Goal: Task Accomplishment & Management: Manage account settings

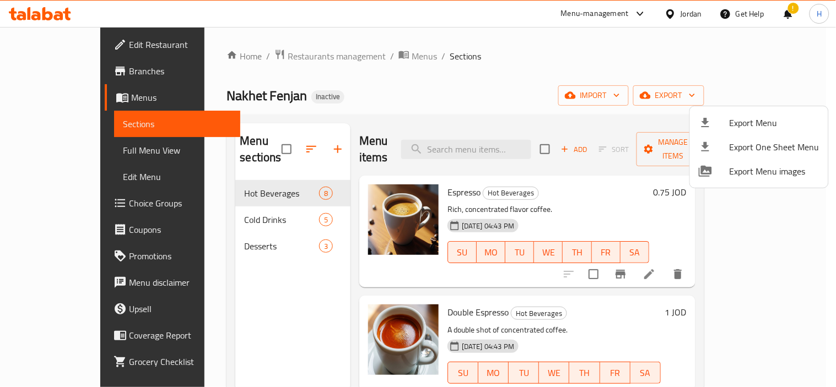
click at [22, 11] on div at bounding box center [418, 193] width 836 height 387
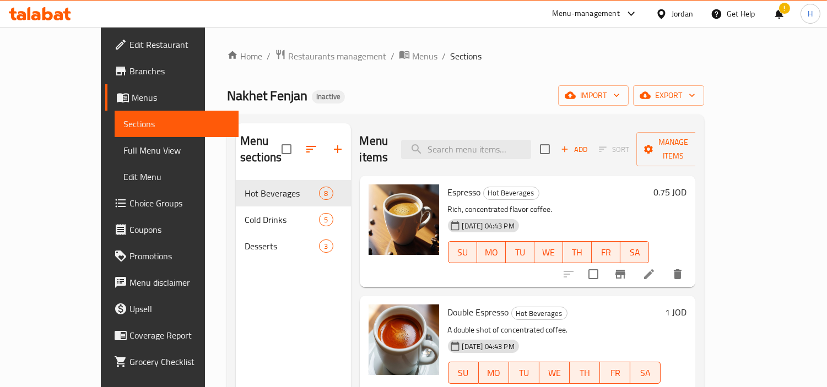
click at [651, 15] on div "Jordan" at bounding box center [674, 14] width 55 height 26
click at [672, 15] on div "Jordan" at bounding box center [682, 14] width 21 height 12
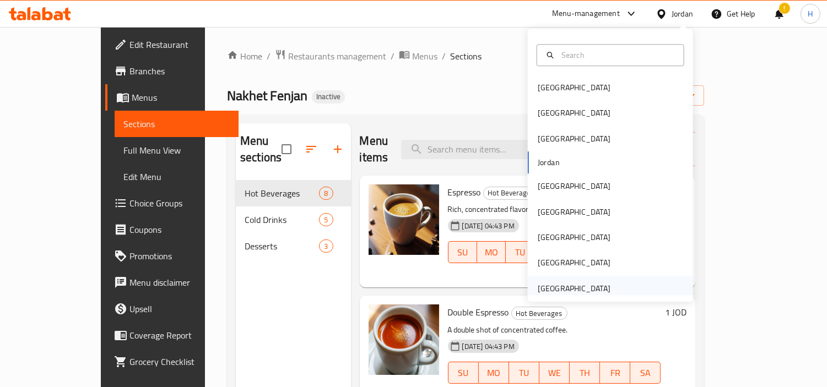
click at [587, 278] on div "[GEOGRAPHIC_DATA]" at bounding box center [574, 288] width 90 height 25
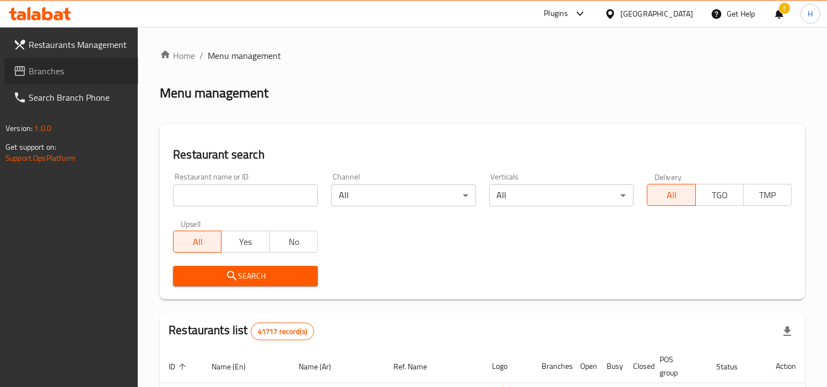
click at [90, 68] on span "Branches" at bounding box center [79, 70] width 101 height 13
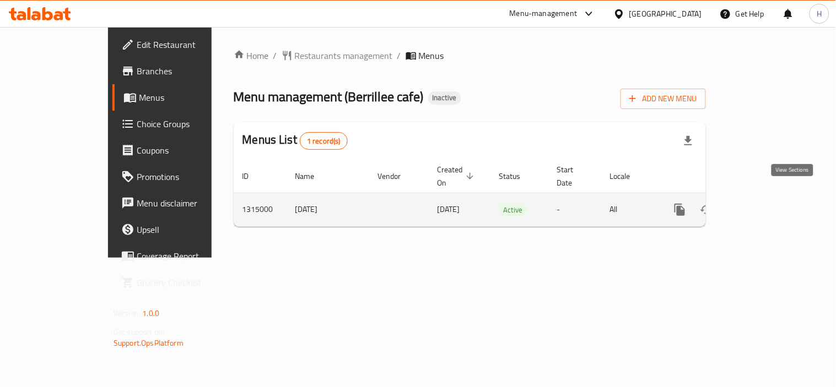
click at [772, 198] on link "enhanced table" at bounding box center [759, 210] width 26 height 26
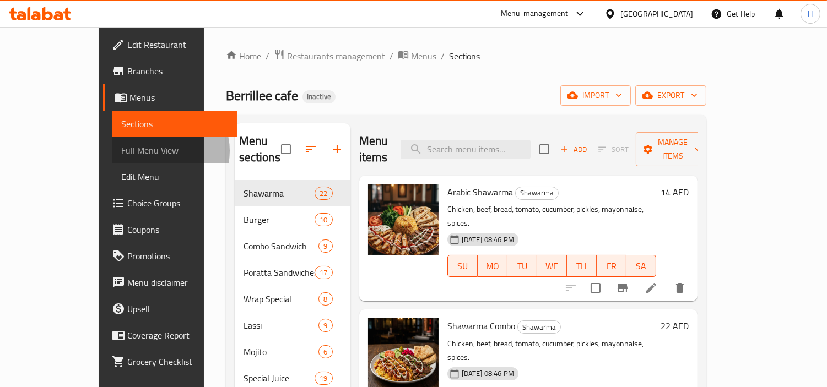
click at [121, 151] on span "Full Menu View" at bounding box center [174, 150] width 107 height 13
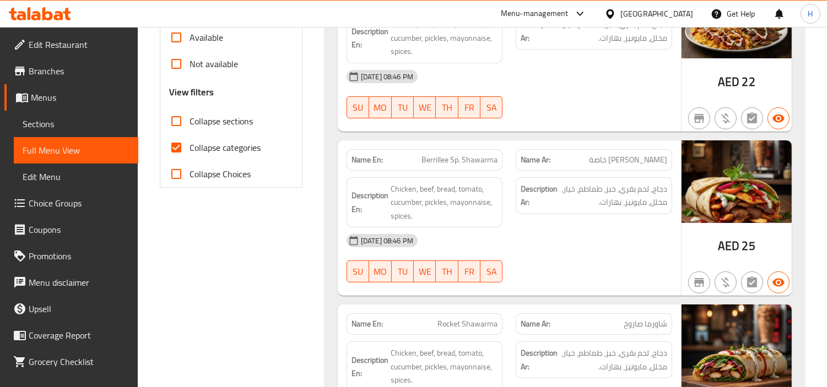
scroll to position [306, 0]
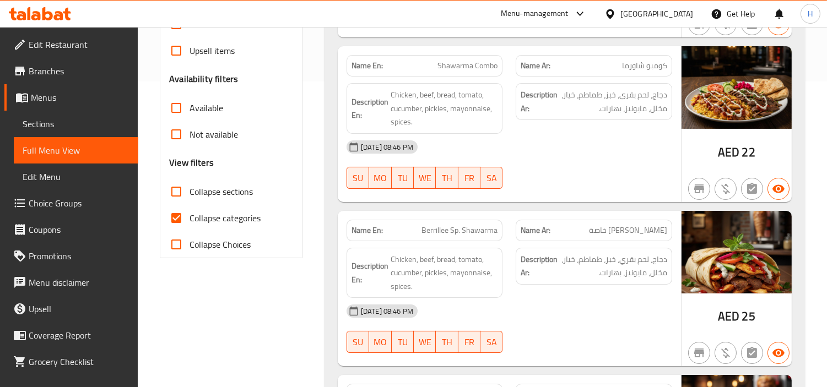
click at [185, 223] on input "Collapse categories" at bounding box center [176, 218] width 26 height 26
checkbox input "false"
click at [180, 197] on input "Collapse sections" at bounding box center [176, 192] width 26 height 26
checkbox input "true"
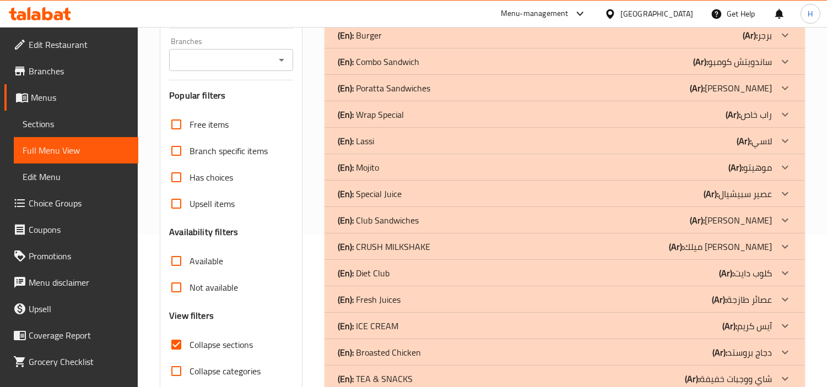
scroll to position [48, 0]
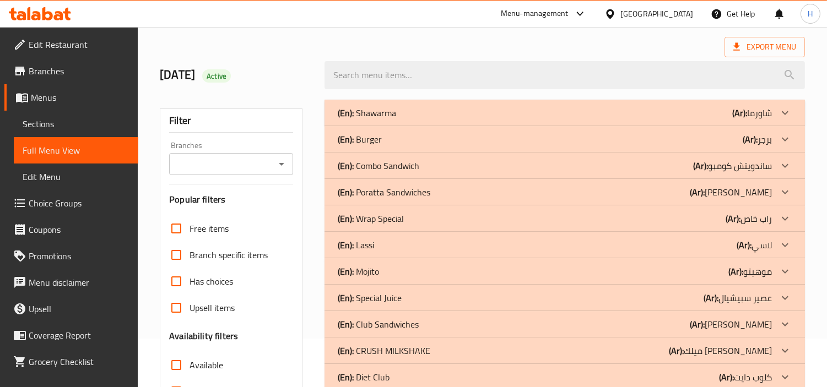
click at [502, 110] on div "(En): Shawarma (Ar): شاورما" at bounding box center [555, 112] width 434 height 13
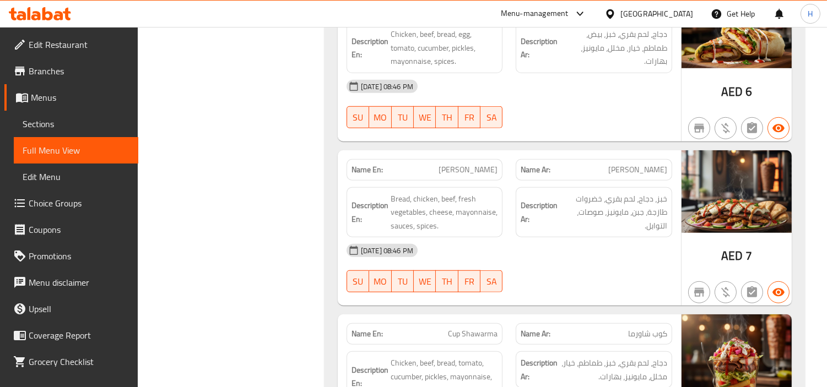
scroll to position [1701, 0]
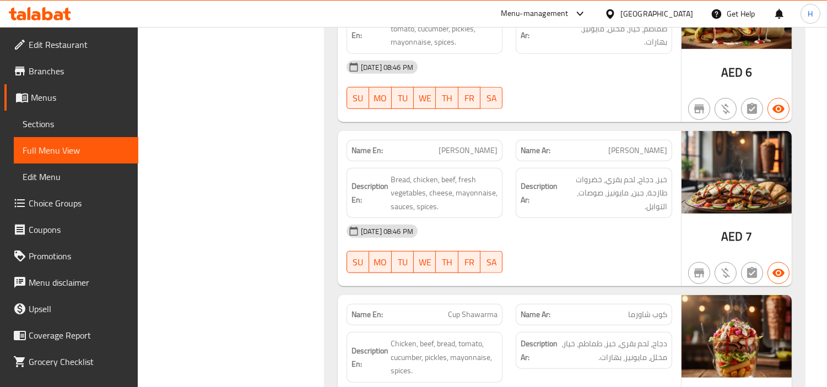
click at [596, 233] on div "29-09-2025 08:46 PM" at bounding box center [509, 231] width 339 height 26
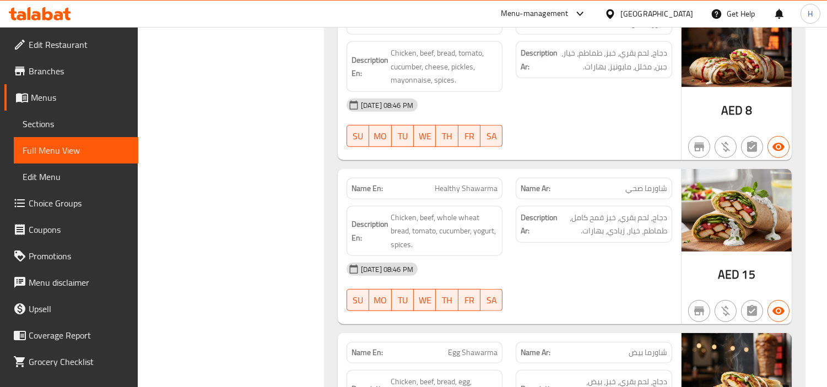
click at [89, 132] on link "Sections" at bounding box center [76, 124] width 125 height 26
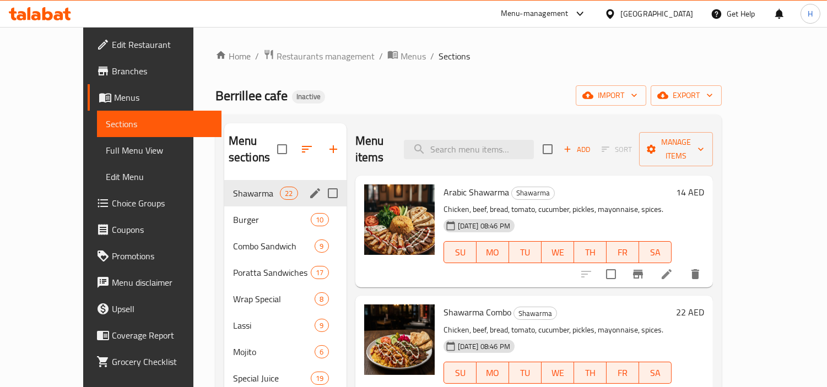
click at [224, 184] on div "Shawarma 22" at bounding box center [285, 193] width 122 height 26
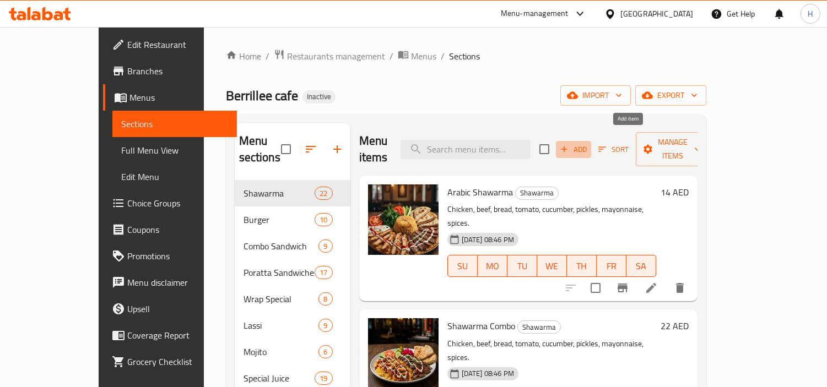
click at [588, 143] on span "Add" at bounding box center [574, 149] width 30 height 13
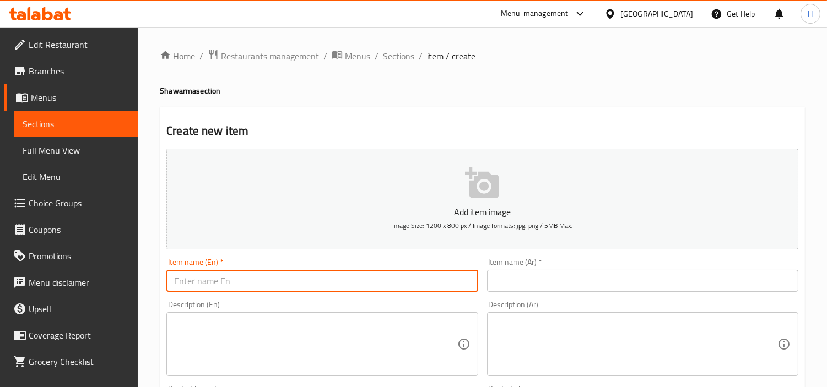
click at [347, 282] on input "text" at bounding box center [321, 281] width 311 height 22
type input "Shawarma Plate"
click at [61, 98] on span "Menus" at bounding box center [80, 97] width 99 height 13
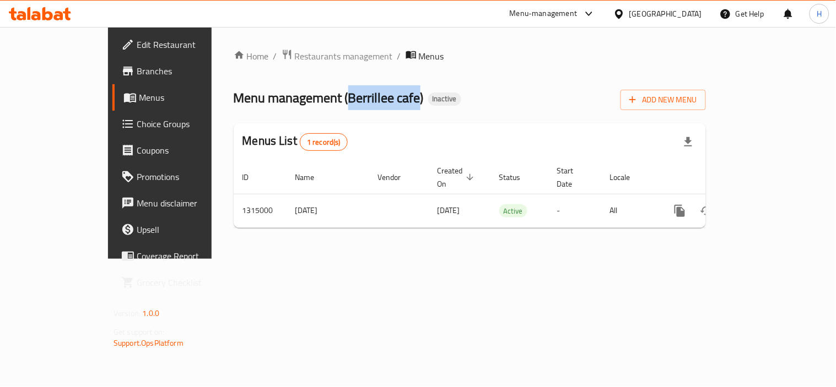
drag, startPoint x: 278, startPoint y: 104, endPoint x: 345, endPoint y: 97, distance: 67.5
click at [345, 97] on span "Menu management ( Berrillee cafe )" at bounding box center [329, 97] width 190 height 25
copy span "Berrillee cafe"
click at [638, 102] on icon "button" at bounding box center [632, 99] width 11 height 11
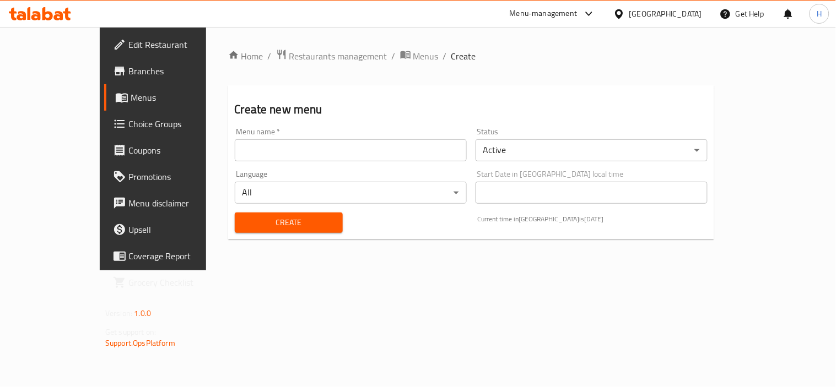
click at [301, 148] on input "text" at bounding box center [351, 150] width 232 height 22
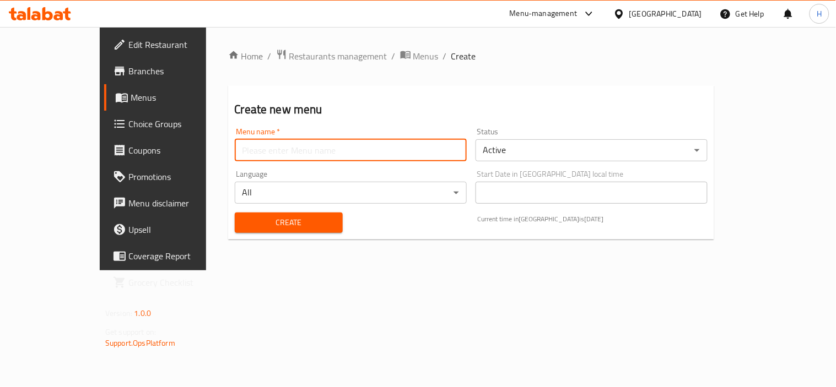
paste input "Berrillee cafe"
type input "Berrillee cafe"
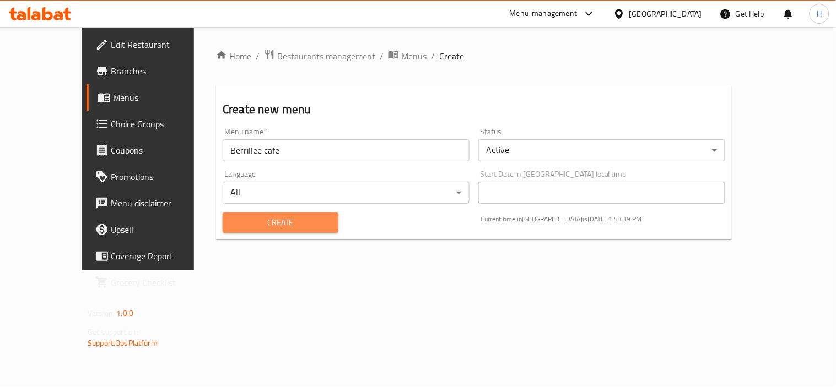
click at [231, 223] on span "Create" at bounding box center [280, 223] width 98 height 14
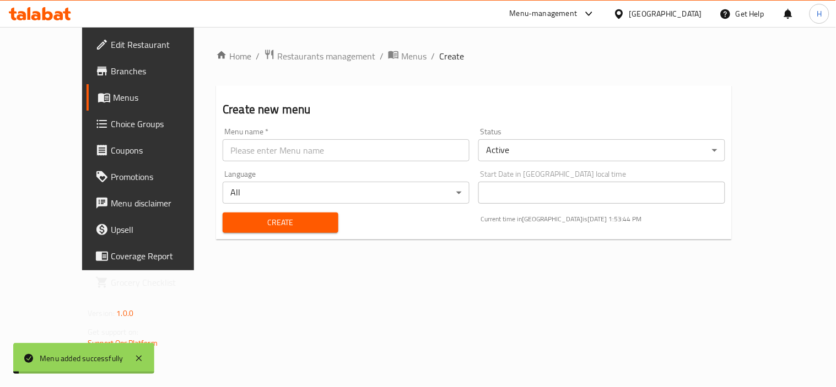
click at [113, 94] on span "Menus" at bounding box center [163, 97] width 100 height 13
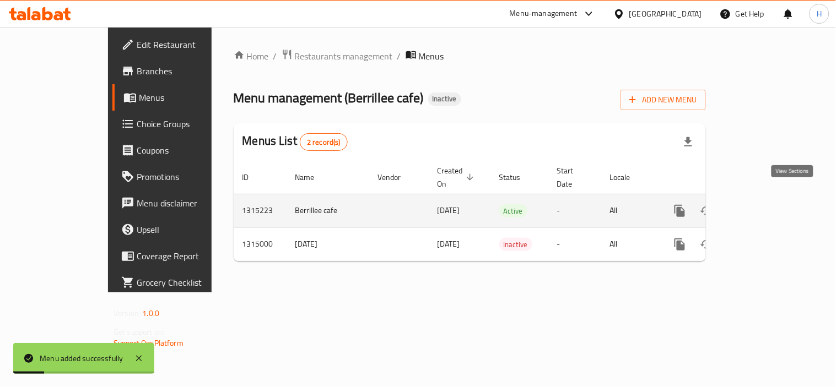
click at [766, 204] on icon "enhanced table" at bounding box center [759, 210] width 13 height 13
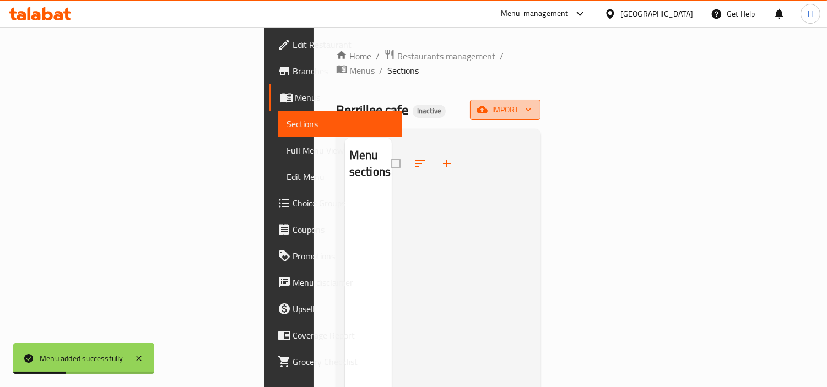
click at [532, 103] on span "import" at bounding box center [505, 110] width 53 height 14
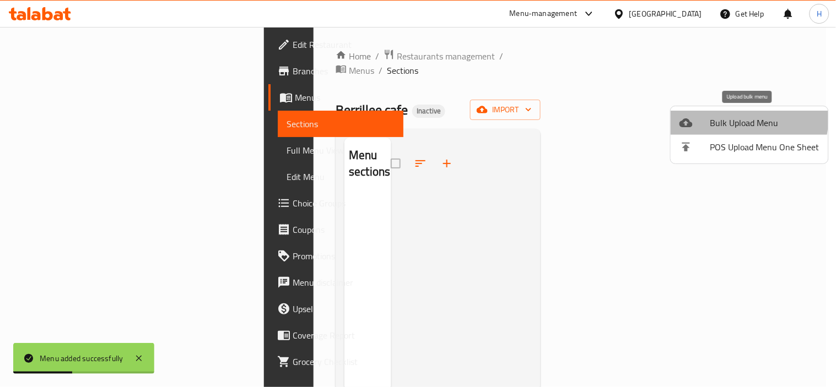
click at [736, 118] on span "Bulk Upload Menu" at bounding box center [764, 122] width 109 height 13
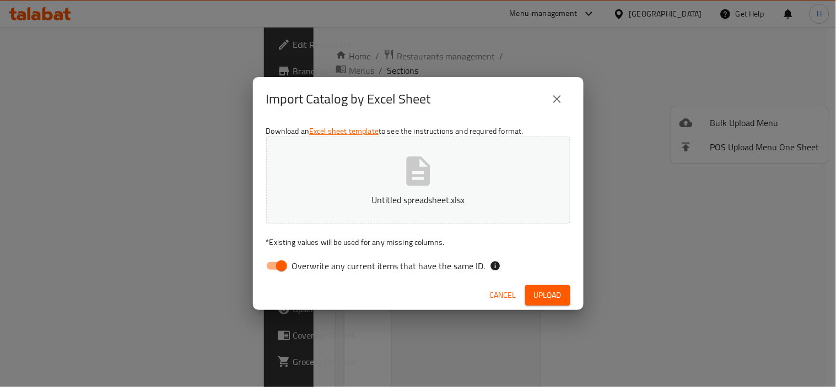
click at [305, 272] on span "Overwrite any current items that have the same ID." at bounding box center [388, 266] width 193 height 13
click at [305, 272] on input "Overwrite any current items that have the same ID." at bounding box center [281, 266] width 63 height 21
checkbox input "false"
click at [569, 295] on button "Upload" at bounding box center [547, 295] width 45 height 20
click at [599, 277] on div "Import Catalog by Excel Sheet Download an Excel sheet template to see the instr…" at bounding box center [418, 193] width 836 height 387
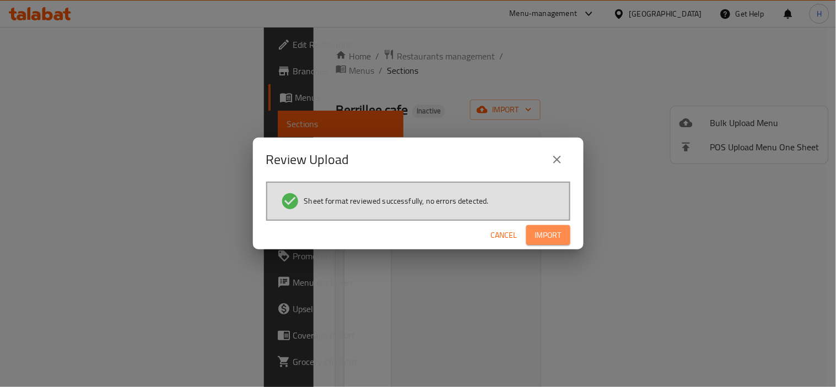
click at [537, 225] on button "Import" at bounding box center [548, 235] width 44 height 20
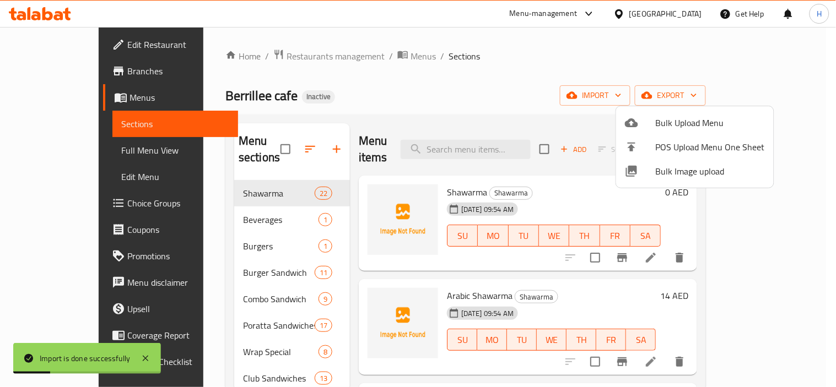
click at [321, 101] on div at bounding box center [418, 193] width 836 height 387
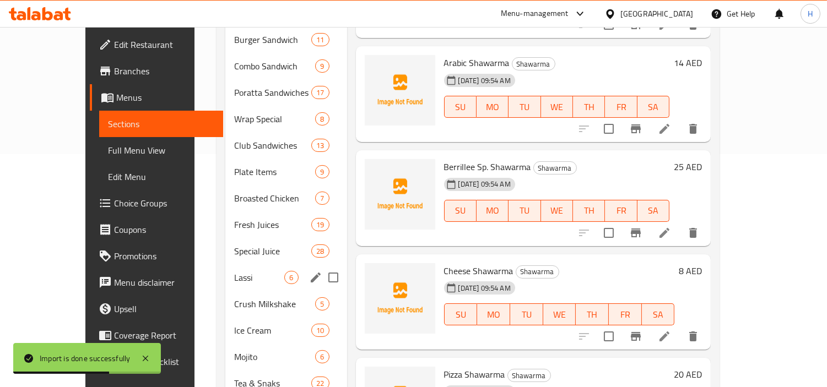
scroll to position [68, 0]
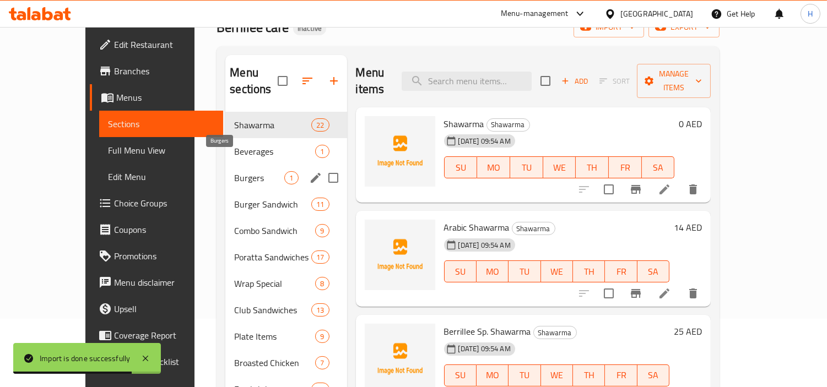
click at [248, 145] on span "Beverages" at bounding box center [274, 151] width 81 height 13
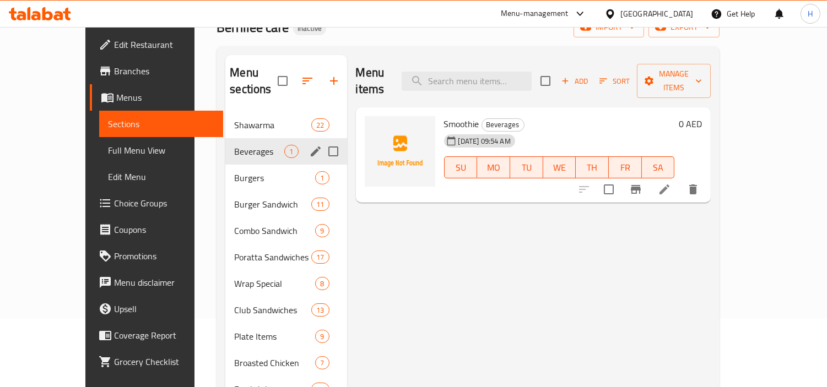
click at [242, 119] on div "Shawarma 22" at bounding box center [285, 125] width 121 height 26
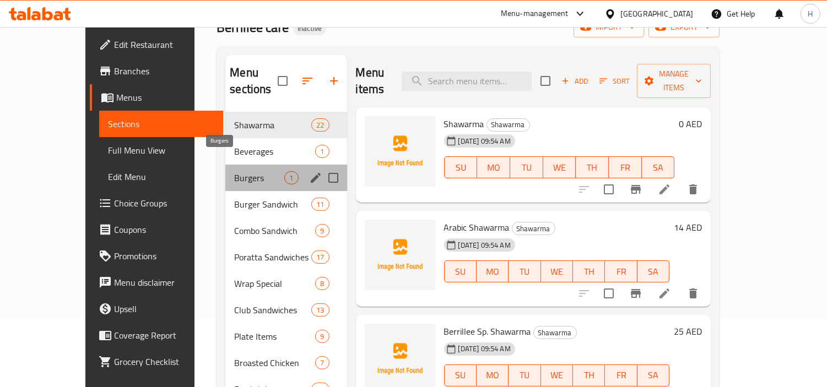
click at [234, 171] on span "Burgers" at bounding box center [259, 177] width 50 height 13
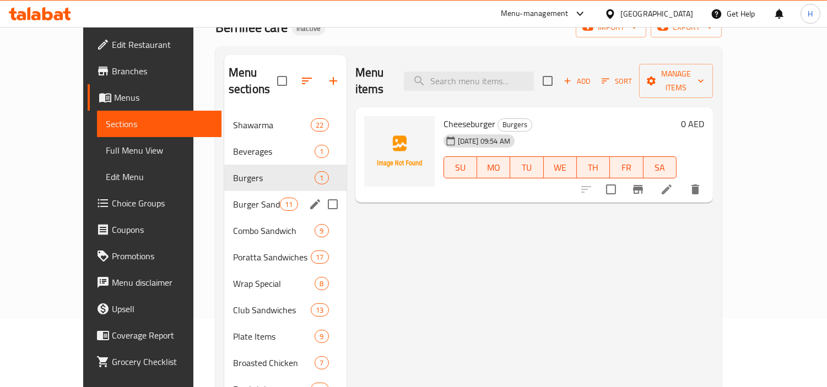
click at [224, 191] on div "Burger Sandwich 11" at bounding box center [285, 204] width 122 height 26
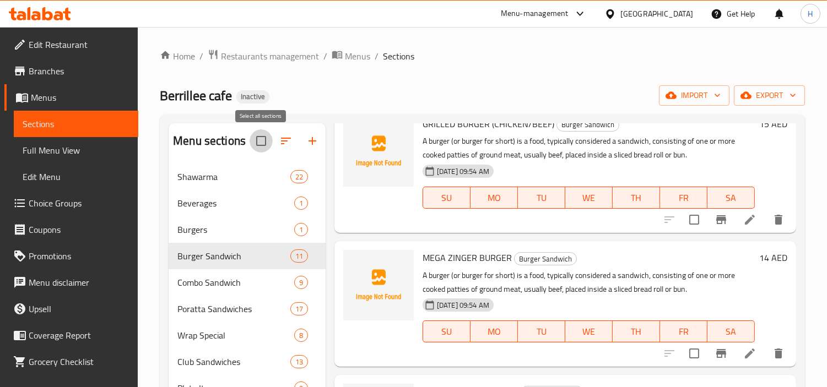
drag, startPoint x: 257, startPoint y: 138, endPoint x: 267, endPoint y: 144, distance: 11.6
click at [257, 138] on input "checkbox" at bounding box center [261, 140] width 23 height 23
click at [262, 140] on input "checkbox" at bounding box center [261, 140] width 23 height 23
click at [293, 112] on div "Home / Restaurants management / Menus / Sections Berrillee cafe Inactive import…" at bounding box center [482, 364] width 645 height 630
click at [266, 142] on input "checkbox" at bounding box center [261, 140] width 23 height 23
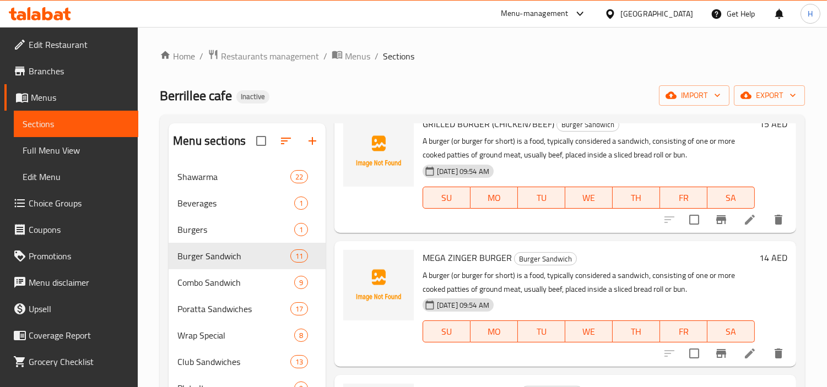
click at [292, 148] on button "button" at bounding box center [286, 141] width 26 height 26
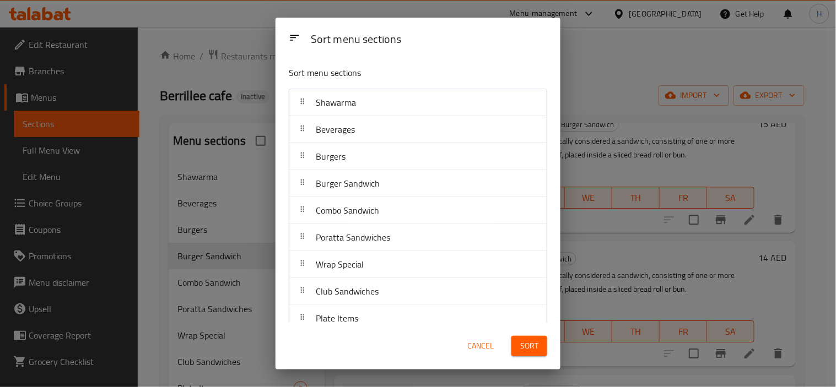
click at [477, 350] on span "Cancel" at bounding box center [480, 346] width 26 height 14
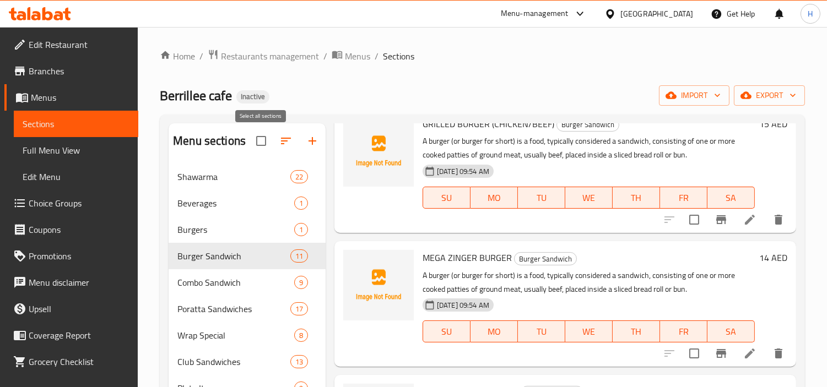
click at [258, 140] on input "checkbox" at bounding box center [261, 140] width 23 height 23
checkbox input "false"
click at [316, 185] on input "Menu sections" at bounding box center [311, 176] width 23 height 23
checkbox input "true"
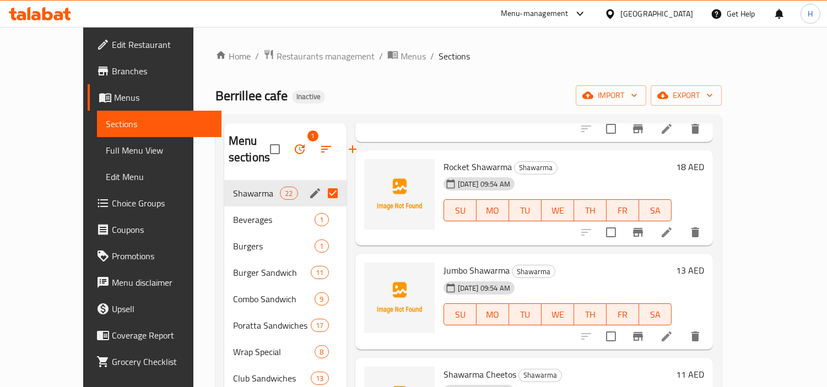
click at [263, 150] on input "checkbox" at bounding box center [274, 149] width 23 height 23
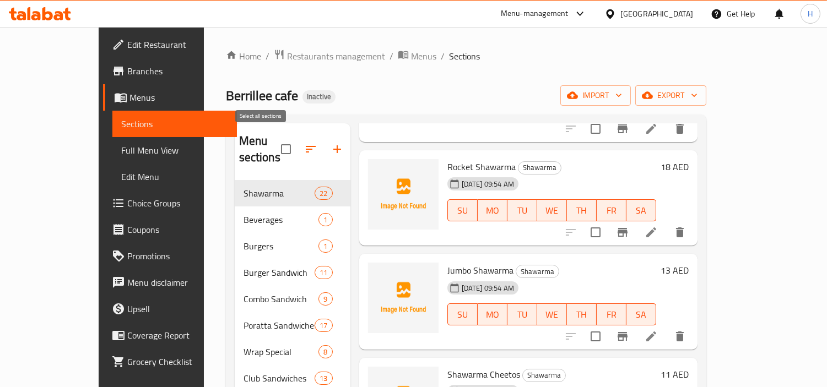
click at [274, 143] on input "checkbox" at bounding box center [285, 149] width 23 height 23
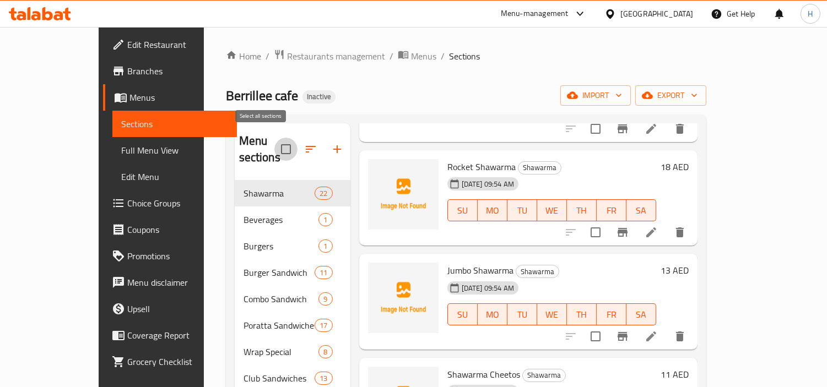
click at [274, 143] on input "checkbox" at bounding box center [285, 149] width 23 height 23
checkbox input "false"
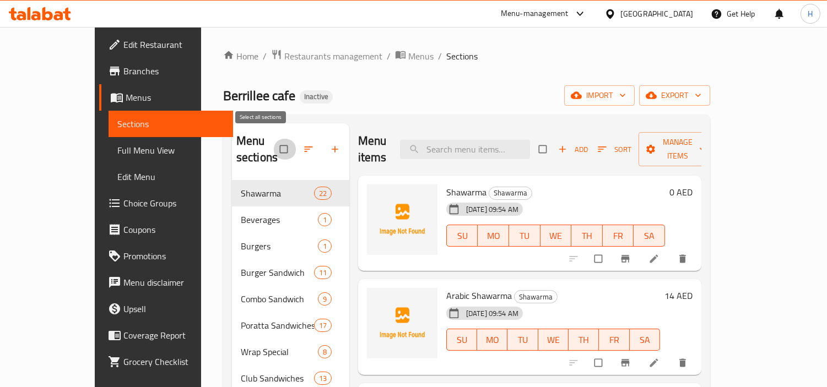
click at [273, 143] on input "checkbox" at bounding box center [284, 149] width 23 height 21
checkbox input "true"
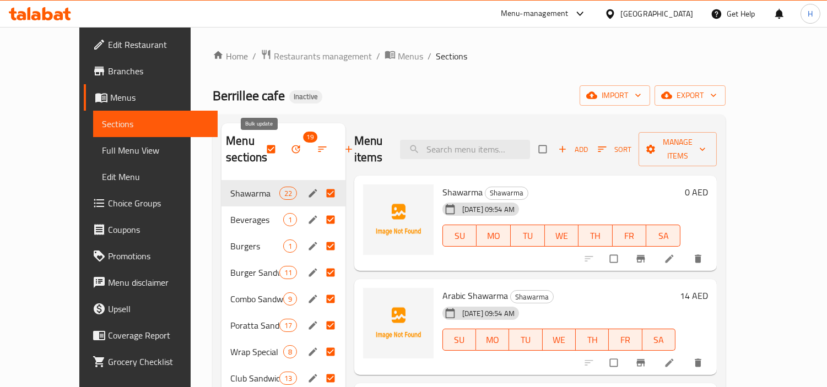
click at [290, 144] on icon "button" at bounding box center [295, 149] width 11 height 11
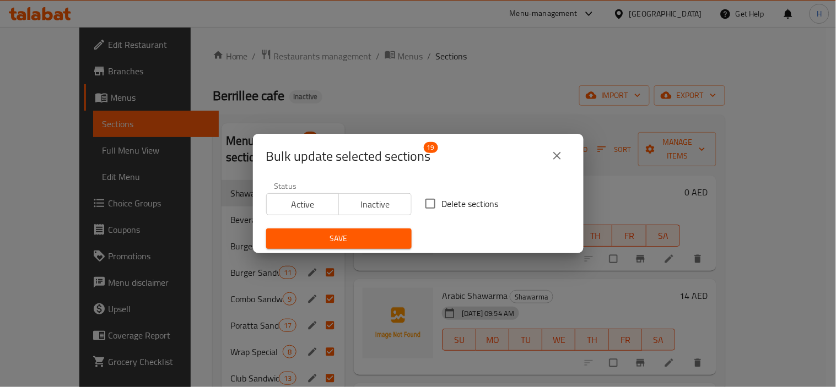
click at [421, 199] on input "Delete sections" at bounding box center [430, 203] width 23 height 23
checkbox input "true"
click at [402, 240] on button "Save" at bounding box center [338, 239] width 145 height 20
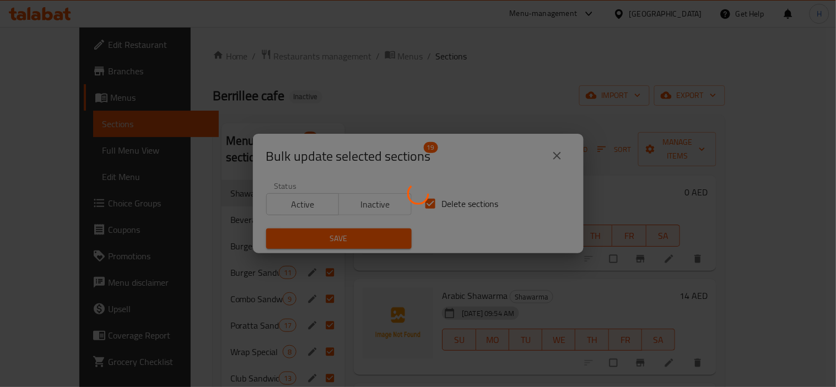
checkbox input "false"
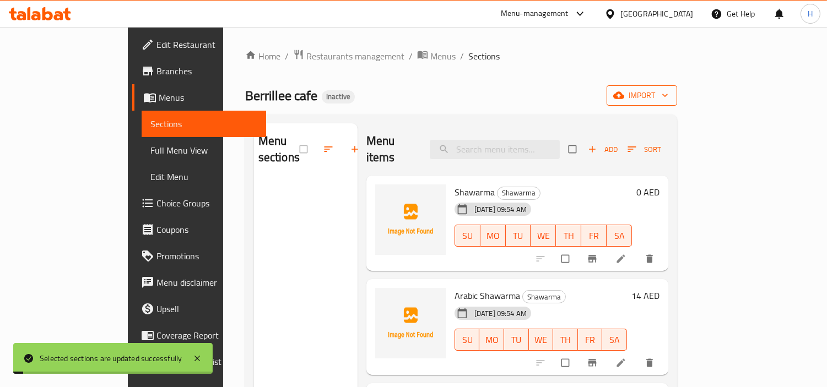
click at [668, 91] on span "import" at bounding box center [641, 96] width 53 height 14
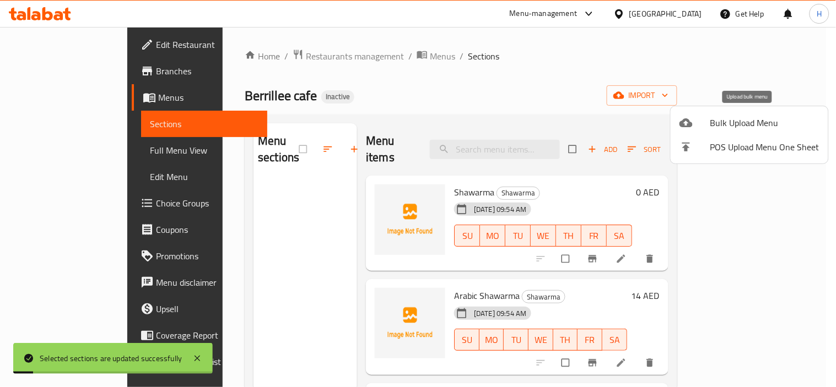
click at [737, 119] on span "Bulk Upload Menu" at bounding box center [764, 122] width 109 height 13
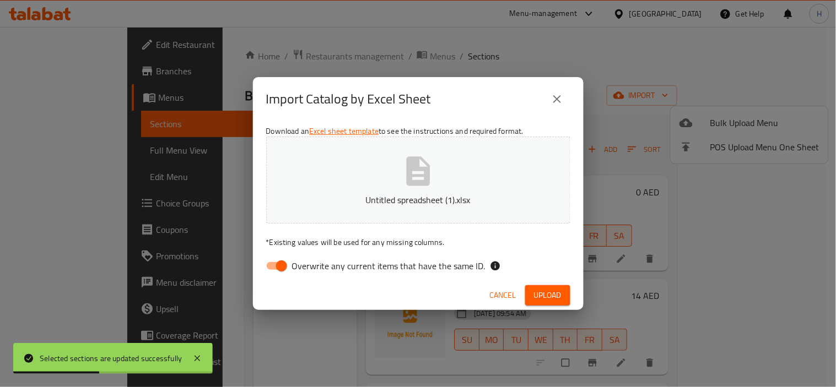
click at [379, 261] on span "Overwrite any current items that have the same ID." at bounding box center [388, 266] width 193 height 13
click at [313, 261] on input "Overwrite any current items that have the same ID." at bounding box center [281, 266] width 63 height 21
checkbox input "false"
click at [526, 293] on button "Upload" at bounding box center [547, 295] width 45 height 20
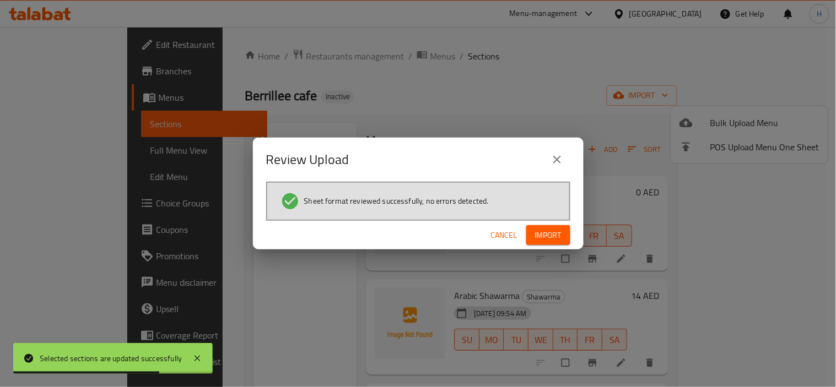
click at [554, 231] on span "Import" at bounding box center [548, 236] width 26 height 14
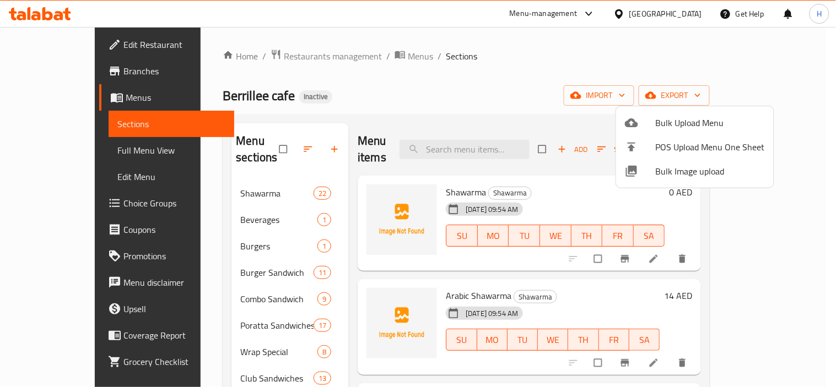
click at [196, 174] on div at bounding box center [418, 193] width 836 height 387
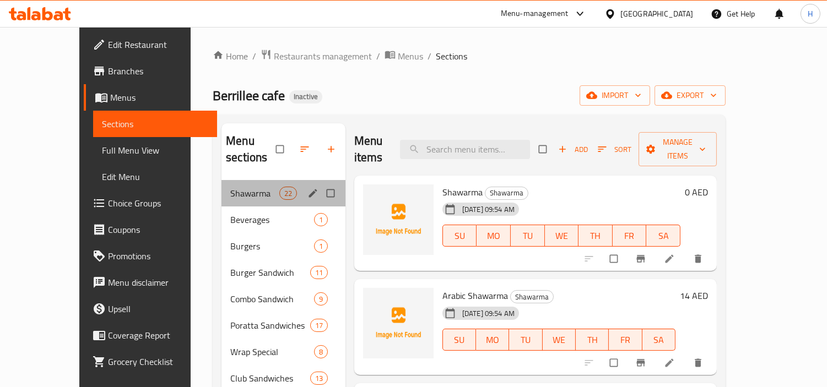
click at [240, 188] on div "Shawarma 22" at bounding box center [283, 193] width 124 height 26
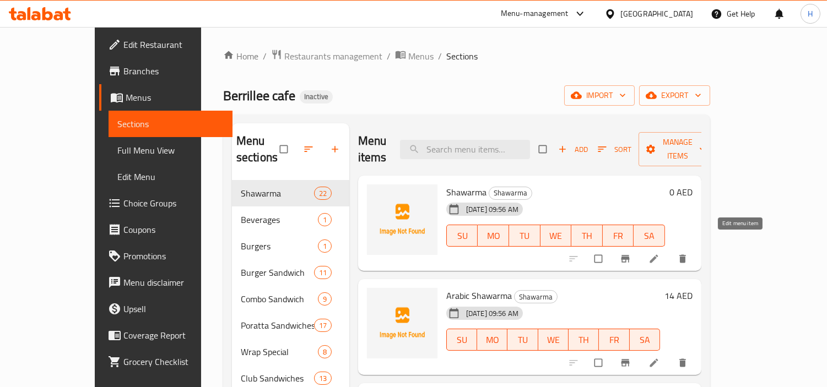
click at [660, 253] on icon at bounding box center [654, 258] width 11 height 11
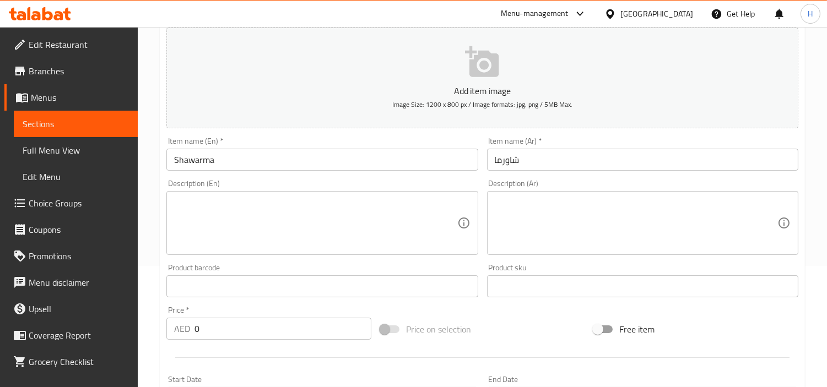
scroll to position [122, 0]
click at [570, 169] on input "شاورما" at bounding box center [642, 159] width 311 height 22
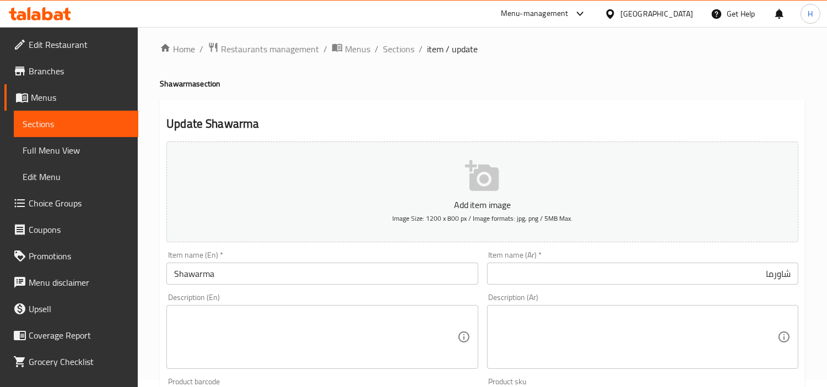
scroll to position [0, 0]
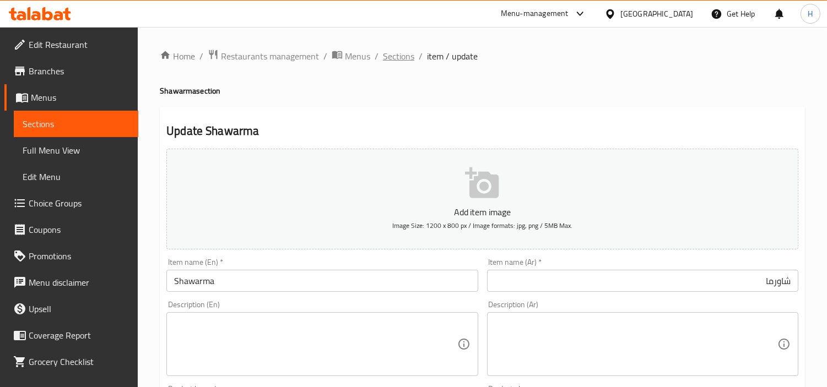
click at [404, 54] on span "Sections" at bounding box center [398, 56] width 31 height 13
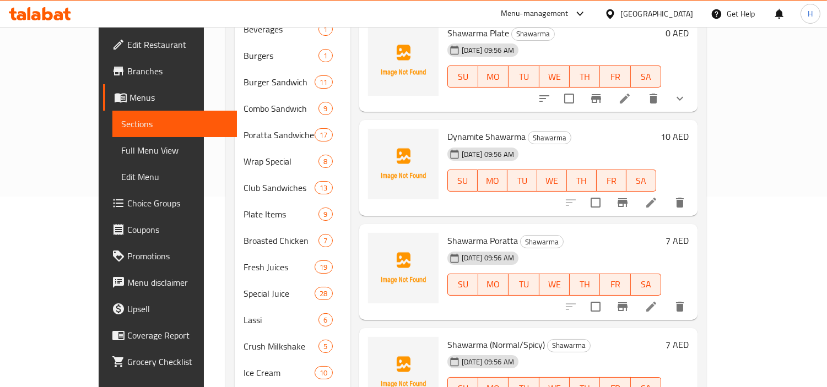
scroll to position [1459, 0]
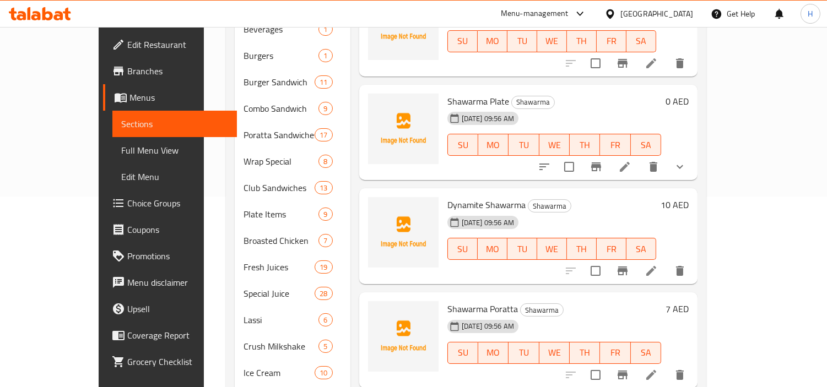
click at [693, 154] on button "show more" at bounding box center [680, 167] width 26 height 26
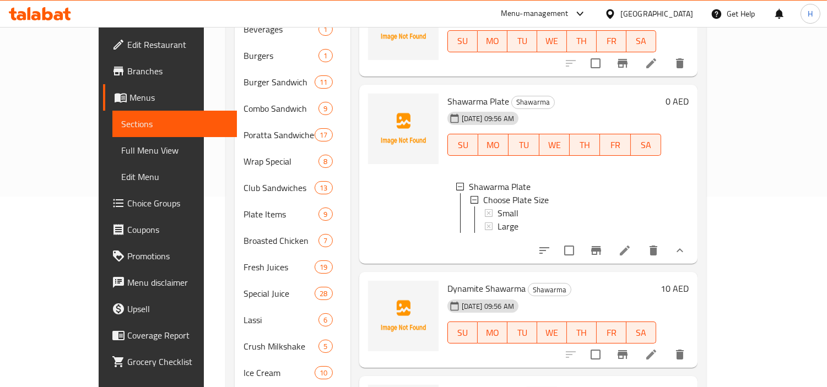
click at [687, 244] on icon "show more" at bounding box center [679, 250] width 13 height 13
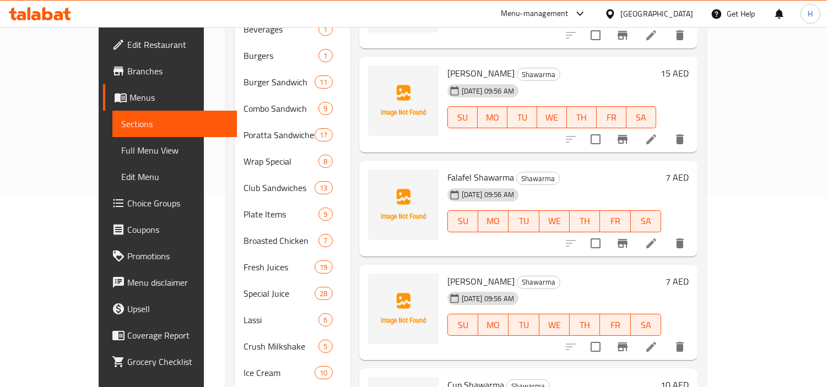
scroll to position [1031, 0]
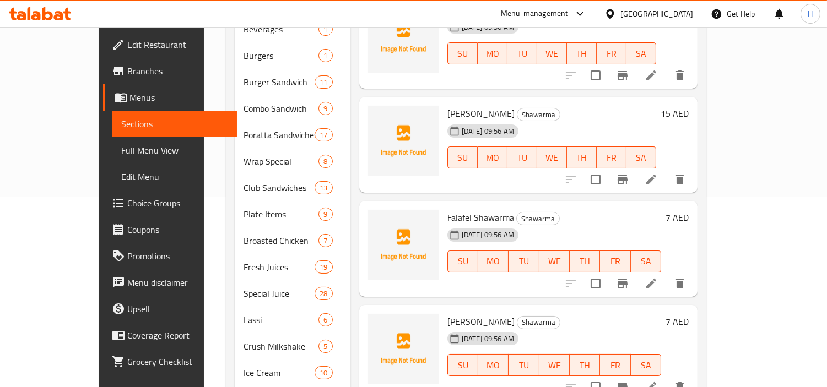
click at [127, 206] on span "Choice Groups" at bounding box center [177, 203] width 101 height 13
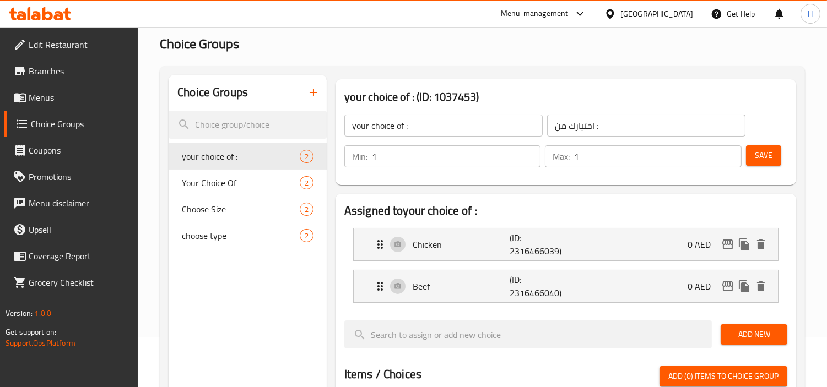
scroll to position [34, 0]
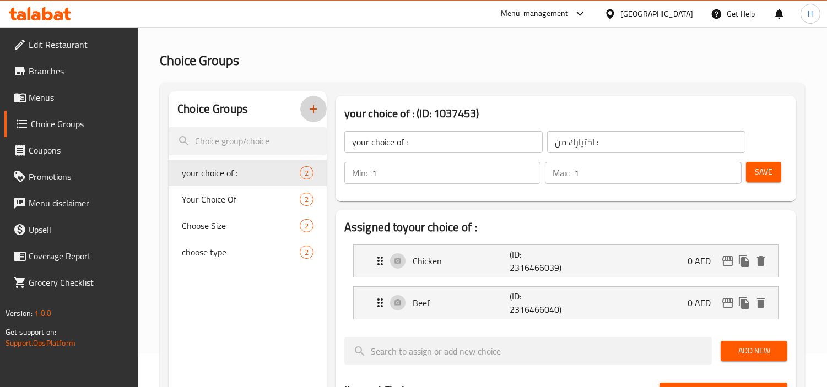
click at [307, 113] on icon "button" at bounding box center [313, 108] width 13 height 13
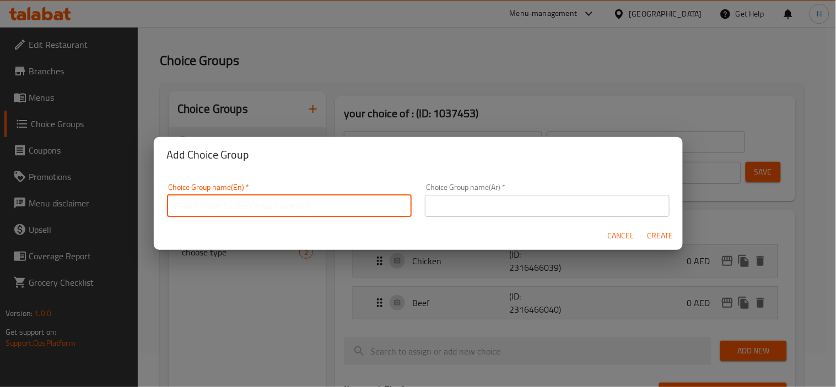
click at [228, 197] on input "text" at bounding box center [289, 206] width 245 height 22
type input "Your Choice Of Size:"
click at [449, 210] on input "text" at bounding box center [547, 206] width 245 height 22
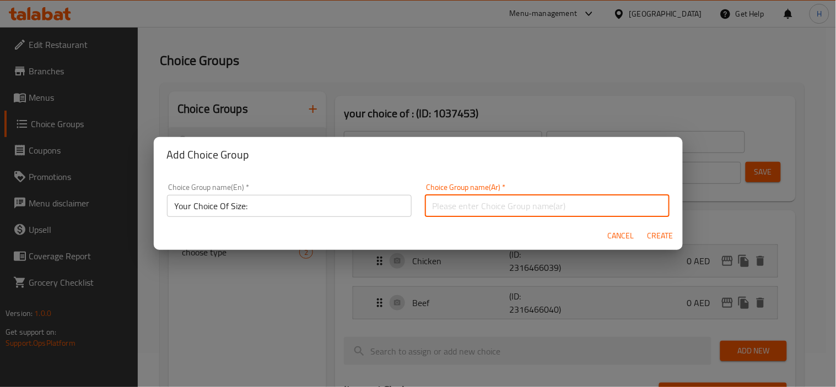
type input "إختيارك من الحجم:"
click at [645, 234] on button "Create" at bounding box center [660, 236] width 35 height 20
type input "Your Choice Of Size:"
type input "إختيارك من الحجم:"
type input "0"
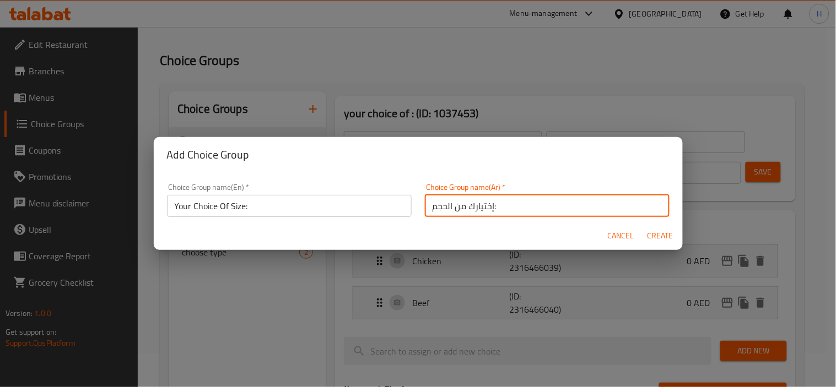
type input "0"
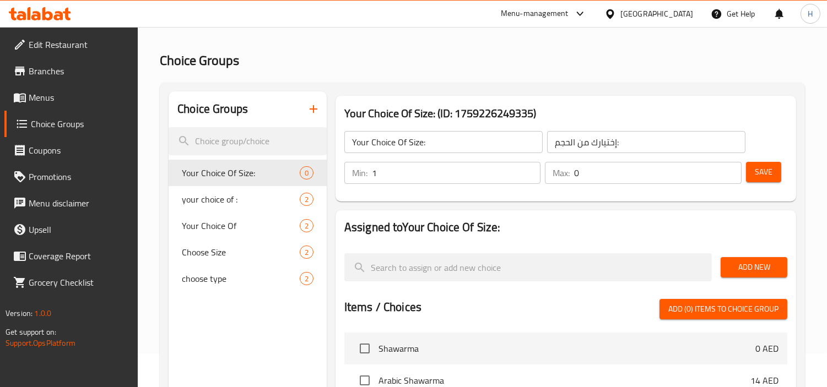
type input "1"
click at [527, 169] on input "1" at bounding box center [456, 173] width 169 height 22
type input "1"
click at [726, 168] on input "1" at bounding box center [657, 173] width 167 height 22
click at [775, 257] on button "Add New" at bounding box center [754, 267] width 67 height 20
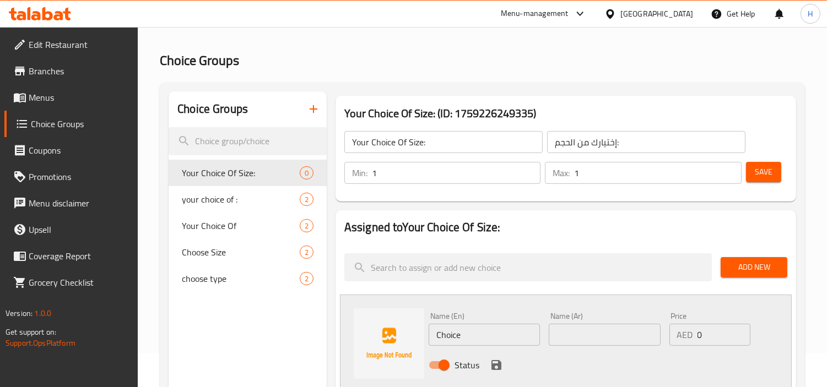
click at [472, 322] on div "Name (En) Choice Name (En)" at bounding box center [484, 329] width 111 height 34
click at [482, 339] on input "Choice" at bounding box center [484, 335] width 111 height 22
type input "Medium"
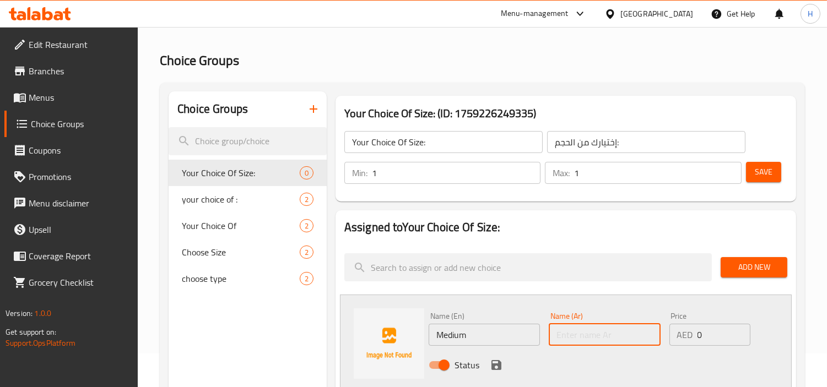
click at [549, 328] on input "text" at bounding box center [604, 335] width 111 height 22
type input "وسط"
click at [91, 91] on span "Menus" at bounding box center [79, 97] width 101 height 13
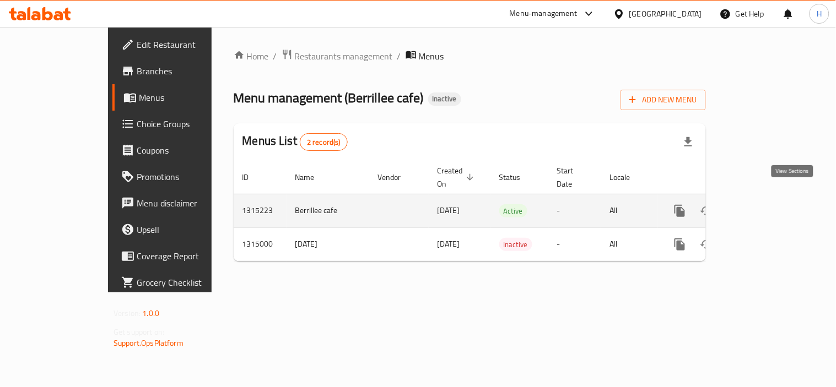
click at [766, 204] on icon "enhanced table" at bounding box center [759, 210] width 13 height 13
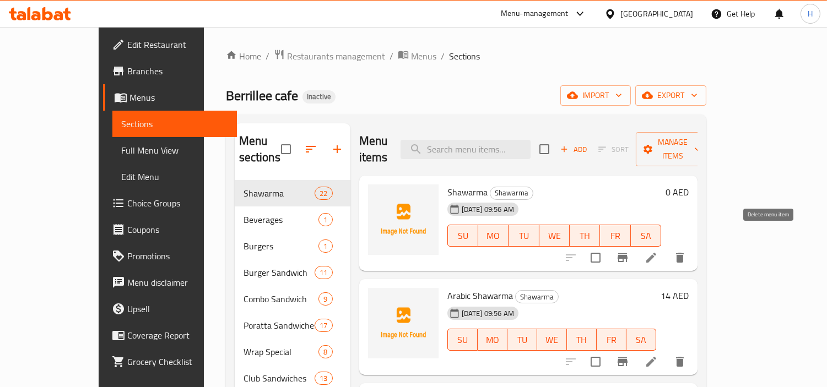
click at [684, 253] on icon "delete" at bounding box center [680, 258] width 8 height 10
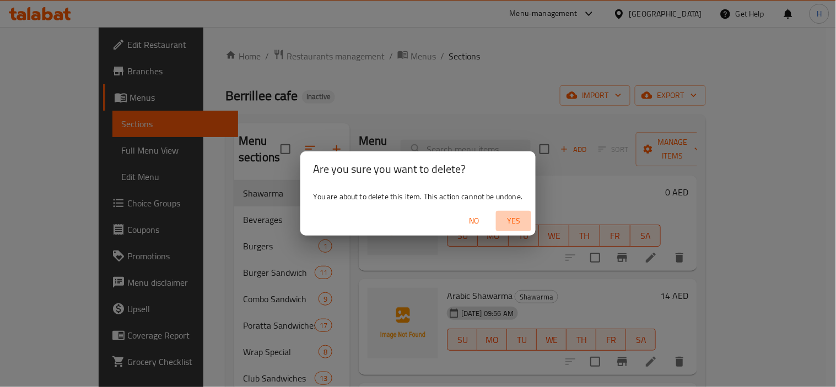
click at [510, 226] on span "Yes" at bounding box center [513, 221] width 26 height 14
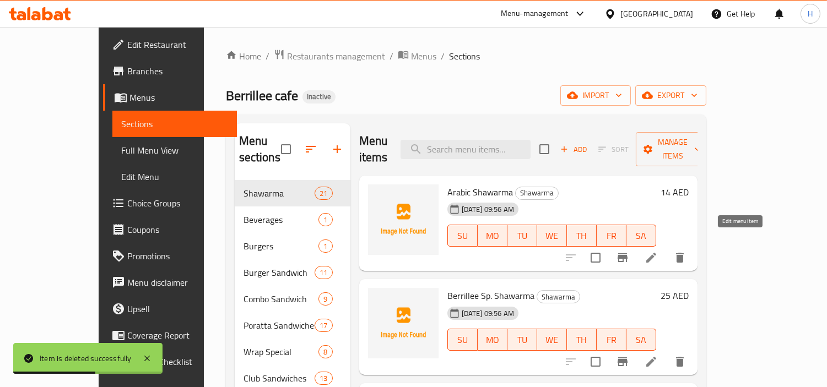
click at [658, 251] on icon at bounding box center [651, 257] width 13 height 13
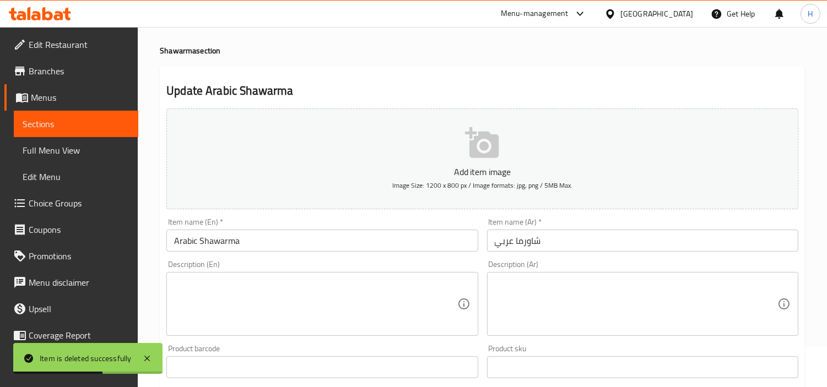
scroll to position [61, 0]
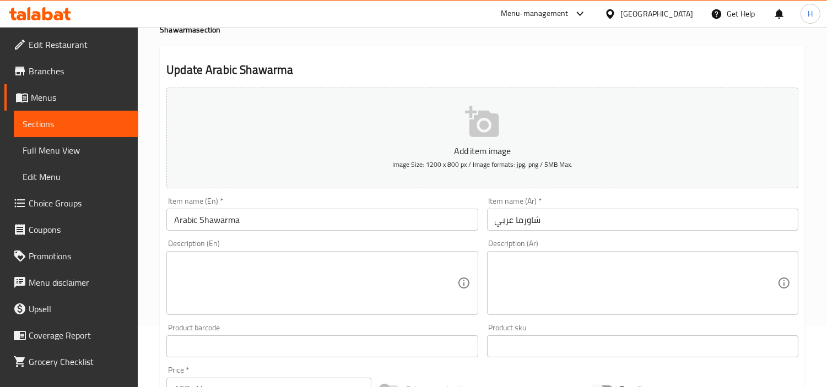
click at [666, 208] on div "Item name (Ar)   * شاورما عربي Item name (Ar) *" at bounding box center [642, 214] width 311 height 34
click at [662, 224] on input "شاورما عربي" at bounding box center [642, 220] width 311 height 22
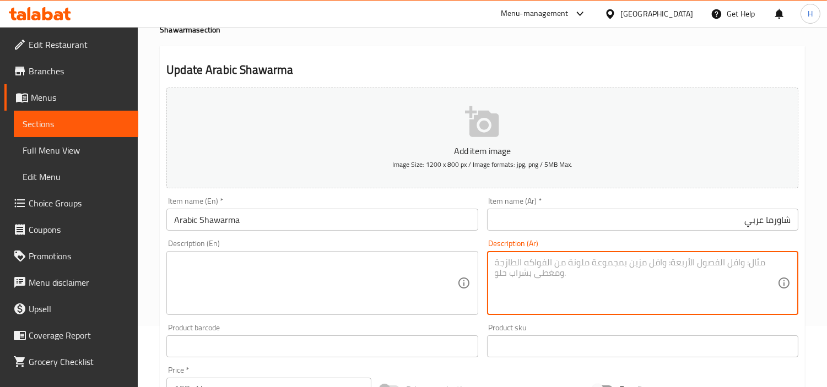
click at [614, 262] on textarea at bounding box center [636, 283] width 283 height 52
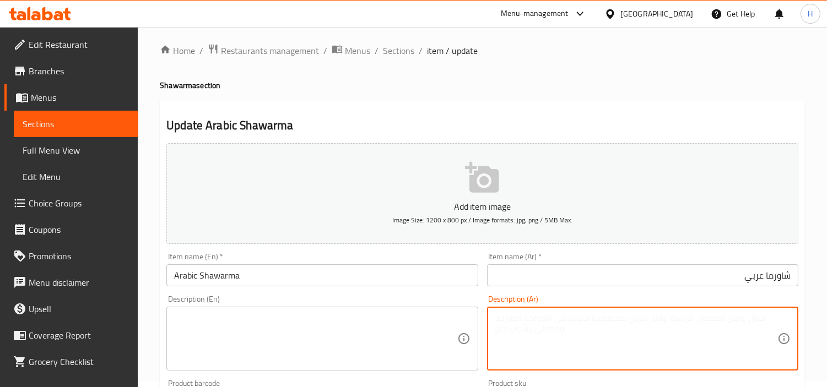
scroll to position [0, 0]
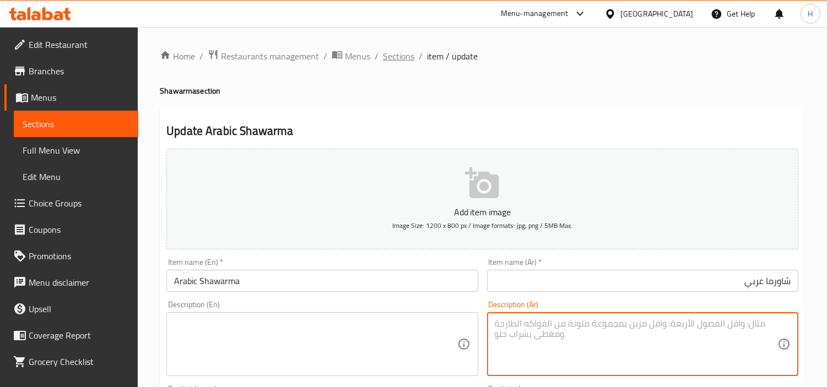
click at [403, 55] on span "Sections" at bounding box center [398, 56] width 31 height 13
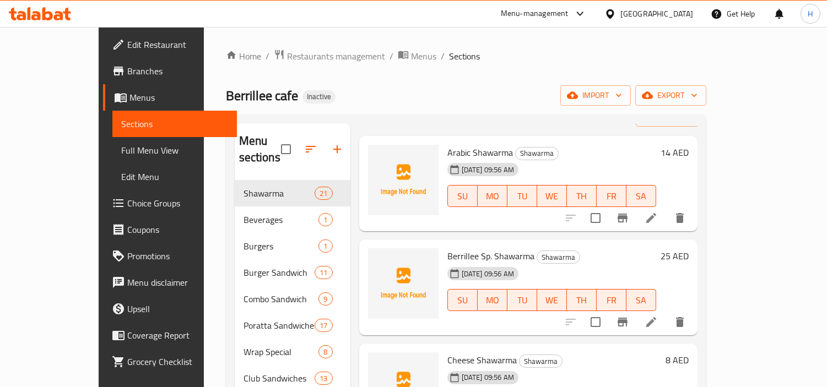
scroll to position [61, 0]
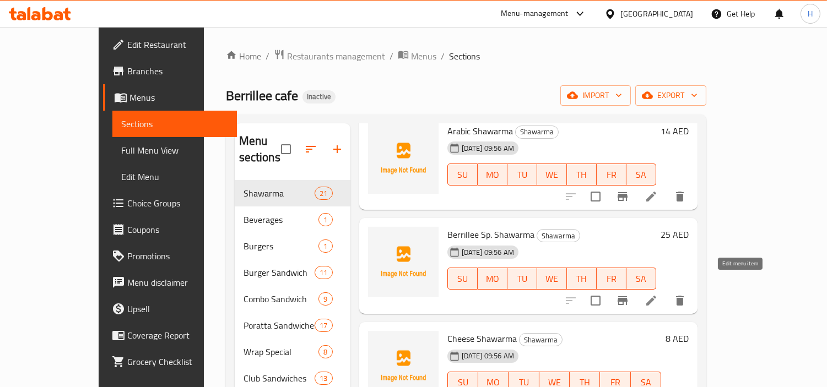
click at [658, 294] on icon at bounding box center [651, 300] width 13 height 13
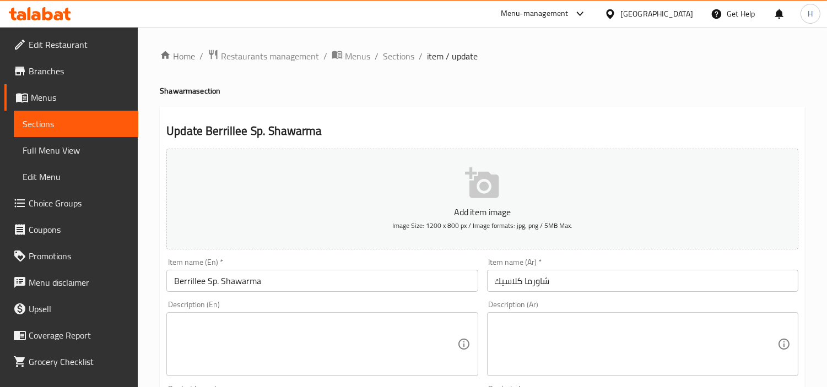
click at [615, 270] on div "Item name (Ar)   * شاورما كلاسيك Item name (Ar) *" at bounding box center [642, 275] width 311 height 34
click at [615, 277] on input "شاورما كلاسيك" at bounding box center [642, 281] width 311 height 22
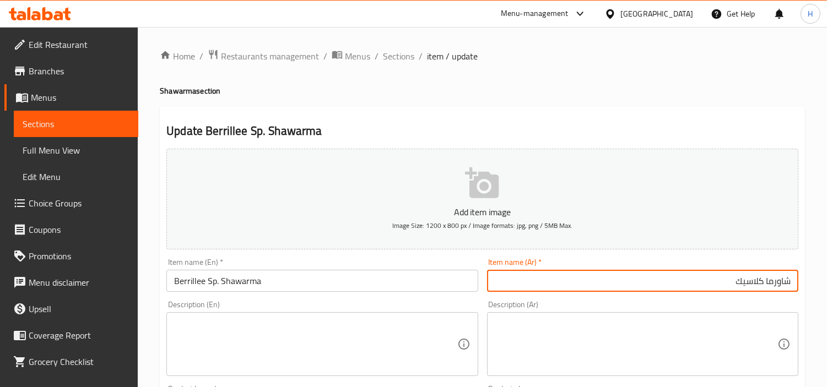
click at [746, 283] on input "شاورما كلاسيك" at bounding box center [642, 281] width 311 height 22
paste input "بيريلي"
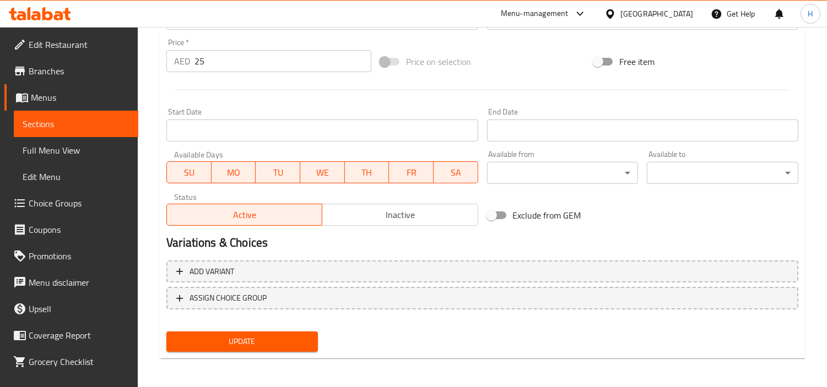
type input "شاورما بيريلي سبيشيال"
click at [283, 349] on button "Update" at bounding box center [242, 342] width 152 height 20
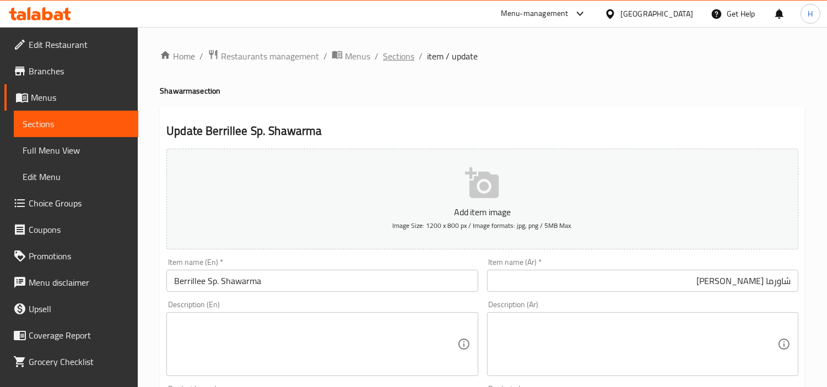
click at [393, 52] on span "Sections" at bounding box center [398, 56] width 31 height 13
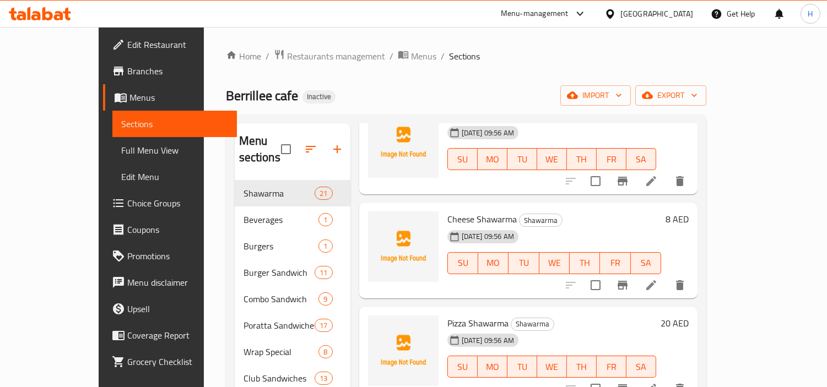
scroll to position [183, 0]
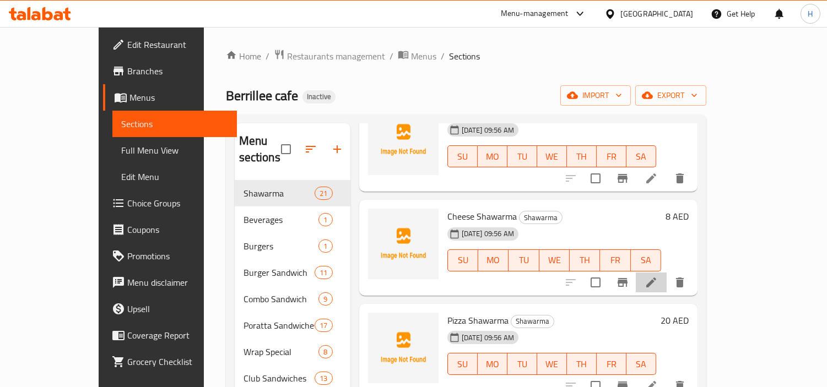
click at [658, 276] on icon at bounding box center [651, 282] width 13 height 13
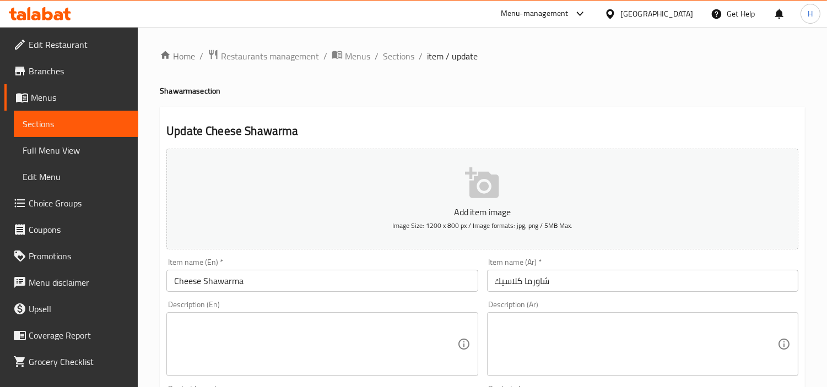
click at [707, 271] on input "شاورما كلاسيك" at bounding box center [642, 281] width 311 height 22
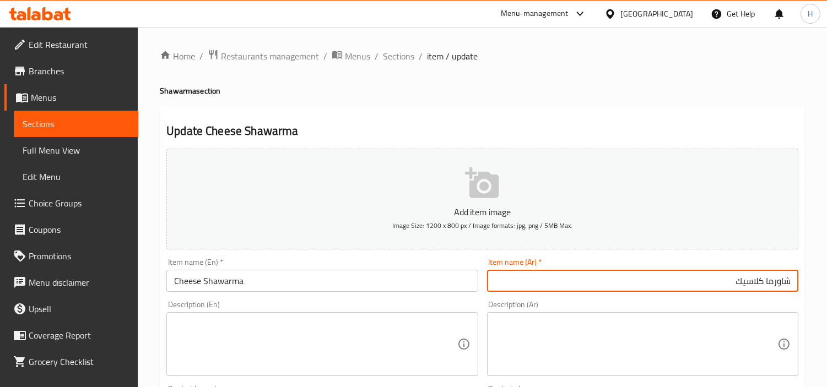
click at [706, 292] on input "شاورما كلاسيك" at bounding box center [642, 281] width 311 height 22
type input "شاورما جبنة"
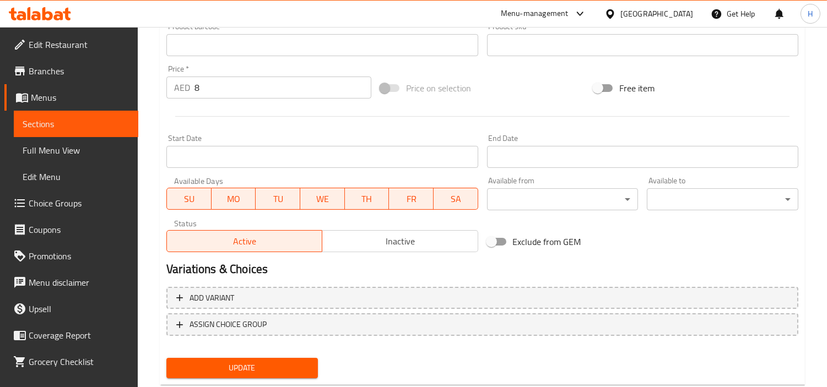
scroll to position [389, 0]
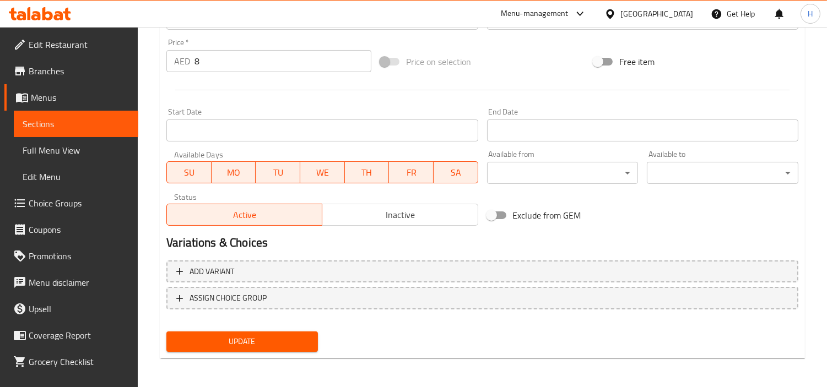
click at [311, 328] on div "Update" at bounding box center [242, 341] width 160 height 29
click at [221, 335] on span "Update" at bounding box center [242, 342] width 134 height 14
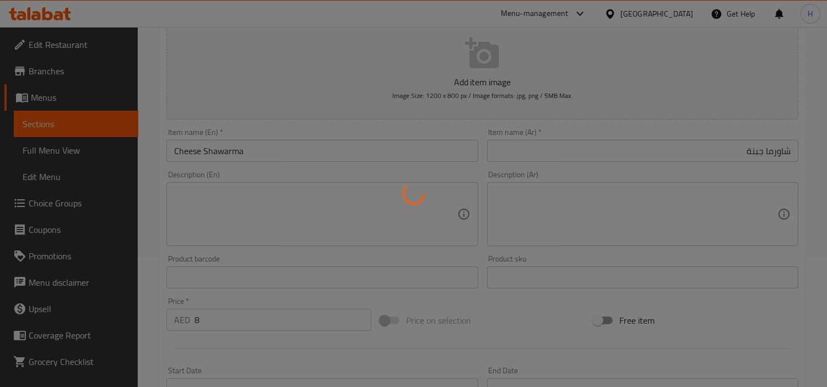
scroll to position [0, 0]
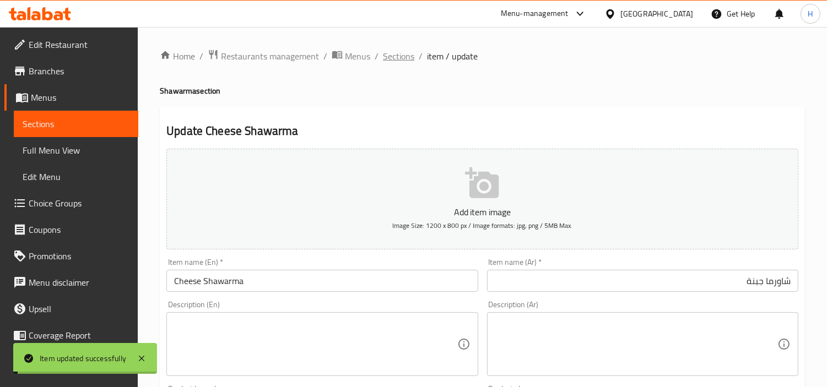
click at [404, 59] on span "Sections" at bounding box center [398, 56] width 31 height 13
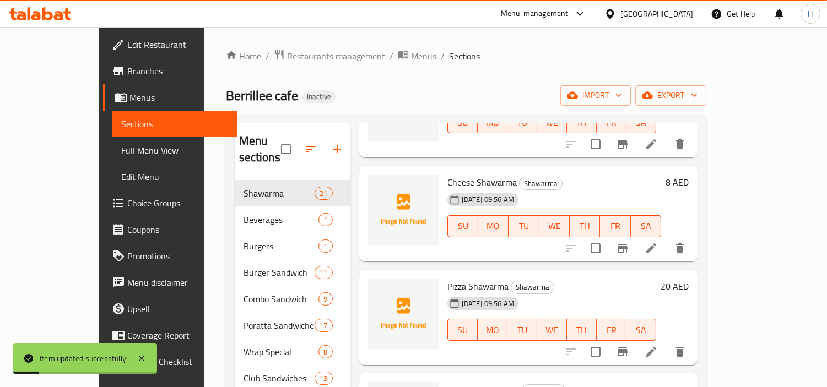
scroll to position [245, 0]
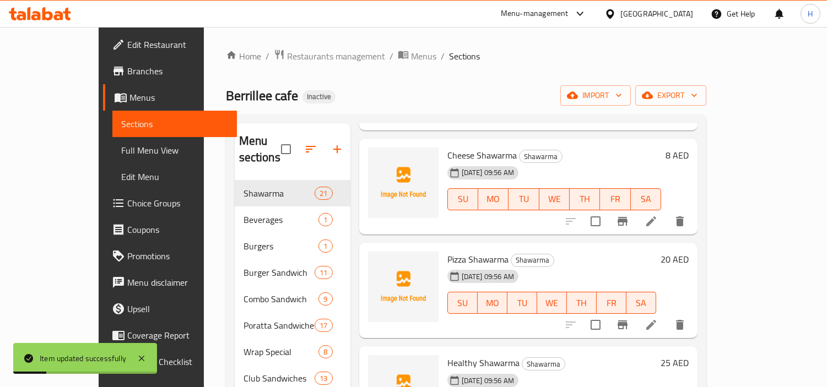
click at [658, 318] on icon at bounding box center [651, 324] width 13 height 13
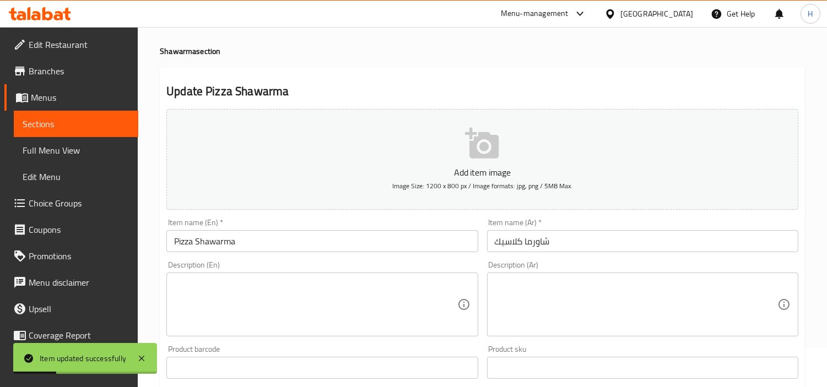
scroll to position [61, 0]
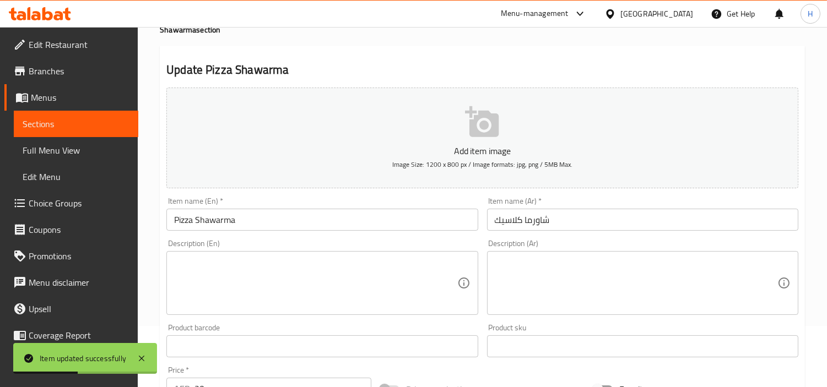
click at [737, 221] on input "شاورما كلاسيك" at bounding box center [642, 220] width 311 height 22
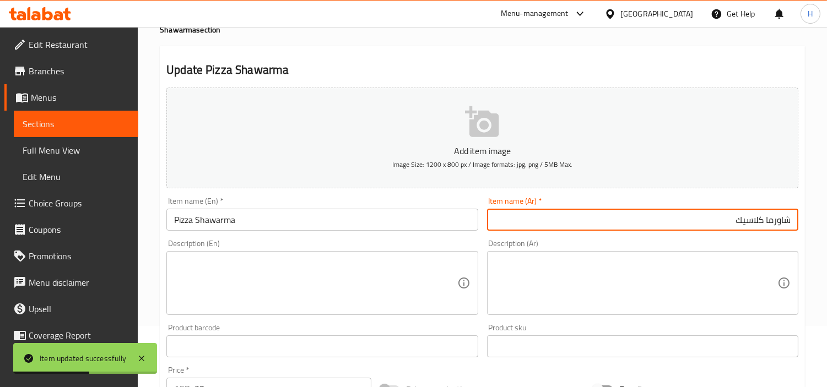
click at [744, 219] on input "شاورما كلاسيك" at bounding box center [642, 220] width 311 height 22
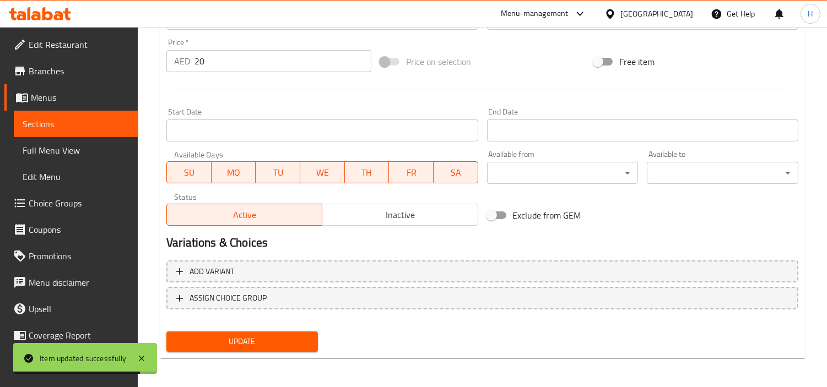
type input "شاورما بيتزا"
click at [288, 345] on span "Update" at bounding box center [242, 342] width 134 height 14
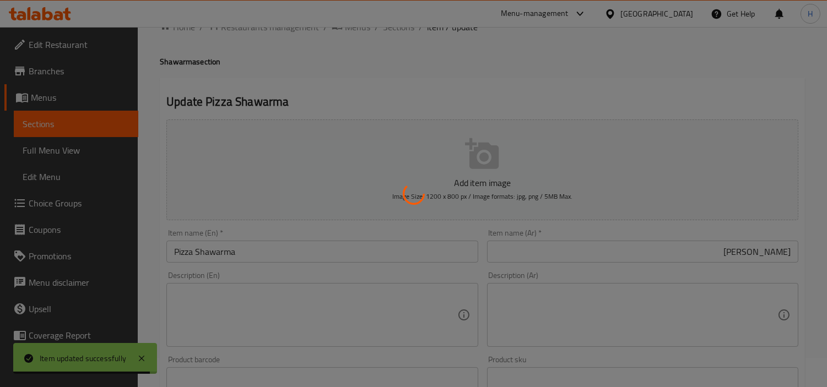
scroll to position [0, 0]
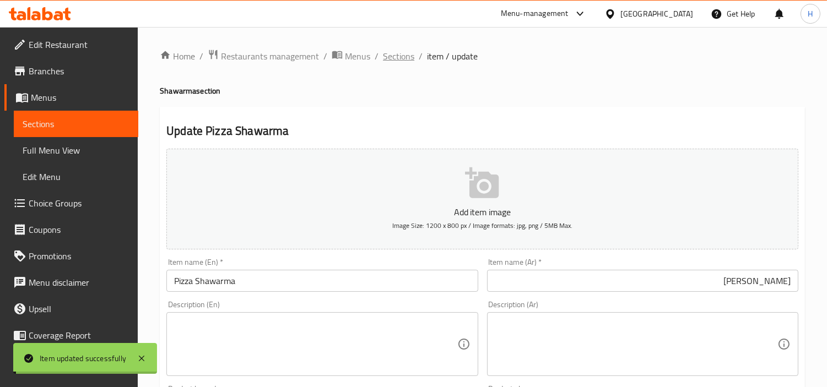
click at [390, 59] on span "Sections" at bounding box center [398, 56] width 31 height 13
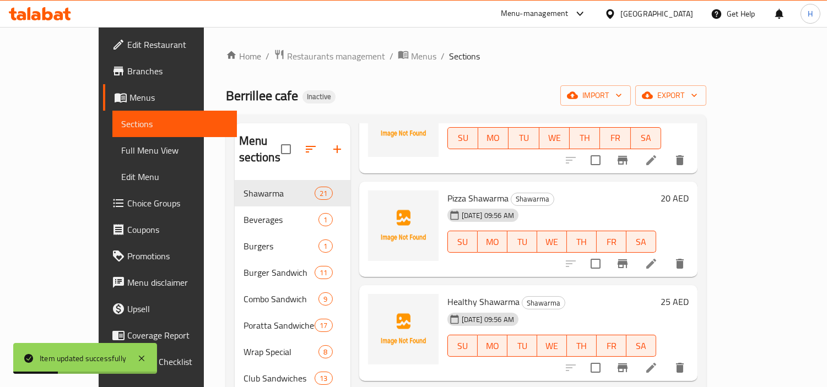
scroll to position [367, 0]
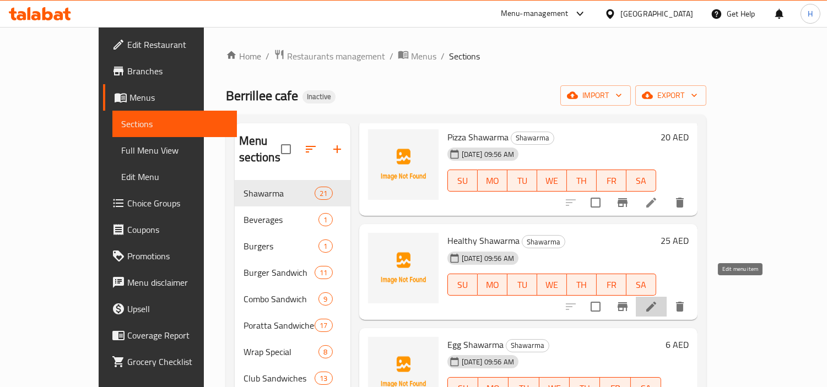
click at [658, 300] on icon at bounding box center [651, 306] width 13 height 13
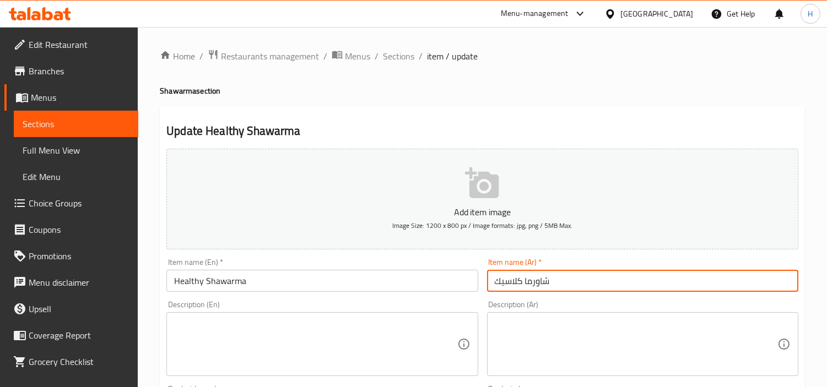
click at [673, 278] on input "شاورما كلاسيك" at bounding box center [642, 281] width 311 height 22
click at [684, 287] on input "شاورما كلاسيك" at bounding box center [642, 281] width 311 height 22
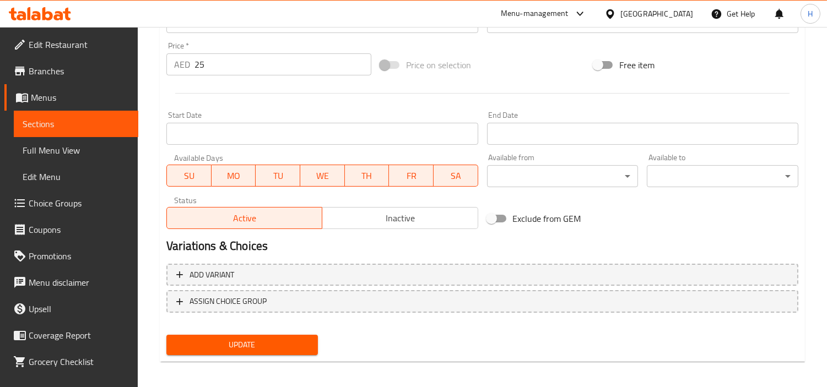
scroll to position [389, 0]
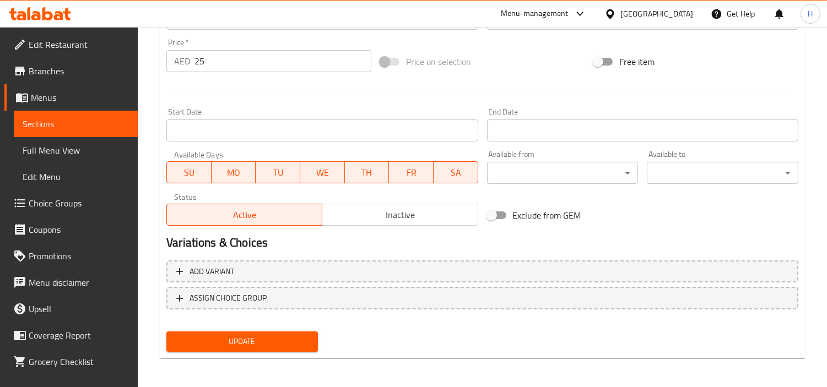
type input "شاورما هيلثي"
click at [277, 328] on div "Update" at bounding box center [242, 341] width 160 height 29
click at [278, 335] on span "Update" at bounding box center [242, 342] width 134 height 14
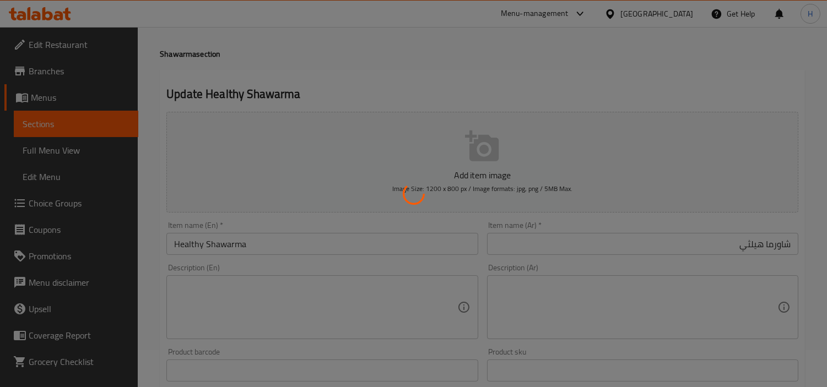
scroll to position [0, 0]
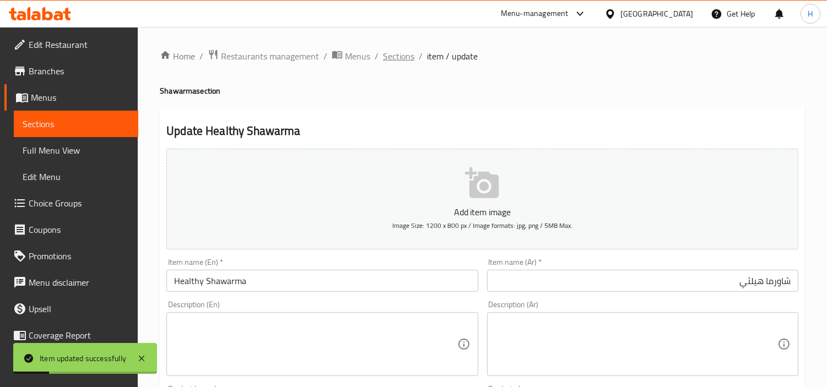
click at [405, 61] on span "Sections" at bounding box center [398, 56] width 31 height 13
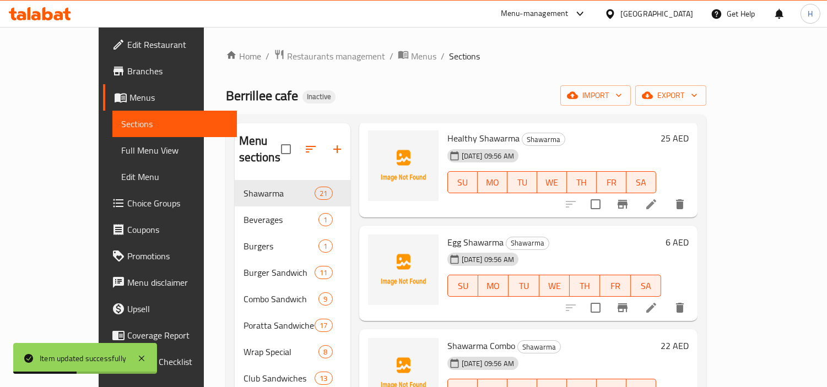
scroll to position [489, 0]
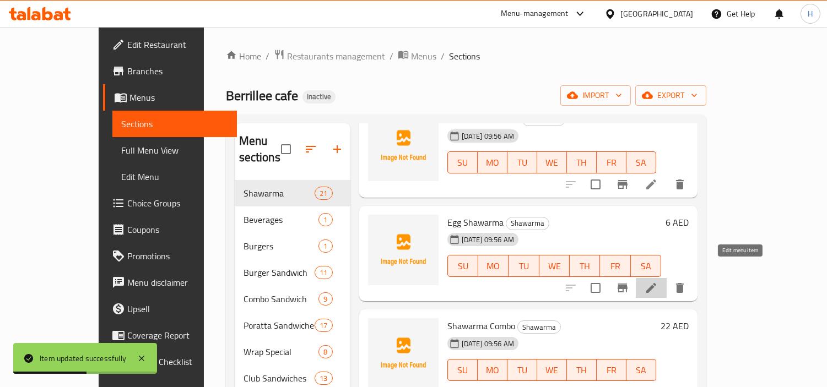
click at [658, 282] on icon at bounding box center [651, 288] width 13 height 13
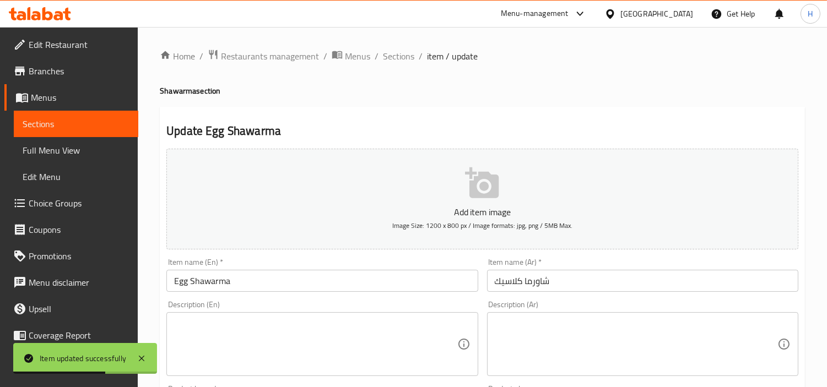
click at [670, 287] on input "شاورما كلاسيك" at bounding box center [642, 281] width 311 height 22
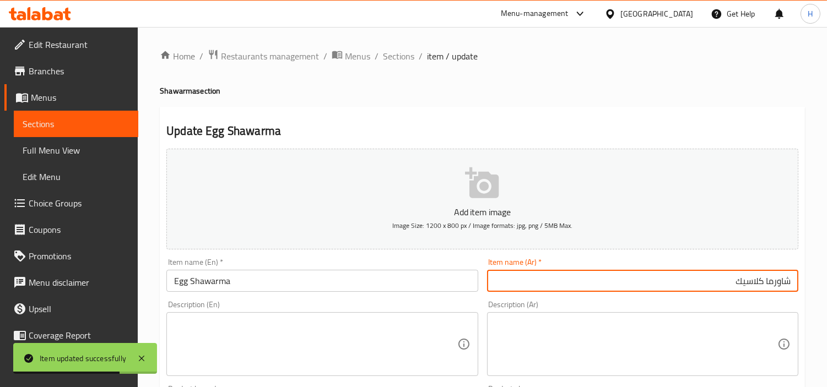
click at [666, 281] on input "شاورما كلاسيك" at bounding box center [642, 281] width 311 height 22
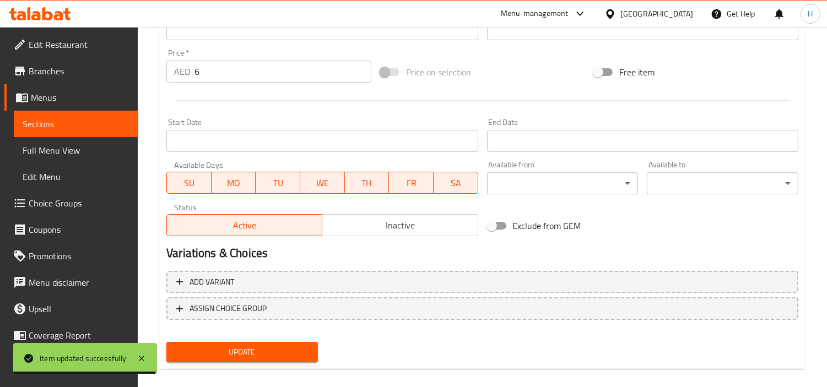
scroll to position [389, 0]
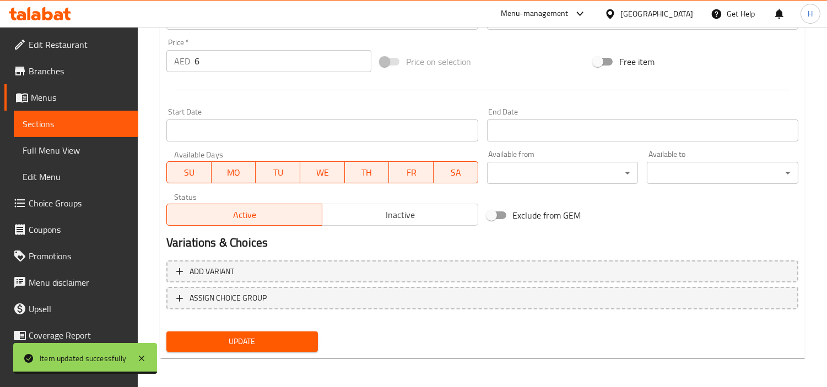
type input "شاورما بيض"
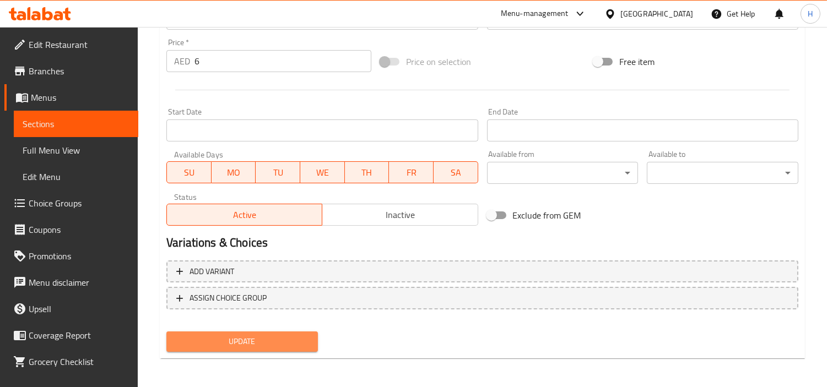
click at [315, 336] on button "Update" at bounding box center [242, 342] width 152 height 20
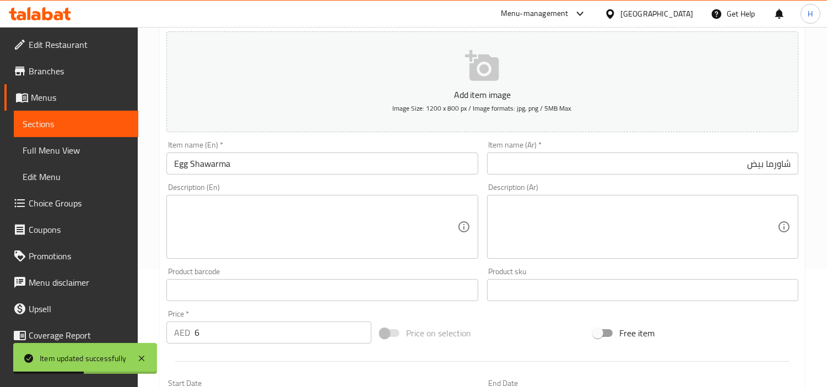
scroll to position [0, 0]
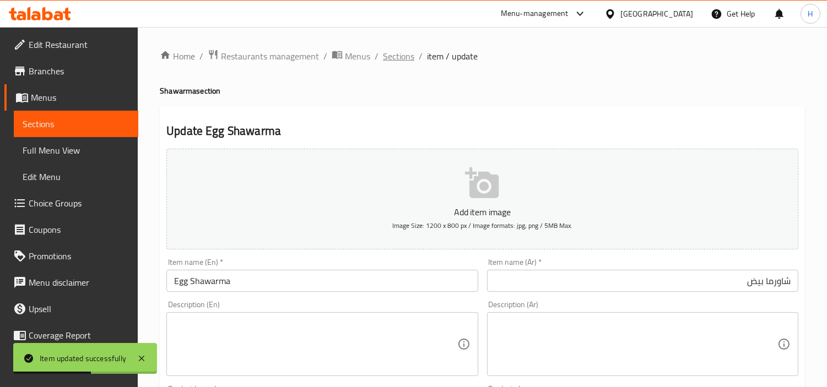
click at [396, 59] on span "Sections" at bounding box center [398, 56] width 31 height 13
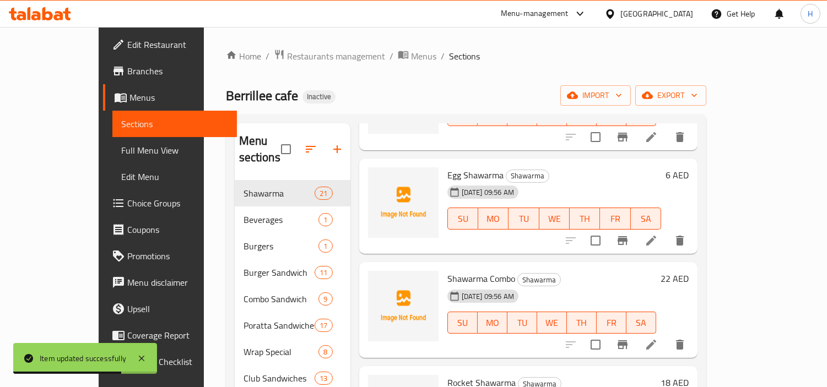
scroll to position [551, 0]
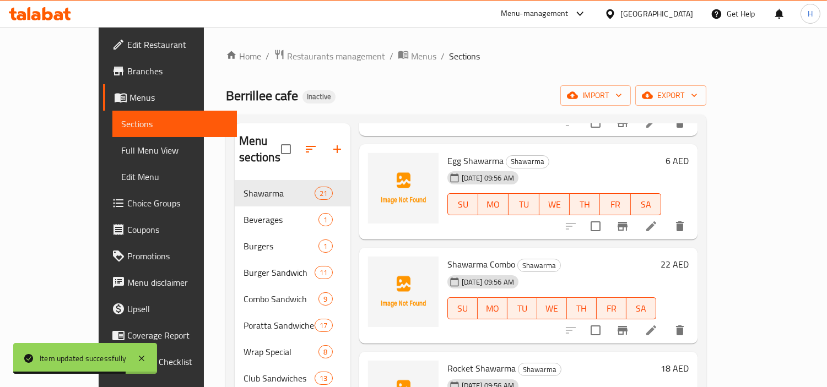
click at [658, 324] on icon at bounding box center [651, 330] width 13 height 13
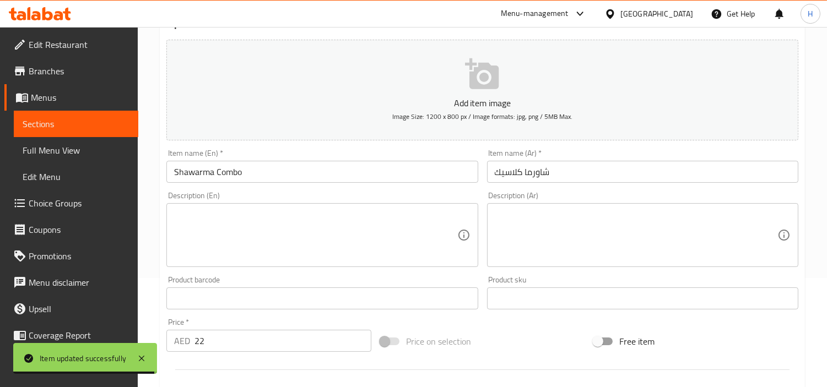
scroll to position [122, 0]
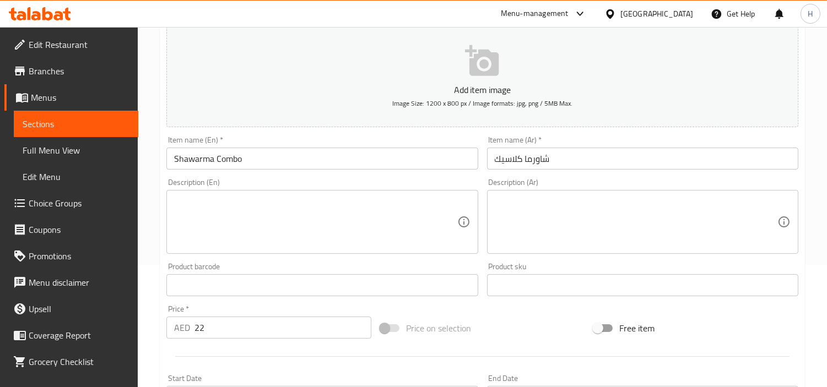
click at [620, 150] on input "شاورما كلاسيك" at bounding box center [642, 159] width 311 height 22
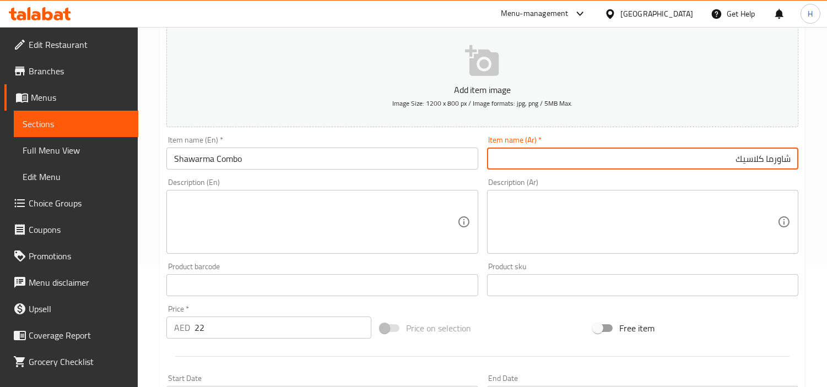
click at [570, 167] on input "شاورما كلاسيك" at bounding box center [642, 159] width 311 height 22
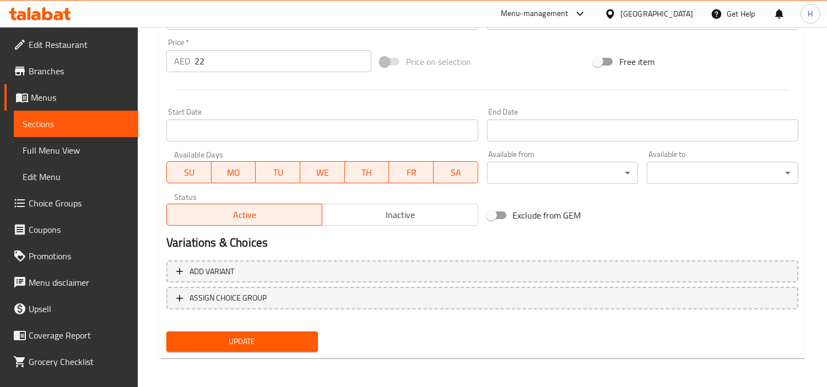
type input "شاورما كومبو"
click at [272, 341] on span "Update" at bounding box center [242, 342] width 134 height 14
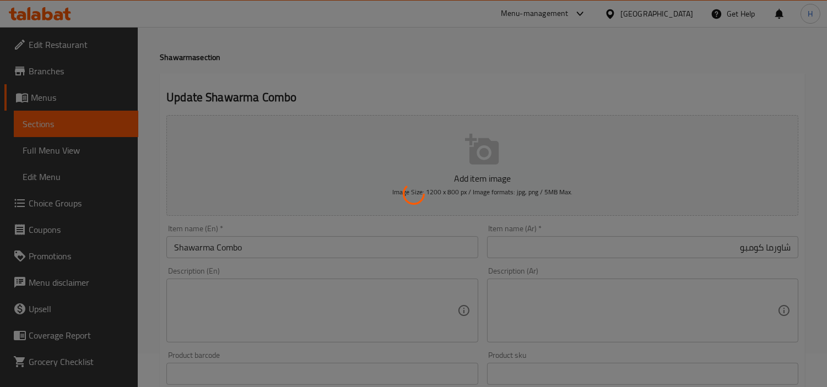
scroll to position [0, 0]
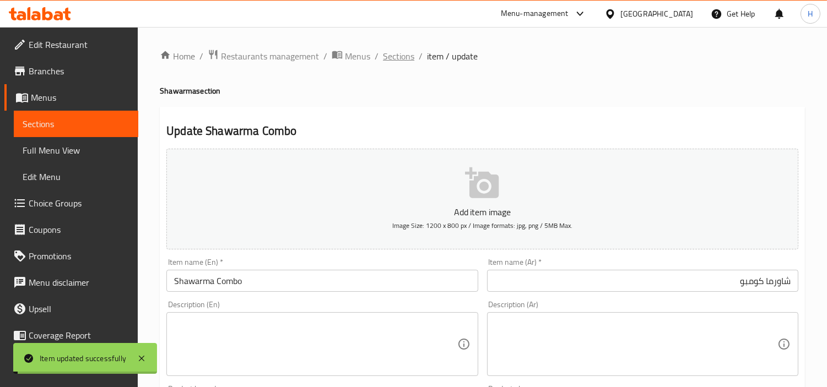
click at [408, 58] on span "Sections" at bounding box center [398, 56] width 31 height 13
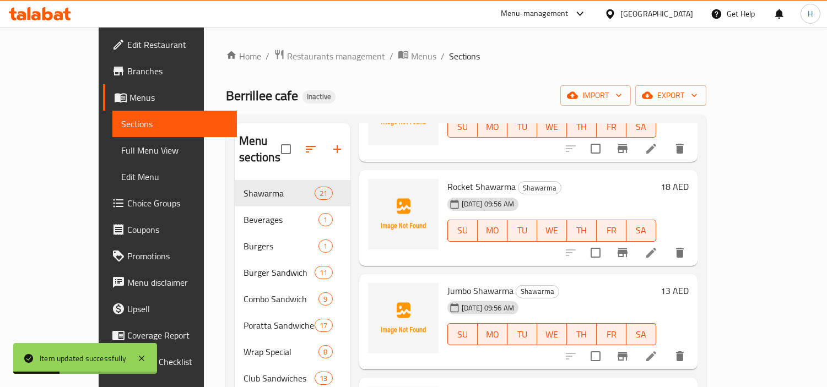
scroll to position [734, 0]
click at [658, 245] on icon at bounding box center [651, 251] width 13 height 13
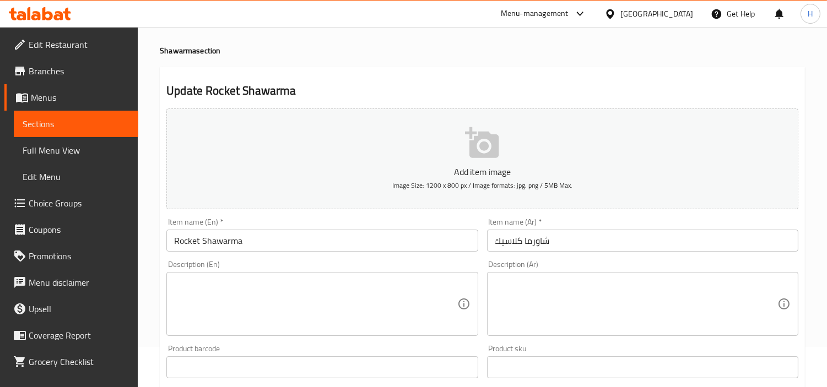
scroll to position [61, 0]
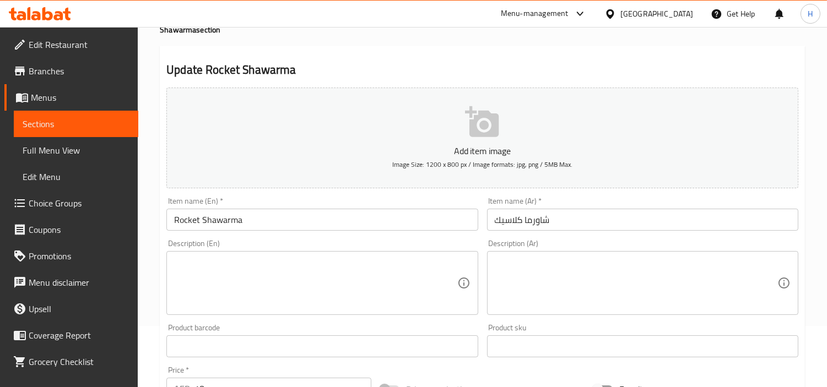
click at [620, 217] on input "شاورما كلاسيك" at bounding box center [642, 220] width 311 height 22
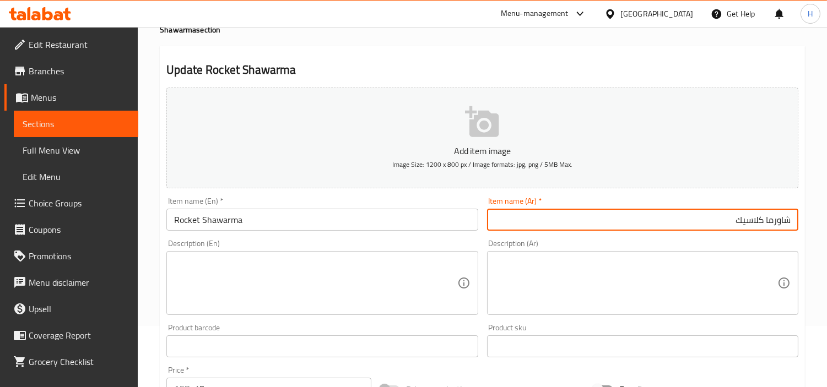
click at [620, 217] on input "شاورما كلاسيك" at bounding box center [642, 220] width 311 height 22
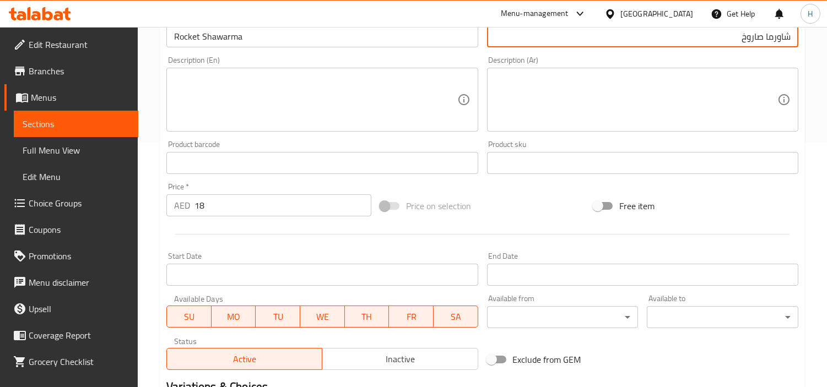
scroll to position [367, 0]
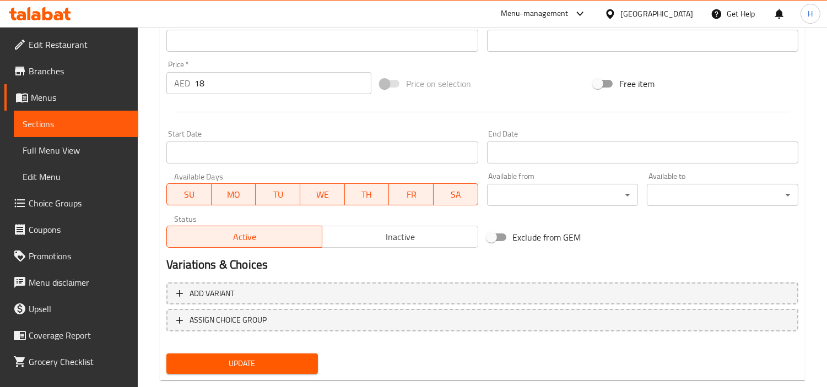
type input "شاورما صاروخ"
click at [309, 354] on button "Update" at bounding box center [242, 364] width 152 height 20
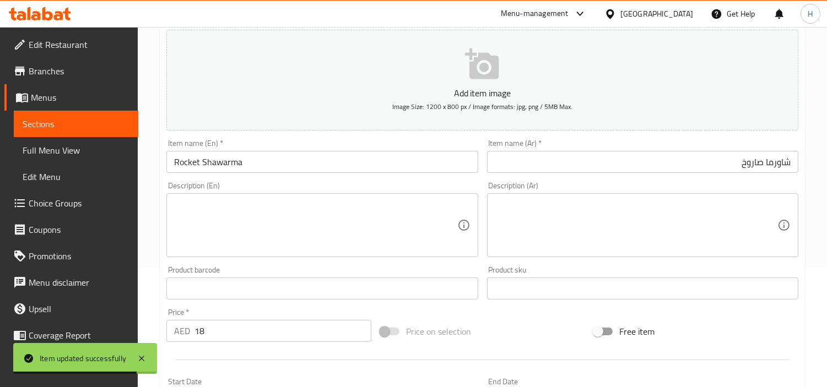
scroll to position [0, 0]
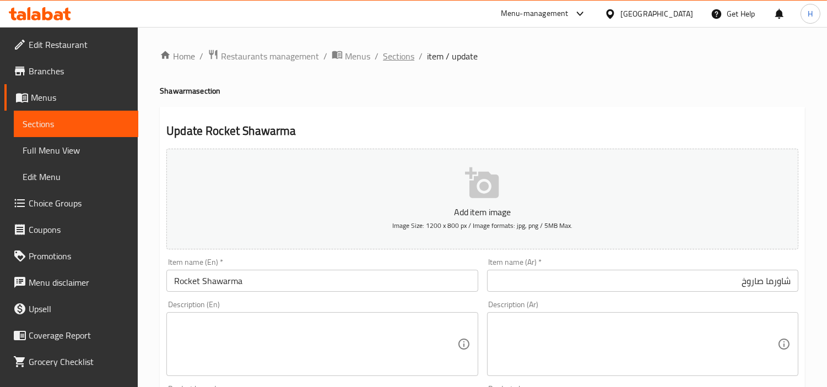
click at [406, 59] on span "Sections" at bounding box center [398, 56] width 31 height 13
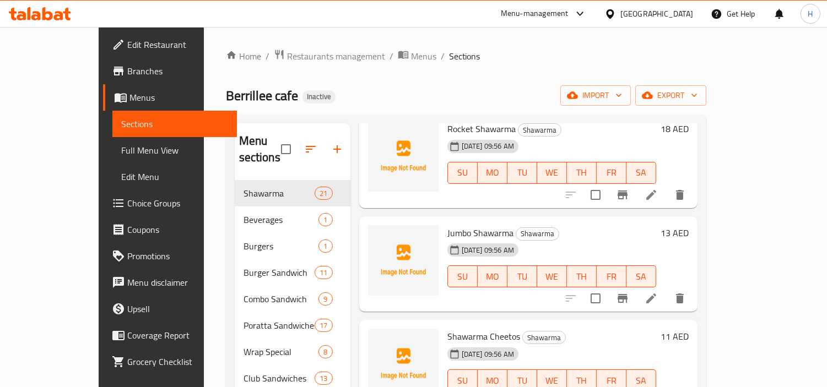
scroll to position [796, 0]
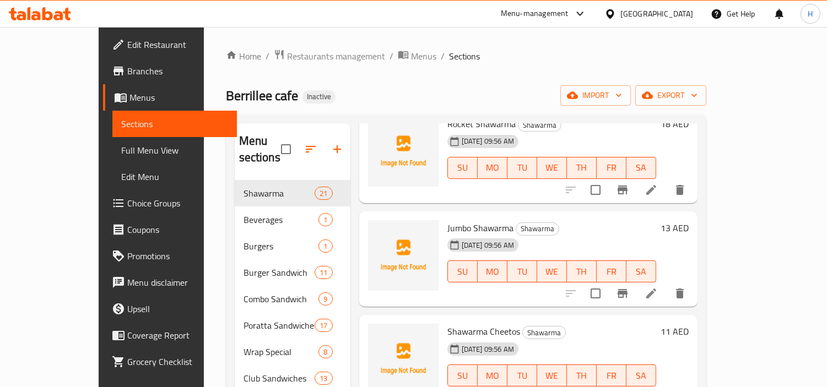
click at [667, 284] on li at bounding box center [651, 294] width 31 height 20
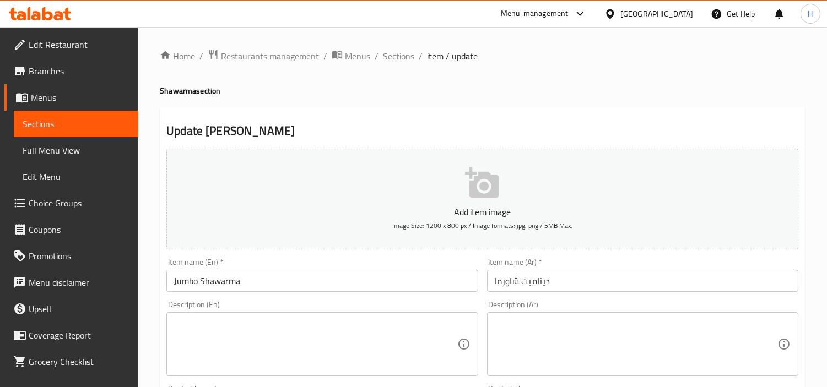
click at [671, 288] on input "ديناميت شاورما" at bounding box center [642, 281] width 311 height 22
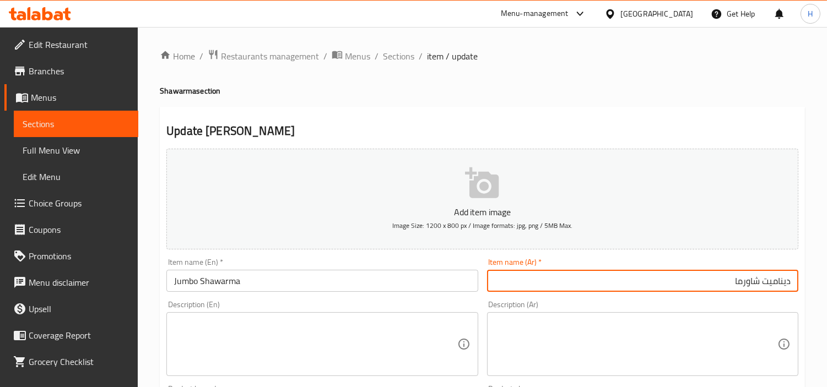
click at [778, 283] on input "ديناميت شاورما" at bounding box center [642, 281] width 311 height 22
click at [762, 285] on input "شاورما" at bounding box center [642, 281] width 311 height 22
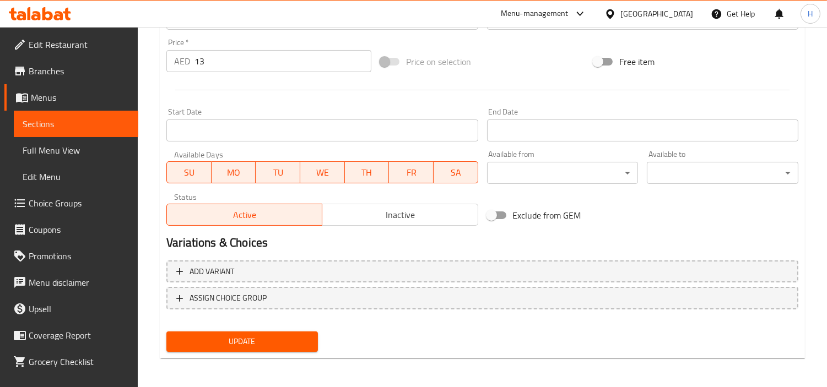
type input "شاورما جامبو"
click at [282, 347] on button "Update" at bounding box center [242, 342] width 152 height 20
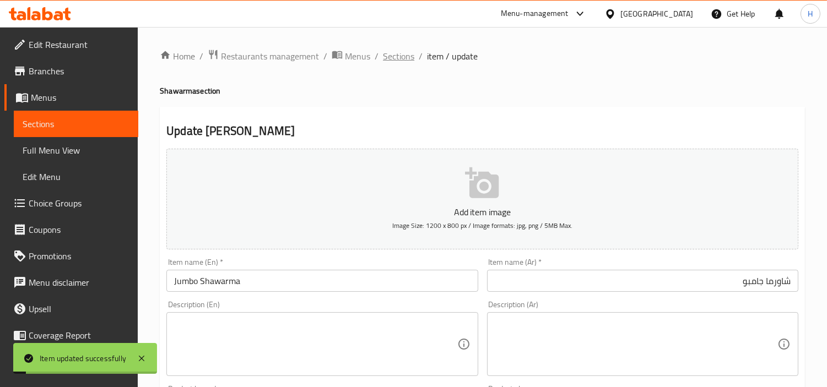
click at [392, 60] on span "Sections" at bounding box center [398, 56] width 31 height 13
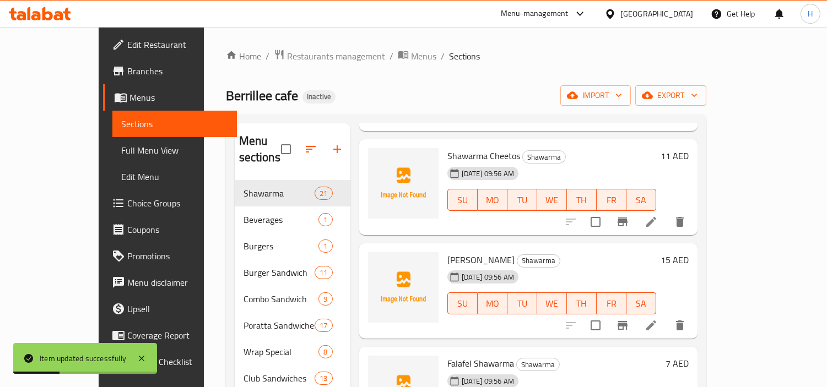
scroll to position [979, 0]
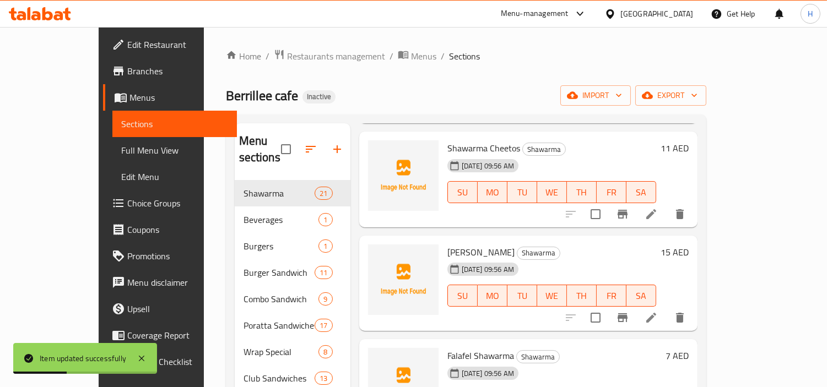
click at [667, 204] on li at bounding box center [651, 214] width 31 height 20
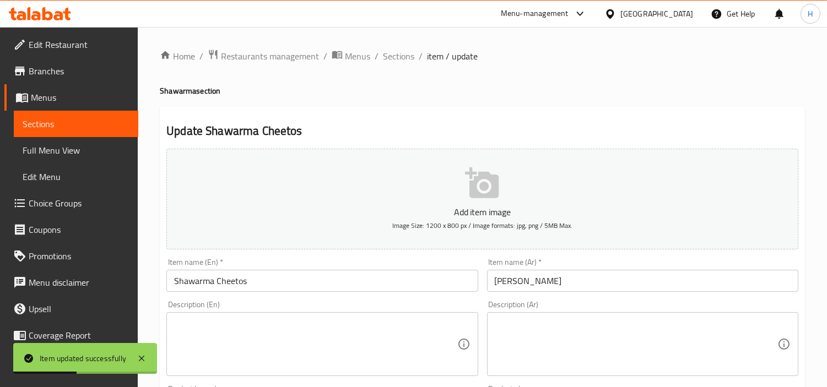
click at [626, 272] on input "شاورما شيتوس" at bounding box center [642, 281] width 311 height 22
click at [403, 57] on span "Sections" at bounding box center [398, 56] width 31 height 13
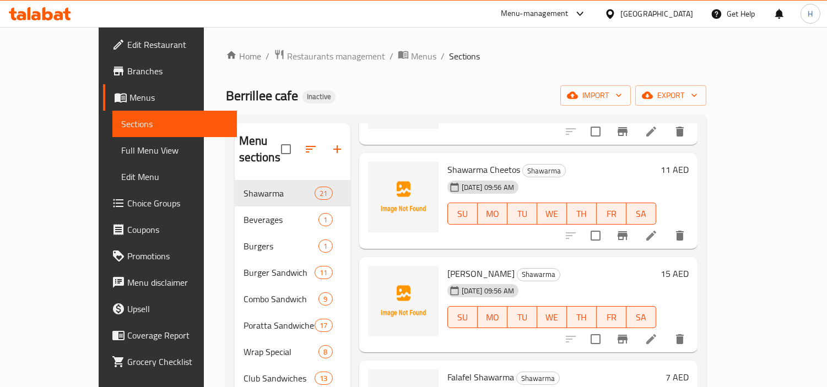
scroll to position [979, 0]
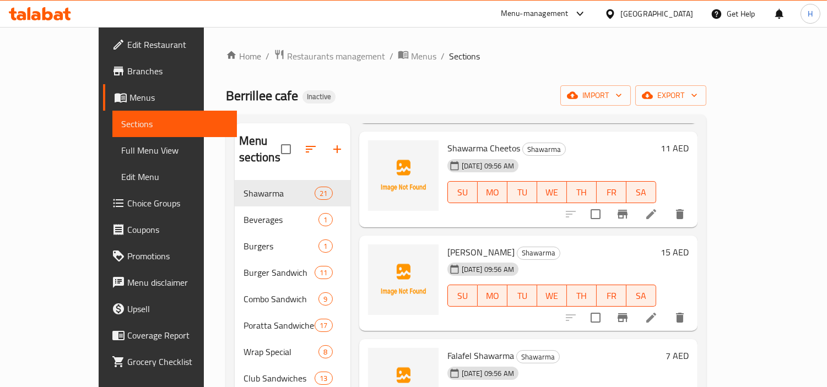
click at [667, 308] on li at bounding box center [651, 318] width 31 height 20
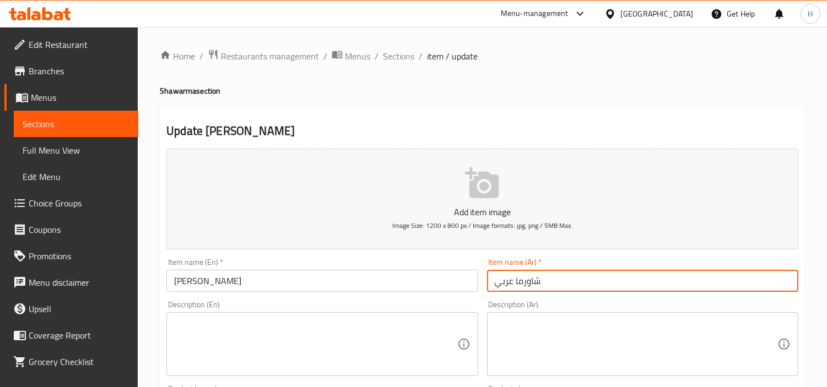
click at [669, 274] on input "شاورما عربي" at bounding box center [642, 281] width 311 height 22
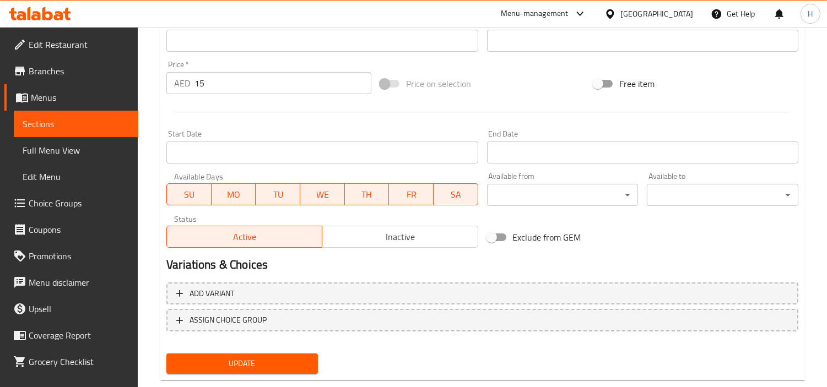
type input "شاورما مطافي"
click at [272, 354] on button "Update" at bounding box center [242, 364] width 152 height 20
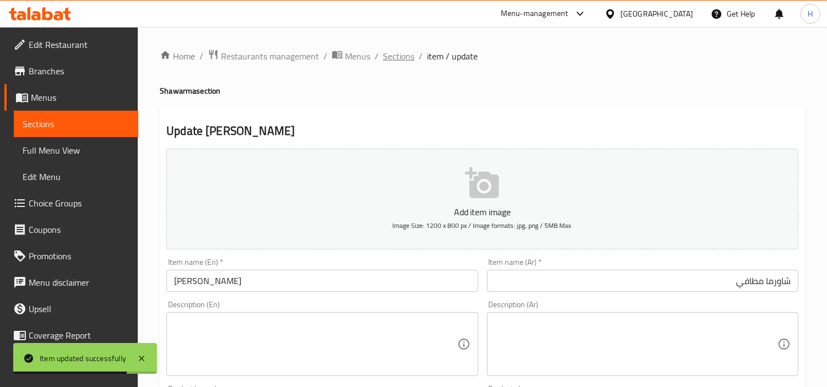
click at [383, 53] on span "Sections" at bounding box center [398, 56] width 31 height 13
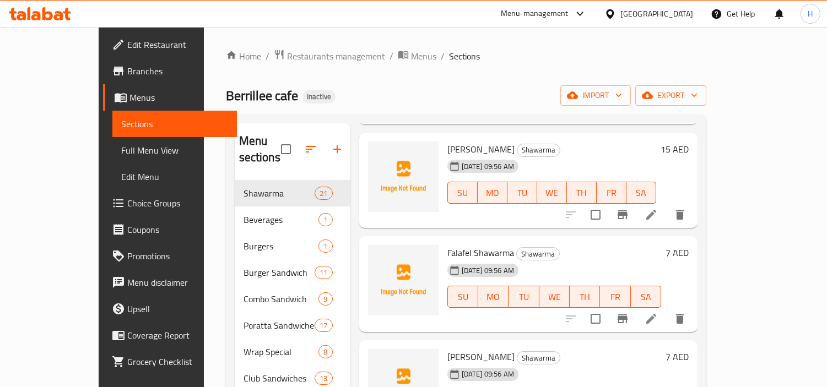
scroll to position [1102, 0]
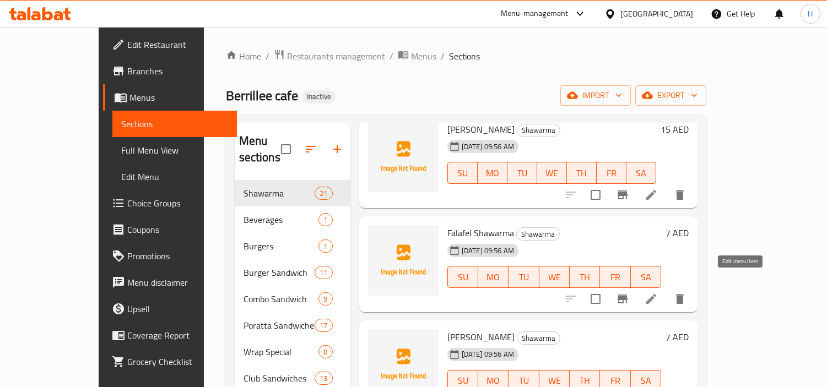
click at [658, 293] on icon at bounding box center [651, 299] width 13 height 13
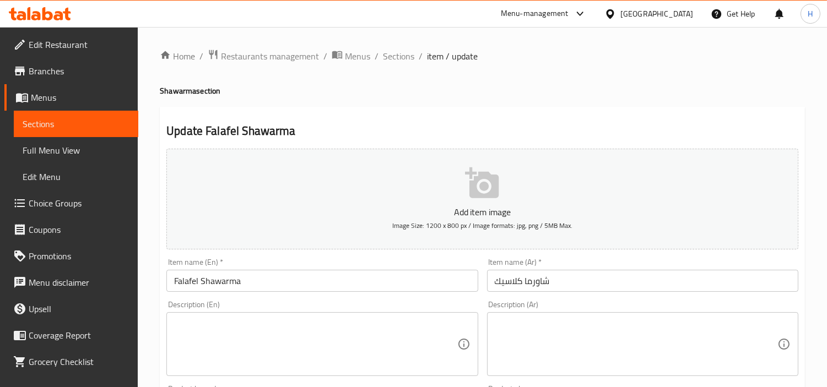
click at [687, 274] on input "شاورما كلاسيك" at bounding box center [642, 281] width 311 height 22
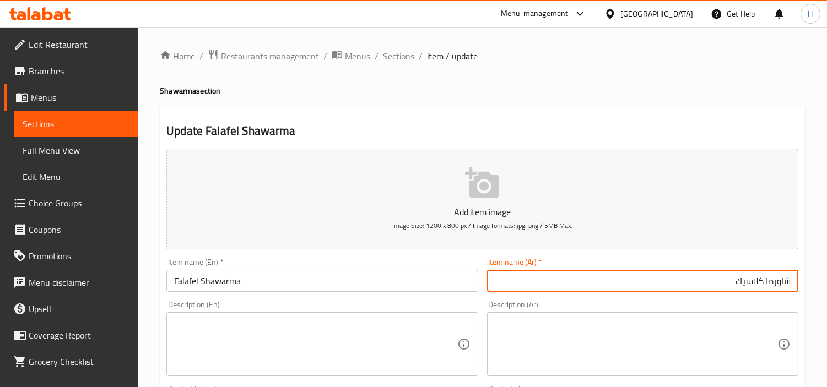
click at [684, 271] on input "شاورما كلاسيك" at bounding box center [642, 281] width 311 height 22
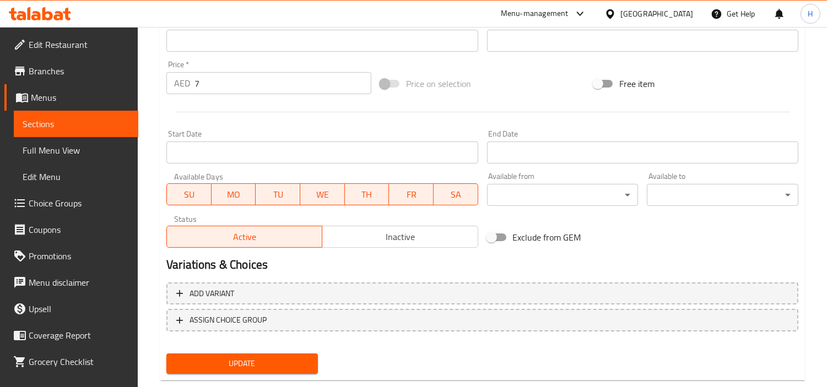
type input "شاورما فلافل"
click at [282, 357] on span "Update" at bounding box center [242, 364] width 134 height 14
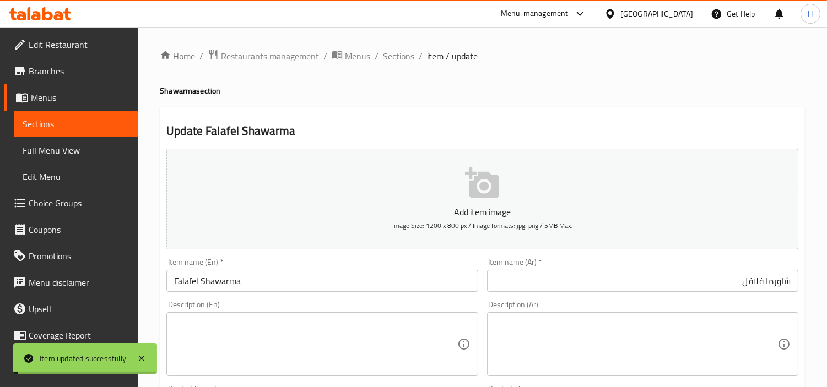
click at [402, 52] on span "Sections" at bounding box center [398, 56] width 31 height 13
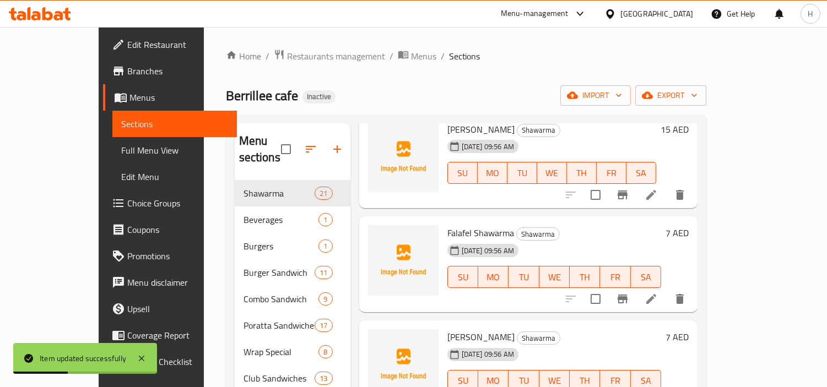
scroll to position [1163, 0]
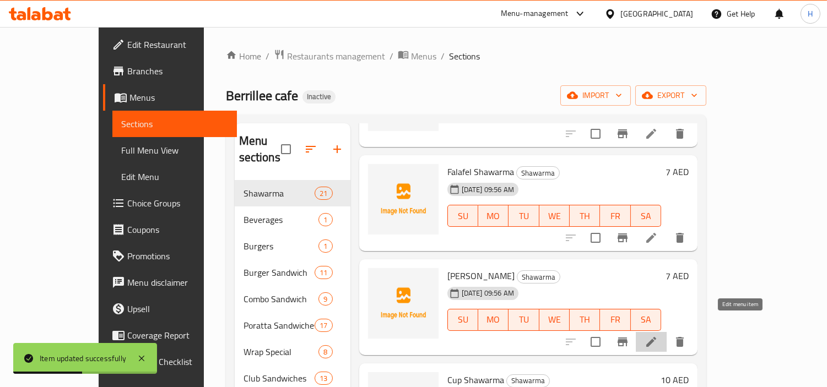
click at [658, 336] on icon at bounding box center [651, 342] width 13 height 13
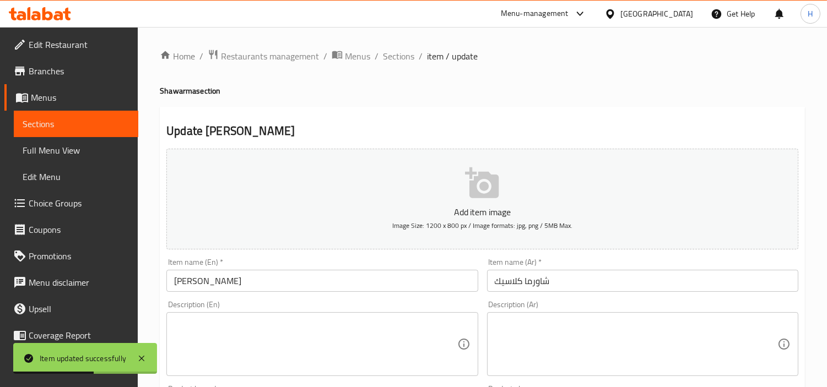
click at [651, 273] on input "شاورما كلاسيك" at bounding box center [642, 281] width 311 height 22
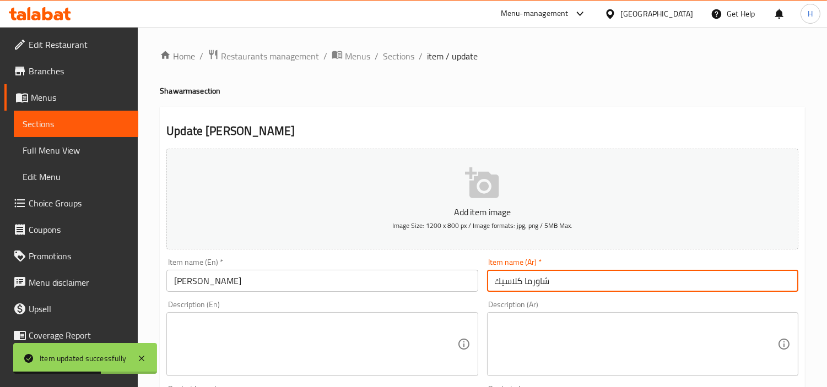
click at [651, 273] on input "شاورما كلاسيك" at bounding box center [642, 281] width 311 height 22
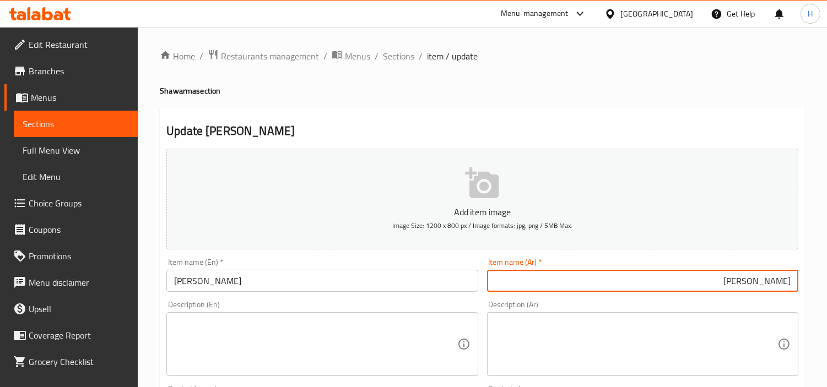
click at [205, 275] on input "Hassan Mathar" at bounding box center [321, 281] width 311 height 22
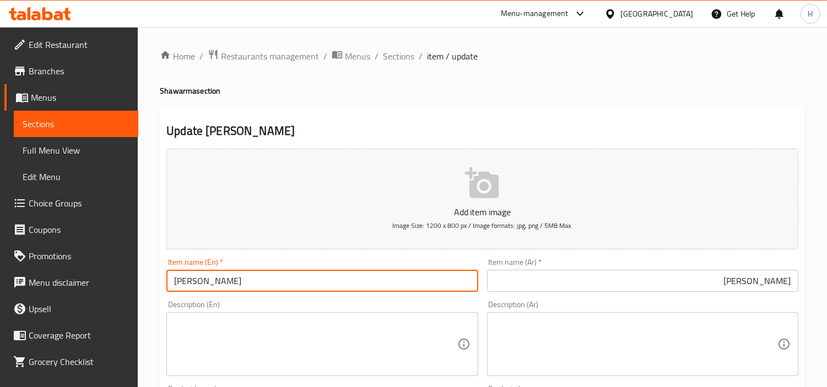
click at [205, 275] on input "Hassan Mathar" at bounding box center [321, 281] width 311 height 22
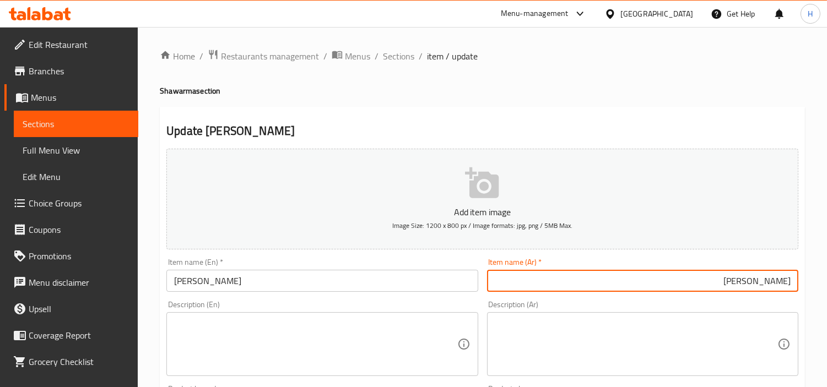
click at [662, 285] on input "حسن ماطار" at bounding box center [642, 281] width 311 height 22
click at [758, 287] on input "حسن ماطار" at bounding box center [642, 281] width 311 height 22
click at [751, 288] on input "حسن ماطار" at bounding box center [642, 281] width 311 height 22
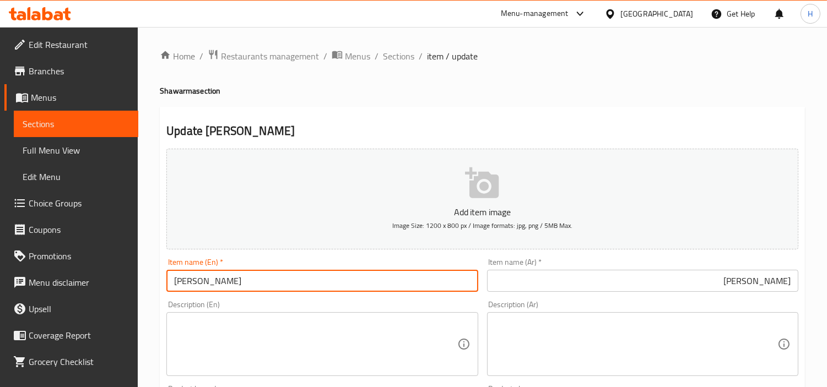
click at [274, 281] on input "Hassan Mathar" at bounding box center [321, 281] width 311 height 22
click at [760, 284] on input "حسن ماطر" at bounding box center [642, 281] width 311 height 22
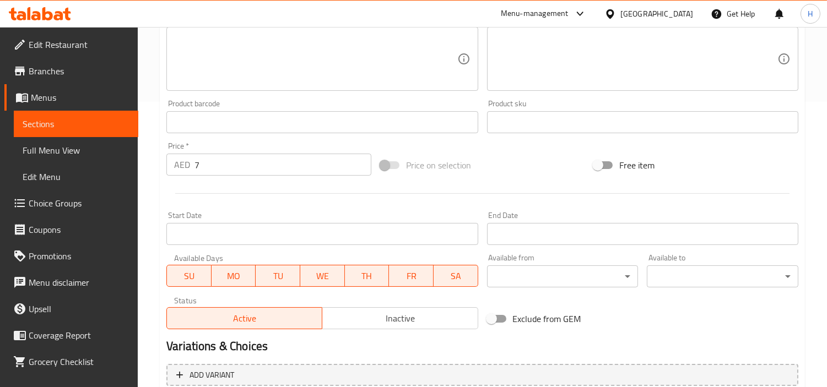
scroll to position [389, 0]
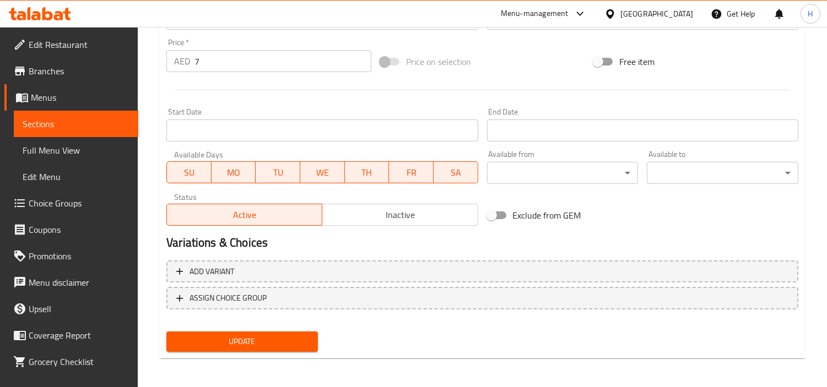
type input "حسن مطر"
click at [274, 350] on div "Update" at bounding box center [242, 341] width 160 height 29
click at [278, 344] on span "Update" at bounding box center [242, 342] width 134 height 14
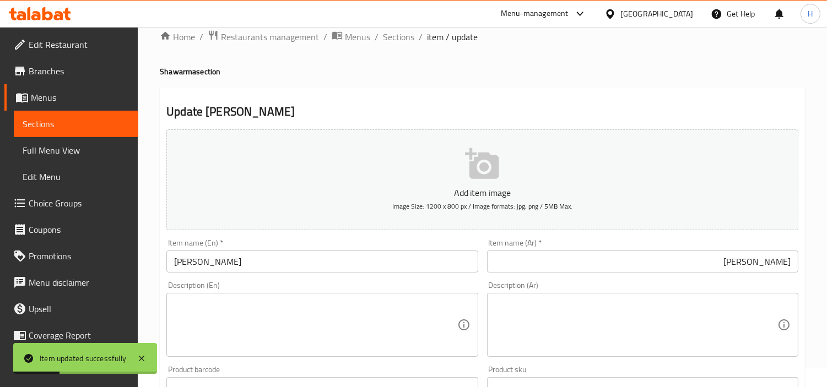
scroll to position [0, 0]
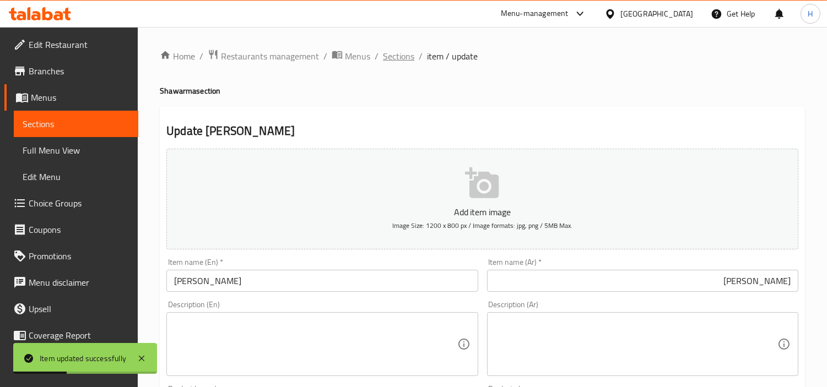
click at [403, 51] on span "Sections" at bounding box center [398, 56] width 31 height 13
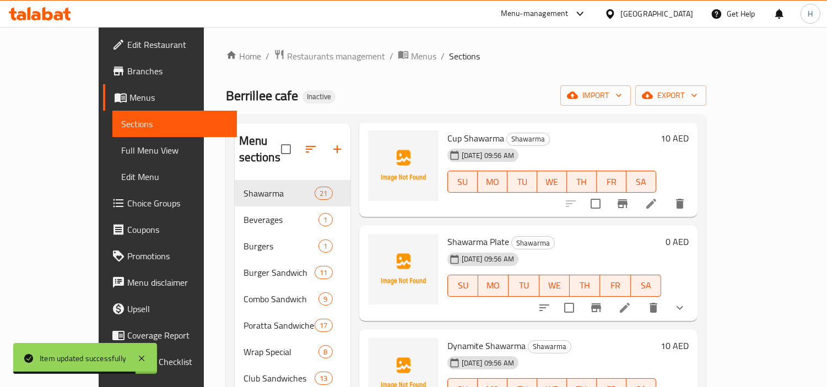
scroll to position [1408, 0]
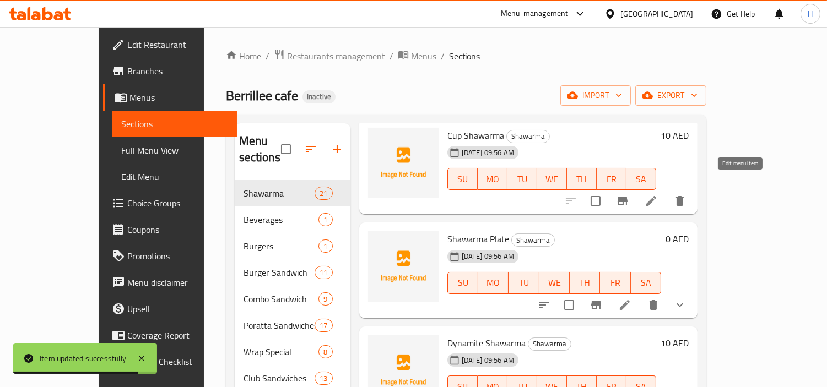
click at [656, 196] on icon at bounding box center [651, 201] width 10 height 10
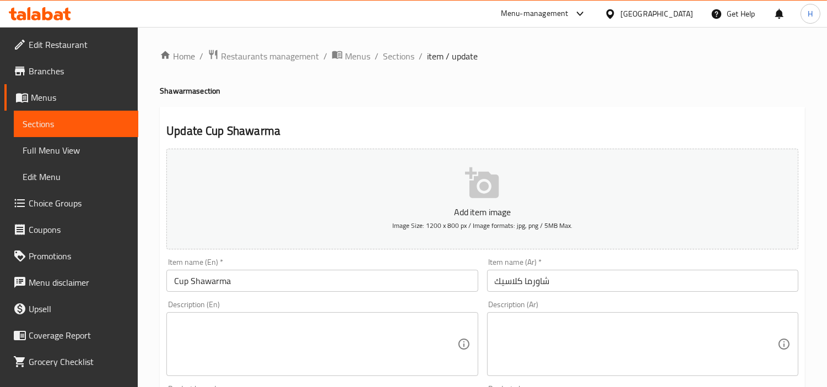
click at [657, 287] on input "شاورما كلاسيك" at bounding box center [642, 281] width 311 height 22
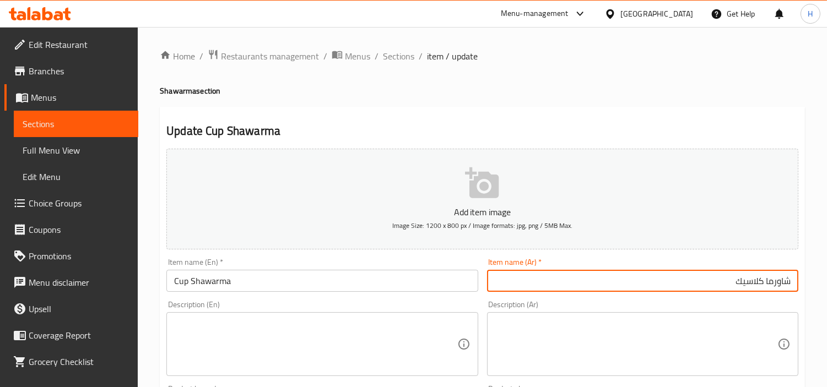
click at [756, 285] on input "شاورما كلاسيك" at bounding box center [642, 281] width 311 height 22
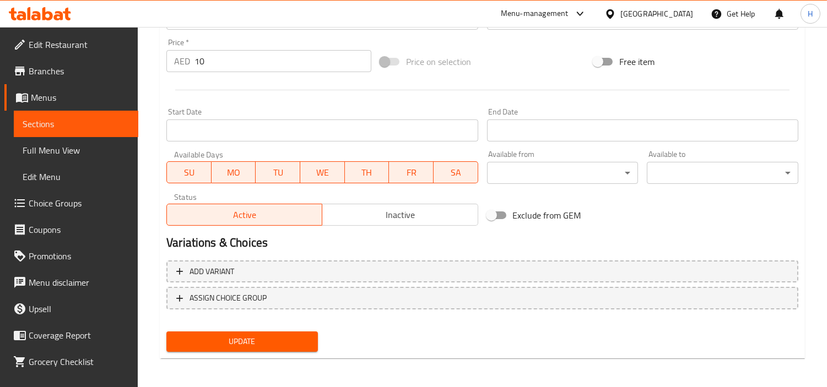
type input "شاورما كوب"
click at [304, 342] on span "Update" at bounding box center [242, 342] width 134 height 14
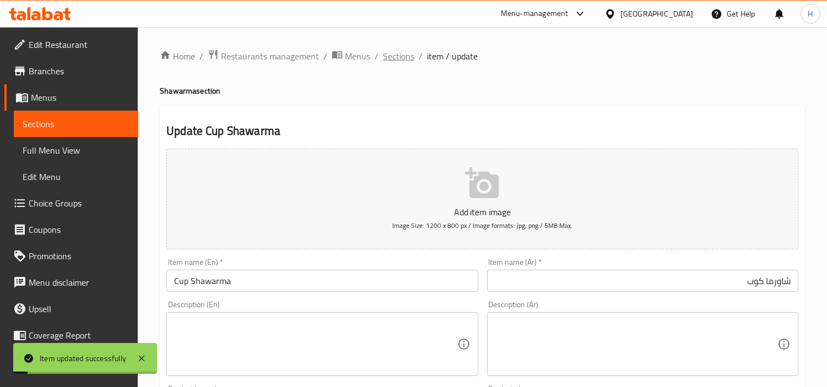
click at [391, 59] on span "Sections" at bounding box center [398, 56] width 31 height 13
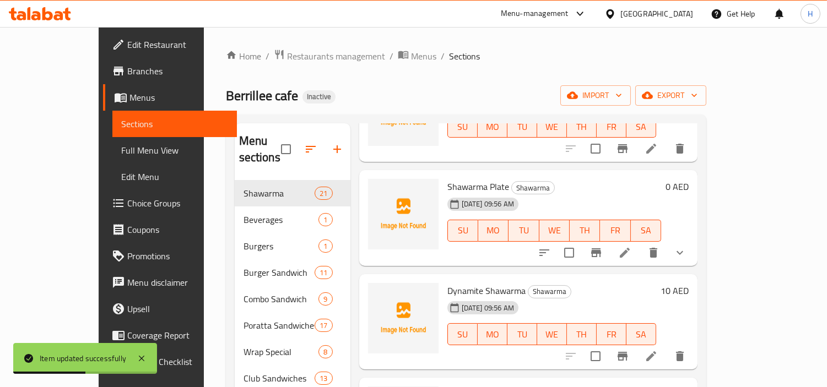
scroll to position [1469, 0]
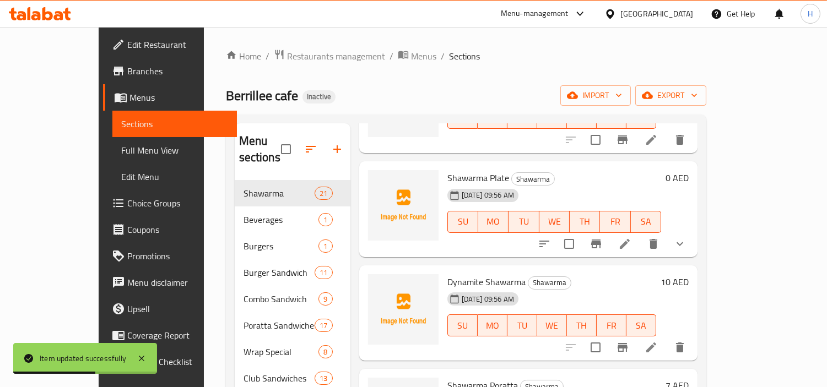
click at [631, 237] on icon at bounding box center [624, 243] width 13 height 13
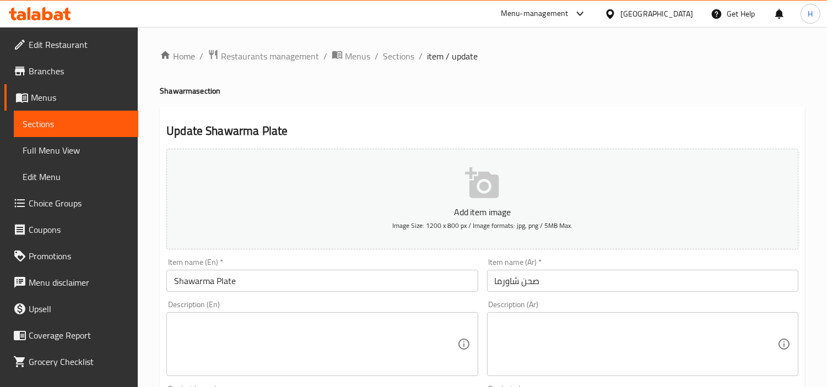
click at [689, 263] on div "Item name (Ar)   * صحن شاورما Item name (Ar) *" at bounding box center [642, 275] width 311 height 34
click at [698, 284] on input "صحن شاورما" at bounding box center [642, 281] width 311 height 22
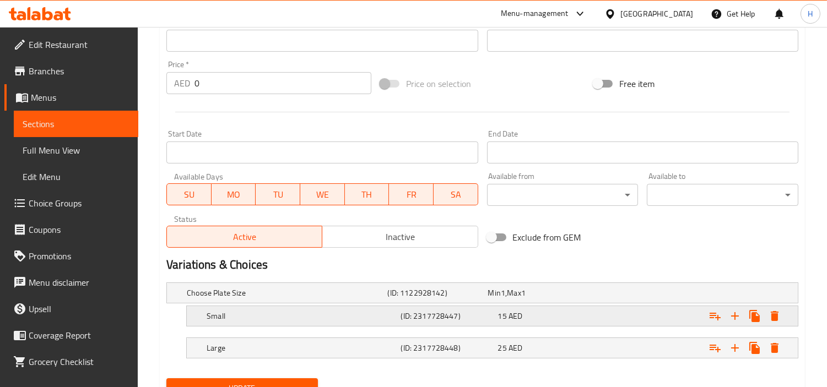
scroll to position [415, 0]
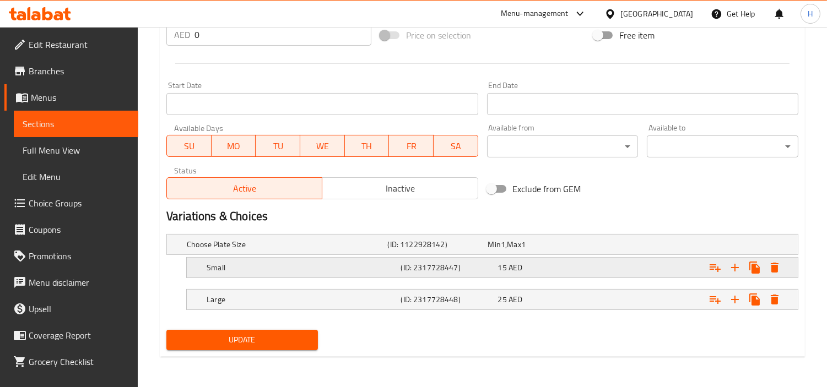
click at [630, 273] on div "Expand" at bounding box center [690, 268] width 194 height 24
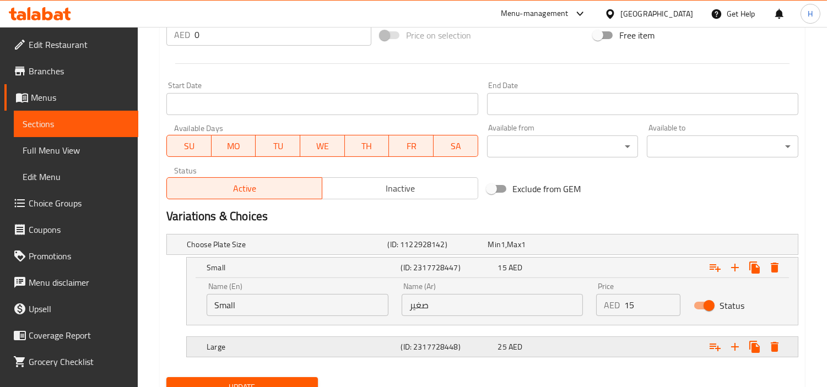
click at [626, 353] on div "Expand" at bounding box center [690, 347] width 194 height 24
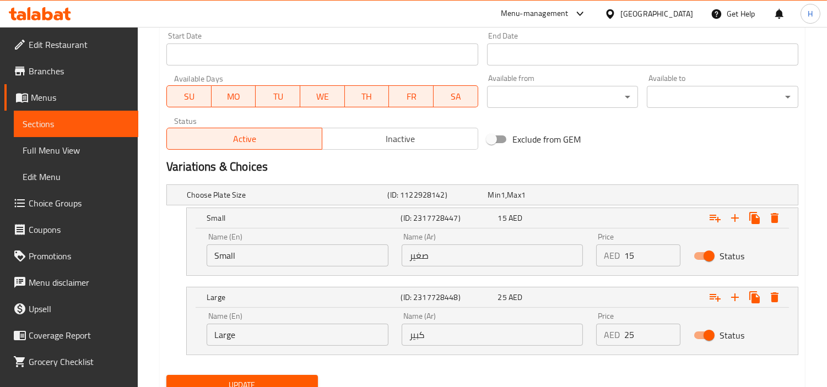
scroll to position [477, 0]
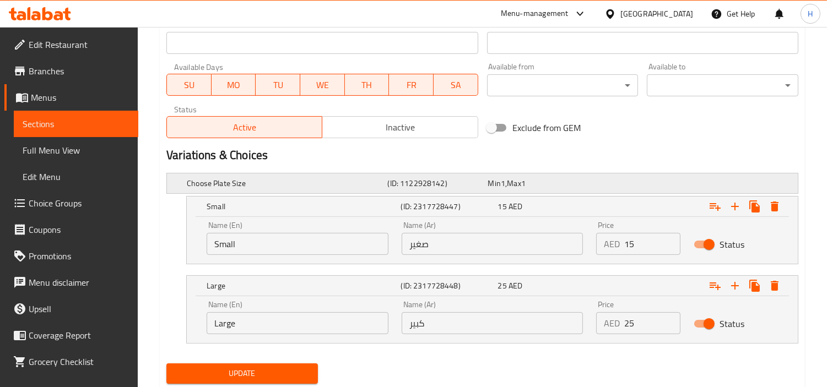
click at [527, 191] on div "Choose Plate Size (ID: 1122928142) Min 1 , Max 1" at bounding box center [486, 183] width 602 height 24
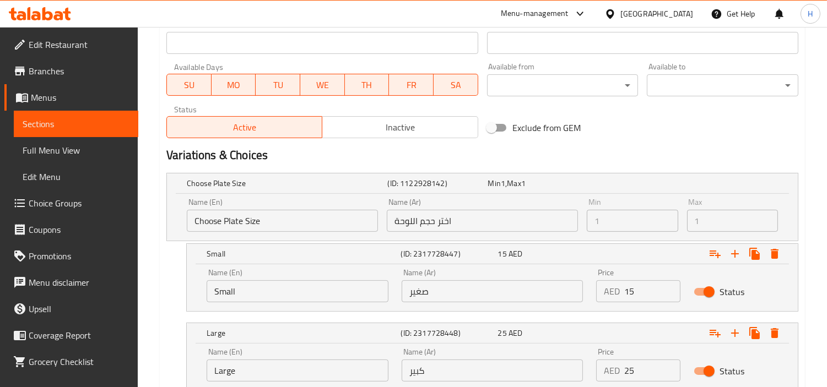
click at [519, 230] on input "اختر حجم اللوحة" at bounding box center [482, 221] width 191 height 22
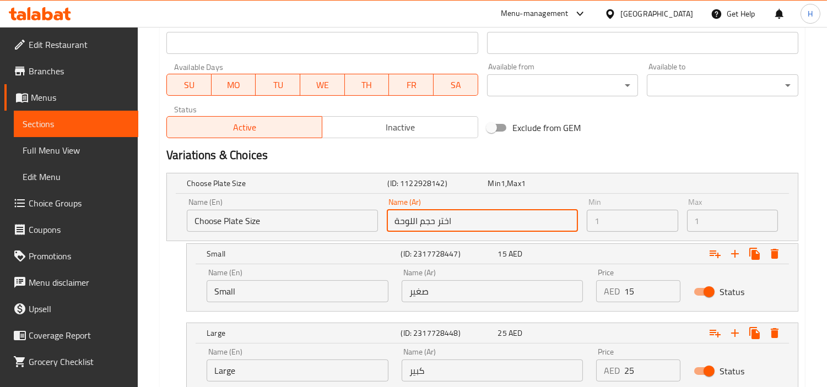
click at [519, 230] on input "اختر حجم اللوحة" at bounding box center [482, 221] width 191 height 22
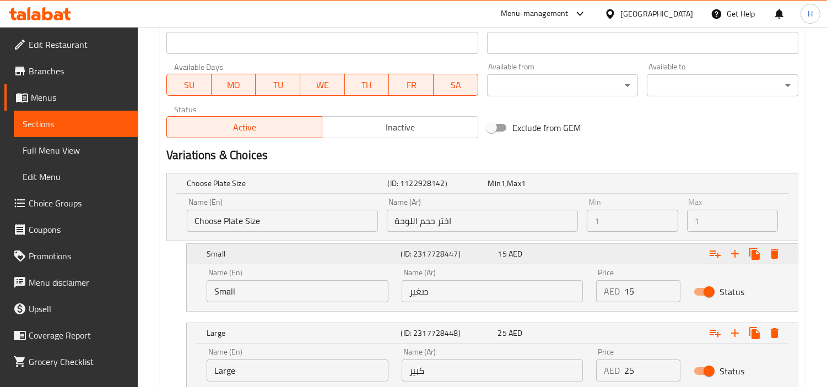
click at [534, 246] on div "15 AED" at bounding box center [544, 253] width 97 height 15
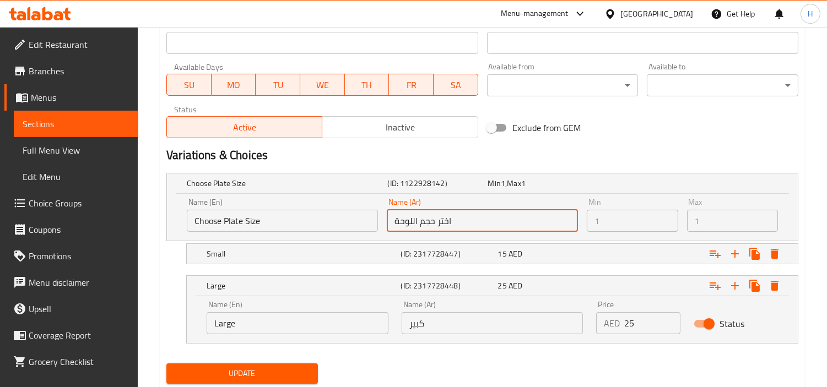
click at [537, 223] on input "اختر حجم اللوحة" at bounding box center [482, 221] width 191 height 22
click at [299, 368] on span "Update" at bounding box center [242, 374] width 134 height 14
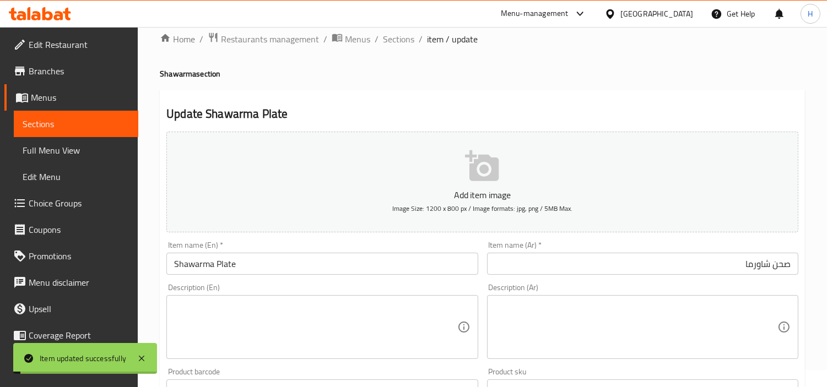
scroll to position [0, 0]
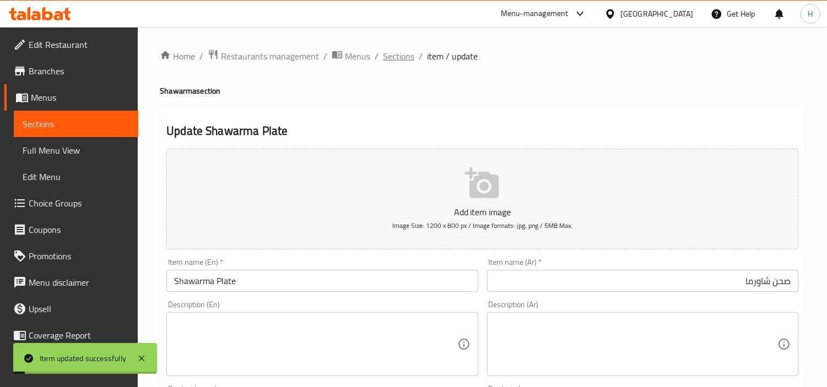
click at [401, 58] on span "Sections" at bounding box center [398, 56] width 31 height 13
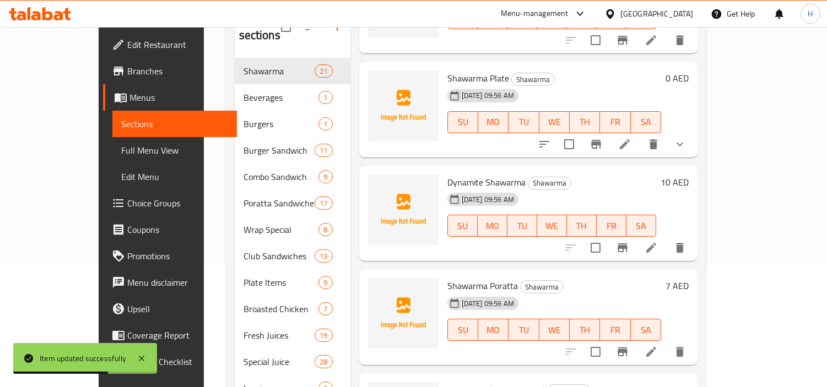
scroll to position [1417, 0]
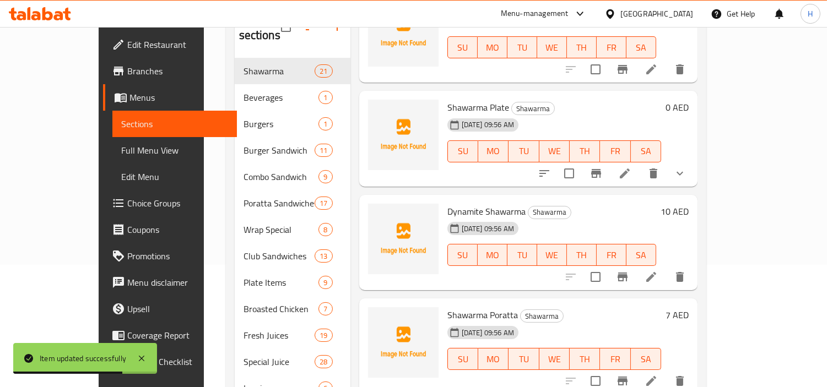
click at [658, 271] on icon at bounding box center [651, 277] width 13 height 13
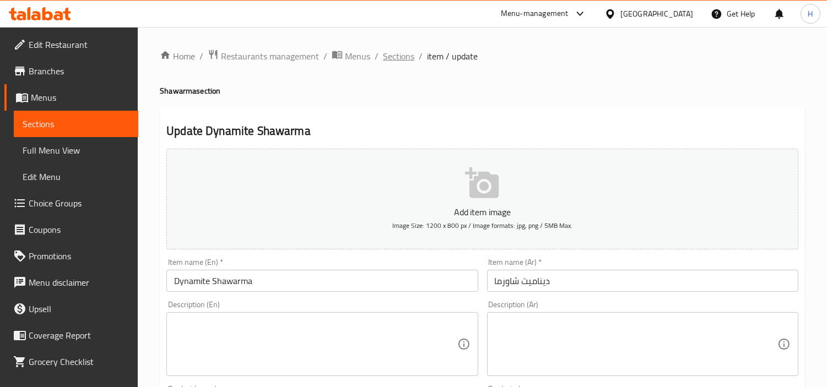
click at [385, 59] on span "Sections" at bounding box center [398, 56] width 31 height 13
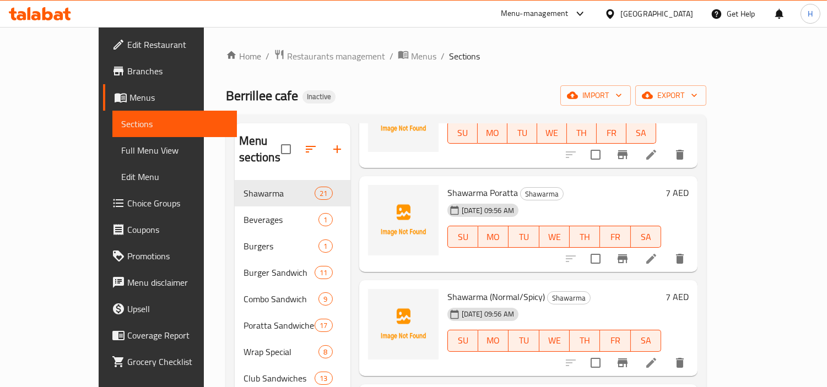
scroll to position [1601, 0]
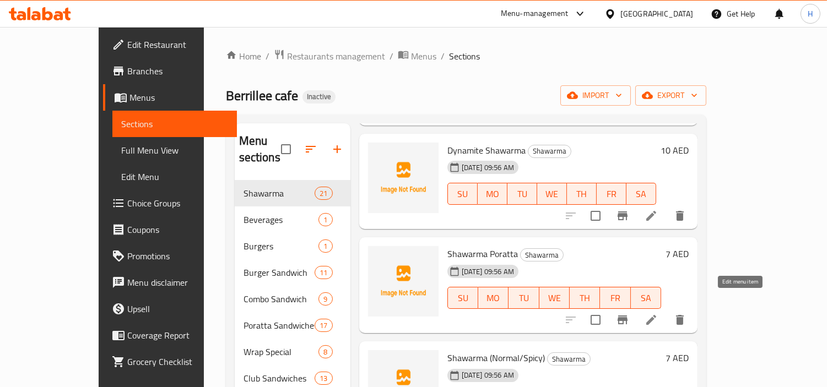
click at [658, 314] on icon at bounding box center [651, 320] width 13 height 13
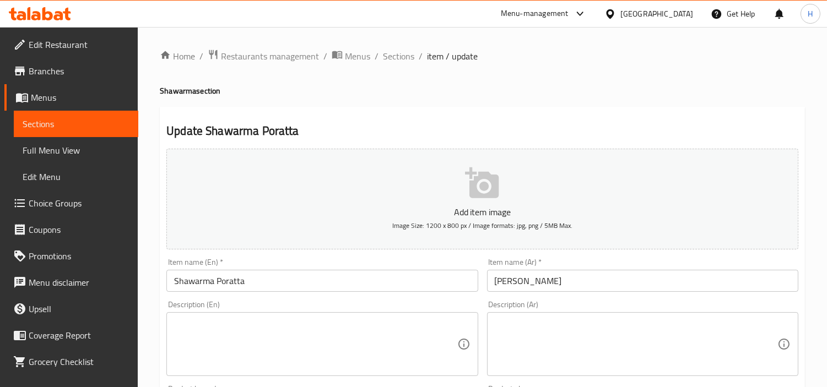
click at [693, 290] on input "شاورما باراتا" at bounding box center [642, 281] width 311 height 22
click at [397, 62] on span "Sections" at bounding box center [398, 56] width 31 height 13
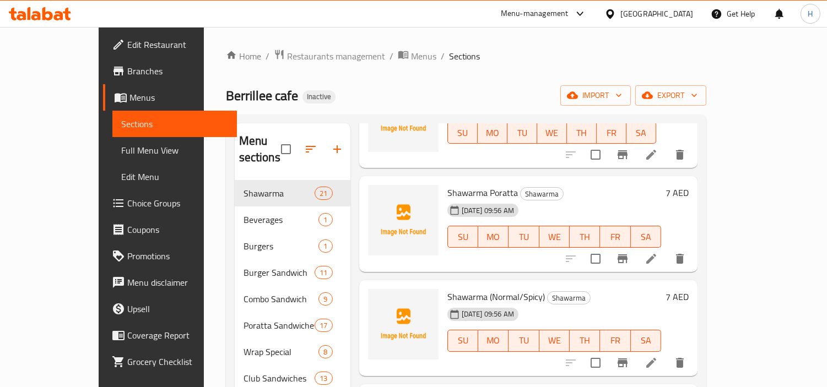
scroll to position [61, 0]
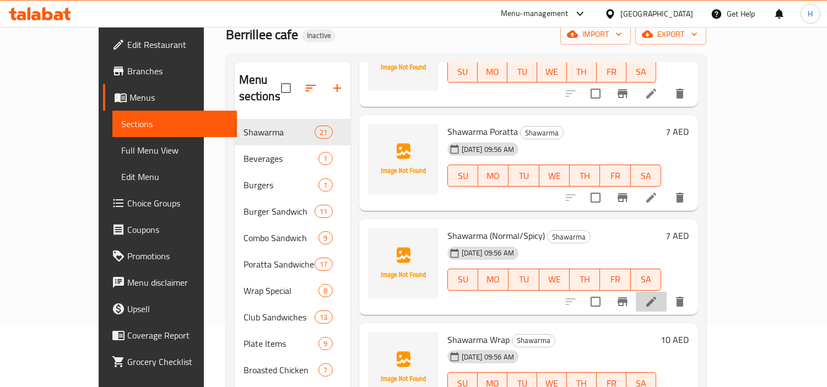
click at [667, 292] on li at bounding box center [651, 302] width 31 height 20
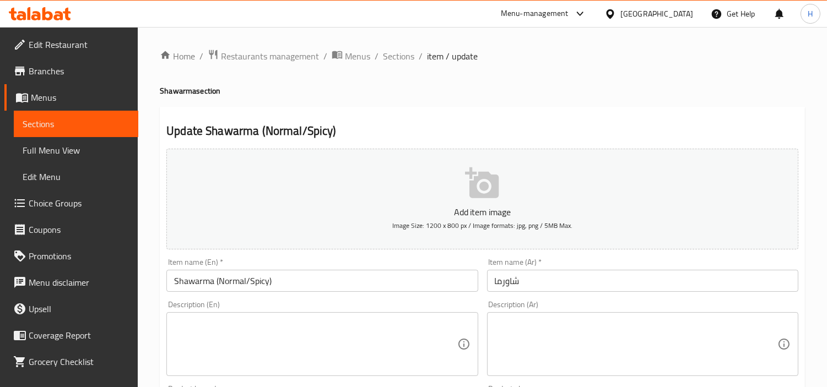
click at [620, 256] on div "Item name (Ar)   * شاورما Item name (Ar) *" at bounding box center [643, 275] width 320 height 42
click at [618, 279] on input "شاورما" at bounding box center [642, 281] width 311 height 22
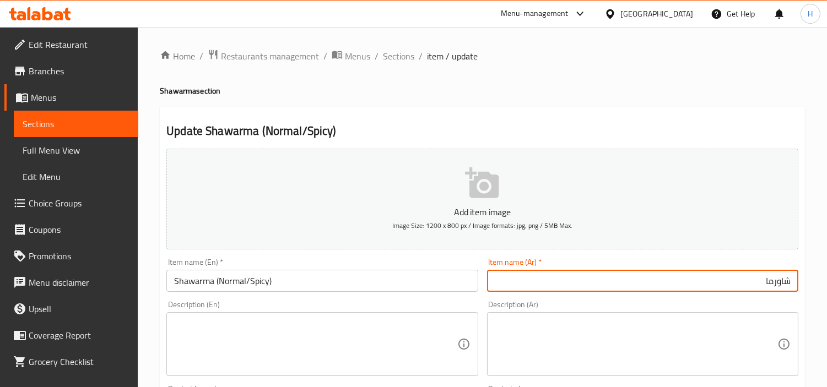
click at [635, 285] on input "شاورما" at bounding box center [642, 281] width 311 height 22
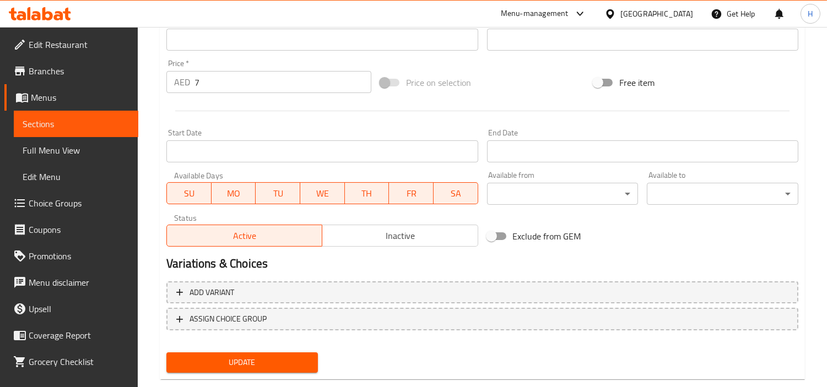
scroll to position [389, 0]
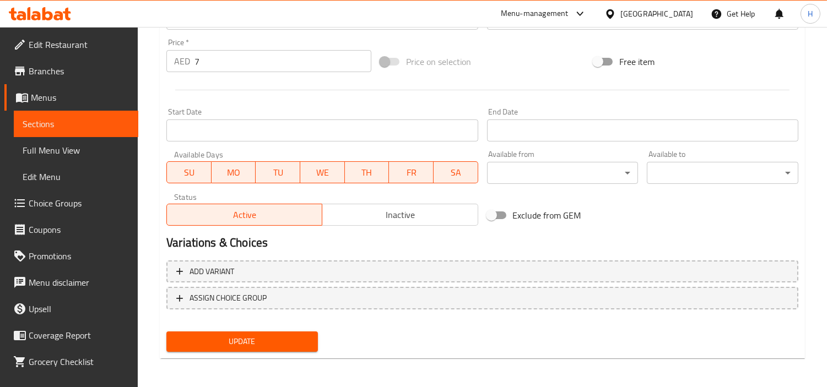
type input "شاورما ( عادي / حارة )"
click at [288, 335] on span "Update" at bounding box center [242, 342] width 134 height 14
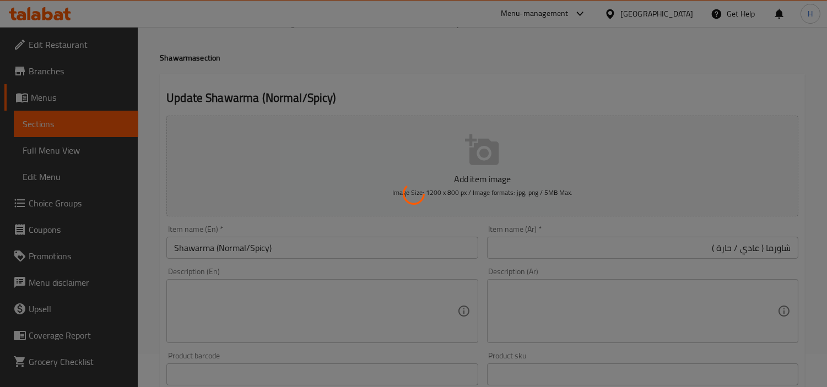
scroll to position [0, 0]
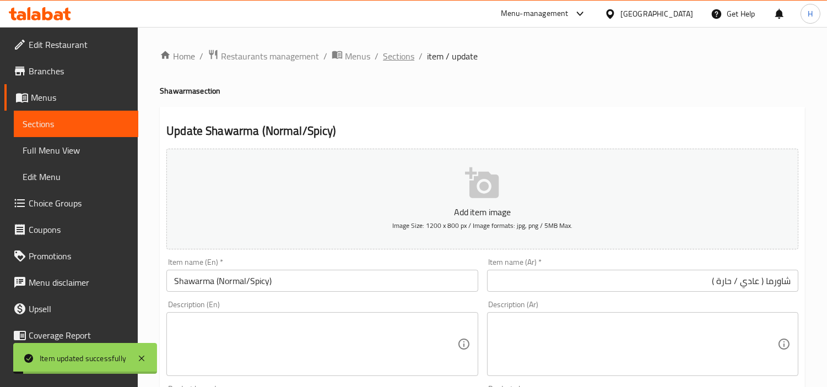
click at [404, 54] on span "Sections" at bounding box center [398, 56] width 31 height 13
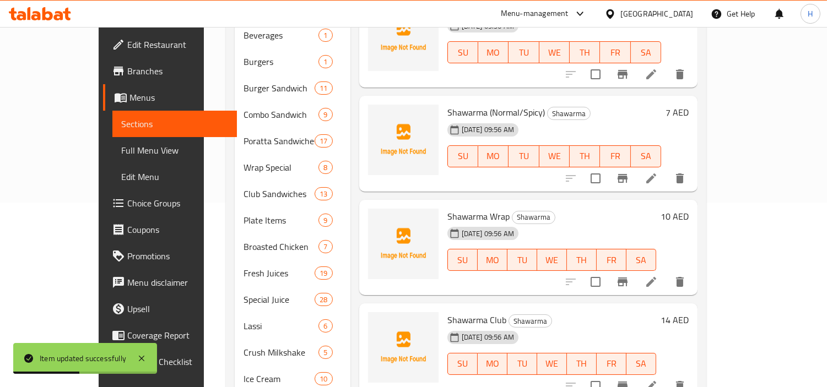
scroll to position [245, 0]
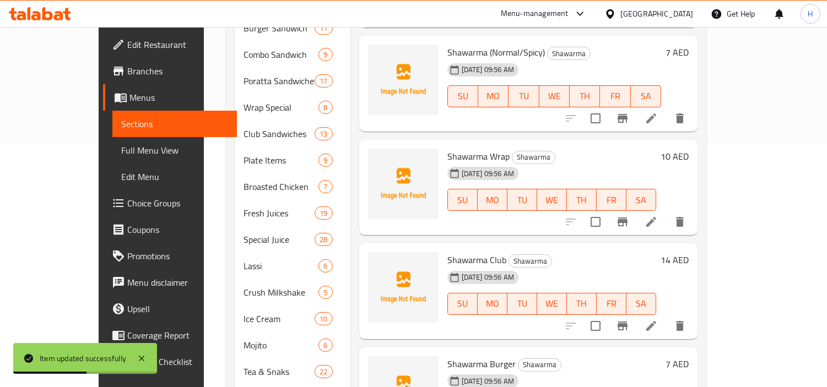
click at [667, 213] on li at bounding box center [651, 222] width 31 height 20
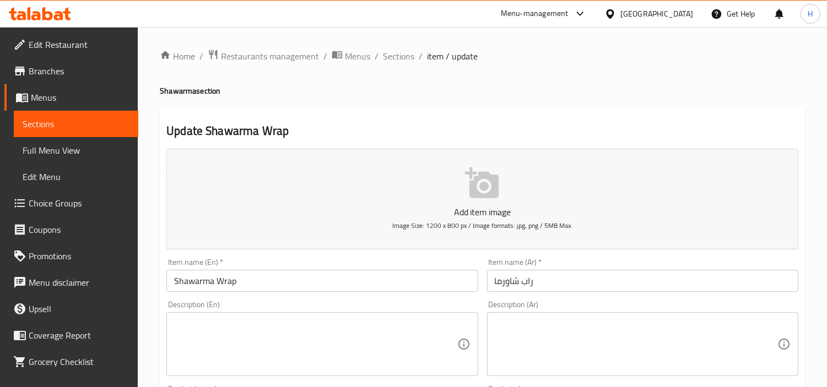
click at [656, 282] on input "راب شاورما" at bounding box center [642, 281] width 311 height 22
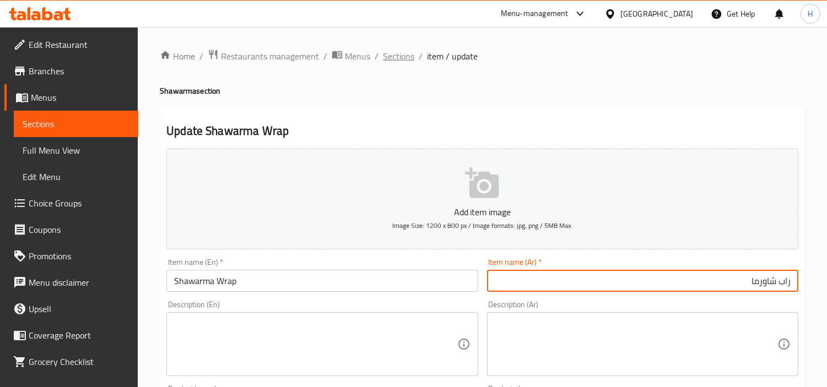
click at [398, 60] on span "Sections" at bounding box center [398, 56] width 31 height 13
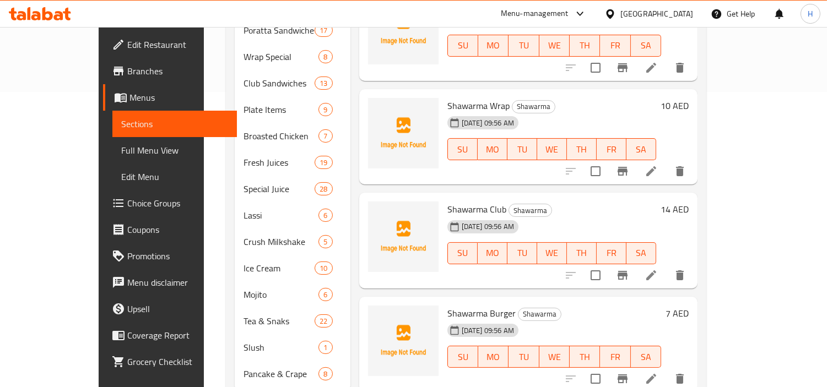
scroll to position [306, 0]
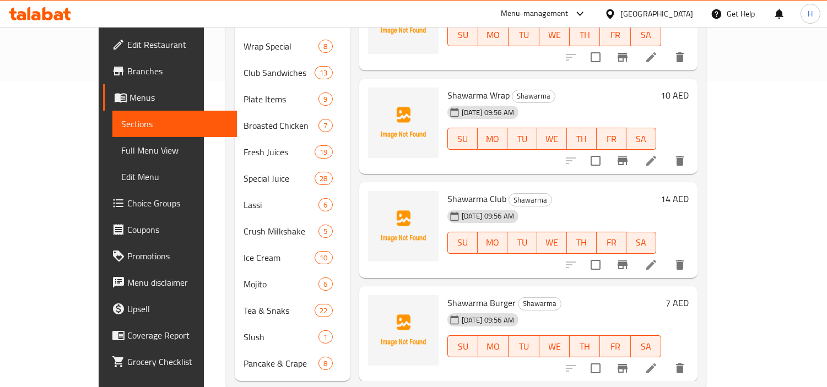
click at [658, 258] on icon at bounding box center [651, 264] width 13 height 13
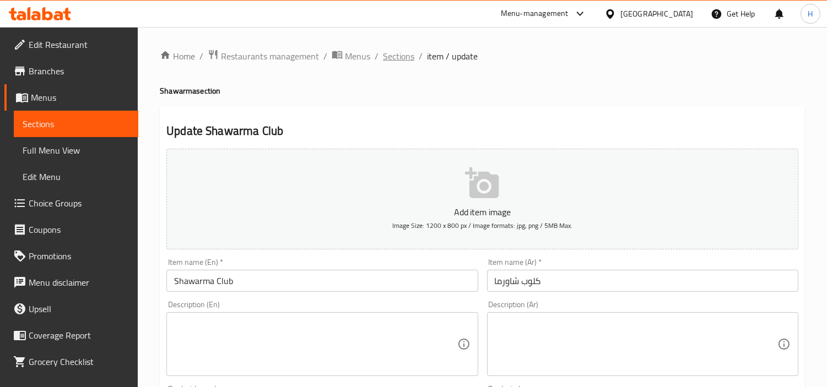
click at [393, 62] on span "Sections" at bounding box center [398, 56] width 31 height 13
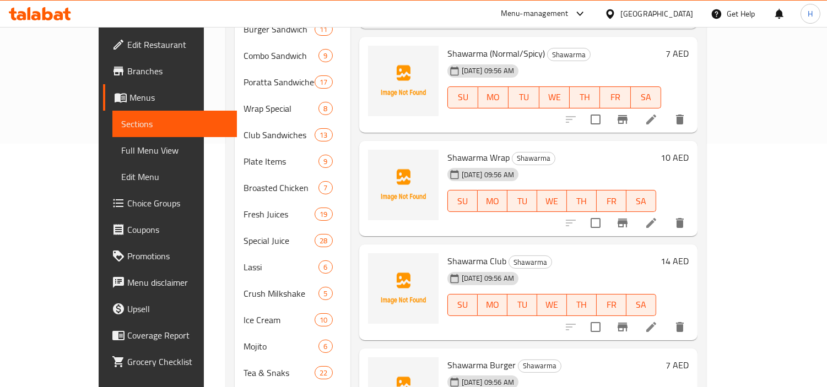
scroll to position [313, 0]
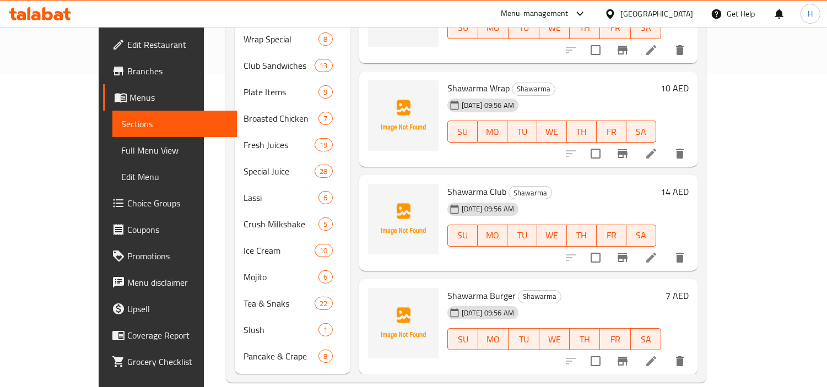
click at [658, 355] on icon at bounding box center [651, 361] width 13 height 13
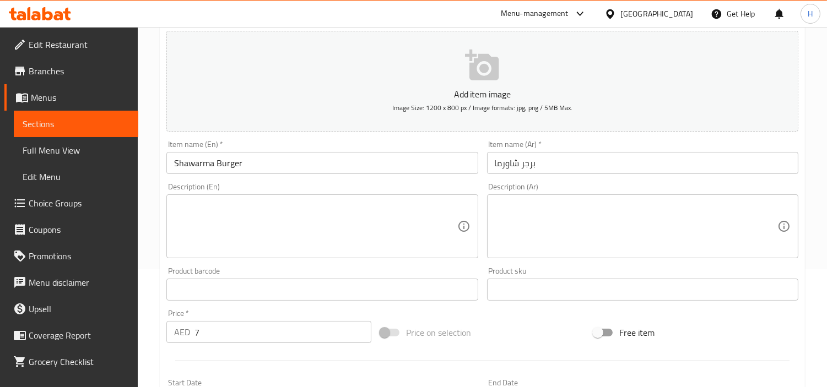
scroll to position [122, 0]
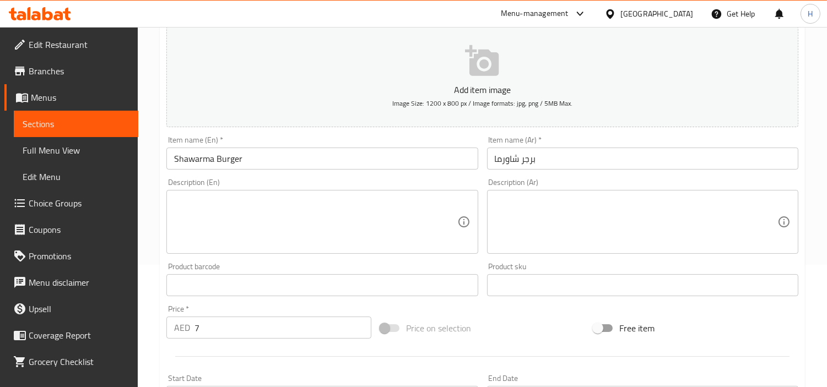
click at [592, 164] on input "برجر شاورما" at bounding box center [642, 159] width 311 height 22
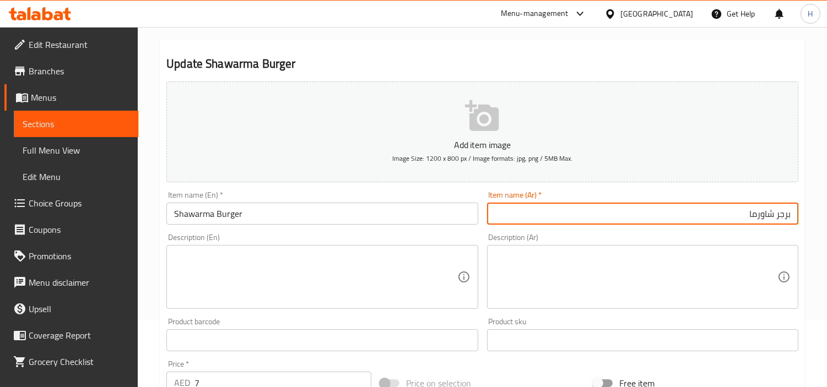
scroll to position [0, 0]
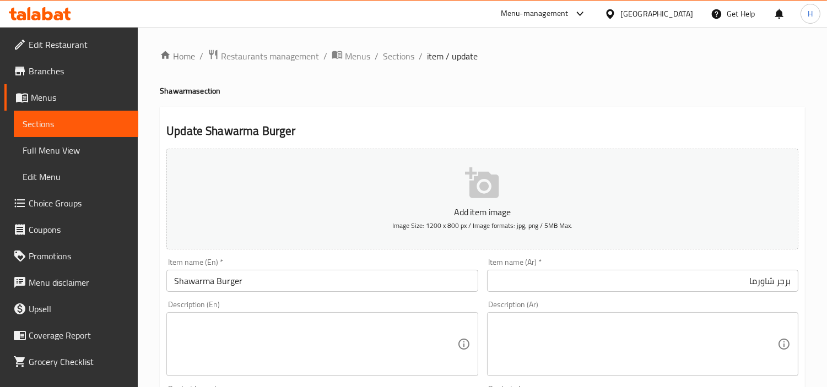
click at [398, 57] on span "Sections" at bounding box center [398, 56] width 31 height 13
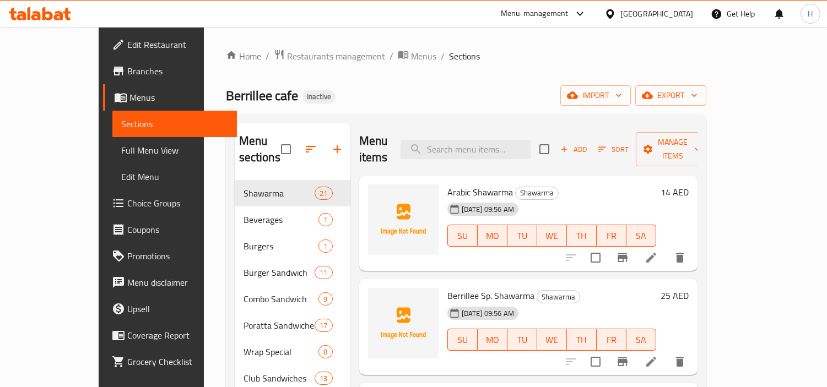
click at [507, 153] on div "Menu items Add Sort Manage items" at bounding box center [528, 149] width 338 height 52
click at [507, 143] on input "search" at bounding box center [466, 149] width 130 height 19
type input "فلا"
click at [667, 248] on li at bounding box center [651, 258] width 31 height 20
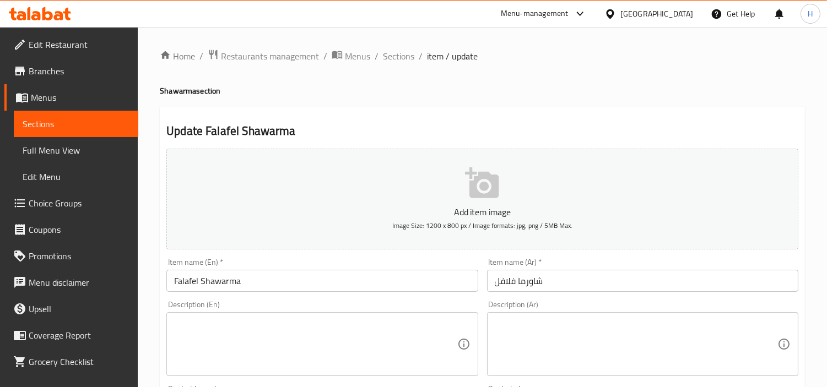
click at [623, 371] on div "Description (Ar)" at bounding box center [642, 344] width 311 height 64
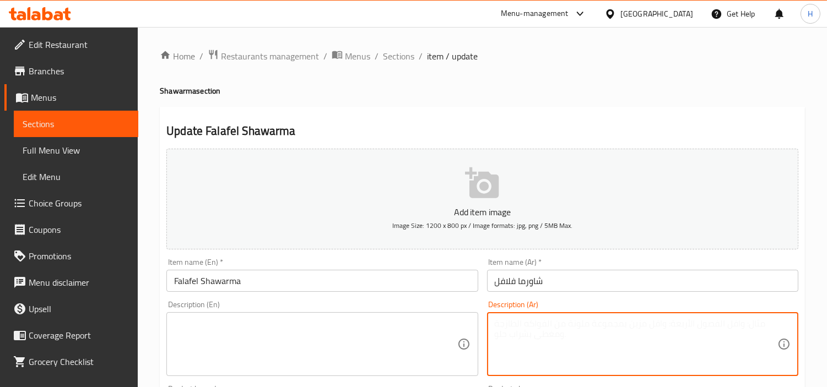
paste textarea "Chickpeas, herbs, spices, bread, tomato, cucumber, pickles, sauces."
type textarea "Chickpeas, herbs, spices, bread, tomato, cucumber, pickles, sauces."
click at [373, 321] on textarea at bounding box center [315, 344] width 283 height 52
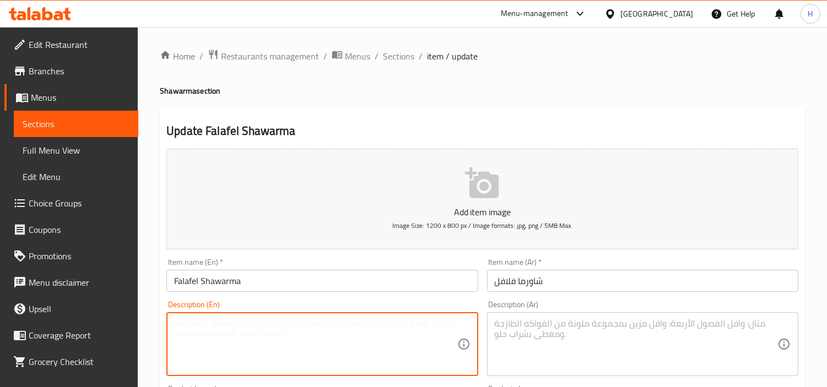
paste textarea "Chickpeas, herbs, spices, bread, tomato, cucumber, pickles, sauces."
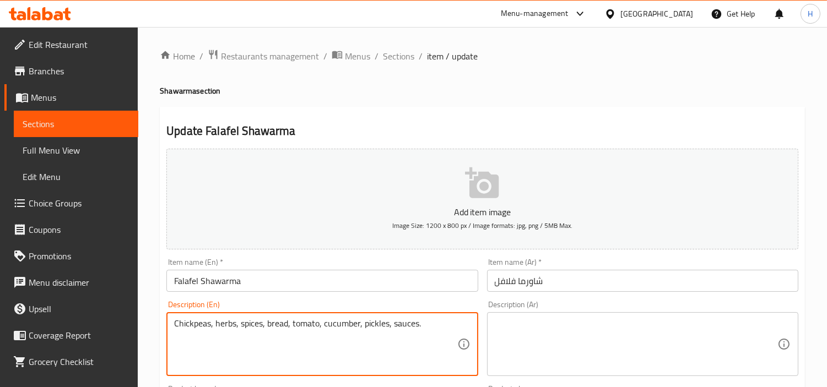
type textarea "Chickpeas, herbs, spices, bread, tomato, cucumber, pickles, sauces."
click at [698, 368] on textarea at bounding box center [636, 344] width 283 height 52
paste textarea "الحمص، الأعشاب، التوابل، الخبز، الطماطم، الخيار، المخللات، الصلصات."
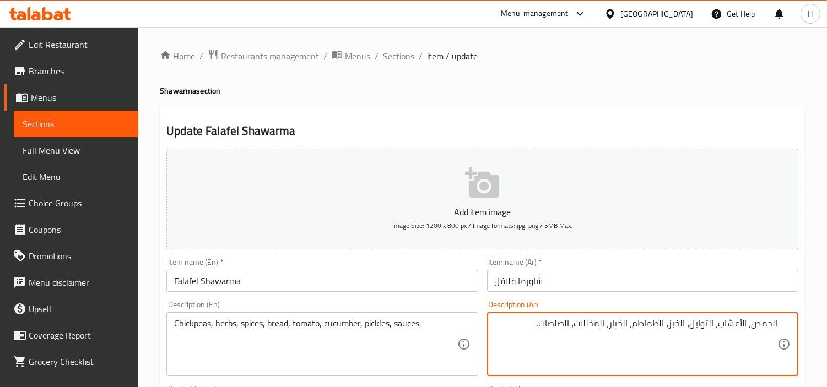
click at [772, 329] on textarea "الحمص، الأعشاب، التوابل، الخبز، الطماطم، الخيار، المخللات، الصلصات." at bounding box center [636, 344] width 283 height 52
click at [748, 323] on textarea "حمص، الأعشاب، التوابل، الخبز، الطماطم، الخيار، المخللات، الصلصات." at bounding box center [636, 344] width 283 height 52
click at [720, 328] on textarea "حمص، أعشاب، التوابل، الخبز، الطماطم، الخيار، المخللات، الصلصات." at bounding box center [636, 344] width 283 height 52
click at [696, 324] on textarea "حمص، أعشاب، توابل، الخبز، الطماطم، الخيار، المخللات، الصلصات." at bounding box center [636, 344] width 283 height 52
click at [681, 326] on textarea "حمص، أعشاب، توابل، خبز، الطماطم، الخيار، المخللات، الصلصات." at bounding box center [636, 344] width 283 height 52
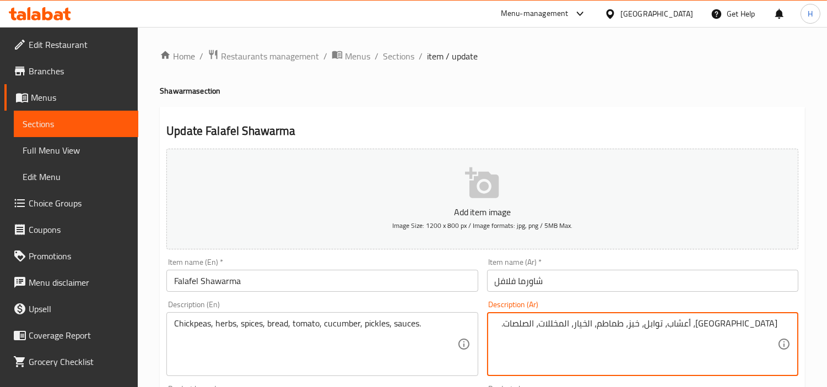
click at [651, 324] on textarea "حمص، أعشاب، توابل، خبز، طماطم، الخيار، المخللات، الصلصات." at bounding box center [636, 344] width 283 height 52
click at [631, 326] on textarea "حمص، أعشاب، توابل، خبز، طماطم، خيار، المخللات، الصلصات." at bounding box center [636, 344] width 283 height 52
click at [603, 328] on textarea "حمص، أعشاب، توابل، خبز، طماطم، خيار، مخللات، الصلصات." at bounding box center [636, 344] width 283 height 52
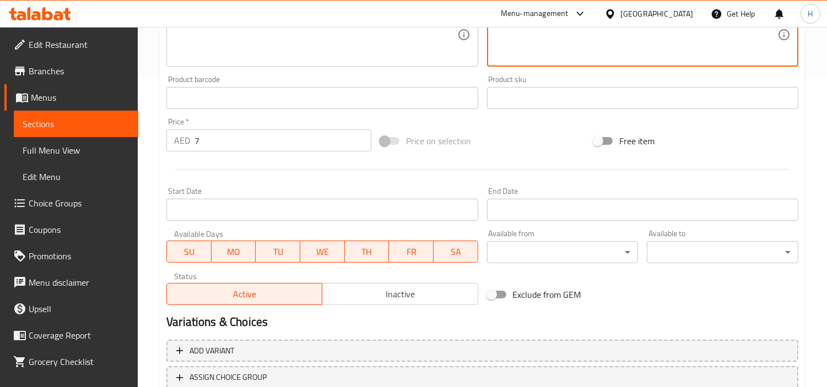
scroll to position [389, 0]
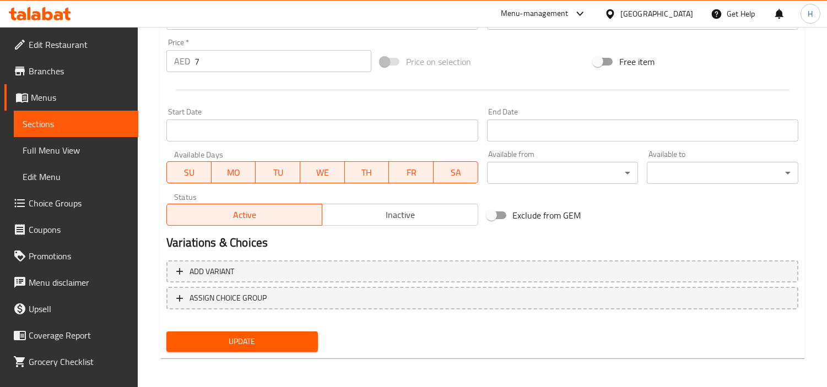
type textarea "حمص، أعشاب، توابل، خبز، طماطم، خيار، مخللات وصوصات."
click at [296, 335] on span "Update" at bounding box center [242, 342] width 134 height 14
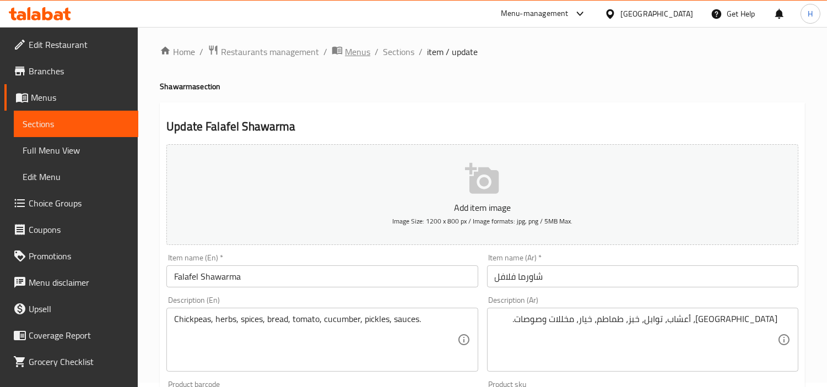
scroll to position [0, 0]
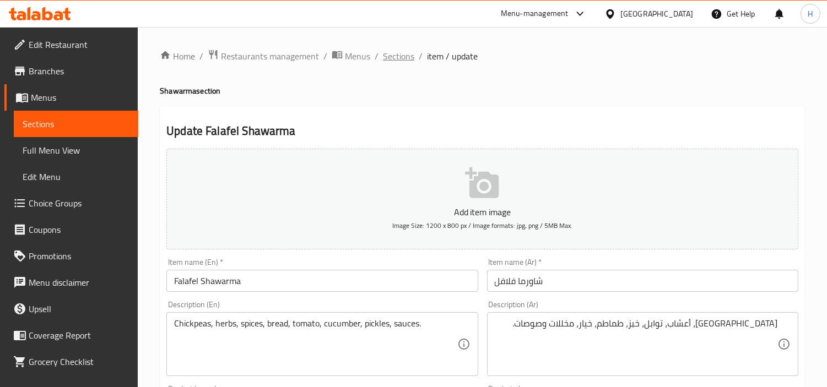
click at [416, 49] on ol "Home / Restaurants management / Menus / Sections / item / update" at bounding box center [482, 56] width 645 height 14
click at [399, 62] on span "Sections" at bounding box center [398, 56] width 31 height 13
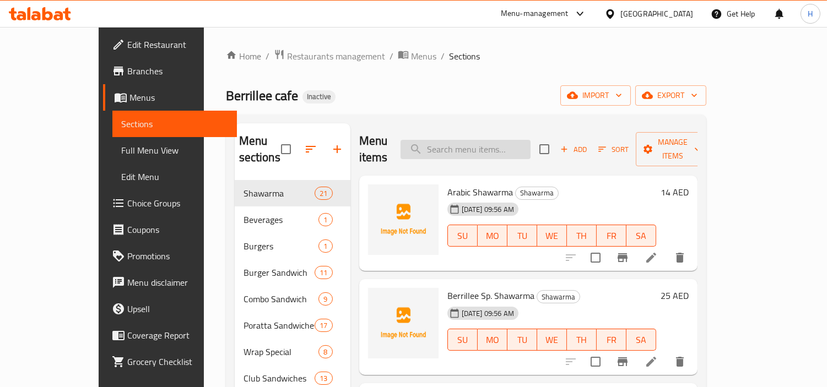
drag, startPoint x: 507, startPoint y: 125, endPoint x: 510, endPoint y: 133, distance: 8.7
click at [507, 127] on div "Menu items Add Sort Manage items" at bounding box center [528, 149] width 338 height 52
click at [510, 140] on input "search" at bounding box center [466, 149] width 130 height 19
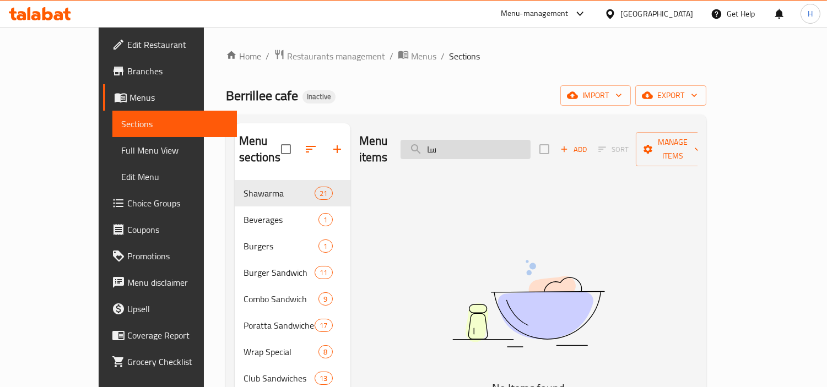
type input "س"
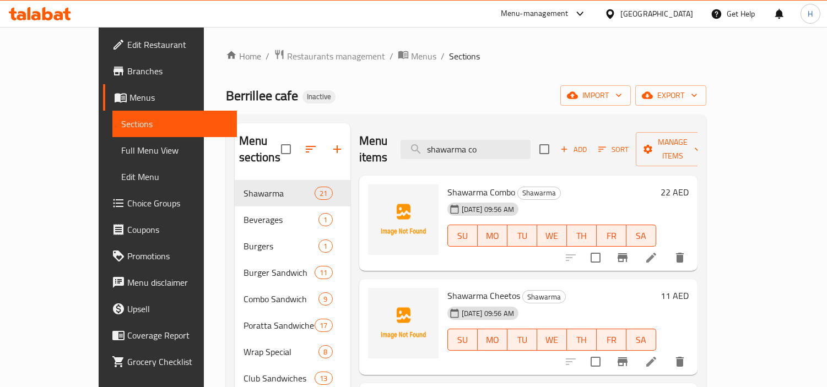
type input "shawarma com"
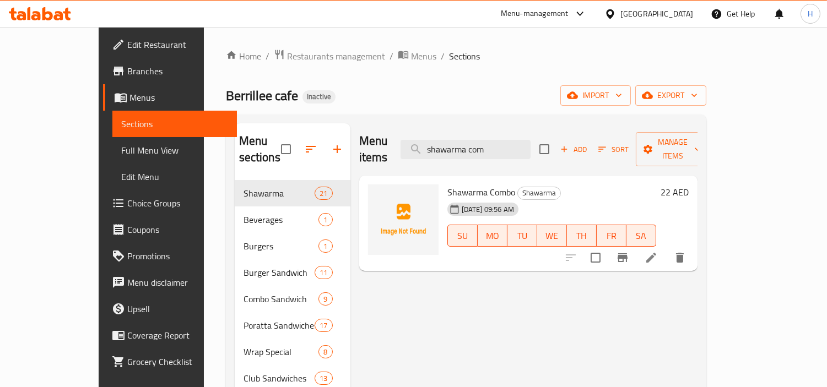
scroll to position [61, 0]
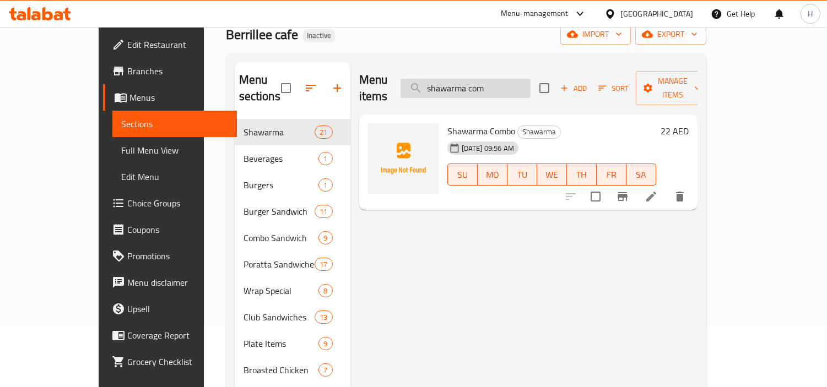
click at [528, 85] on input "shawarma com" at bounding box center [466, 88] width 130 height 19
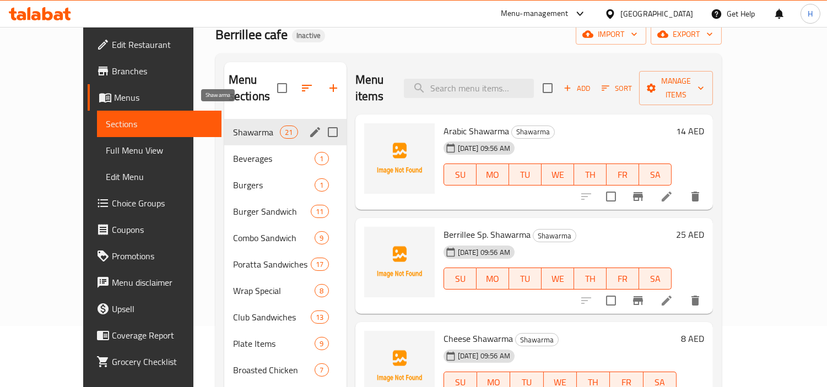
click at [245, 126] on span "Shawarma" at bounding box center [256, 132] width 47 height 13
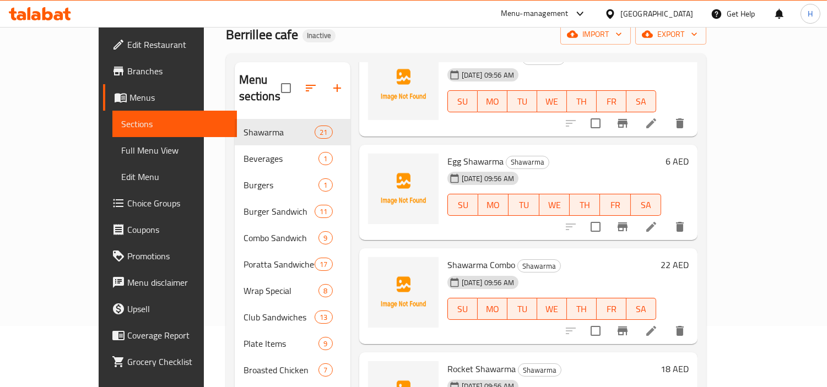
scroll to position [551, 0]
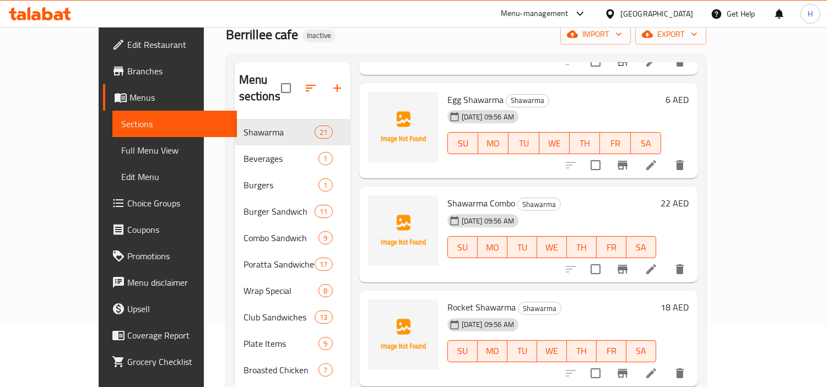
click at [481, 195] on span "Shawarma Combo" at bounding box center [481, 203] width 68 height 17
copy h6 "Shawarma Combo"
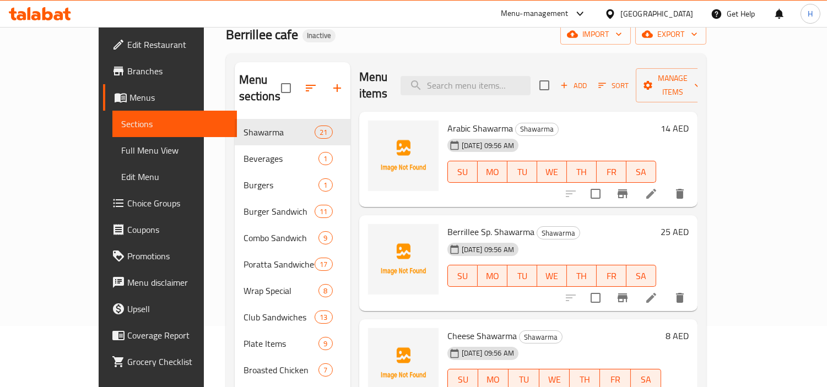
scroll to position [0, 0]
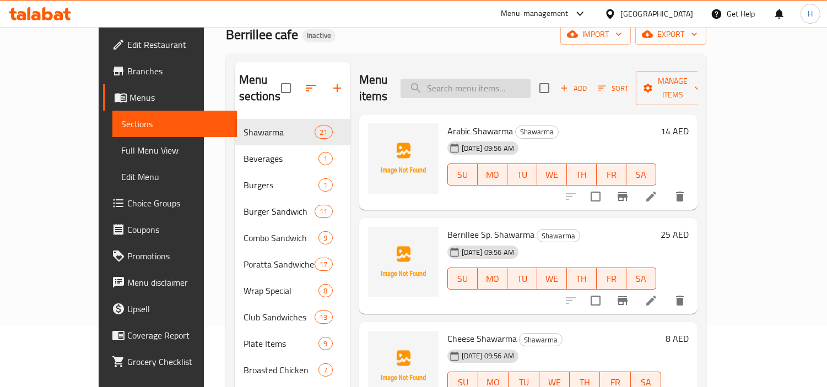
click at [497, 85] on input "search" at bounding box center [466, 88] width 130 height 19
paste input "Shawarma Combo"
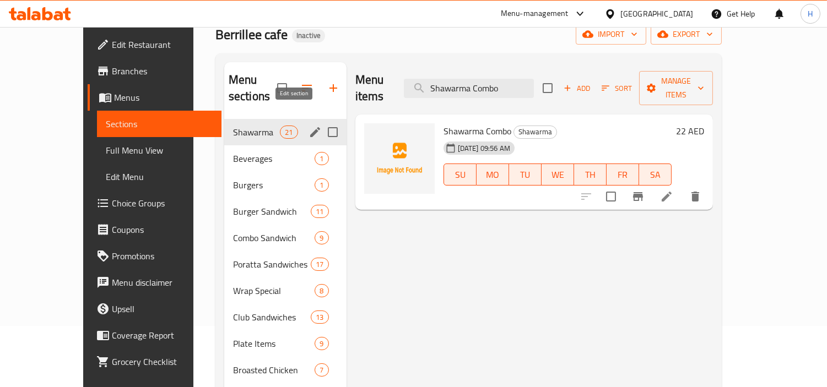
type input "Shawarma Combo"
click at [309, 126] on icon "edit" at bounding box center [315, 132] width 13 height 13
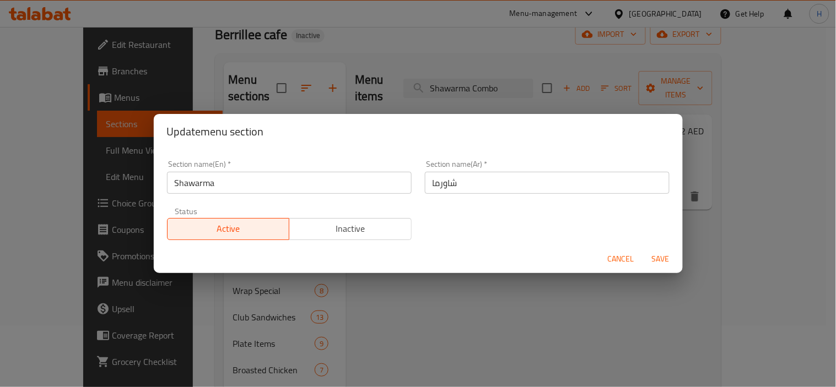
click at [612, 253] on span "Cancel" at bounding box center [621, 259] width 26 height 14
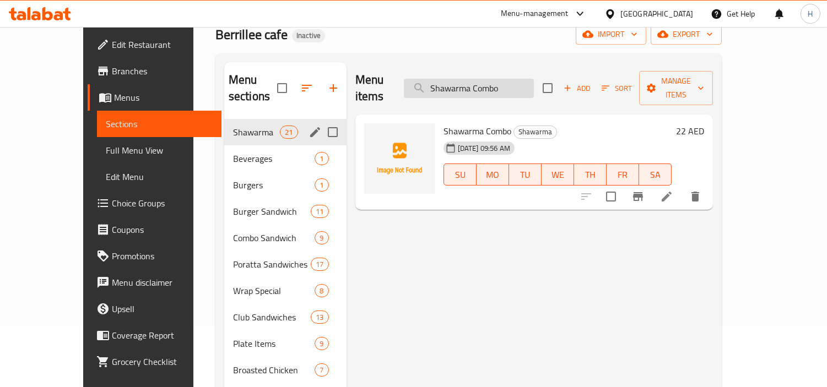
click at [526, 85] on input "Shawarma Combo" at bounding box center [469, 88] width 130 height 19
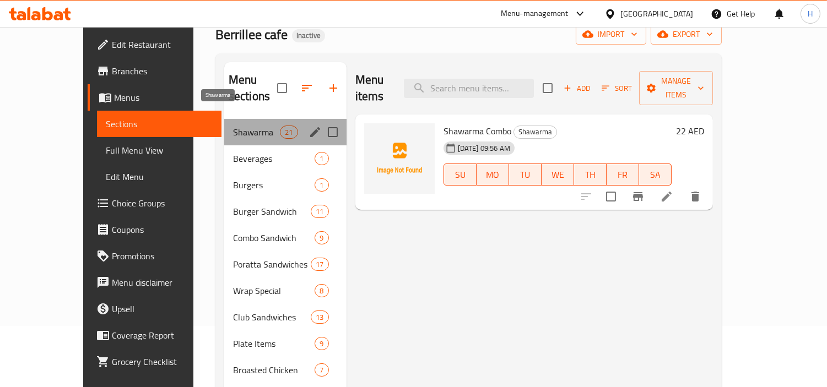
click at [233, 126] on span "Shawarma" at bounding box center [256, 132] width 47 height 13
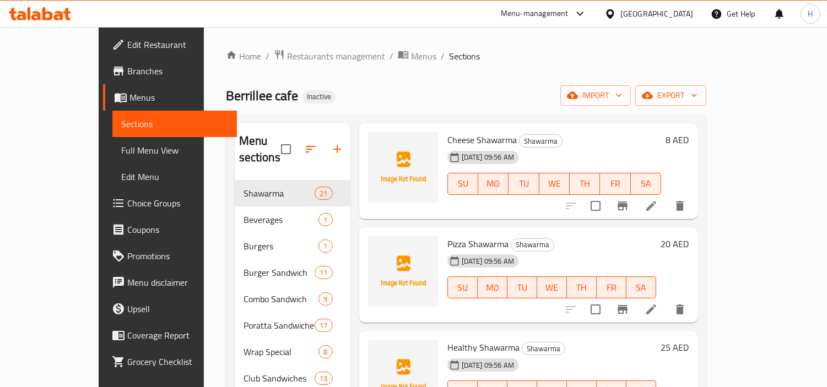
scroll to position [86, 0]
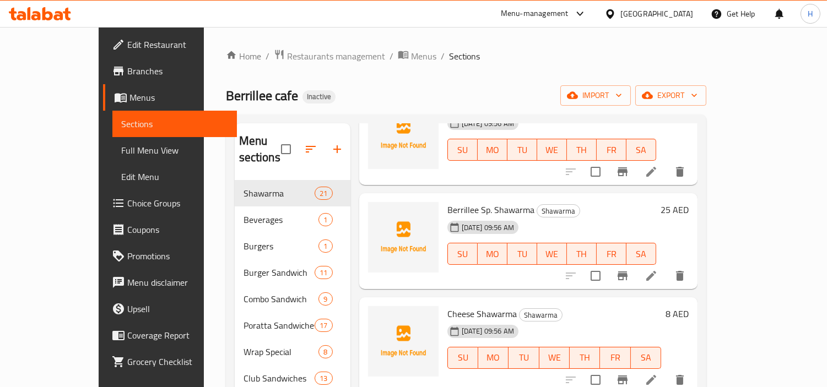
click at [597, 89] on div "Berrillee cafe Inactive import export" at bounding box center [466, 95] width 480 height 20
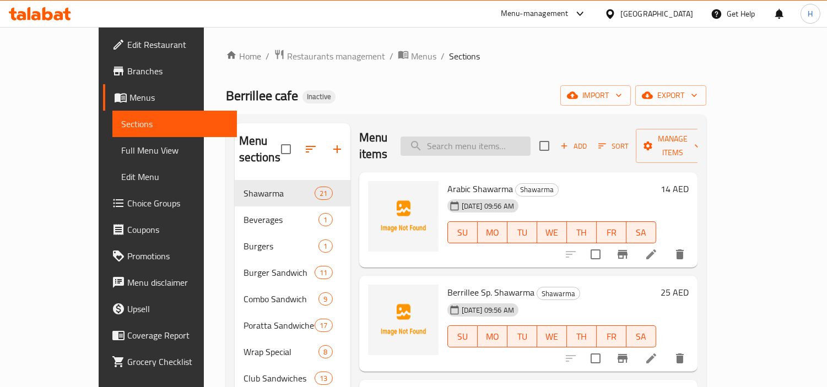
scroll to position [0, 0]
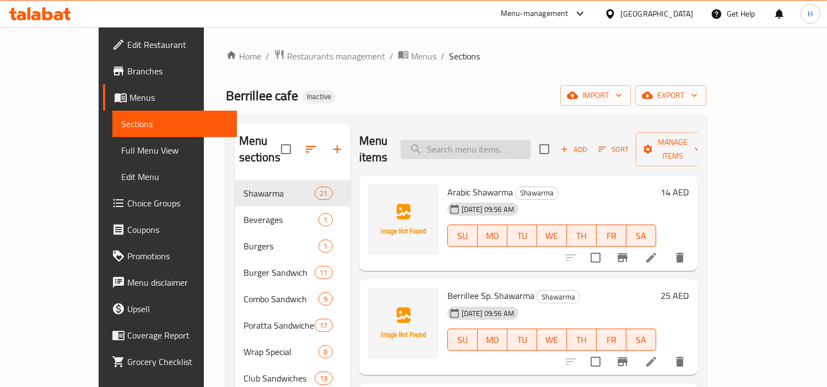
click at [497, 143] on input "search" at bounding box center [466, 149] width 130 height 19
paste input "Shawarma Combo"
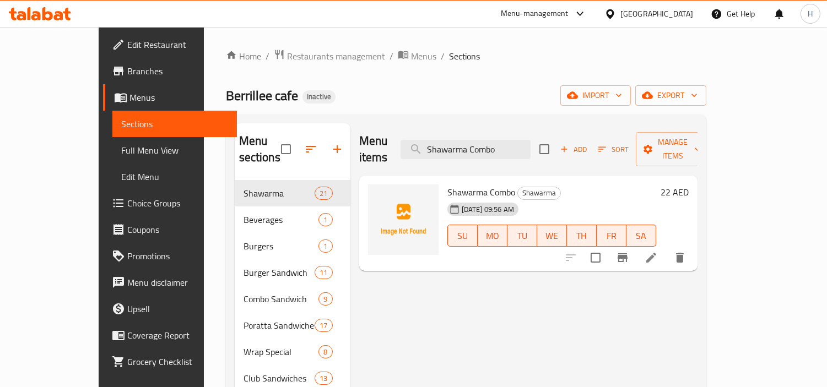
type input "Shawarma Combo"
click at [693, 245] on button "delete" at bounding box center [680, 258] width 26 height 26
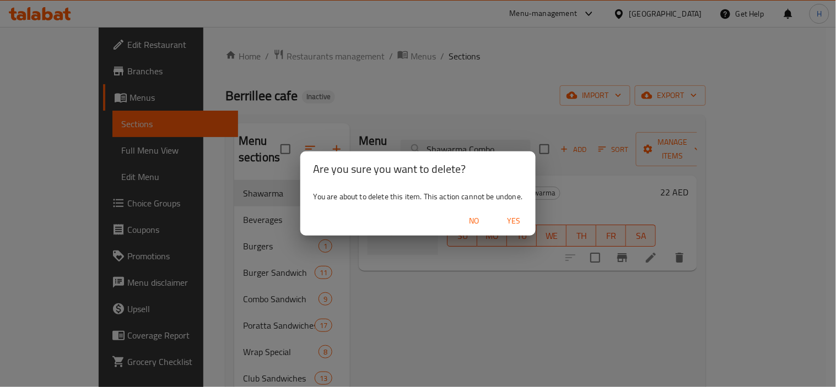
click at [511, 210] on div "No Yes" at bounding box center [418, 221] width 236 height 29
click at [510, 214] on span "Yes" at bounding box center [513, 221] width 26 height 14
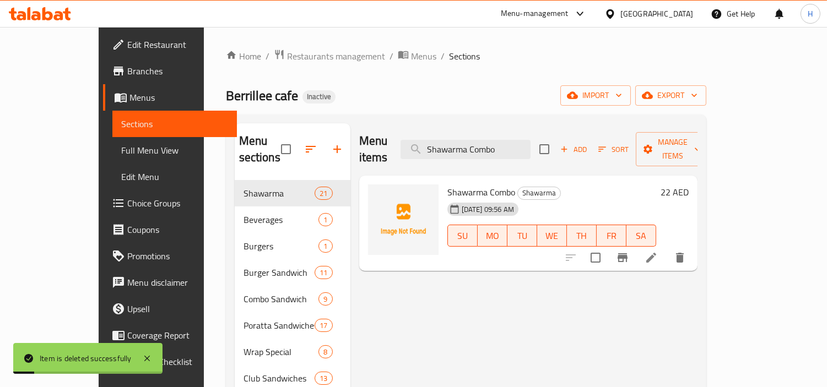
drag, startPoint x: 104, startPoint y: 154, endPoint x: 96, endPoint y: 202, distance: 47.9
click at [121, 154] on span "Full Menu View" at bounding box center [174, 150] width 107 height 13
click at [127, 202] on span "Choice Groups" at bounding box center [177, 203] width 101 height 13
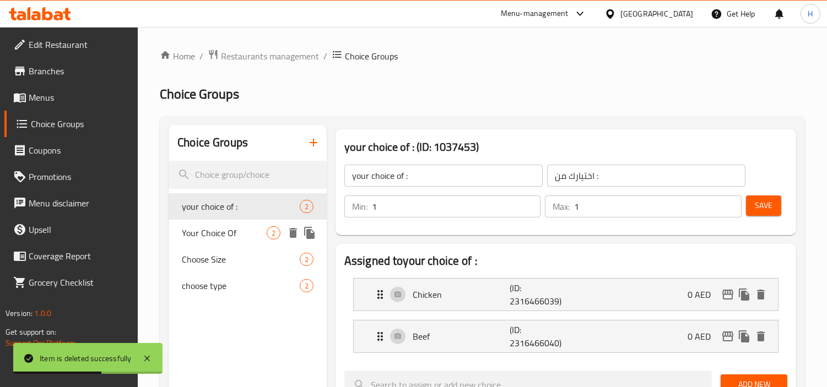
click at [236, 236] on span "Your Choice Of" at bounding box center [224, 232] width 85 height 13
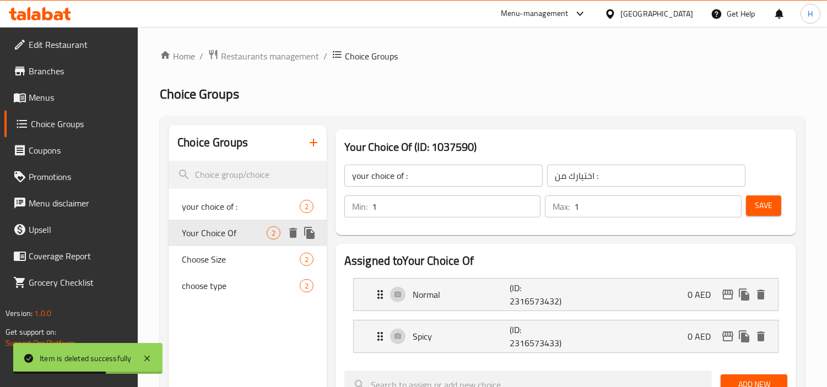
type input "Your Choice Of"
type input "إختيارك من"
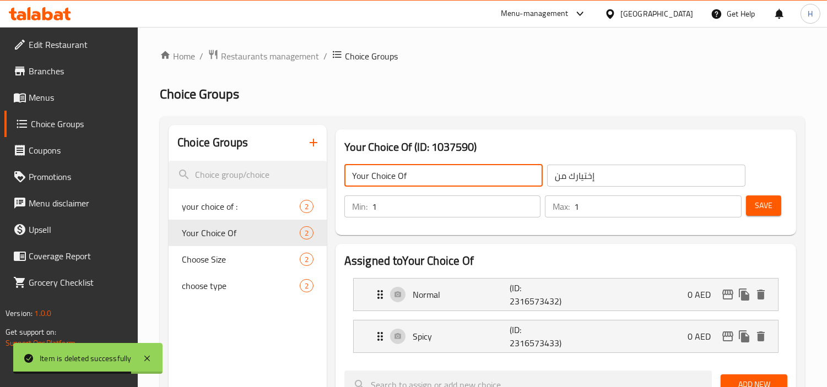
click at [503, 178] on input "Your Choice Of" at bounding box center [443, 176] width 198 height 22
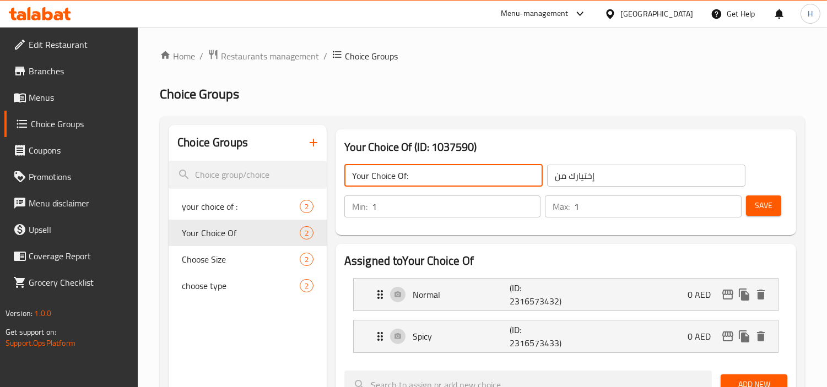
type input "Your Choice Of:"
click at [590, 174] on input "إختيارك من" at bounding box center [646, 176] width 198 height 22
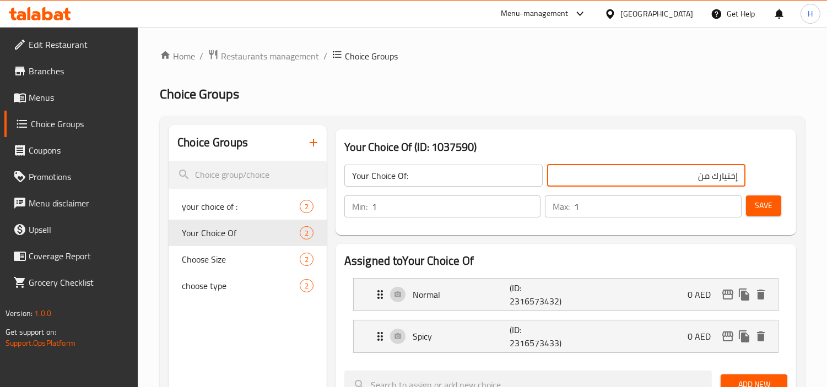
click at [590, 174] on input "إختيارك من" at bounding box center [646, 176] width 198 height 22
type input "إختيارك من:"
click at [753, 213] on button "Save" at bounding box center [763, 206] width 35 height 20
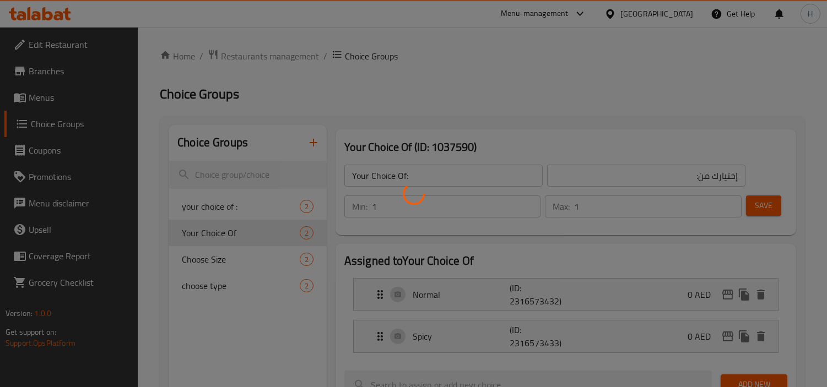
click at [599, 296] on div at bounding box center [413, 193] width 827 height 387
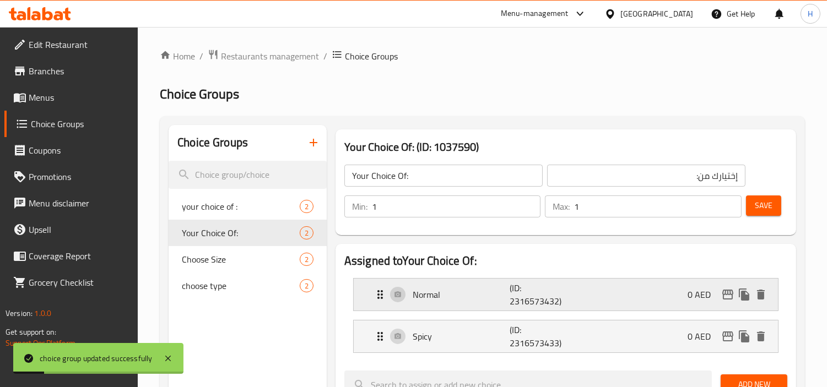
click at [587, 305] on div "Normal (ID: 2316573432) 0 AED" at bounding box center [569, 295] width 391 height 32
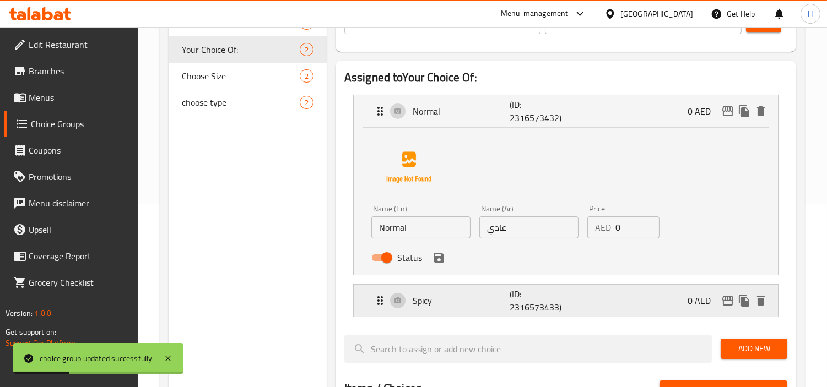
click at [566, 289] on p "(ID: 2316573433)" at bounding box center [542, 301] width 65 height 26
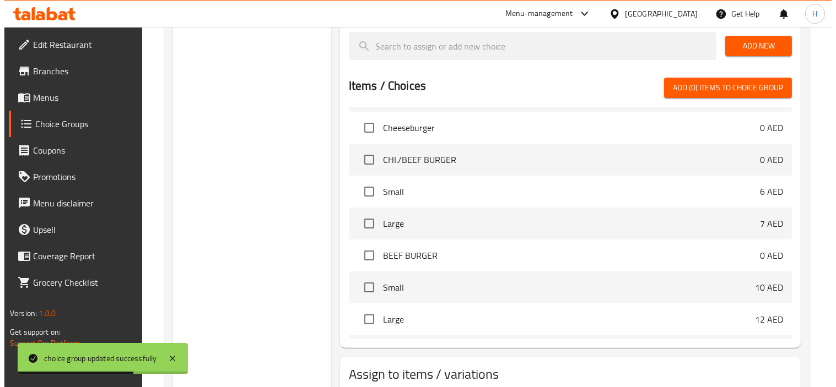
scroll to position [707, 0]
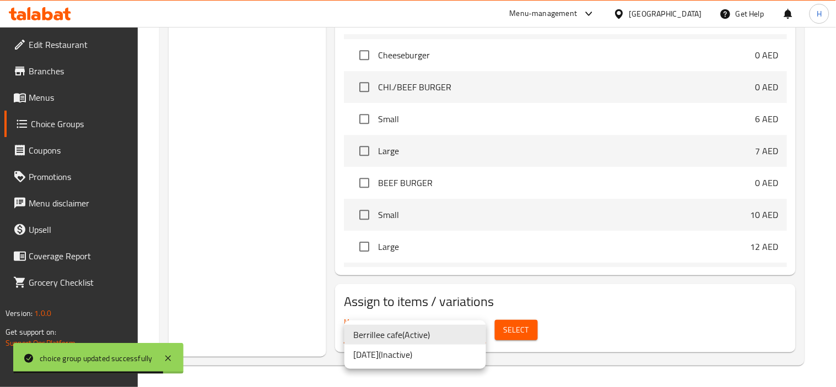
click at [514, 339] on div at bounding box center [418, 193] width 836 height 387
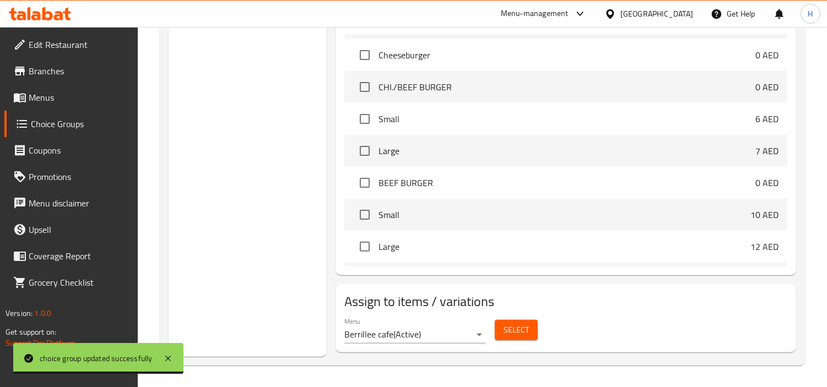
click at [513, 326] on span "Select" at bounding box center [516, 330] width 25 height 14
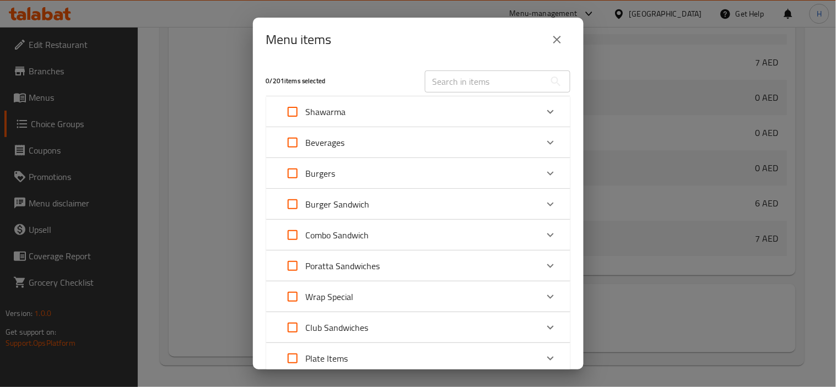
scroll to position [807, 0]
click at [350, 117] on div "Shawarma" at bounding box center [408, 112] width 258 height 26
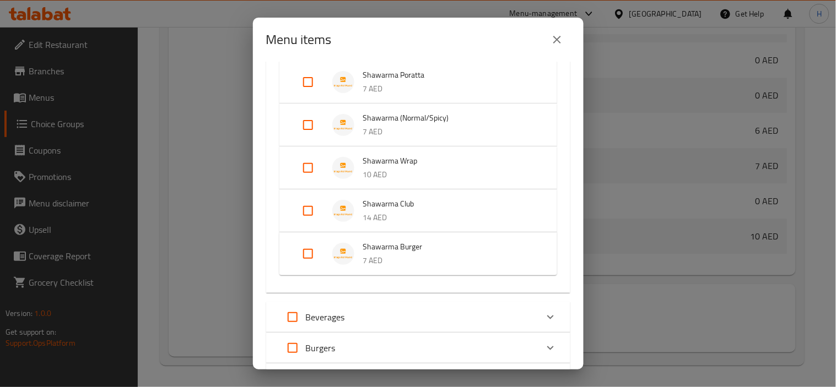
scroll to position [734, 0]
click at [311, 112] on input "Expand" at bounding box center [308, 124] width 26 height 26
checkbox input "true"
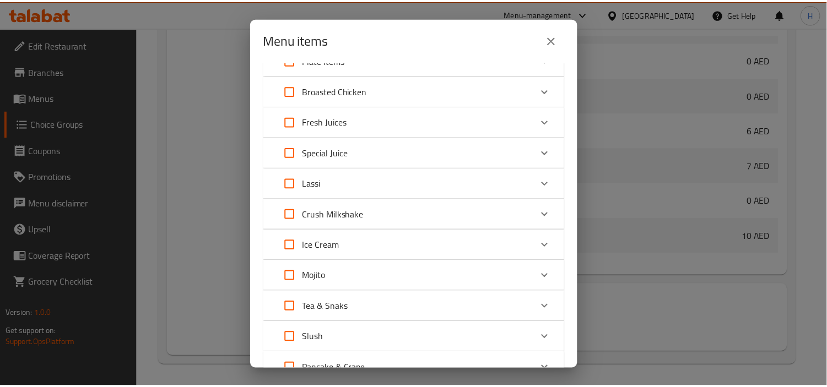
scroll to position [1314, 0]
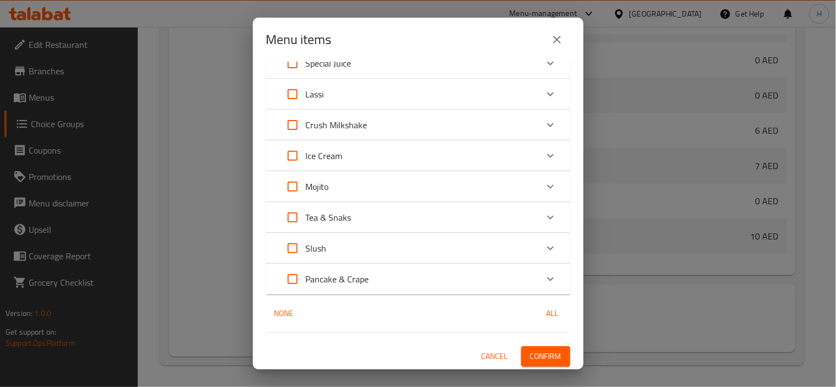
click at [551, 356] on span "Confirm" at bounding box center [545, 357] width 31 height 14
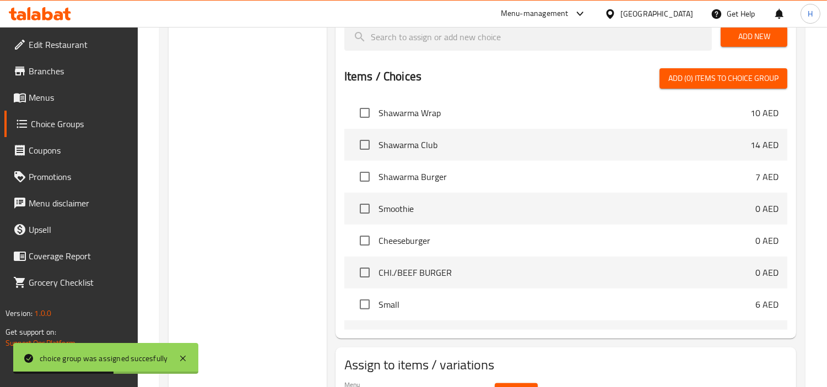
scroll to position [585, 0]
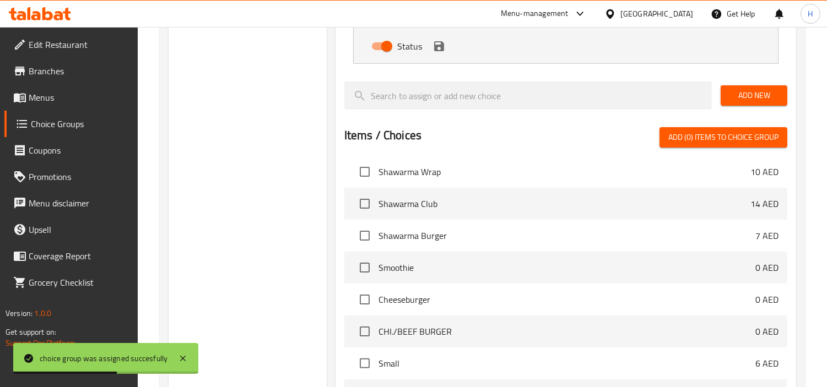
click at [57, 107] on link "Menus" at bounding box center [71, 97] width 134 height 26
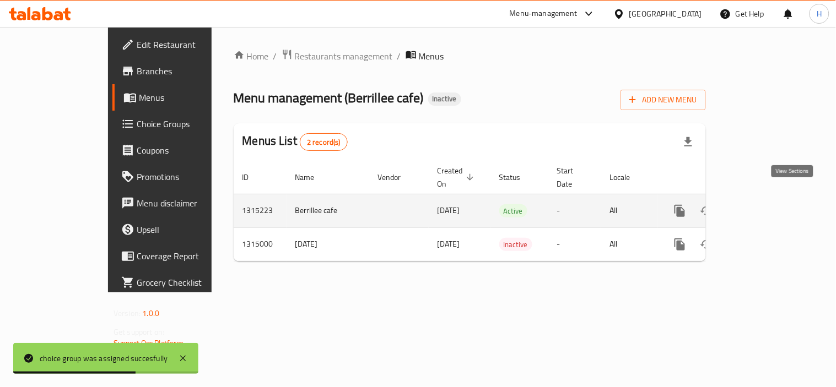
click at [772, 198] on link "enhanced table" at bounding box center [759, 211] width 26 height 26
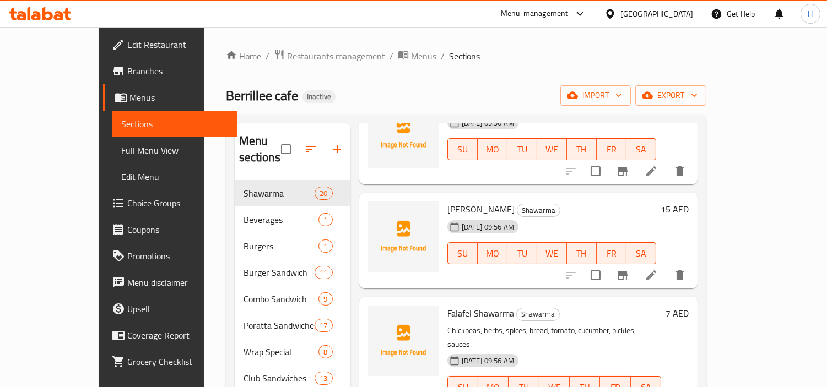
scroll to position [1040, 0]
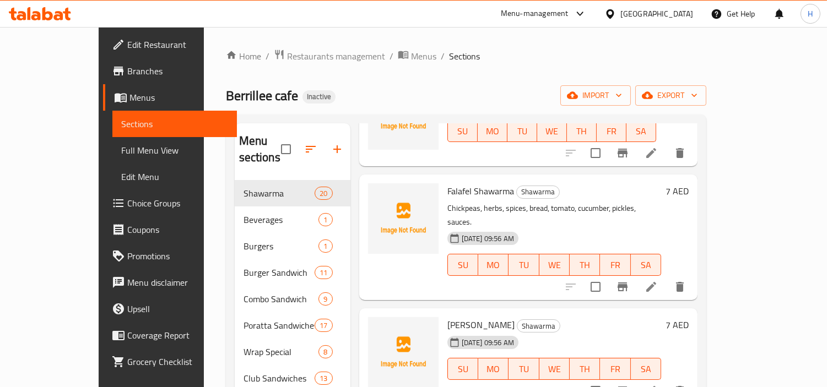
click at [660, 85] on div "import export" at bounding box center [633, 95] width 146 height 20
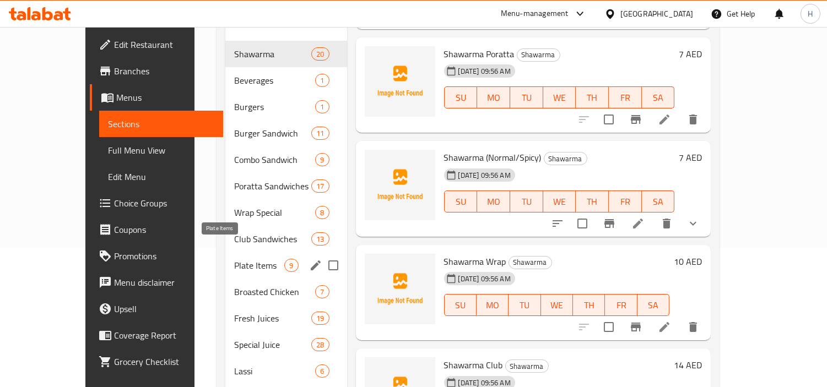
scroll to position [129, 0]
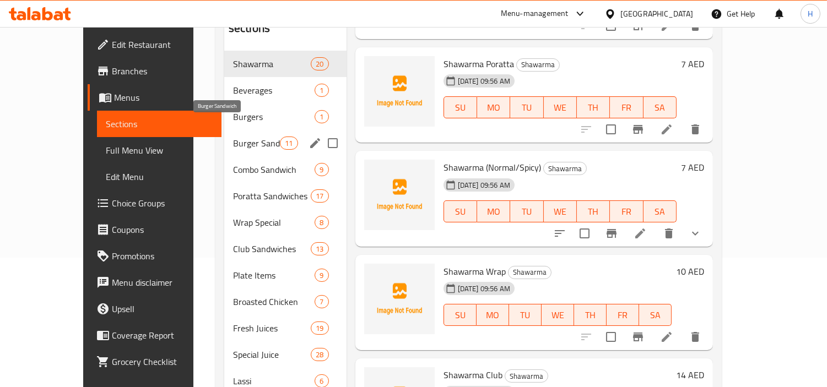
click at [234, 137] on span "Burger Sandwich" at bounding box center [256, 143] width 47 height 13
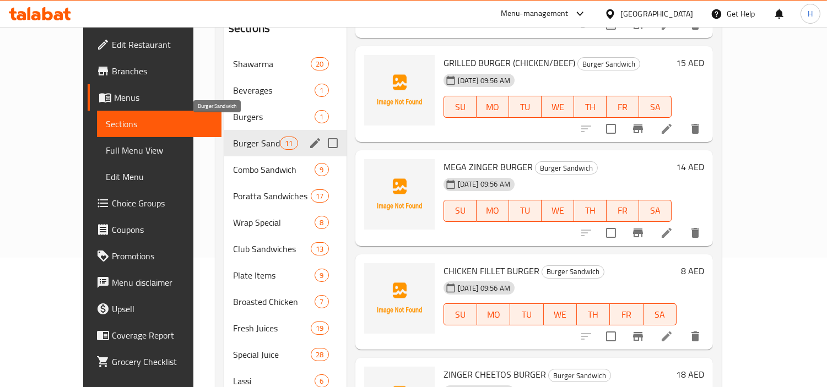
scroll to position [623, 0]
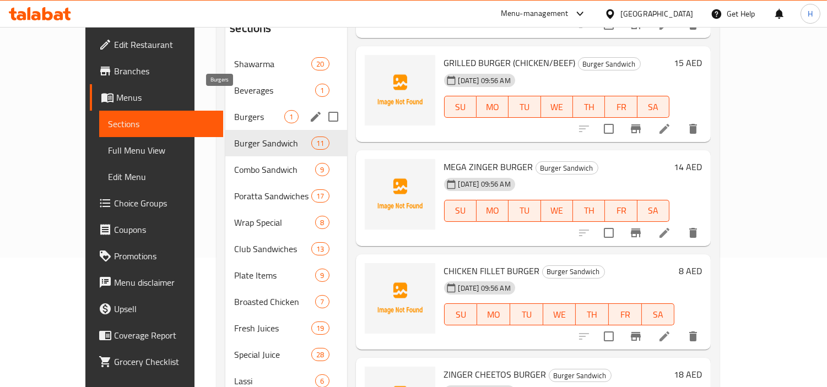
click at [234, 110] on span "Burgers" at bounding box center [259, 116] width 50 height 13
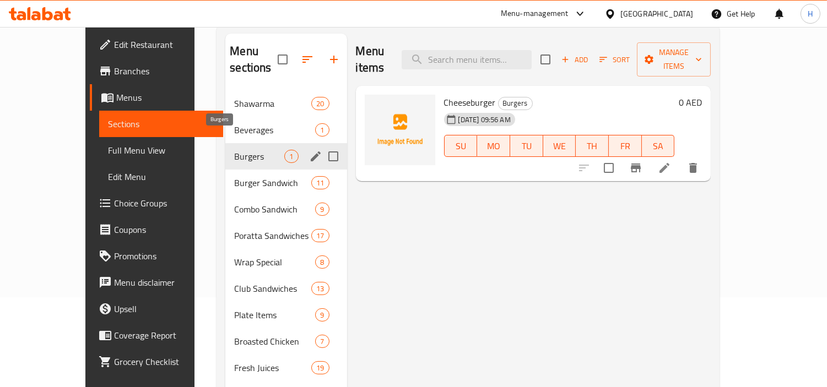
scroll to position [68, 0]
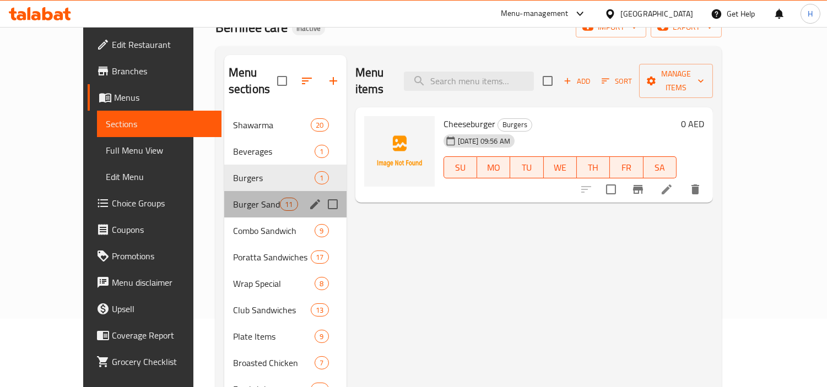
click at [241, 191] on div "Burger Sandwich 11" at bounding box center [285, 204] width 122 height 26
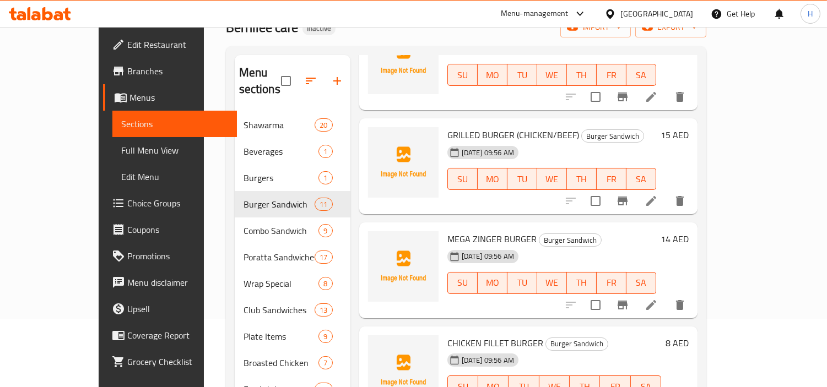
scroll to position [623, 0]
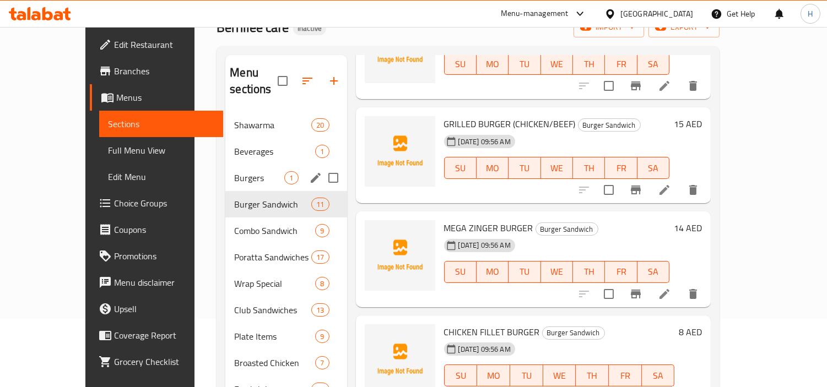
click at [225, 165] on div "Burgers 1" at bounding box center [285, 178] width 121 height 26
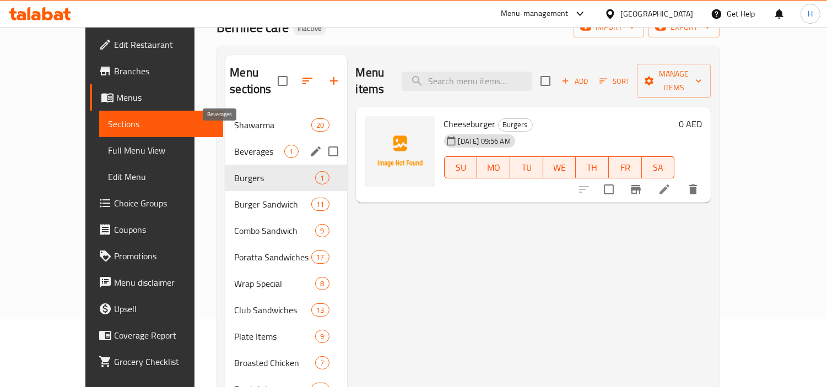
click at [234, 145] on span "Beverages" at bounding box center [259, 151] width 50 height 13
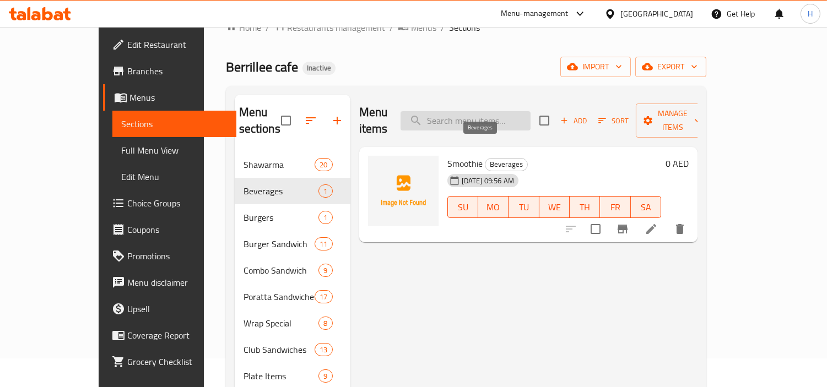
scroll to position [7, 0]
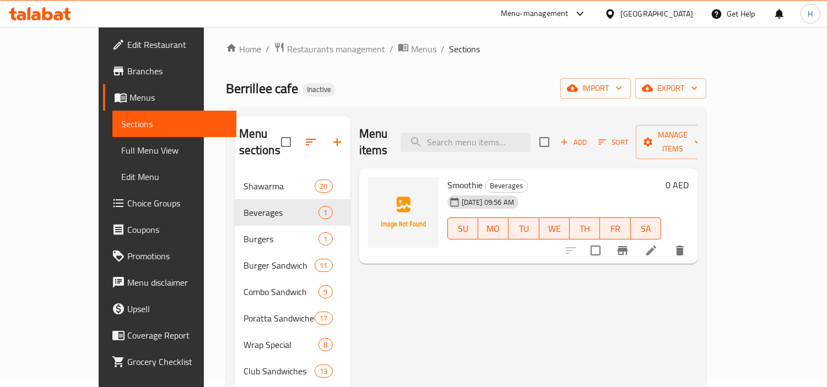
click at [447, 177] on span "Smoothie" at bounding box center [464, 185] width 35 height 17
copy h6 "Smoothie"
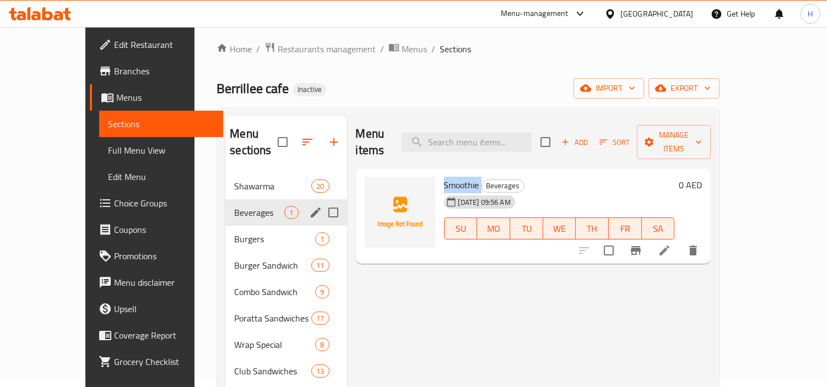
drag, startPoint x: 315, startPoint y: 195, endPoint x: 305, endPoint y: 201, distance: 11.6
click at [322, 201] on input "Menu sections" at bounding box center [333, 212] width 23 height 23
checkbox input "true"
click at [311, 212] on icon "edit" at bounding box center [316, 213] width 10 height 10
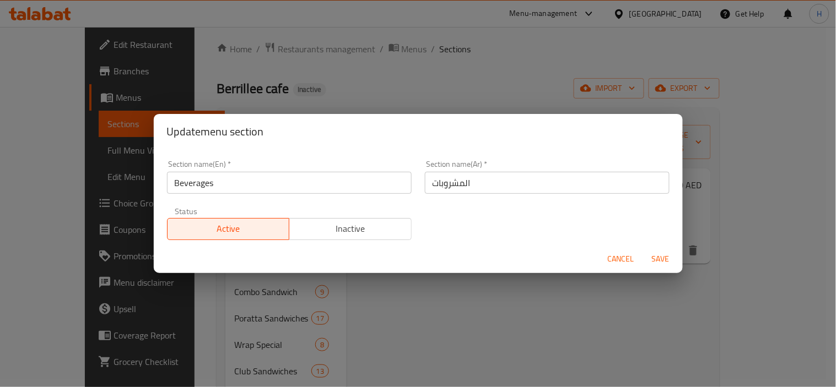
click at [618, 252] on span "Cancel" at bounding box center [621, 259] width 26 height 14
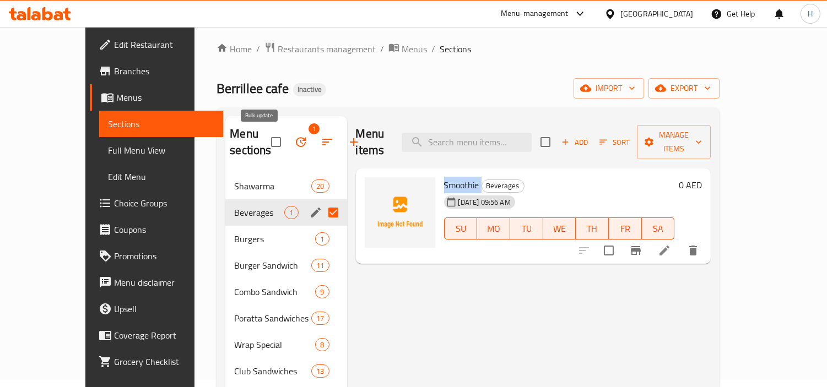
click at [296, 140] on icon "button" at bounding box center [301, 142] width 10 height 10
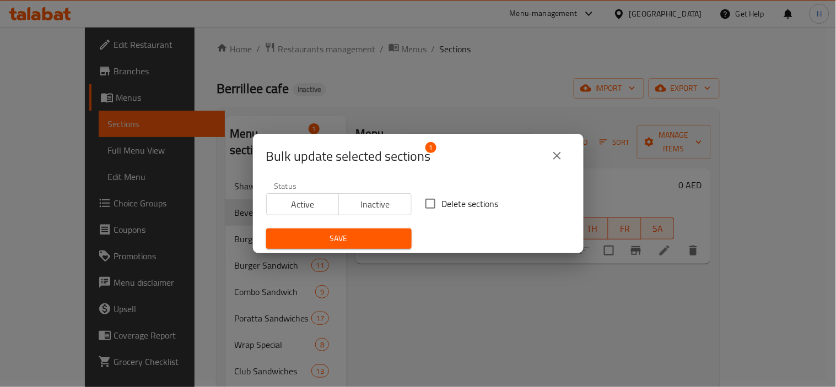
click at [457, 201] on span "Delete sections" at bounding box center [470, 203] width 57 height 13
click at [442, 201] on input "Delete sections" at bounding box center [430, 203] width 23 height 23
checkbox input "true"
click at [374, 243] on span "Save" at bounding box center [339, 239] width 128 height 14
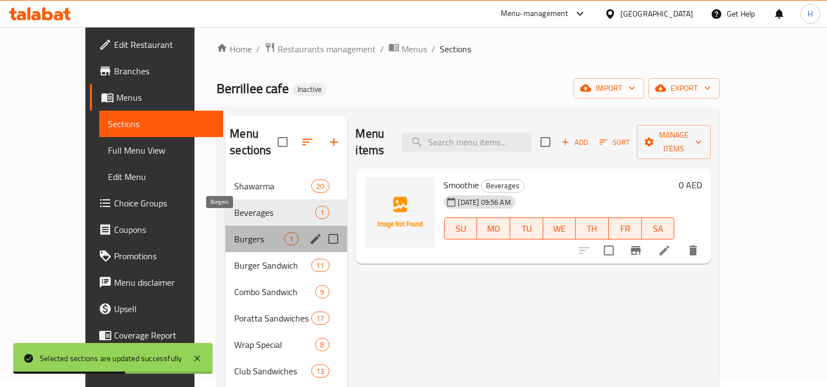
click at [234, 233] on span "Burgers" at bounding box center [259, 239] width 50 height 13
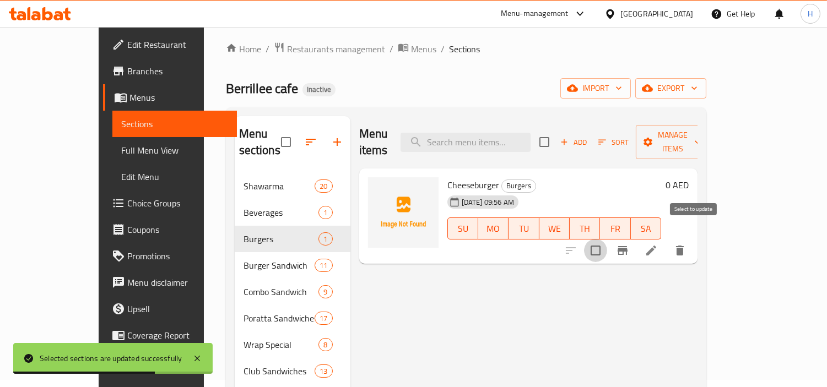
click at [607, 239] on input "checkbox" at bounding box center [595, 250] width 23 height 23
checkbox input "true"
click at [653, 138] on icon "button" at bounding box center [648, 142] width 9 height 9
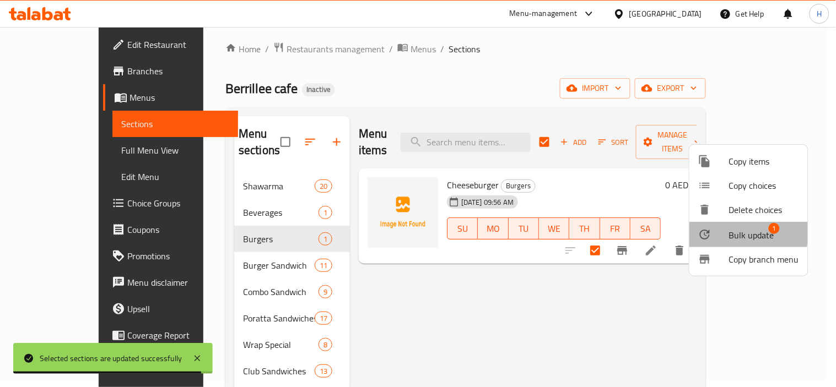
click at [709, 233] on icon at bounding box center [705, 235] width 10 height 10
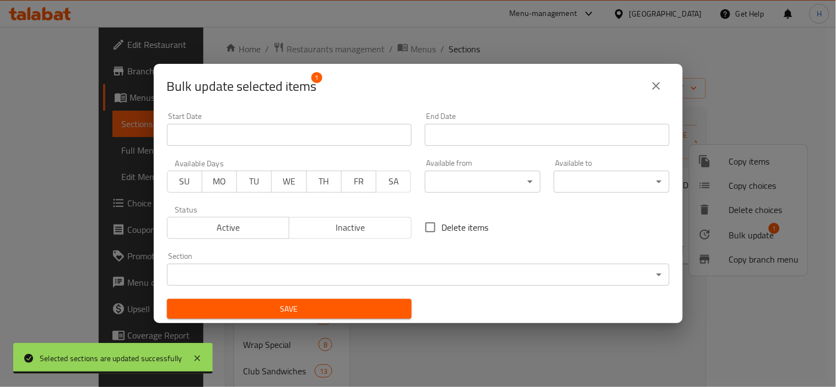
click at [347, 273] on body "Selected sections are updated successfully ​ Menu-management United Arab Emirat…" at bounding box center [418, 200] width 836 height 360
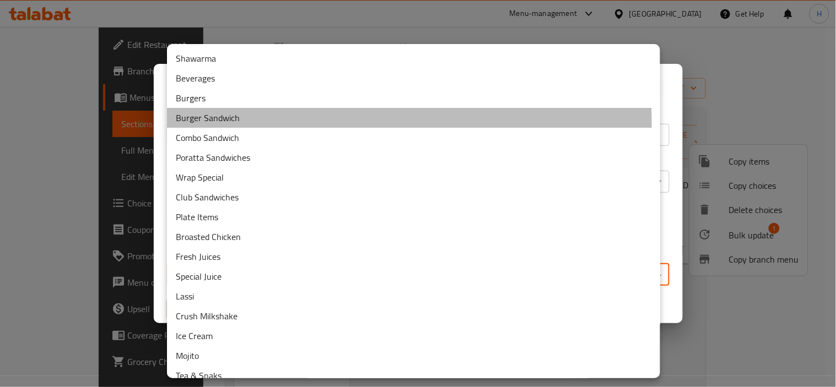
click at [247, 123] on li "Burger Sandwich" at bounding box center [413, 118] width 493 height 20
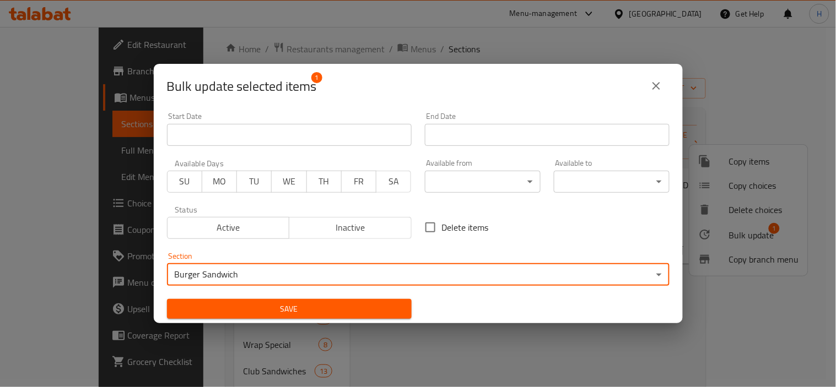
click at [325, 315] on span "Save" at bounding box center [289, 309] width 227 height 14
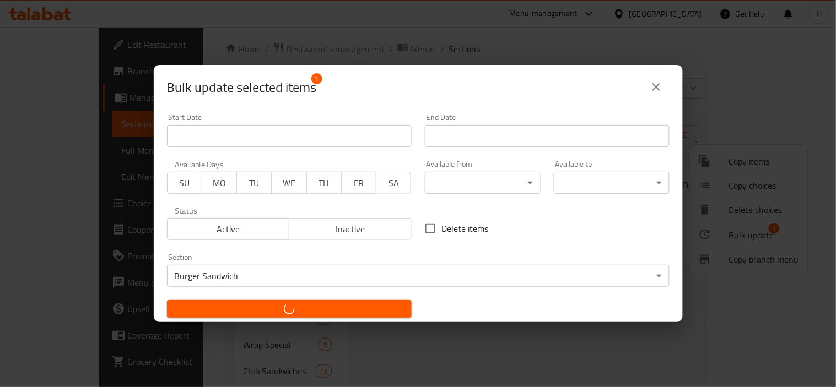
checkbox input "false"
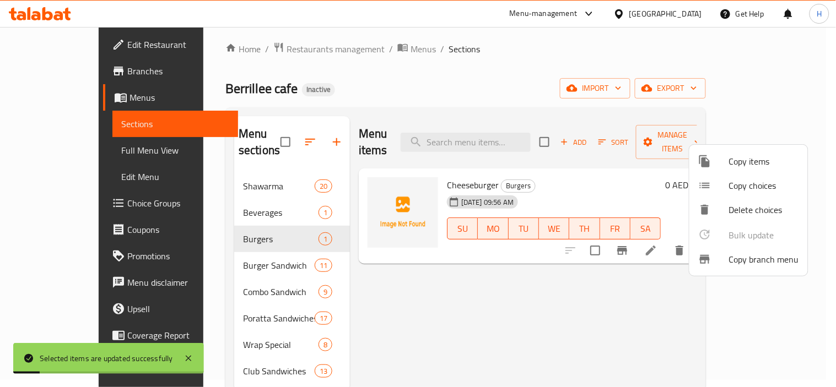
click at [402, 284] on div at bounding box center [418, 193] width 836 height 387
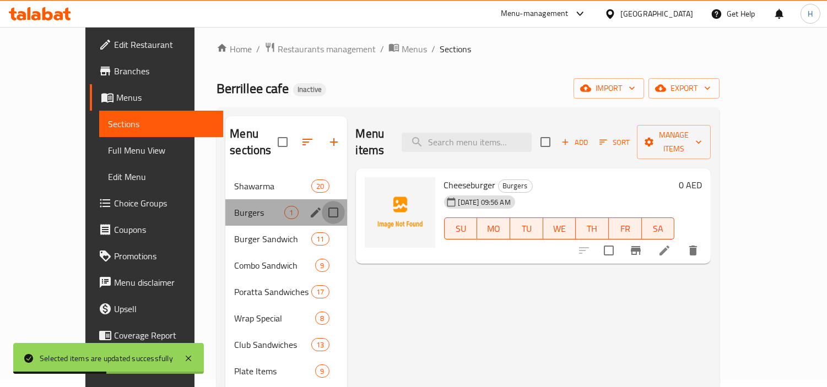
click at [322, 201] on input "Menu sections" at bounding box center [333, 212] width 23 height 23
checkbox input "true"
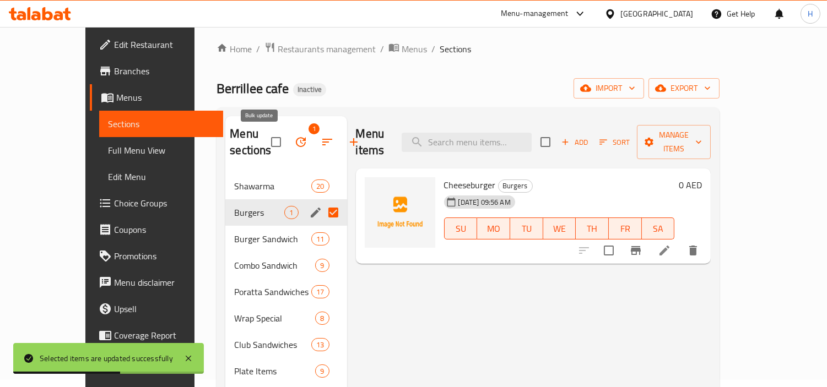
click at [294, 140] on icon "button" at bounding box center [300, 142] width 13 height 13
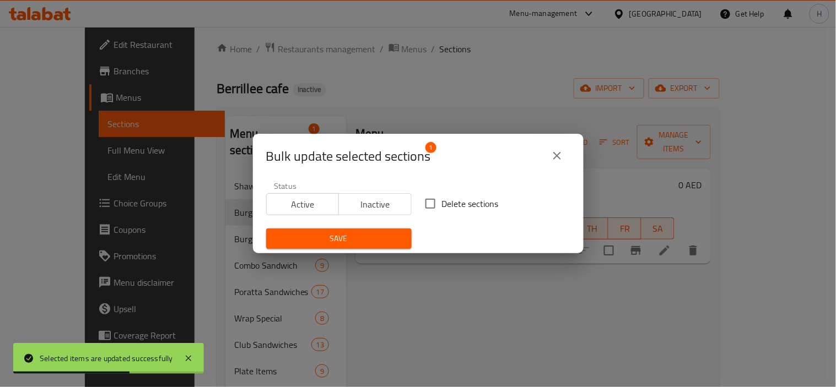
click at [436, 203] on input "Delete sections" at bounding box center [430, 203] width 23 height 23
checkbox input "true"
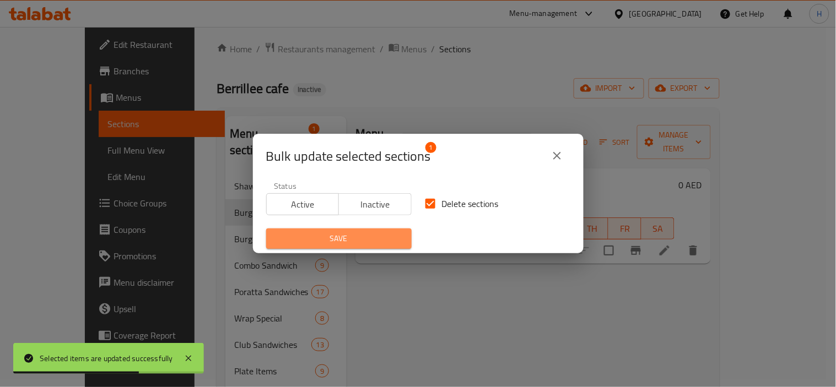
click at [359, 239] on span "Save" at bounding box center [339, 239] width 128 height 14
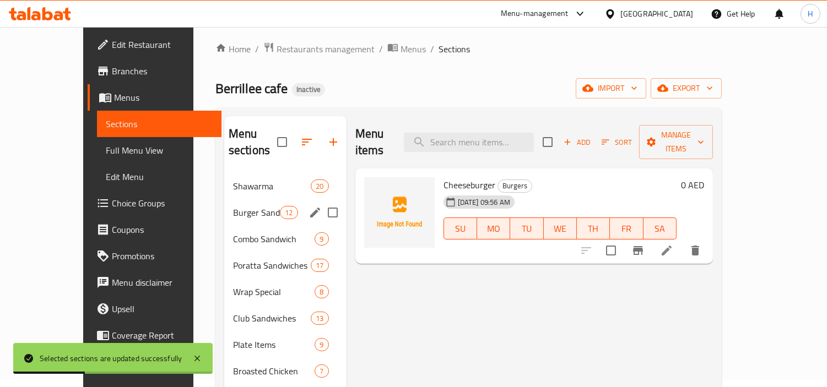
click at [248, 199] on div "Burger Sandwich 12" at bounding box center [285, 212] width 122 height 26
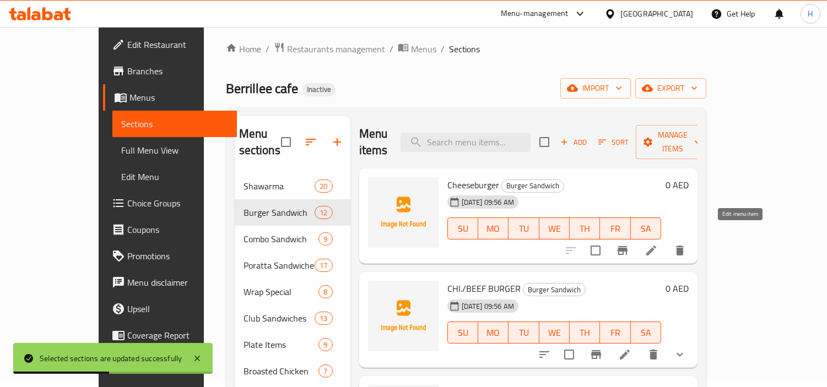
click at [658, 244] on icon at bounding box center [651, 250] width 13 height 13
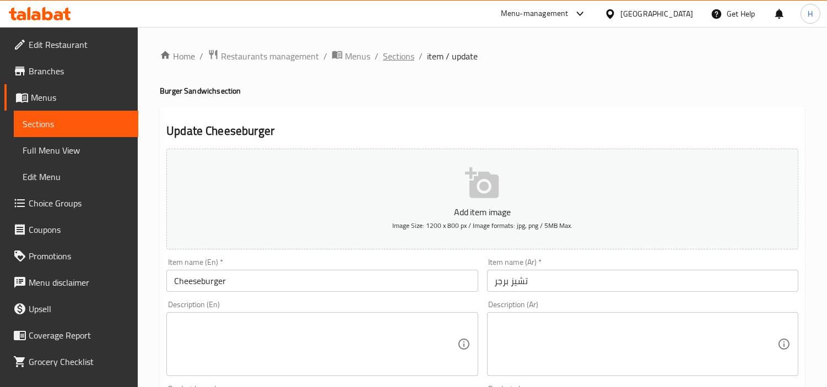
click at [404, 50] on span "Sections" at bounding box center [398, 56] width 31 height 13
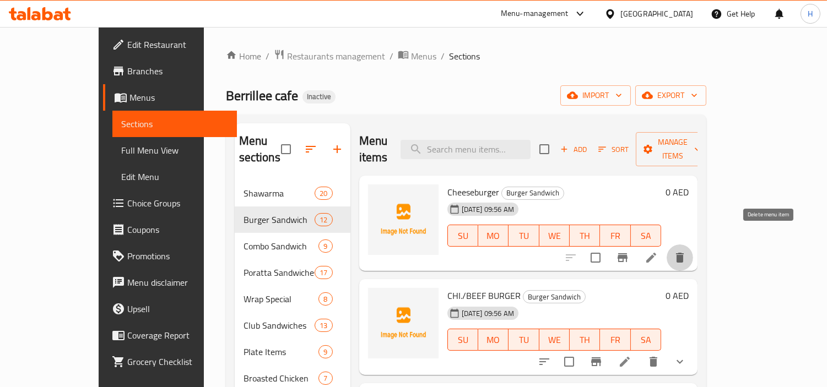
click at [693, 245] on button "delete" at bounding box center [680, 258] width 26 height 26
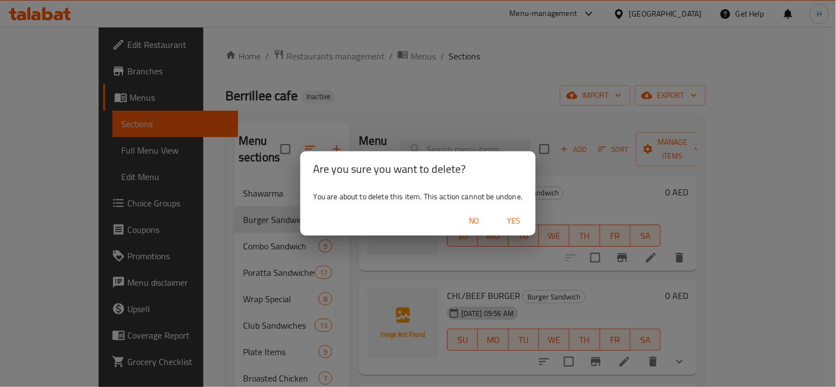
click at [516, 223] on span "Yes" at bounding box center [513, 221] width 26 height 14
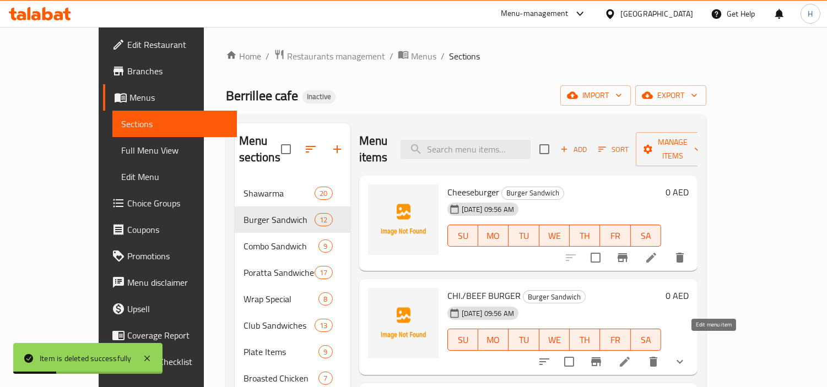
click at [631, 355] on icon at bounding box center [624, 361] width 13 height 13
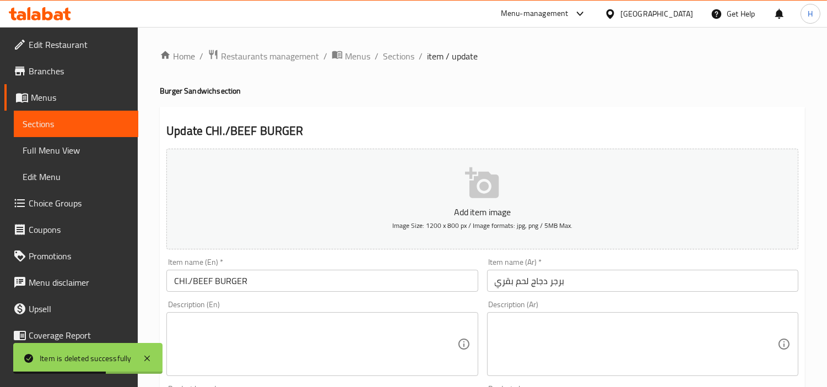
click at [623, 284] on input "برجر دجاج لحم بقري" at bounding box center [642, 281] width 311 height 22
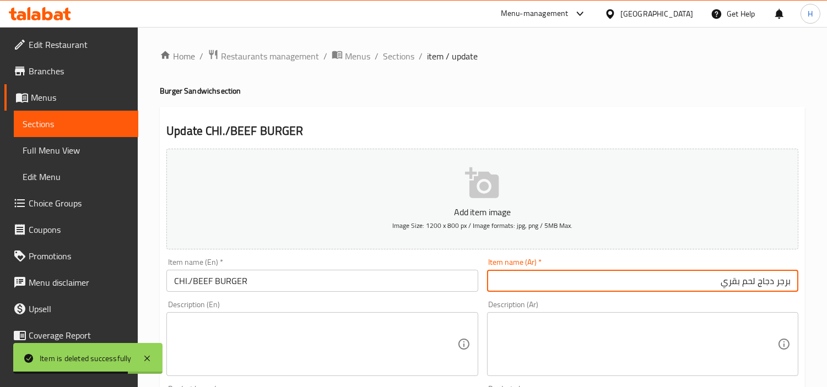
click at [752, 285] on input "برجر دجاج لحم بقري" at bounding box center [642, 281] width 311 height 22
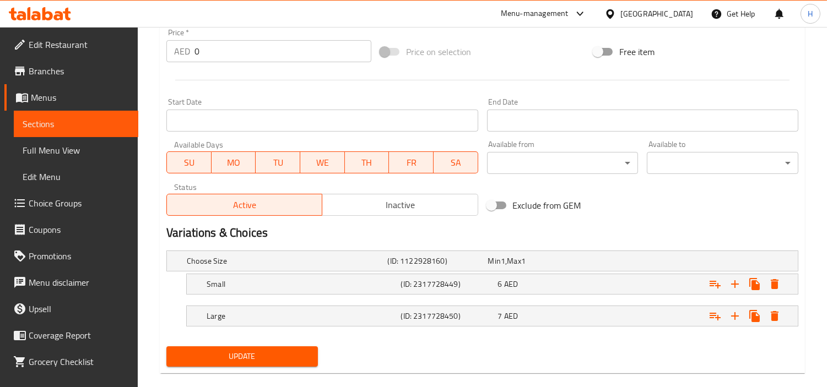
scroll to position [415, 0]
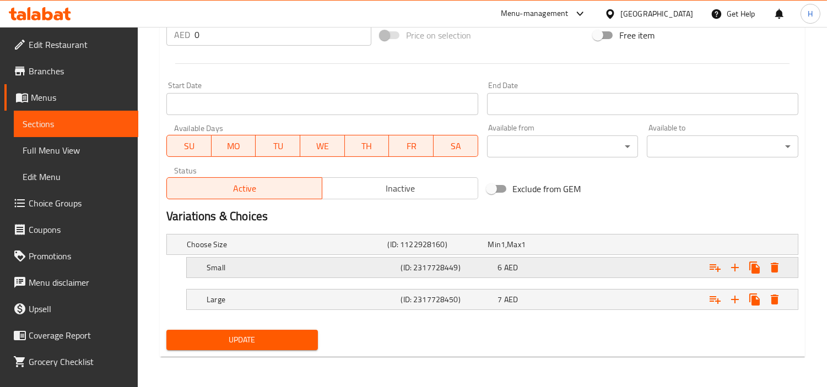
type input "برجر دجاج / لحم بقري"
click at [579, 263] on div "6 AED" at bounding box center [544, 267] width 93 height 11
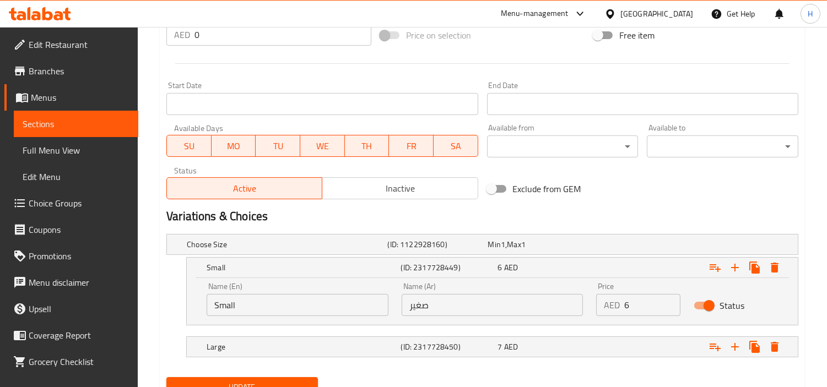
click at [311, 311] on input "Small" at bounding box center [298, 305] width 182 height 22
type input "Chicken"
click at [433, 312] on input "صغير" at bounding box center [493, 305] width 182 height 22
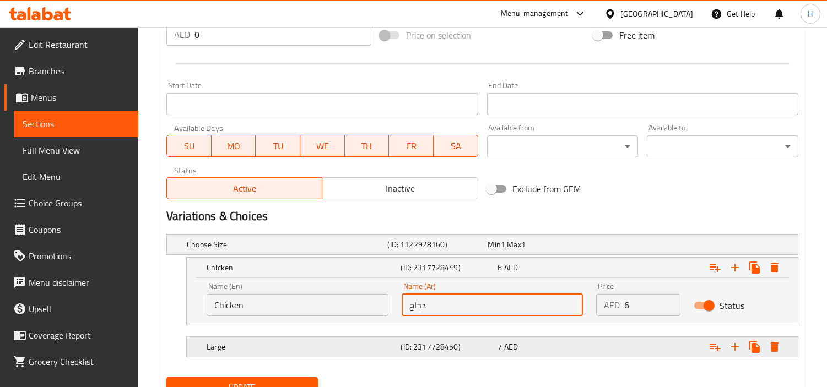
type input "دجاج"
click at [397, 339] on div "Large" at bounding box center [301, 346] width 194 height 15
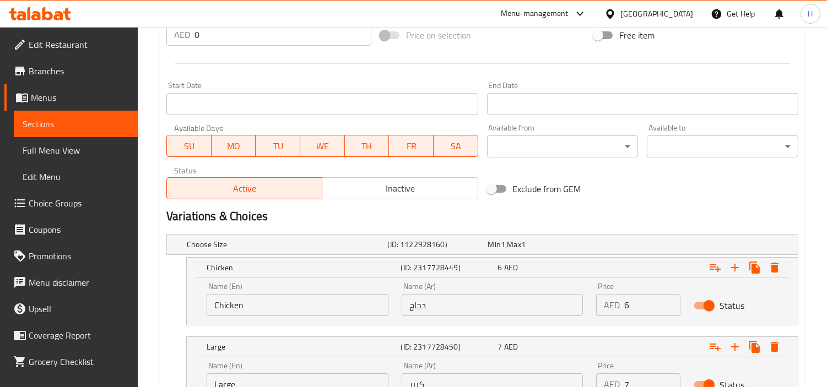
scroll to position [510, 0]
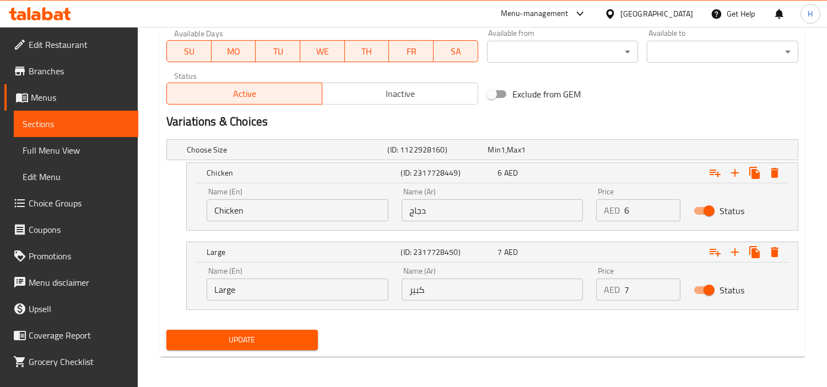
click at [311, 283] on input "Large" at bounding box center [298, 290] width 182 height 22
type input "Beef"
click at [447, 282] on input "كبير" at bounding box center [493, 290] width 182 height 22
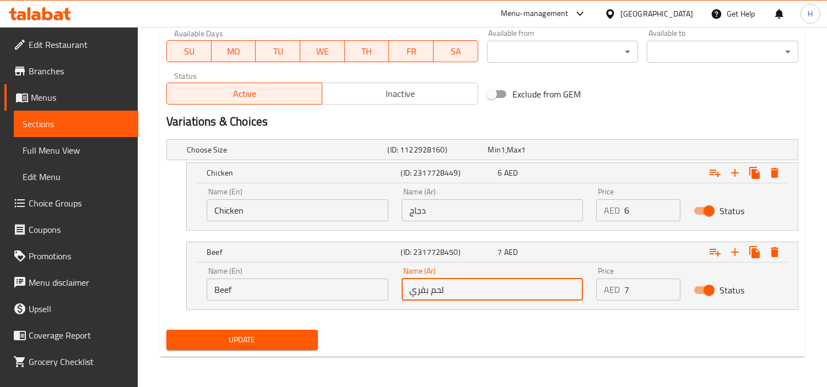
type input "لحم بقري"
click at [278, 333] on span "Update" at bounding box center [242, 340] width 134 height 14
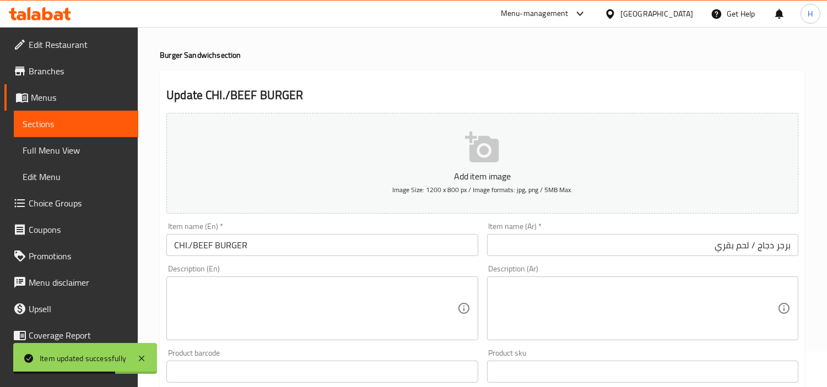
scroll to position [0, 0]
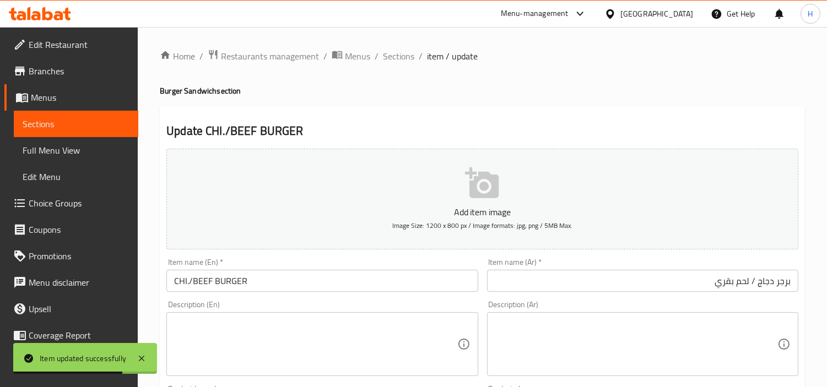
click at [401, 60] on span "Sections" at bounding box center [398, 56] width 31 height 13
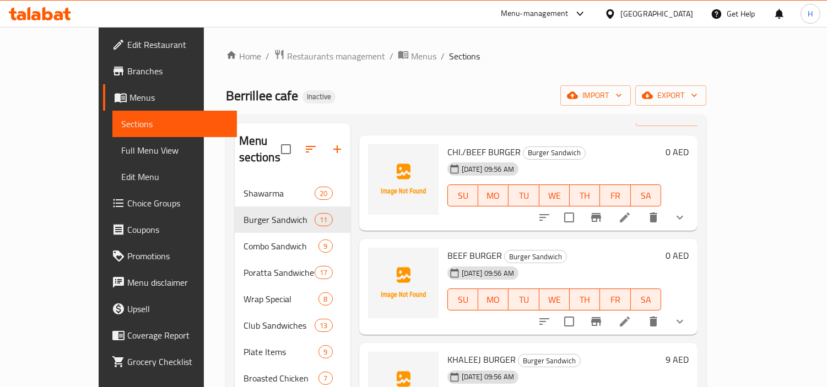
scroll to position [61, 0]
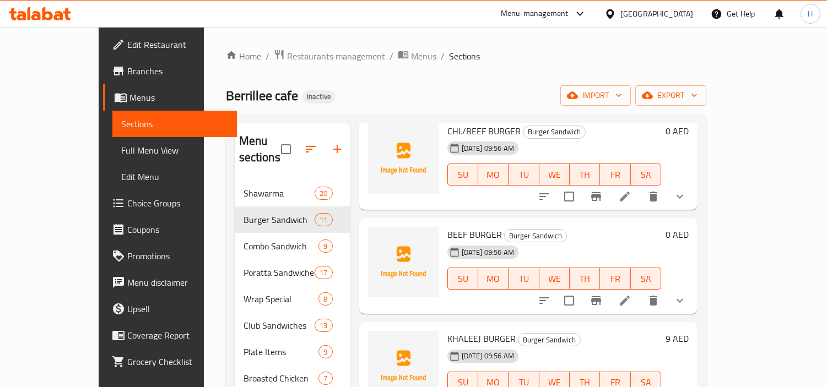
click at [631, 294] on icon at bounding box center [624, 300] width 13 height 13
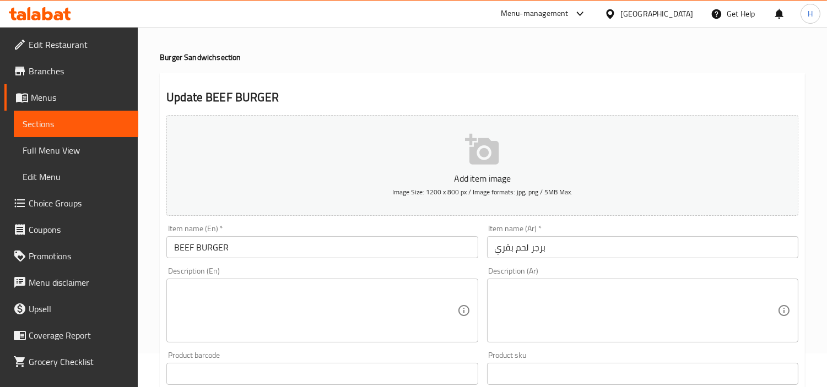
scroll to position [61, 0]
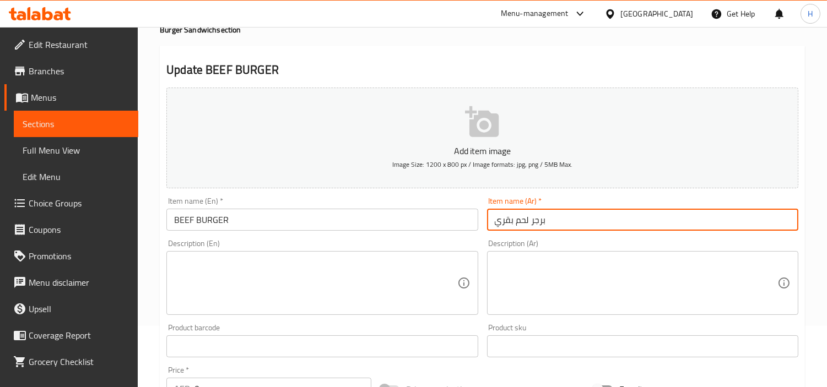
click at [590, 229] on input "برجر لحم بقري" at bounding box center [642, 220] width 311 height 22
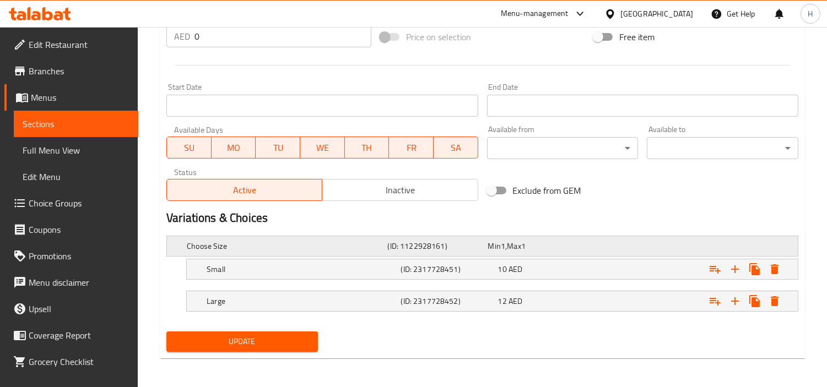
scroll to position [415, 0]
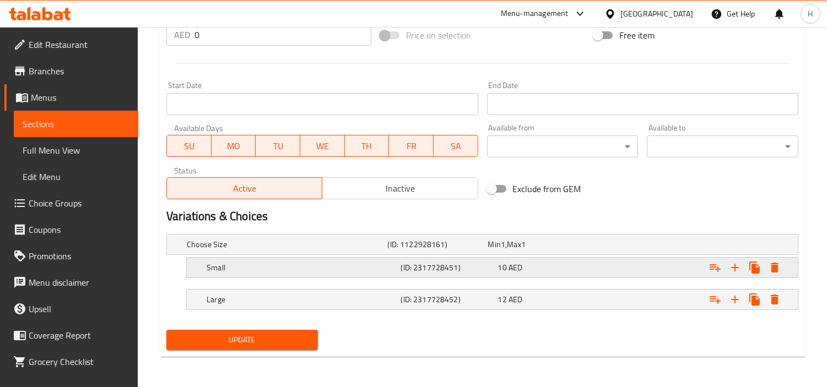
click at [343, 267] on h5 "Small" at bounding box center [302, 267] width 190 height 11
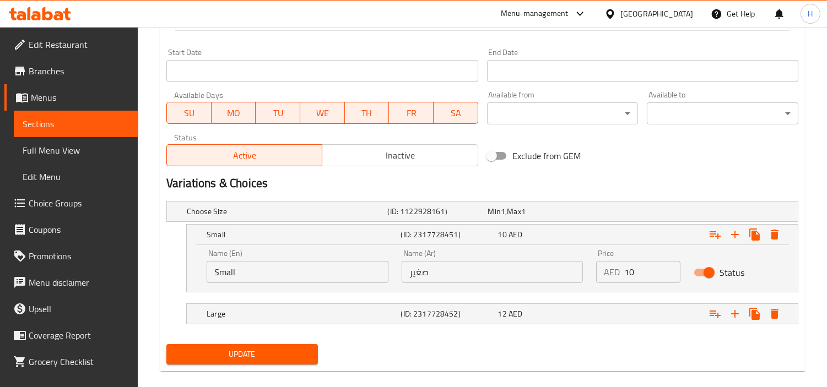
scroll to position [463, 0]
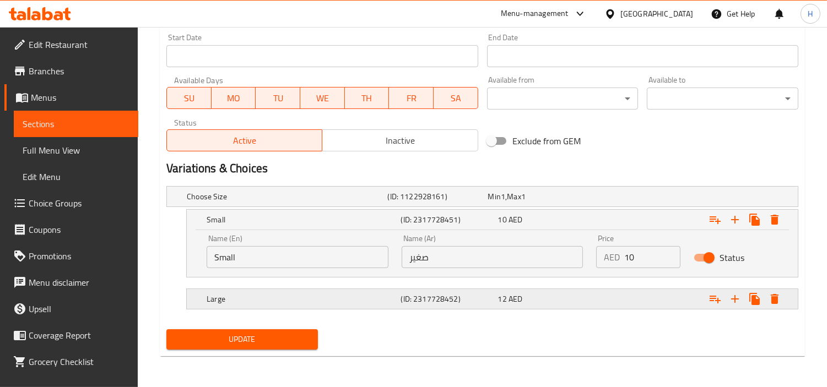
click at [355, 295] on h5 "Large" at bounding box center [302, 299] width 190 height 11
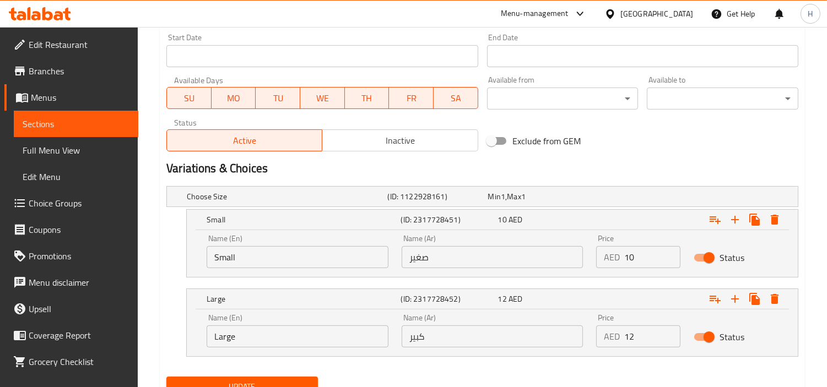
click at [344, 260] on input "Small" at bounding box center [298, 257] width 182 height 22
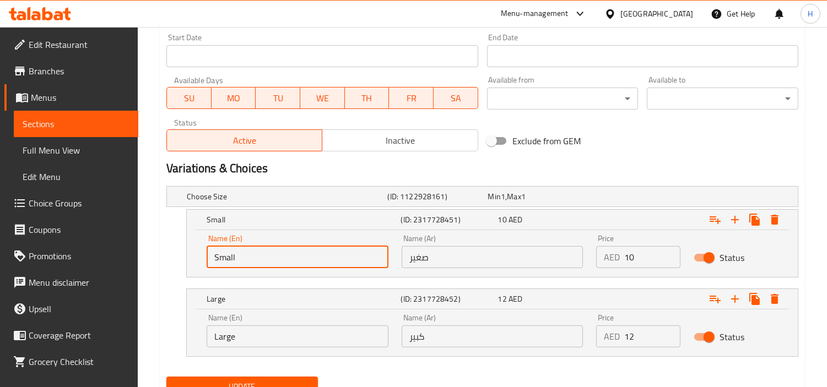
click at [344, 260] on input "Small" at bounding box center [298, 257] width 182 height 22
type input "Medium"
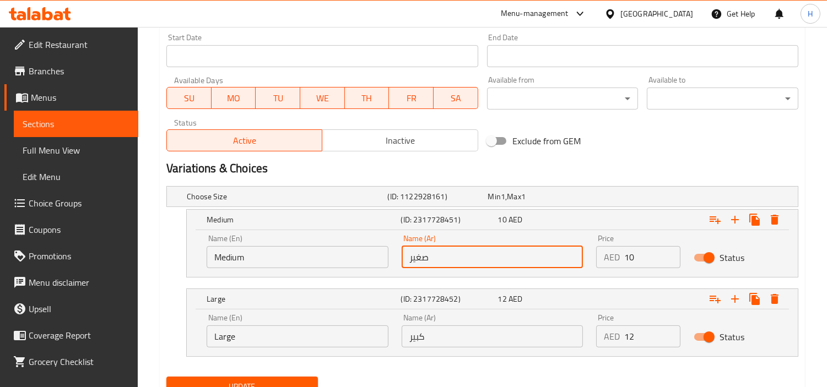
click at [424, 248] on input "صغير" at bounding box center [493, 257] width 182 height 22
type input "وسط"
click at [288, 378] on button "Update" at bounding box center [242, 387] width 152 height 20
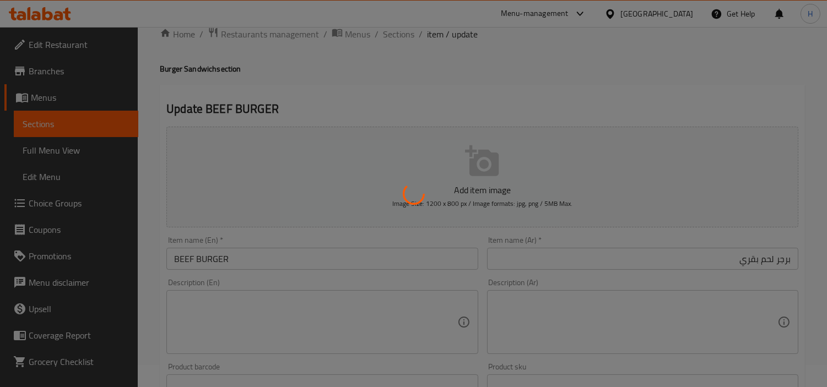
scroll to position [0, 0]
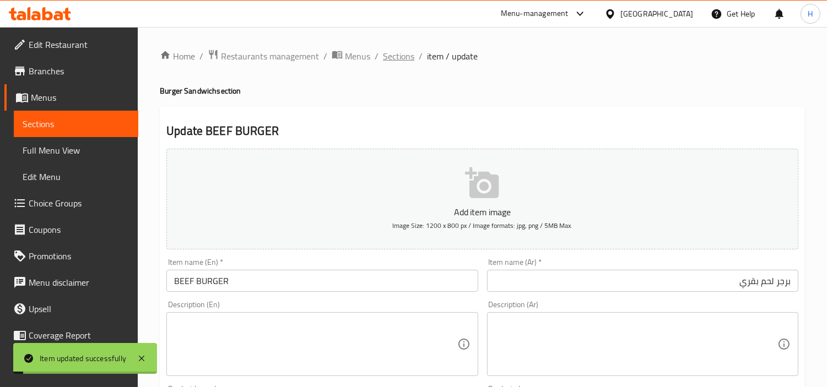
click at [397, 53] on span "Sections" at bounding box center [398, 56] width 31 height 13
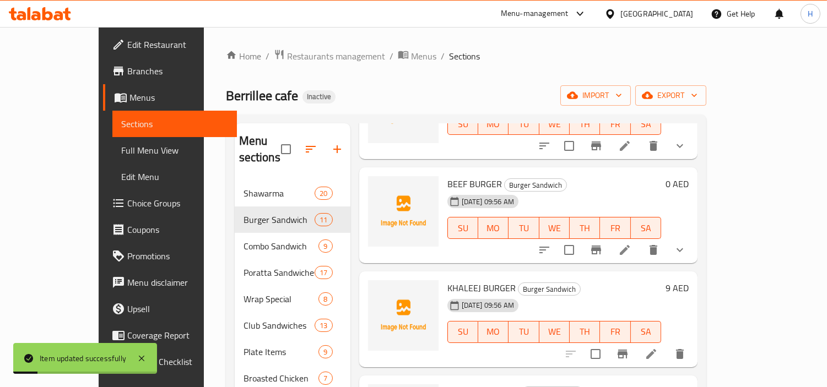
scroll to position [122, 0]
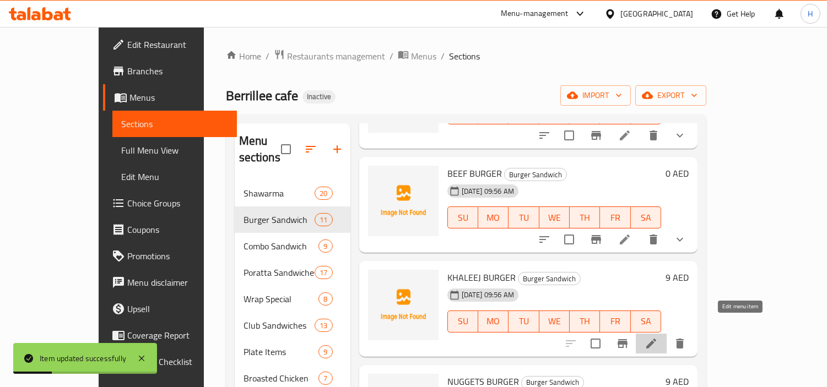
click at [658, 337] on icon at bounding box center [651, 343] width 13 height 13
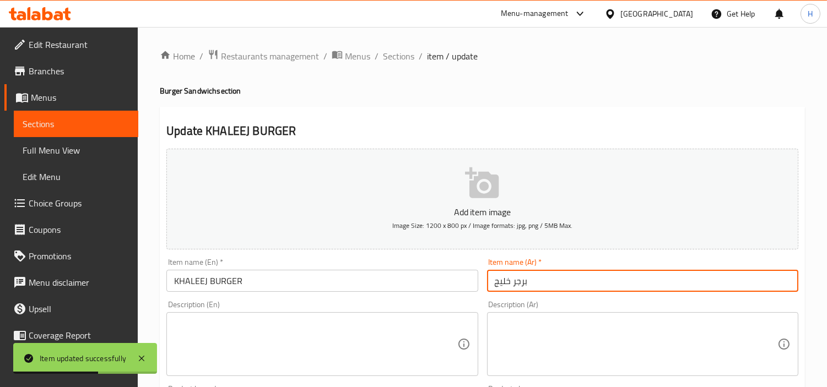
click at [748, 278] on input "برجر خليج" at bounding box center [642, 281] width 311 height 22
click at [394, 60] on span "Sections" at bounding box center [398, 56] width 31 height 13
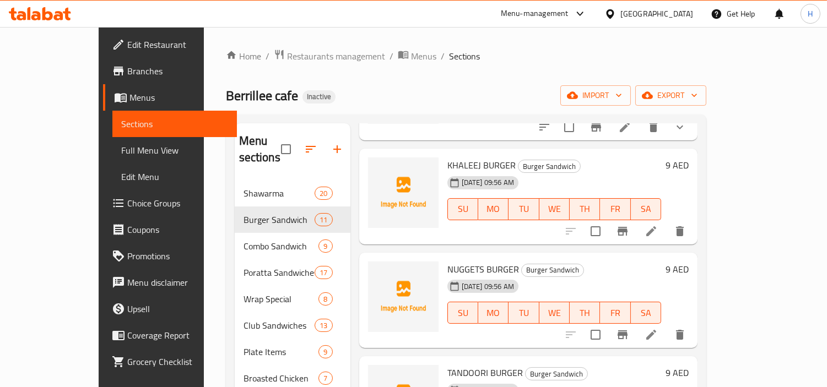
scroll to position [306, 0]
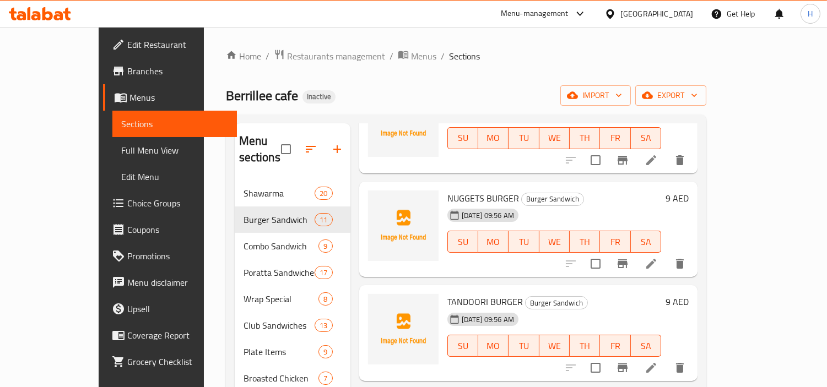
click at [658, 257] on icon at bounding box center [651, 263] width 13 height 13
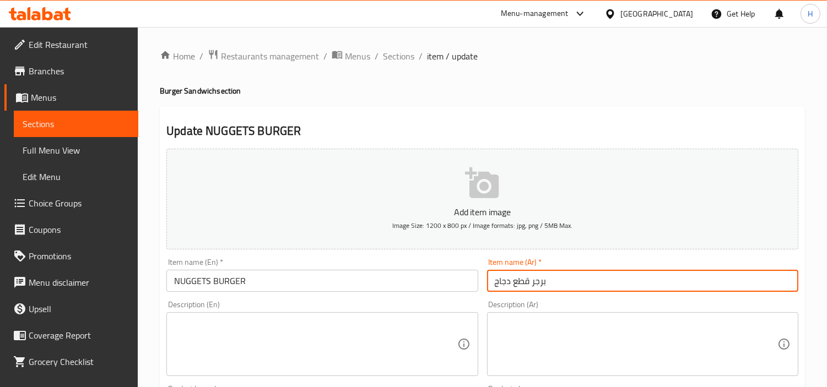
click at [692, 284] on input "برجر قطع دجاج" at bounding box center [642, 281] width 311 height 22
click at [687, 287] on input "برجر قطع دجاج" at bounding box center [642, 281] width 311 height 22
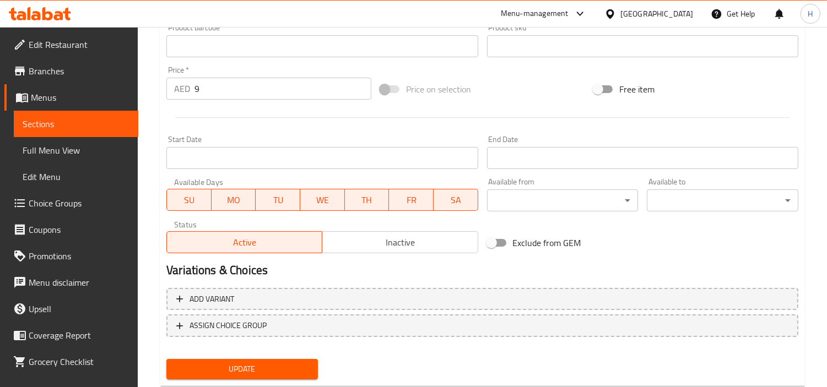
scroll to position [367, 0]
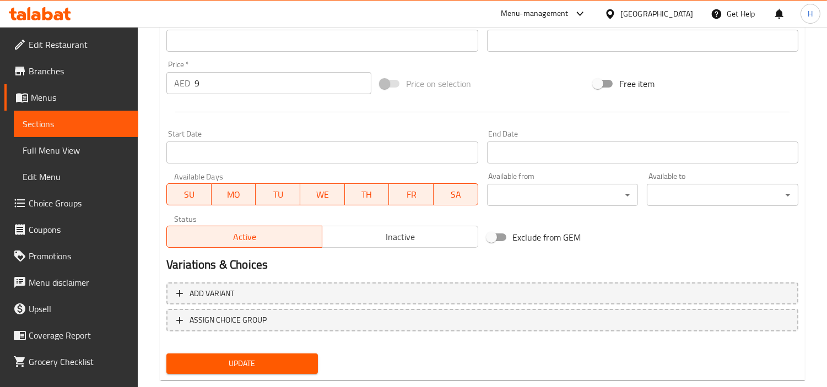
type input "برجر ناجتس"
click at [311, 361] on button "Update" at bounding box center [242, 364] width 152 height 20
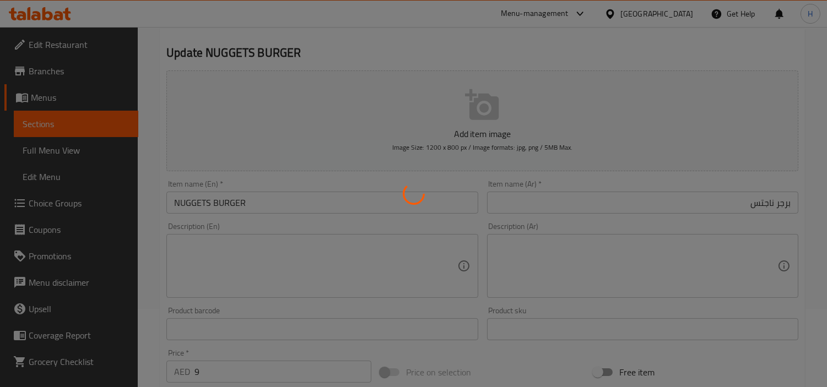
scroll to position [0, 0]
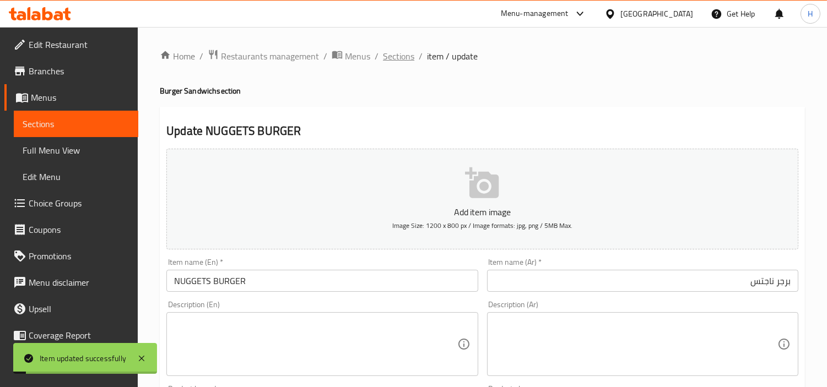
click at [398, 57] on span "Sections" at bounding box center [398, 56] width 31 height 13
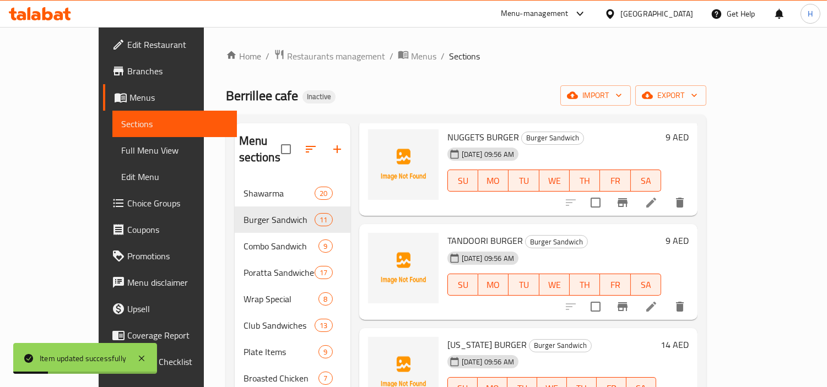
scroll to position [428, 0]
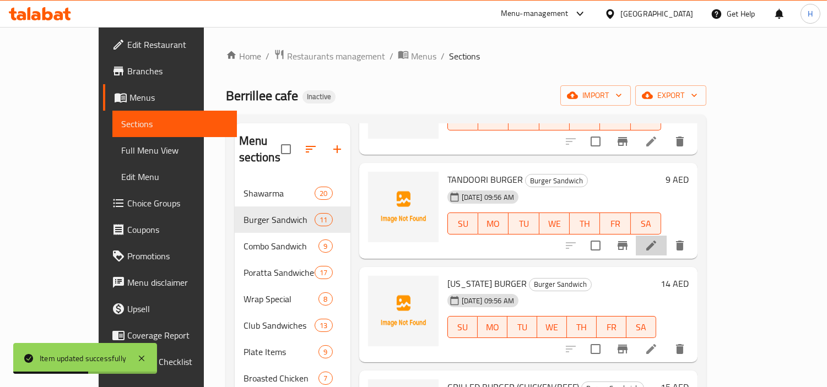
click at [667, 236] on li at bounding box center [651, 246] width 31 height 20
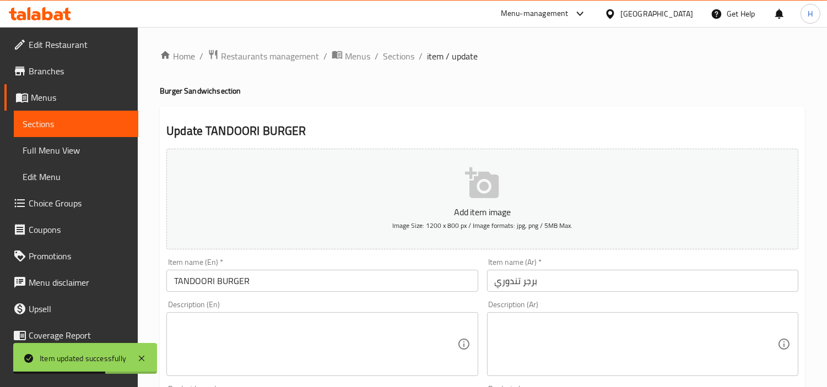
click at [630, 279] on input "برجر تندوري" at bounding box center [642, 281] width 311 height 22
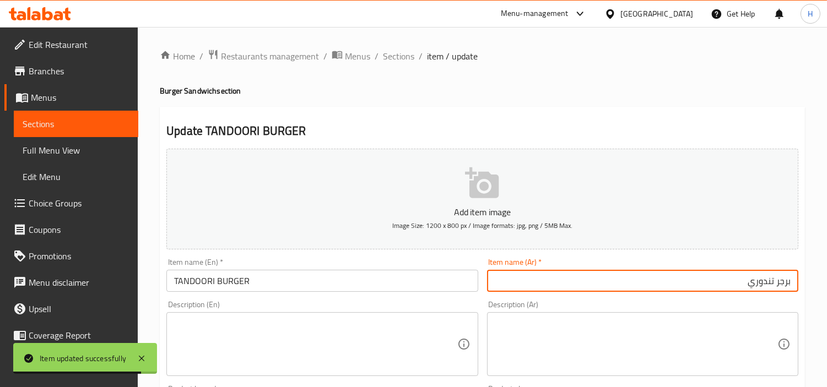
click at [419, 52] on li "/" at bounding box center [421, 56] width 4 height 13
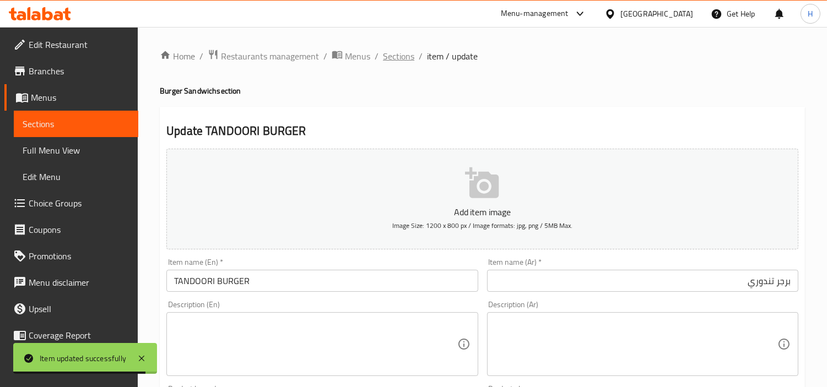
click at [404, 56] on span "Sections" at bounding box center [398, 56] width 31 height 13
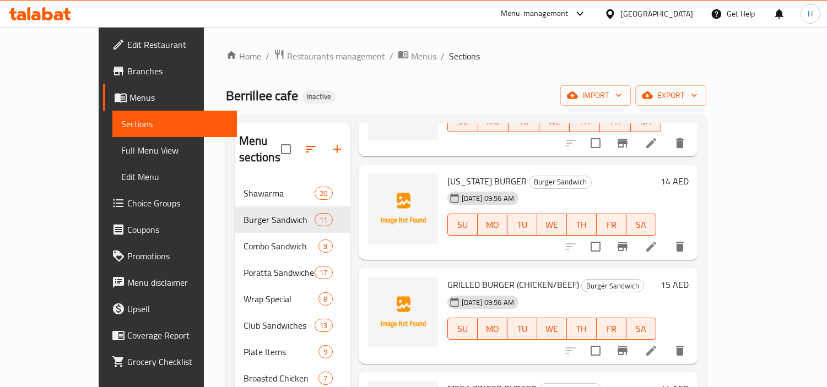
scroll to position [551, 0]
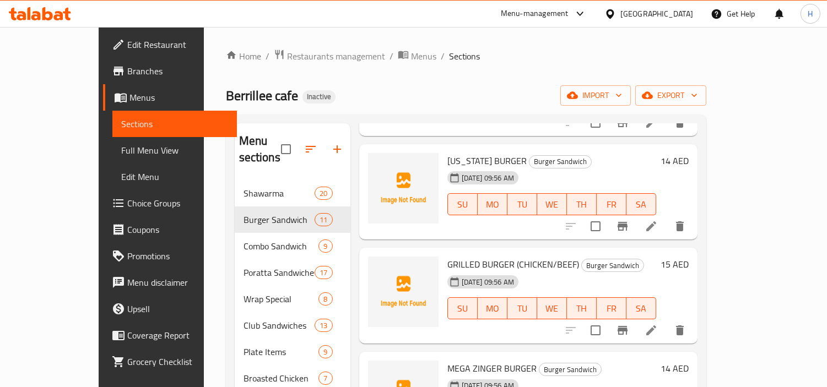
click at [667, 217] on li at bounding box center [651, 227] width 31 height 20
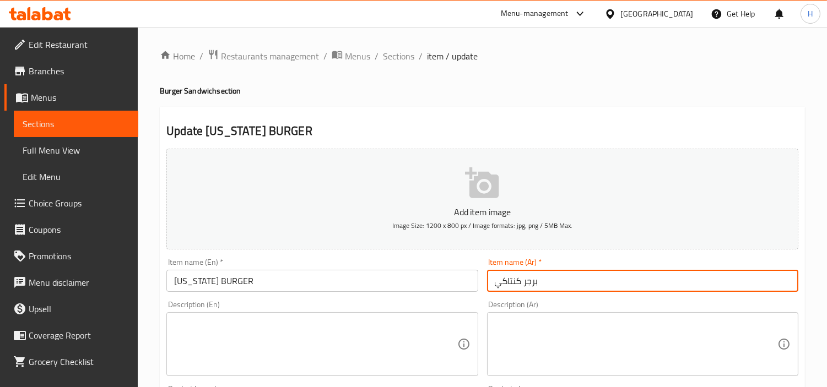
click at [723, 284] on input "برجر كنتاكي" at bounding box center [642, 281] width 311 height 22
click at [404, 59] on span "Sections" at bounding box center [398, 56] width 31 height 13
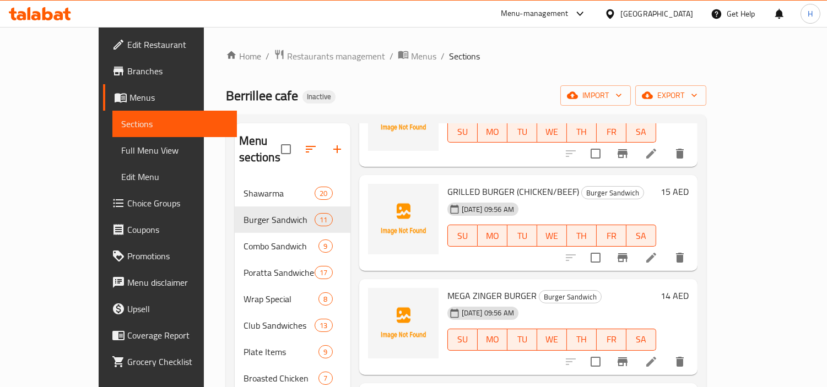
scroll to position [612, 0]
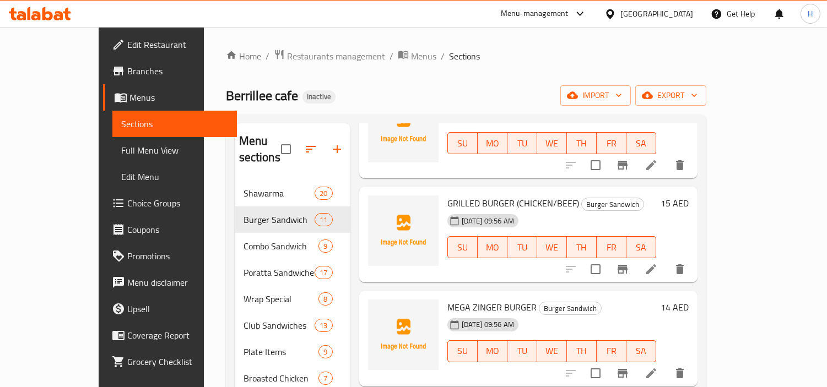
click at [667, 260] on li at bounding box center [651, 270] width 31 height 20
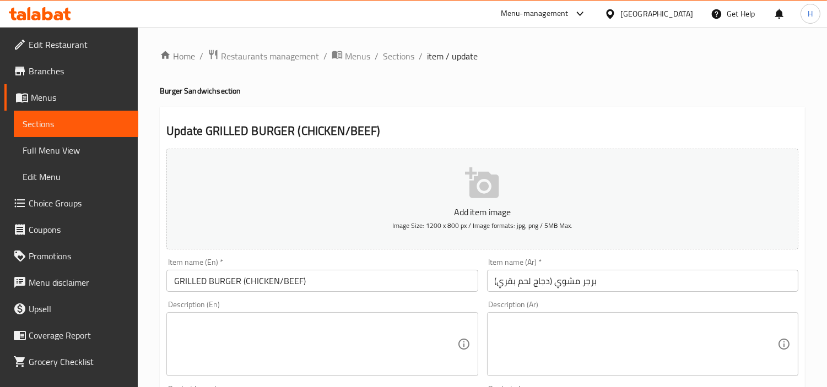
click at [646, 281] on input "برجر مشوي (دجاج لحم بقري)" at bounding box center [642, 281] width 311 height 22
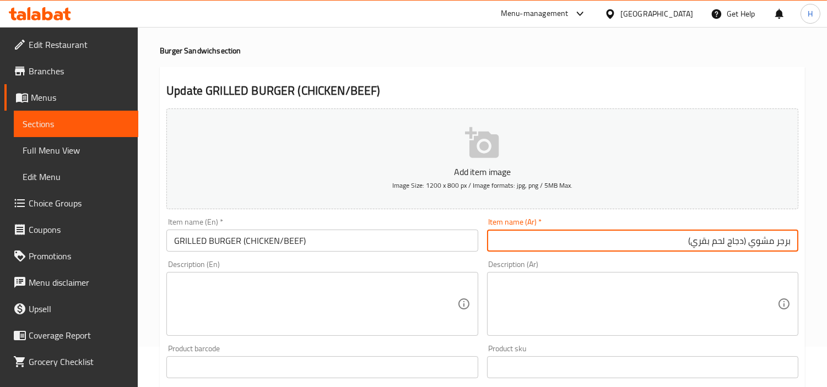
scroll to position [61, 0]
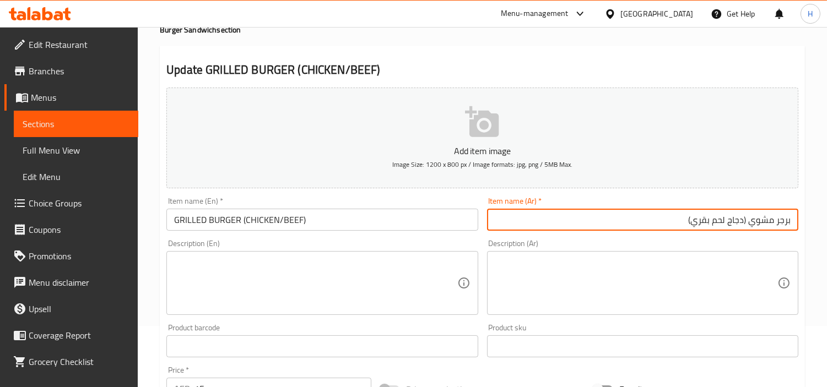
click at [728, 221] on input "برجر مشوي (دجاج لحم بقري)" at bounding box center [642, 220] width 311 height 22
type input "برجر مشوي (دجاج / لحم بقري)"
click at [278, 220] on input "GRILLED BURGER (CHICKEN/BEEF)" at bounding box center [321, 220] width 311 height 22
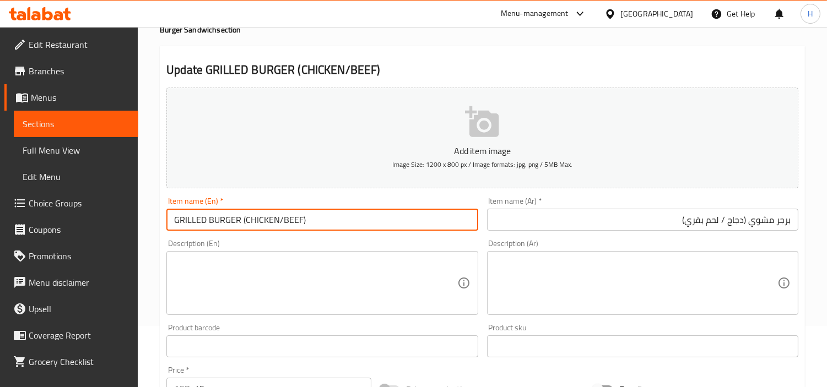
click at [267, 222] on input "GRILLED BURGER (CHICKEN/BEEF)" at bounding box center [321, 220] width 311 height 22
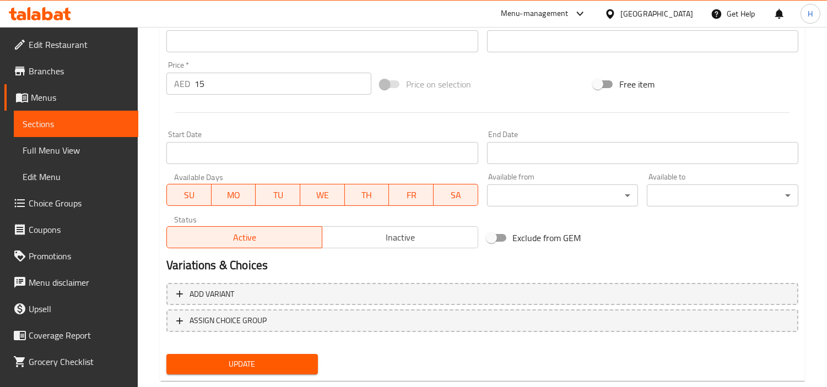
scroll to position [367, 0]
click at [242, 365] on span "Update" at bounding box center [242, 364] width 134 height 14
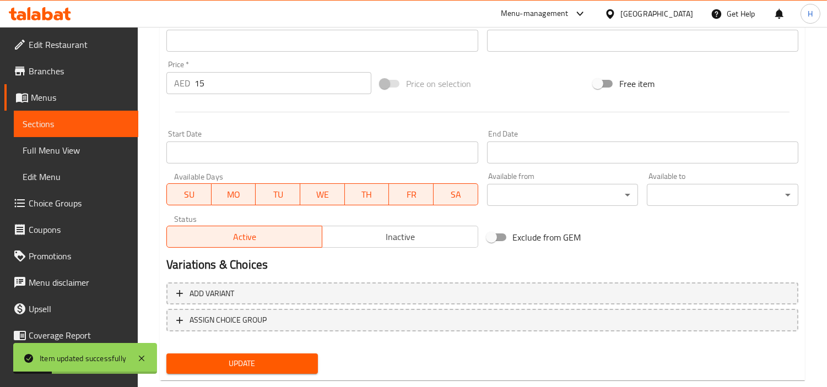
click at [85, 205] on span "Choice Groups" at bounding box center [79, 203] width 101 height 13
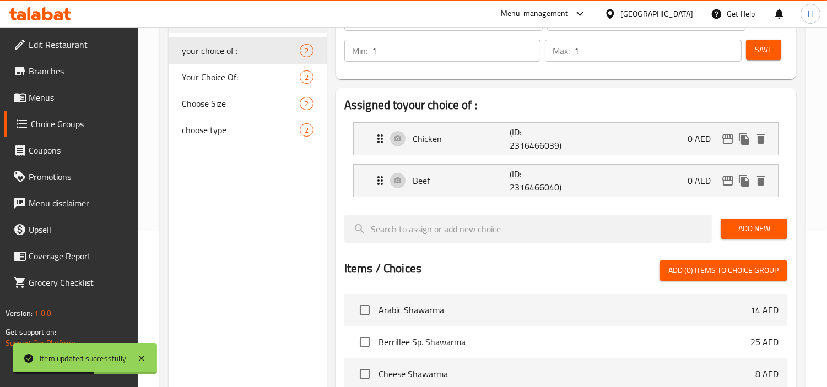
scroll to position [95, 0]
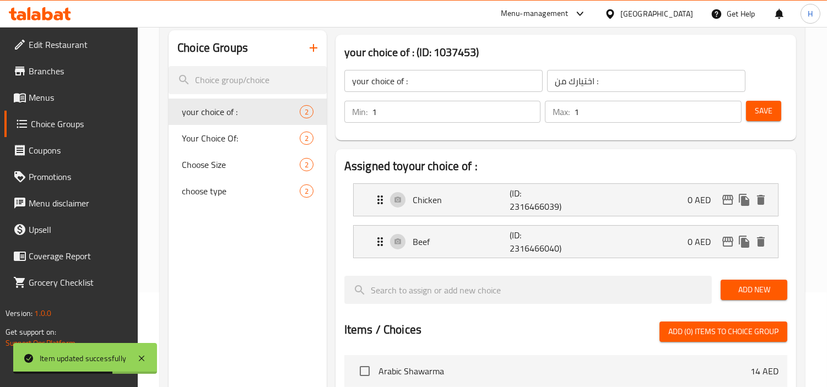
click at [469, 87] on input "your choice of :" at bounding box center [443, 81] width 198 height 22
click at [677, 88] on input "اختيارك من :" at bounding box center [646, 81] width 198 height 22
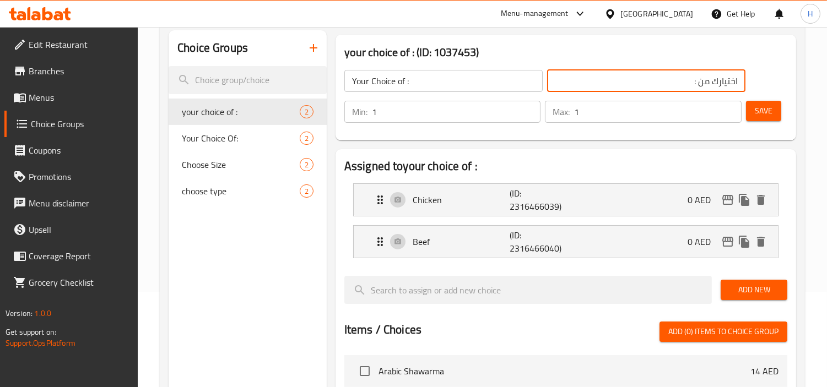
click at [405, 83] on input "Your Choice of :" at bounding box center [443, 81] width 198 height 22
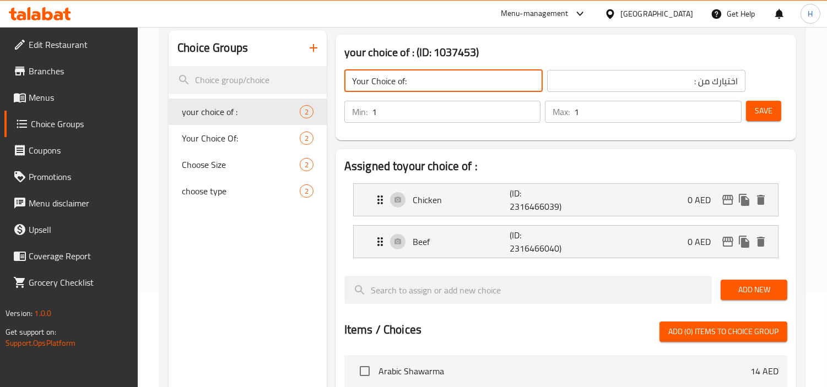
type input "Your Choice of:"
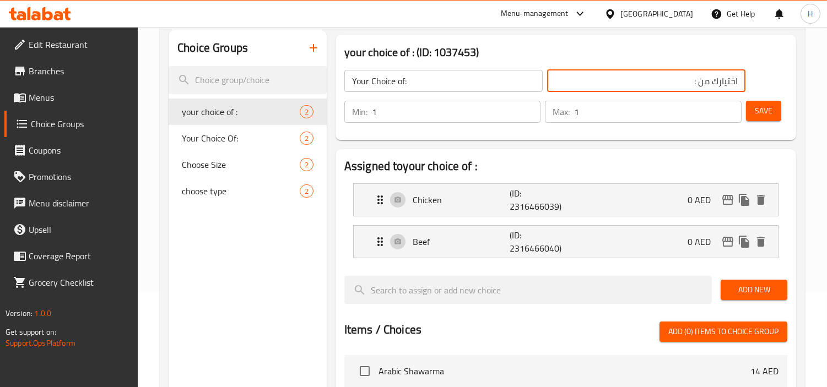
click at [698, 86] on input "اختيارك من :" at bounding box center [646, 81] width 198 height 22
click at [603, 208] on div "Chicken (ID: 2316466039) 0 AED" at bounding box center [569, 200] width 391 height 32
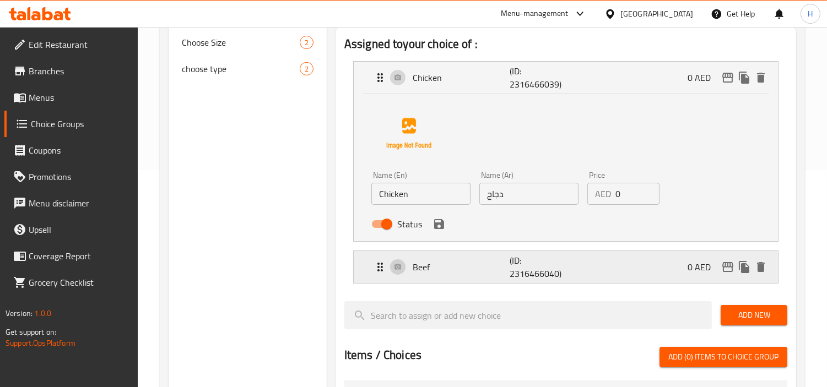
click at [555, 268] on p "(ID: 2316466040)" at bounding box center [542, 267] width 65 height 26
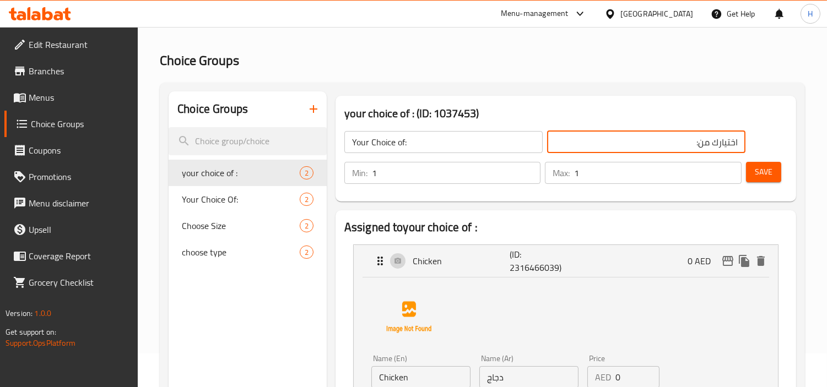
type input "اختيارك من:"
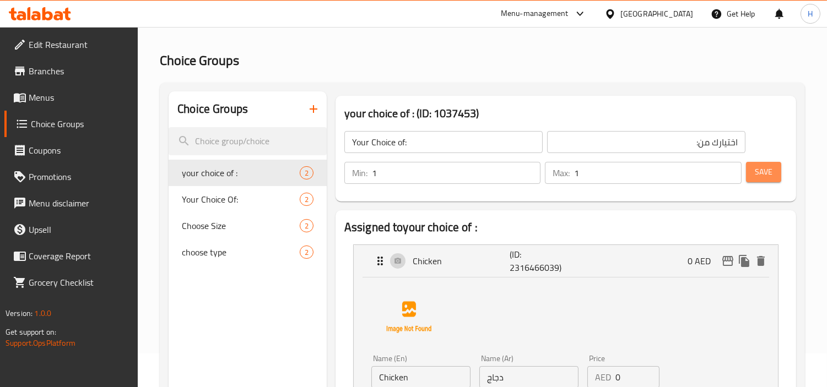
click at [753, 174] on button "Save" at bounding box center [763, 172] width 35 height 20
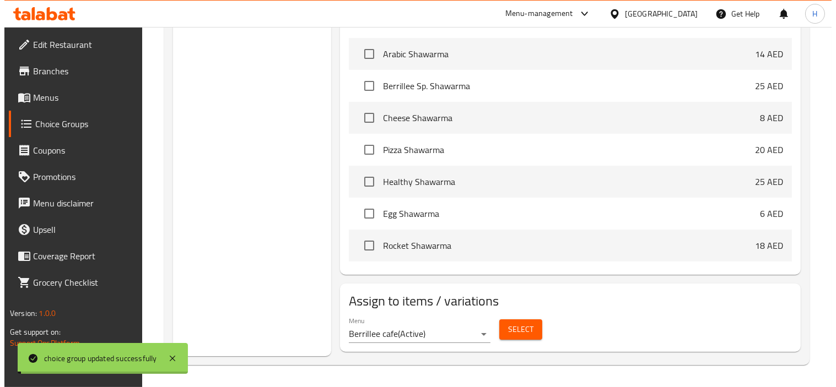
scroll to position [412, 0]
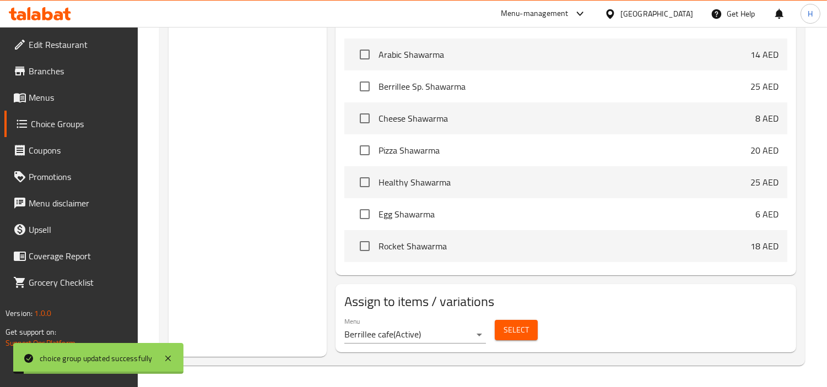
click at [528, 331] on span "Select" at bounding box center [516, 330] width 25 height 14
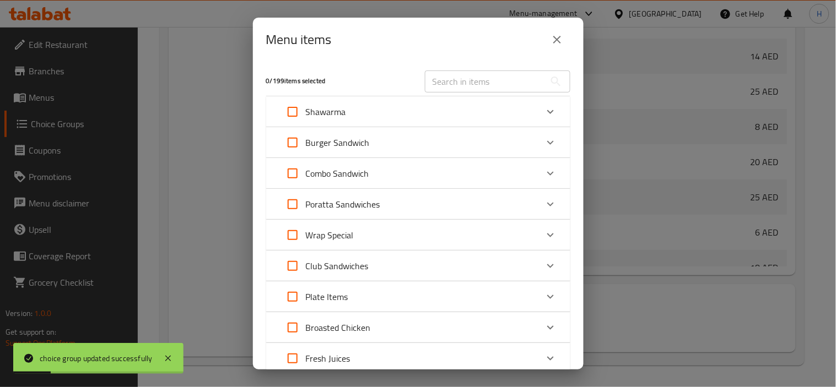
click at [368, 148] on div "Burger Sandwich" at bounding box center [408, 142] width 258 height 26
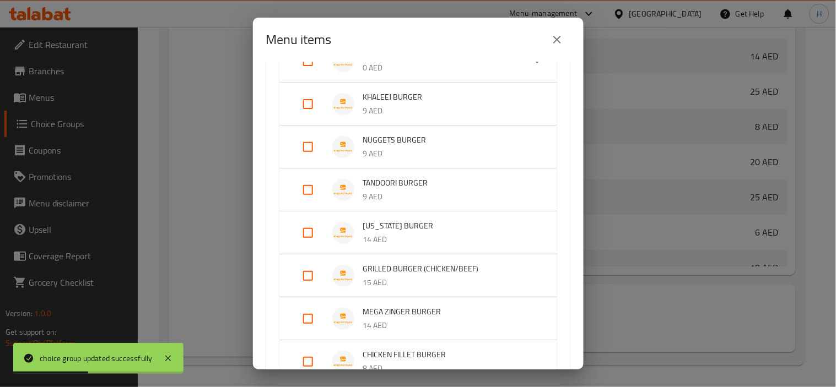
click at [307, 274] on input "Expand" at bounding box center [308, 276] width 26 height 26
checkbox input "true"
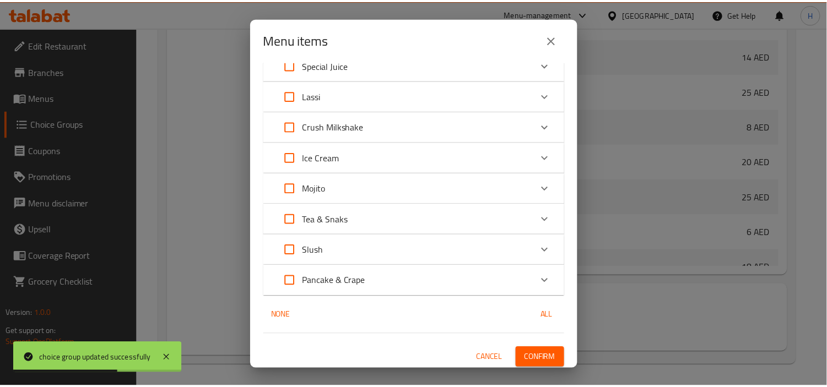
scroll to position [866, 0]
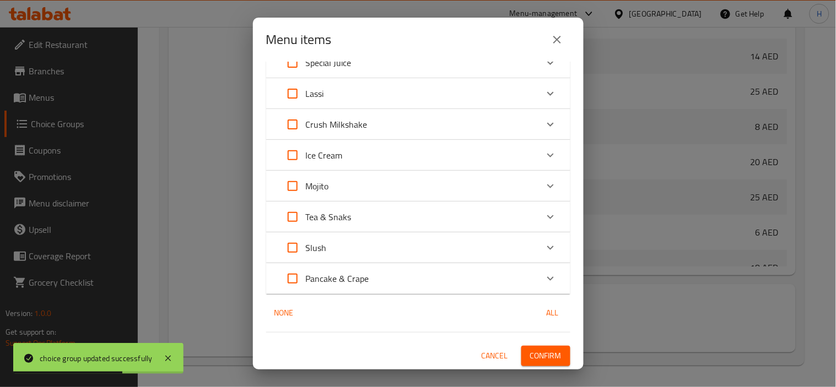
click at [542, 354] on span "Confirm" at bounding box center [545, 356] width 31 height 14
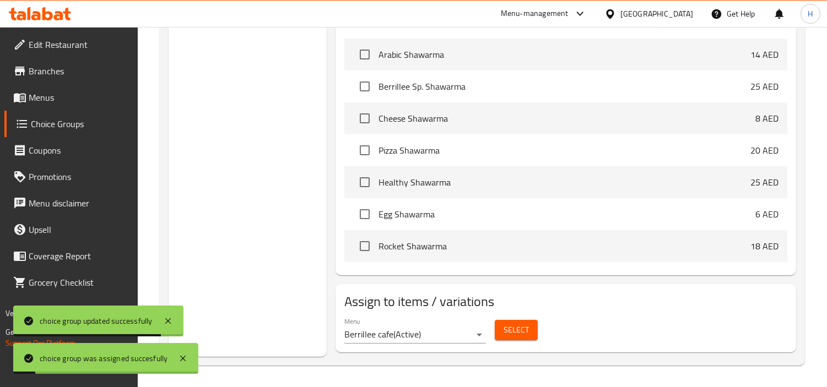
click at [61, 109] on link "Menus" at bounding box center [71, 97] width 134 height 26
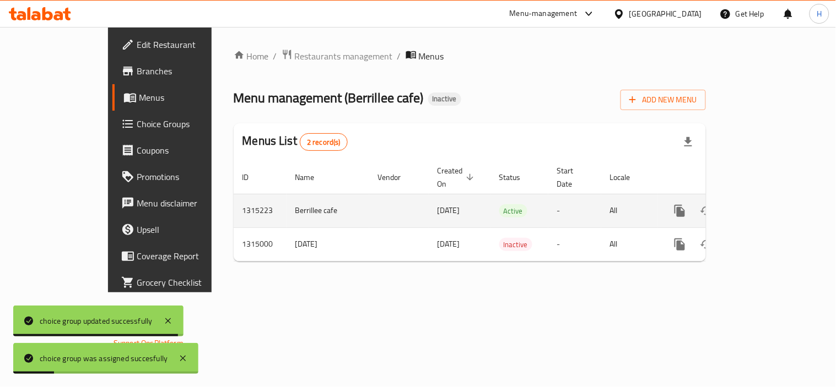
click at [766, 204] on icon "enhanced table" at bounding box center [759, 210] width 13 height 13
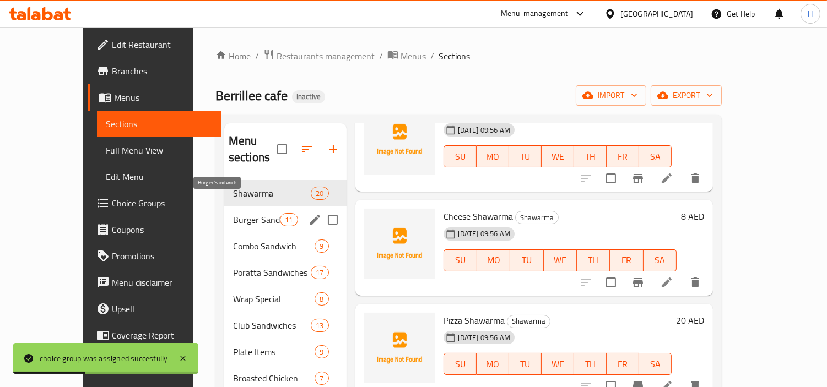
click at [233, 213] on span "Burger Sandwich" at bounding box center [256, 219] width 47 height 13
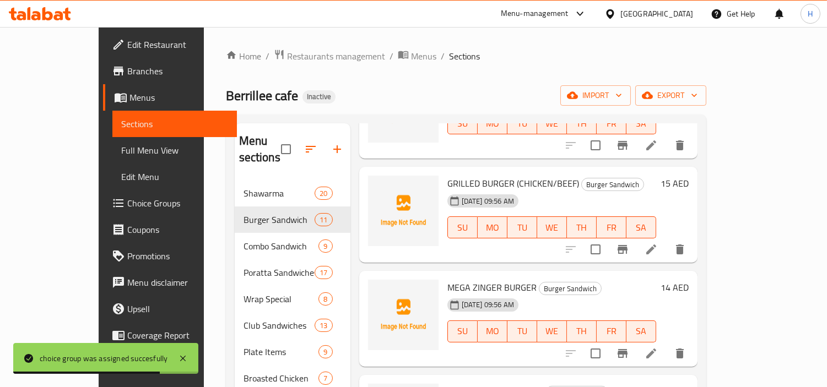
scroll to position [612, 0]
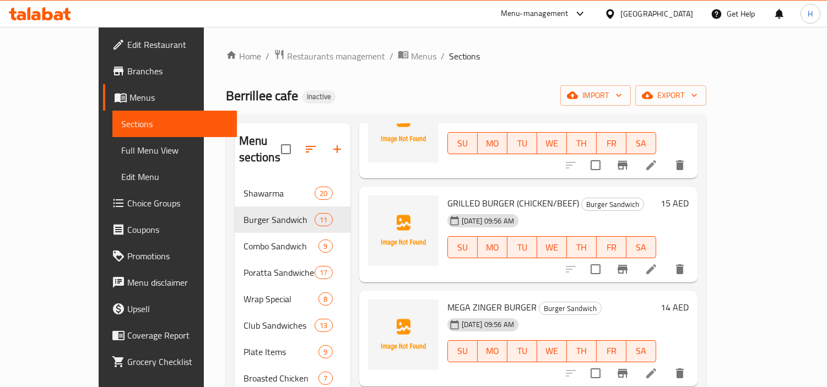
click at [658, 263] on icon at bounding box center [651, 269] width 13 height 13
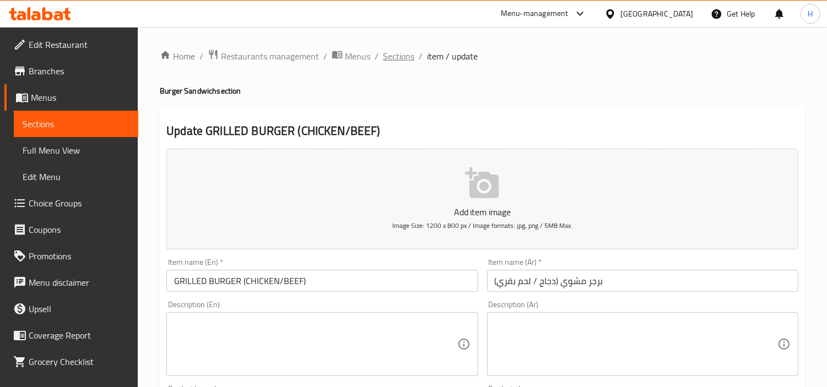
click at [401, 56] on span "Sections" at bounding box center [398, 56] width 31 height 13
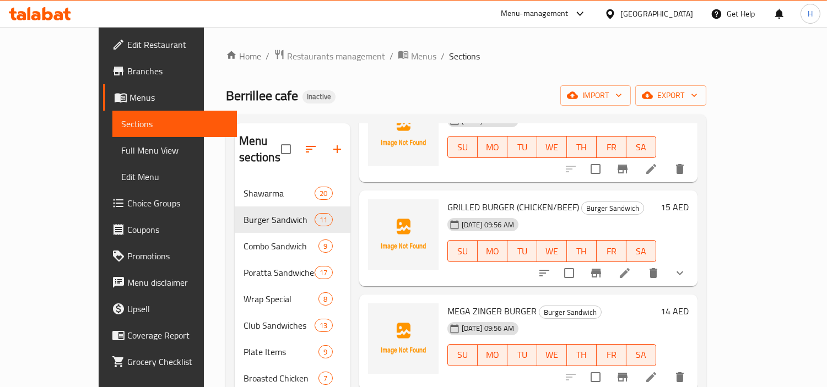
scroll to position [675, 0]
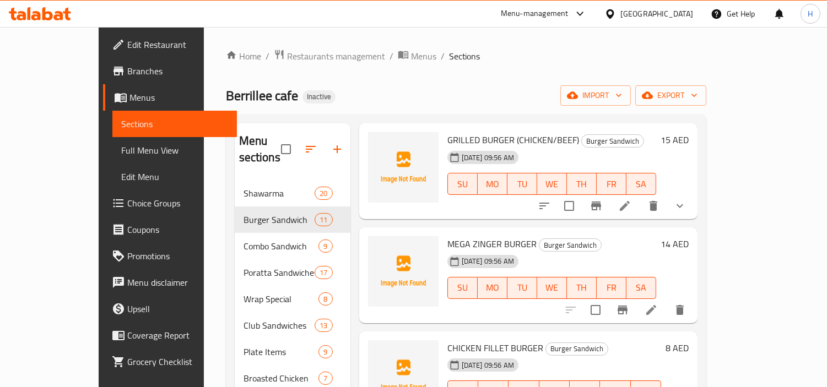
click at [667, 301] on li at bounding box center [651, 310] width 31 height 20
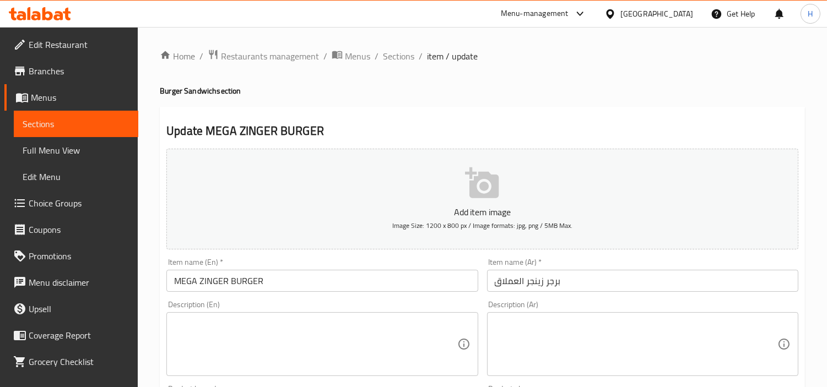
click at [620, 273] on input "برجر زينجر العملاق" at bounding box center [642, 281] width 311 height 22
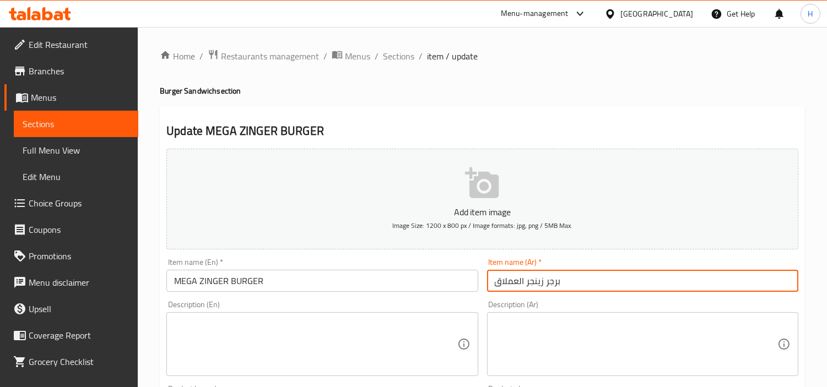
click at [658, 283] on input "برجر زينجر العملاق" at bounding box center [642, 281] width 311 height 22
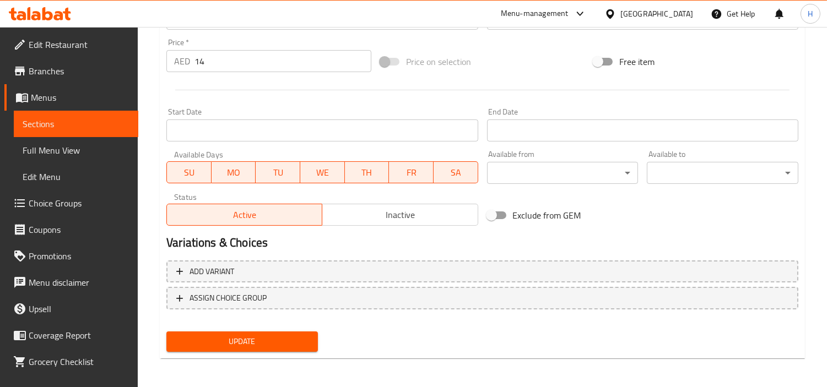
type input "برجر زينجر ميجا"
click at [293, 335] on span "Update" at bounding box center [242, 342] width 134 height 14
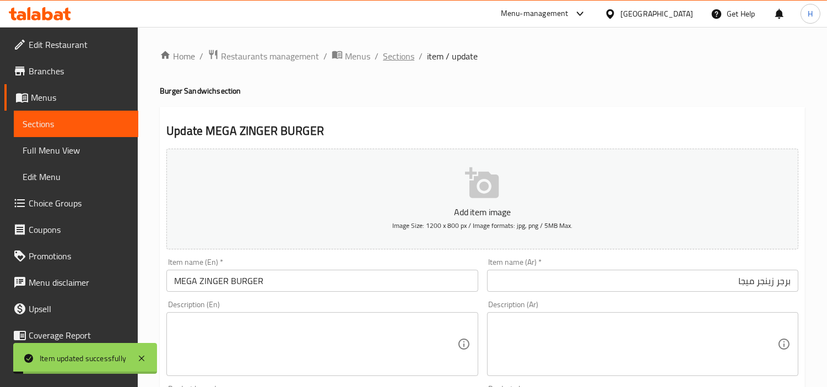
click at [403, 59] on span "Sections" at bounding box center [398, 56] width 31 height 13
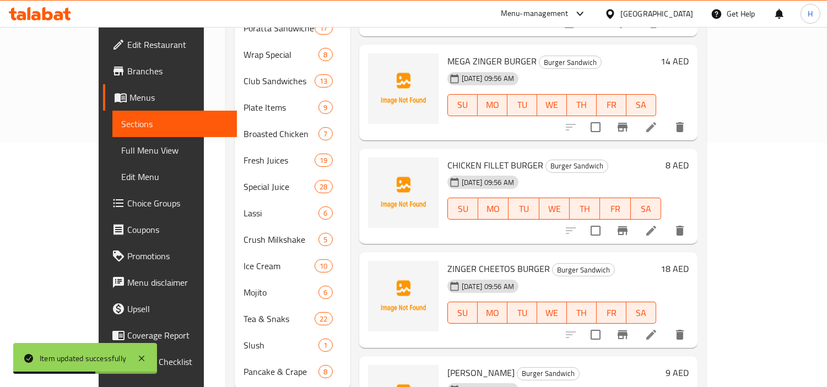
scroll to position [614, 0]
click at [658, 224] on icon at bounding box center [651, 230] width 13 height 13
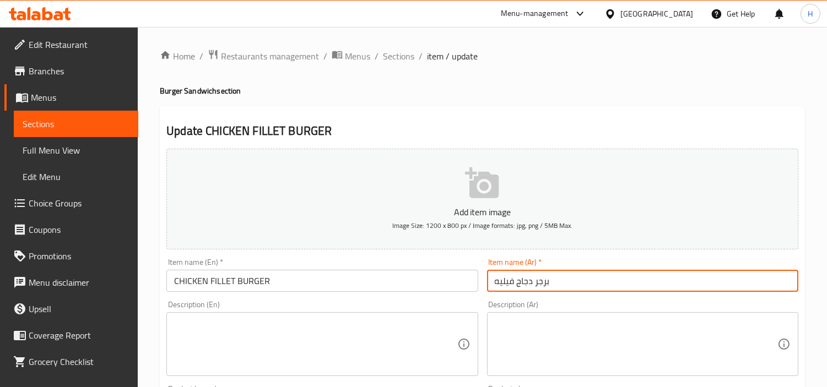
click at [653, 288] on input "برجر دجاج فيليه" at bounding box center [642, 281] width 311 height 22
click at [413, 57] on ol "Home / Restaurants management / Menus / Sections / item / update" at bounding box center [482, 56] width 645 height 14
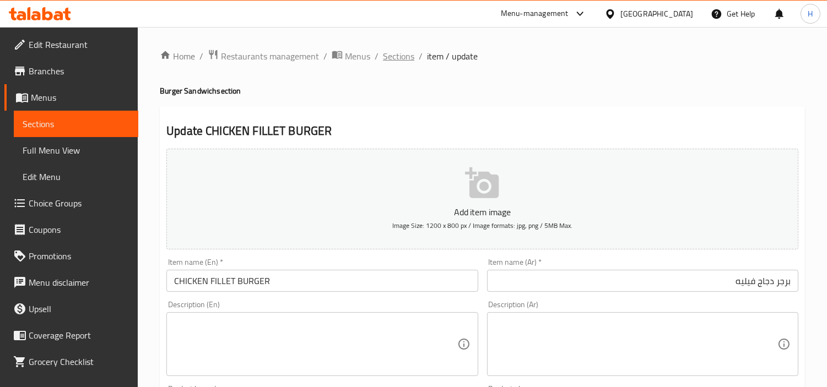
click at [397, 58] on span "Sections" at bounding box center [398, 56] width 31 height 13
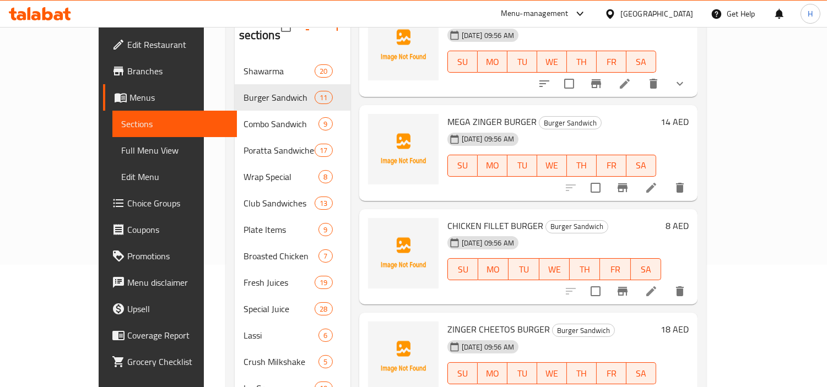
scroll to position [183, 0]
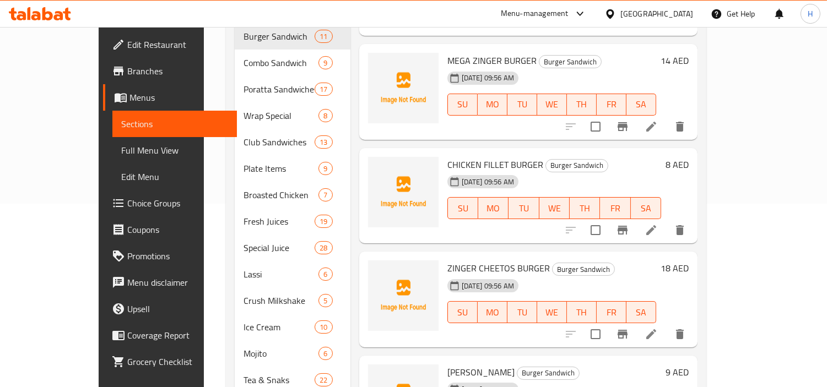
click at [667, 325] on li at bounding box center [651, 335] width 31 height 20
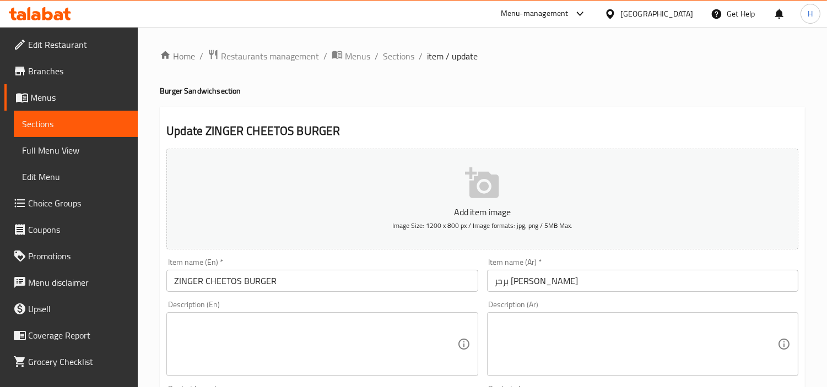
click at [653, 304] on div "Description (Ar) Description (Ar)" at bounding box center [642, 338] width 311 height 75
click at [655, 282] on input "برجر زينجر تشيتوس" at bounding box center [642, 281] width 311 height 22
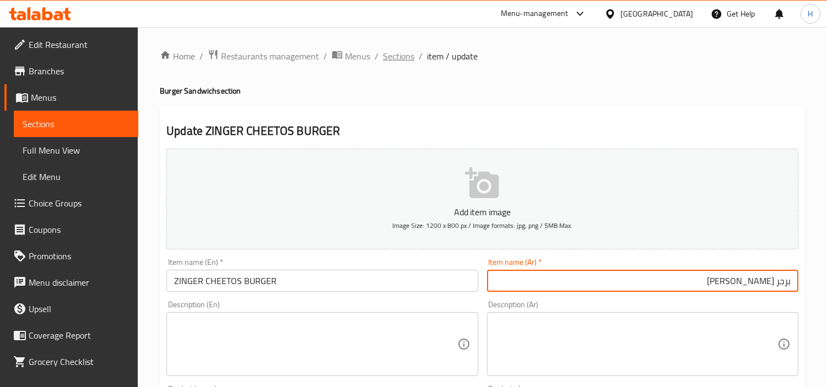
click at [397, 52] on span "Sections" at bounding box center [398, 56] width 31 height 13
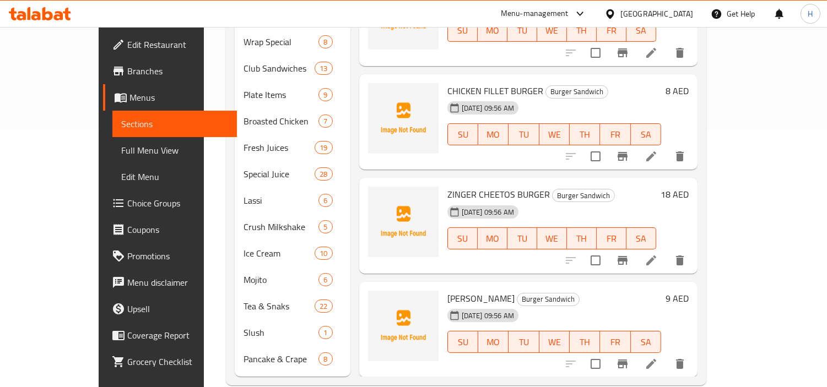
scroll to position [261, 0]
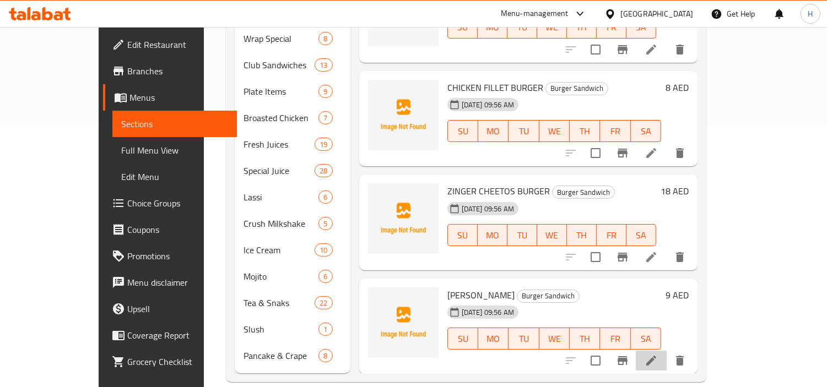
click at [667, 351] on li at bounding box center [651, 361] width 31 height 20
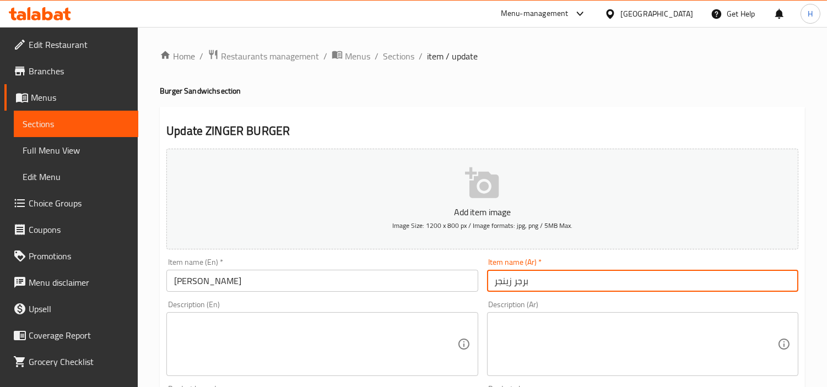
click at [593, 285] on input "برجر زينجر" at bounding box center [642, 281] width 311 height 22
click at [489, 298] on div "Description (Ar) Description (Ar)" at bounding box center [643, 338] width 320 height 84
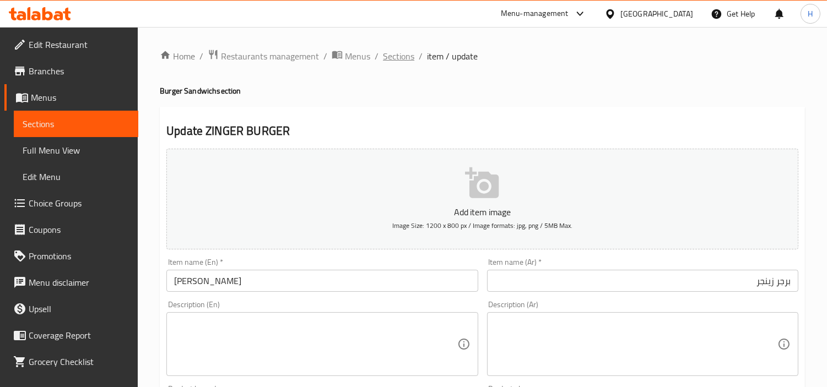
click at [397, 58] on span "Sections" at bounding box center [398, 56] width 31 height 13
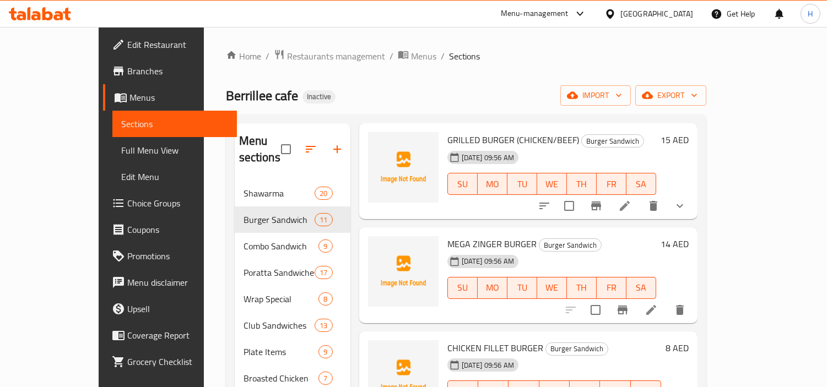
scroll to position [183, 0]
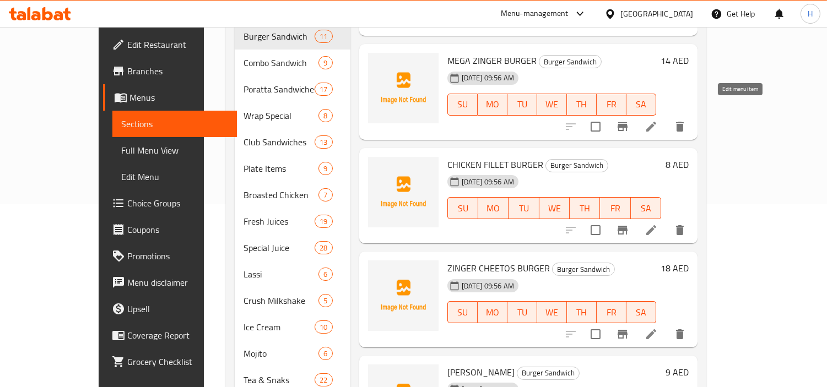
click at [658, 120] on icon at bounding box center [651, 126] width 13 height 13
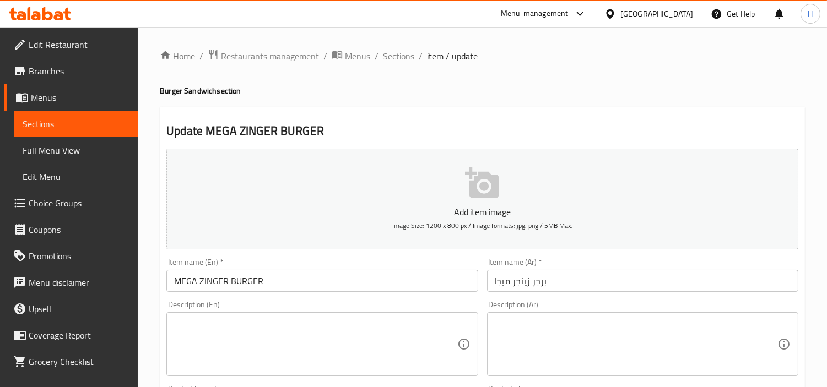
click at [710, 328] on textarea at bounding box center [636, 344] width 283 height 52
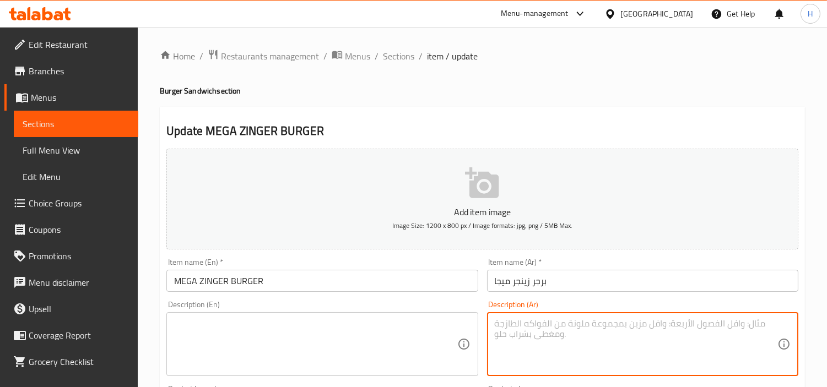
paste textarea "Chicken fillet, bun, lettuce, tomato, special sauce, cheese, mayonnaise, spices."
type textarea "Chicken fillet, bun, lettuce, tomato, special sauce, cheese, mayonnaise, spices."
click at [384, 340] on textarea at bounding box center [315, 344] width 283 height 52
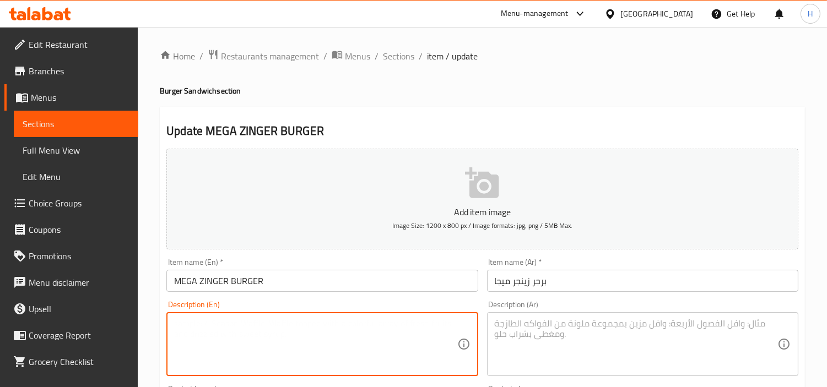
paste textarea "Chicken fillet, bun, lettuce, tomato, special sauce, cheese, mayonnaise, spices."
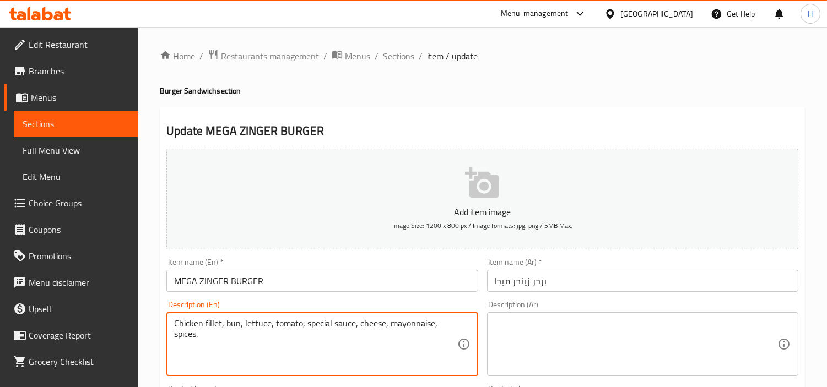
type textarea "Chicken fillet, bun, lettuce, tomato, special sauce, cheese, mayonnaise, spices."
click at [616, 311] on div "Description (Ar) Description (Ar)" at bounding box center [642, 338] width 311 height 75
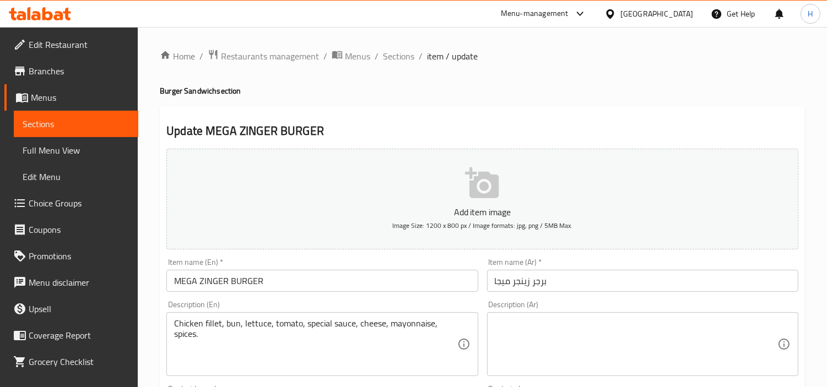
click at [617, 324] on textarea at bounding box center [636, 344] width 283 height 52
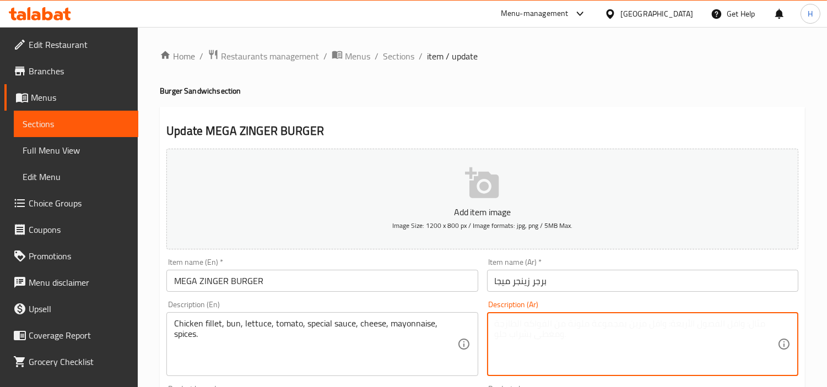
paste textarea "قطع دجاج، خبز، خس، طماطم، صلصة خاصة، جبن، مايونيز، توابل."
click at [769, 324] on textarea "قطع دجاج، خبز، خس، طماطم، صلصة خاصة، جبن، مايونيز، توابل." at bounding box center [636, 344] width 283 height 52
click at [730, 323] on textarea "فيليه دجاج، خبز، خس، طماطم، صلصة خاصة، جبن، مايونيز، توابل." at bounding box center [636, 344] width 283 height 52
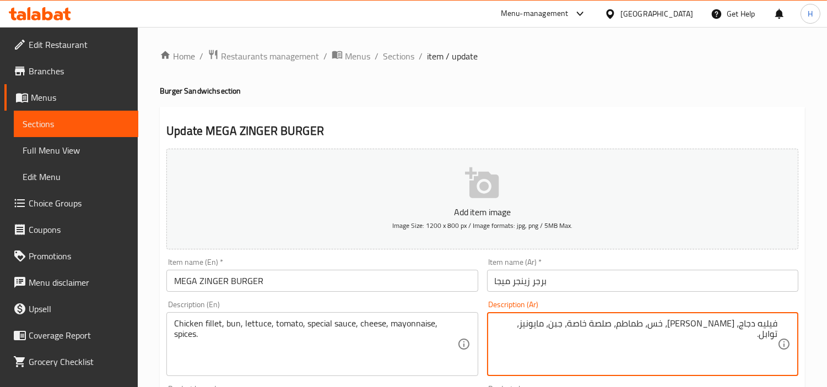
click at [635, 328] on textarea "فيليه دجاج، كيزر، خس، طماطم، صلصة خاصة، جبن، مايونيز، توابل." at bounding box center [636, 344] width 283 height 52
click at [620, 328] on textarea "فيليه دجاج، كيزر، خس، طماطم، صلصة خاصة، جبن، مايونيز، توابل." at bounding box center [636, 344] width 283 height 52
drag, startPoint x: 624, startPoint y: 323, endPoint x: 663, endPoint y: 325, distance: 39.2
click at [663, 325] on textarea "فيليه دجاج، كيزر، خس، طماطم، صلصة خاصة، جبن، مايونيز، توابل." at bounding box center [636, 344] width 283 height 52
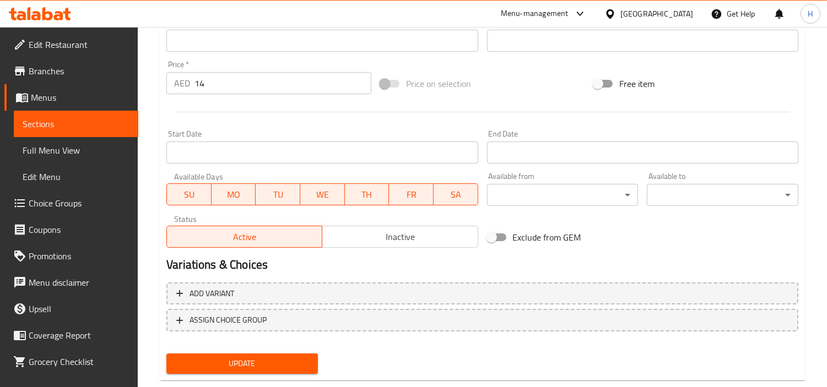
type textarea "فيليه دجاج، كيزر، خس، طماطم، صوص سبيشيال، جبن، مايونيز، توابل."
click at [283, 359] on span "Update" at bounding box center [242, 364] width 134 height 14
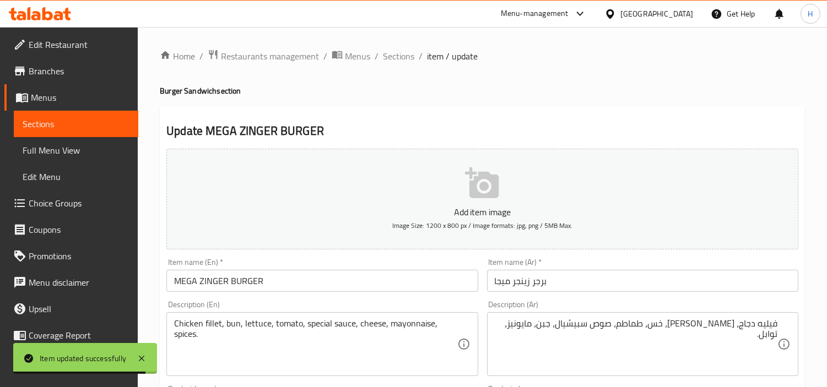
drag, startPoint x: 401, startPoint y: 55, endPoint x: 424, endPoint y: 80, distance: 34.7
click at [401, 55] on span "Sections" at bounding box center [398, 56] width 31 height 13
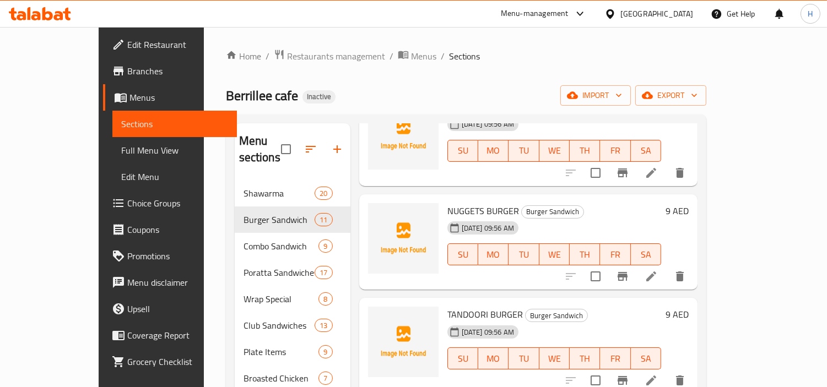
scroll to position [306, 0]
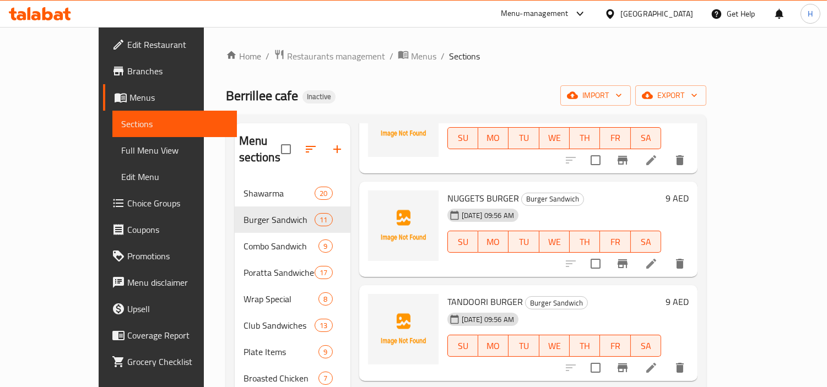
click at [667, 254] on li at bounding box center [651, 264] width 31 height 20
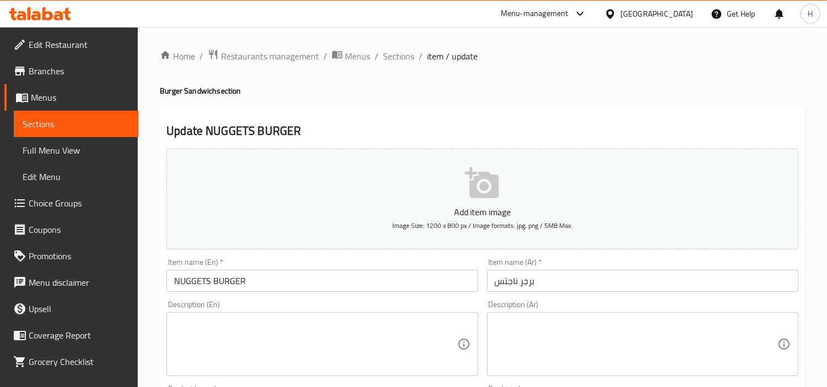
click at [385, 331] on textarea at bounding box center [315, 344] width 283 height 52
paste textarea "Chicken nuggets, bun, lettuce, tomato, onion, pickles, mayonnaise, ketchup, che…"
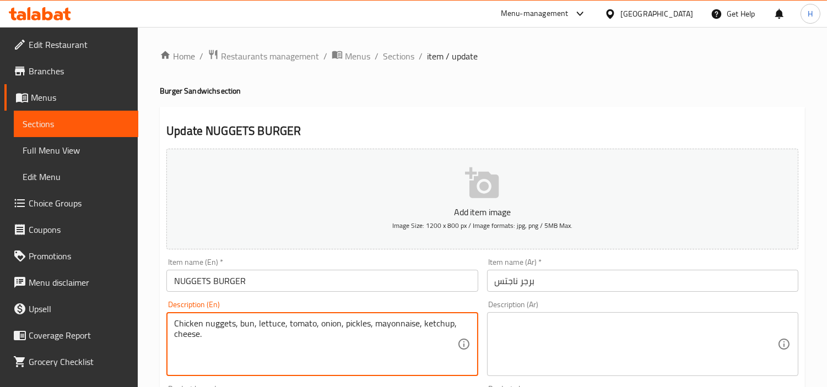
type textarea "Chicken nuggets, bun, lettuce, tomato, onion, pickles, mayonnaise, ketchup, che…"
click at [685, 342] on textarea at bounding box center [636, 344] width 283 height 52
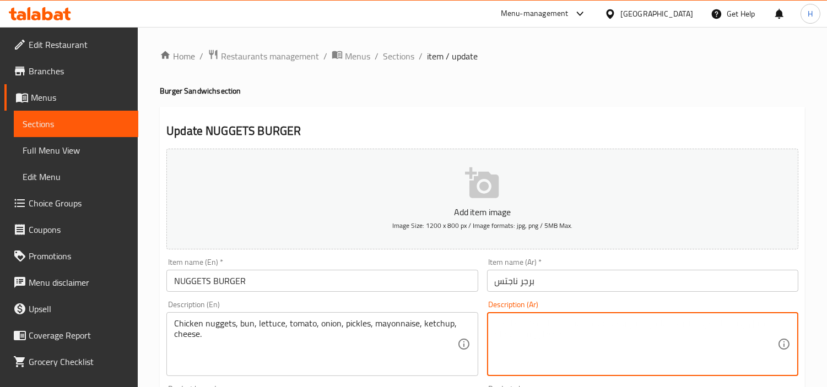
paste textarea "قطع الدجاج المقلي، خبز، خس، طماطم، بصل، مخلل، مايونيز، كاتشب، جبنة."
drag, startPoint x: 709, startPoint y: 328, endPoint x: 785, endPoint y: 328, distance: 76.0
click at [785, 328] on div "قطع الدجاج المقلي، خبز، خس، طماطم، بصل، مخلل، مايونيز، كاتشب، جبنة. Description…" at bounding box center [642, 344] width 311 height 64
click at [722, 321] on textarea "ناجتس دجاج، خبز، خس، طماطم، بصل، مخلل، مايونيز، كاتشب، جبنة." at bounding box center [636, 344] width 283 height 52
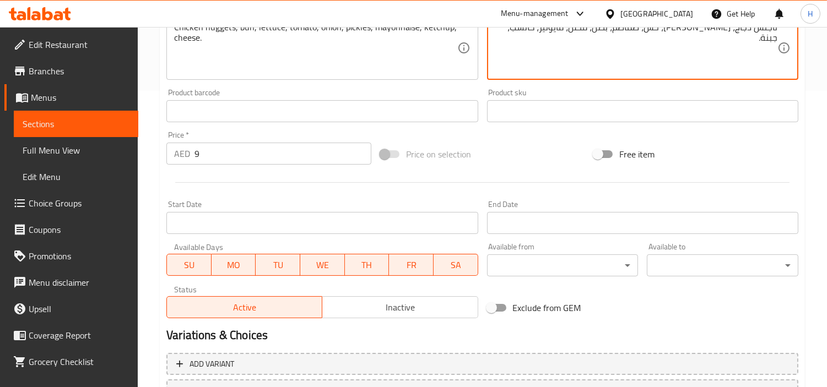
scroll to position [367, 0]
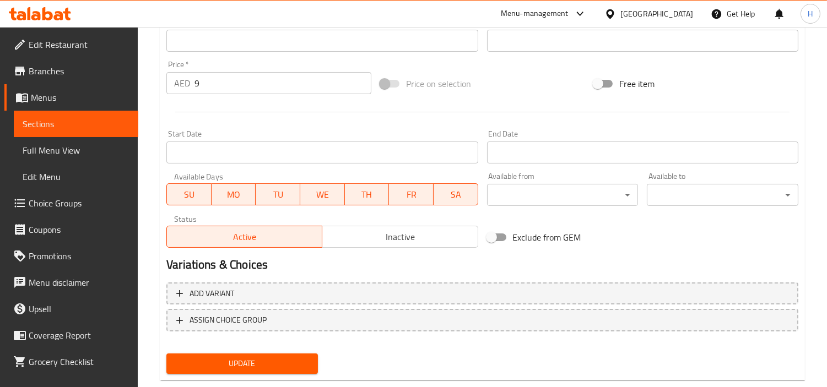
type textarea "ناجتس دجاج، كيزر، خس، طماطم، بصل، مخلل، مايونيز، كاتشب، جبنة."
click at [275, 354] on button "Update" at bounding box center [242, 364] width 152 height 20
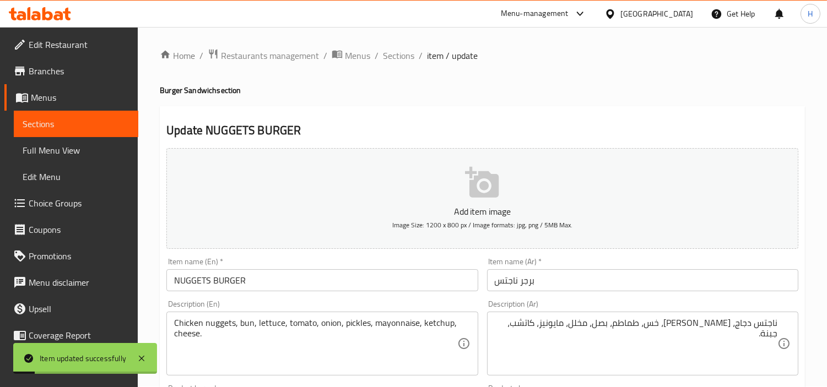
scroll to position [0, 0]
click at [410, 51] on span "Sections" at bounding box center [398, 56] width 31 height 13
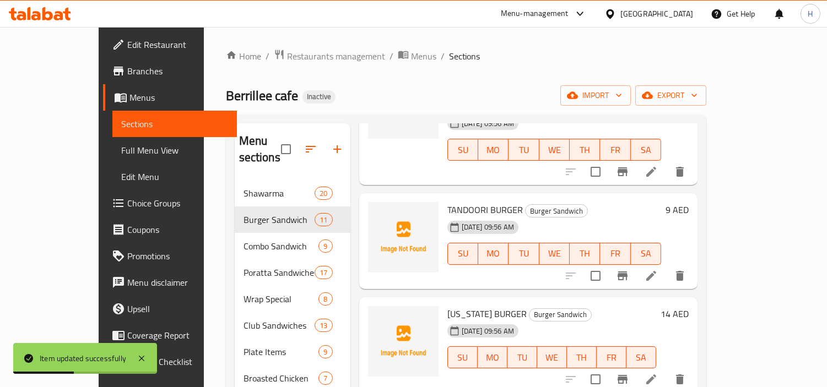
scroll to position [489, 0]
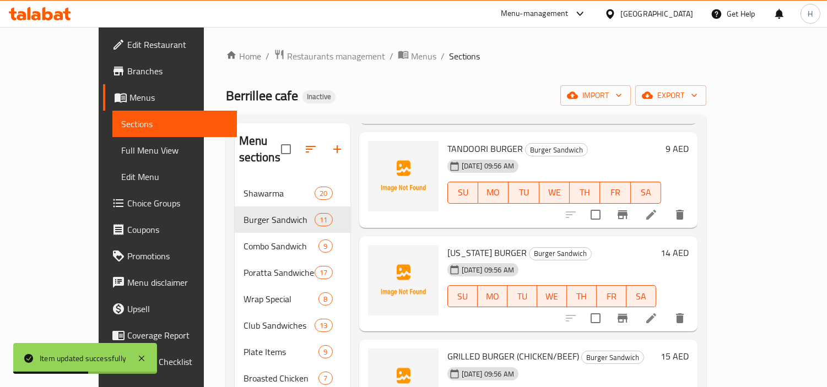
click at [658, 208] on icon at bounding box center [651, 214] width 13 height 13
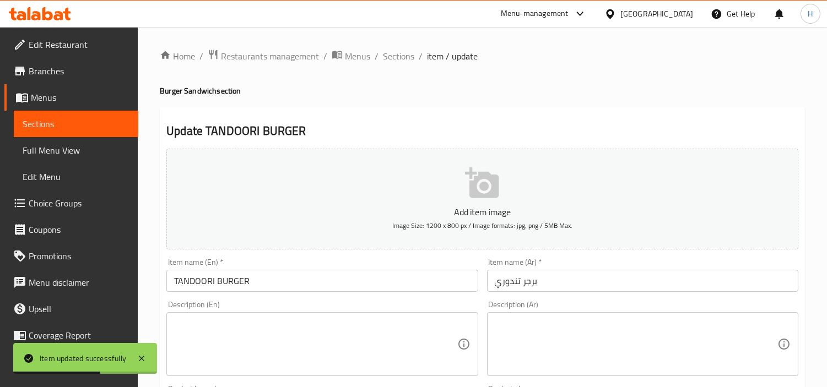
click at [470, 337] on div "Description (En)" at bounding box center [321, 344] width 311 height 64
paste textarea "Chicken, bun, lettuce, tomato, onion, yogurt, spices, mayonnaise, cheese."
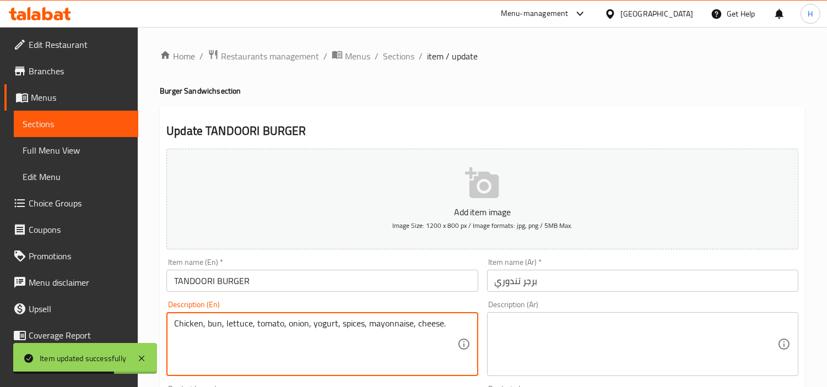
type textarea "Chicken, bun, lettuce, tomato, onion, yogurt, spices, mayonnaise, cheese."
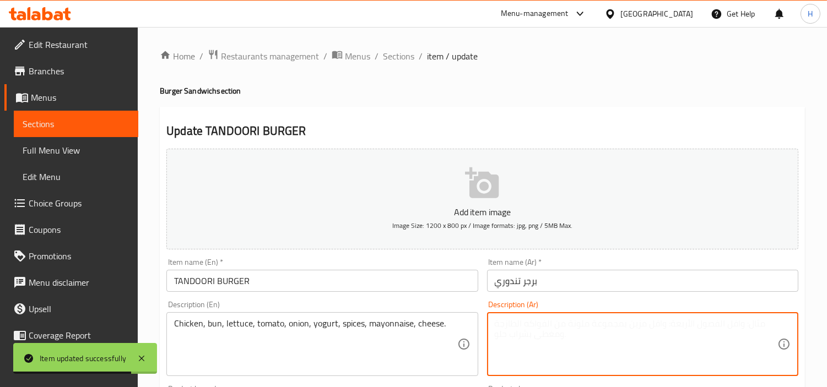
click at [673, 328] on textarea at bounding box center [636, 344] width 283 height 52
paste textarea "دجاج، خبز، خس، طماطم، بصل، زبادي، توابل، مايونيز، جبنة."
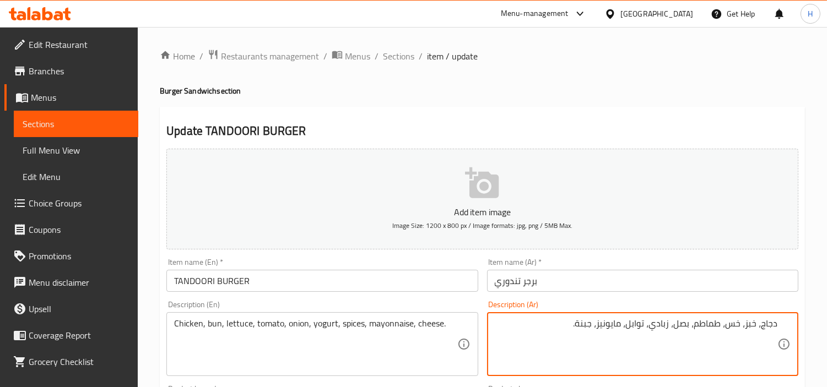
click at [755, 324] on textarea "دجاج، خبز، خس، طماطم، بصل، زبادي، توابل، مايونيز، جبنة." at bounding box center [636, 344] width 283 height 52
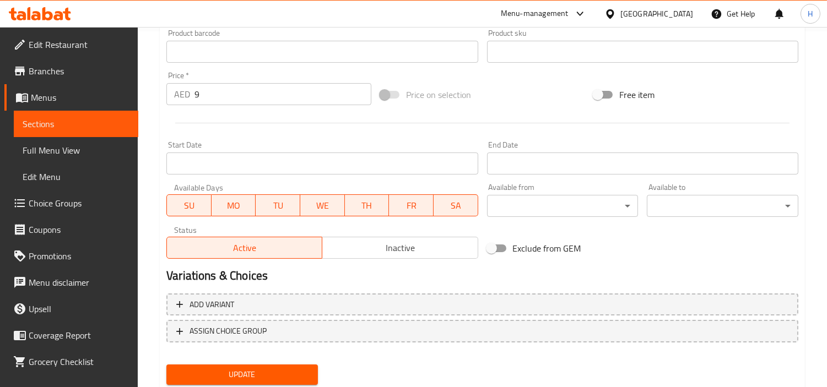
scroll to position [389, 0]
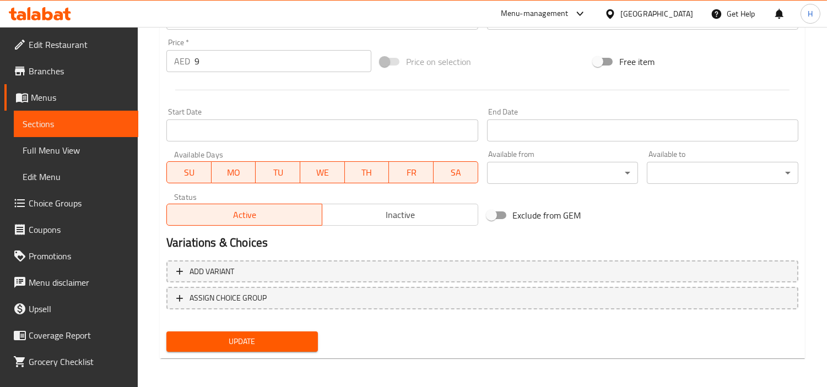
type textarea "دجاج، كيزر، خس، طماطم، بصل، زبادي، توابل، مايونيز، جبنة."
click at [292, 336] on span "Update" at bounding box center [242, 342] width 134 height 14
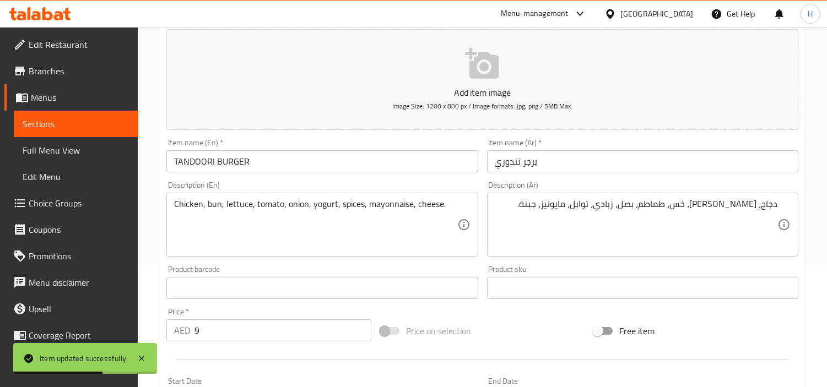
scroll to position [22, 0]
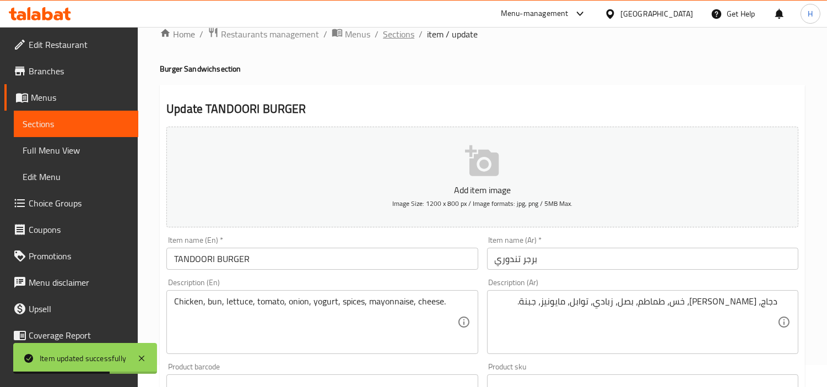
click at [403, 41] on span "Sections" at bounding box center [398, 34] width 31 height 13
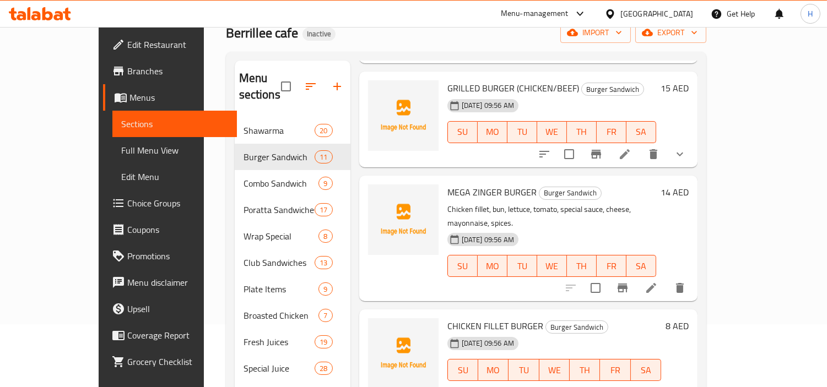
scroll to position [83, 0]
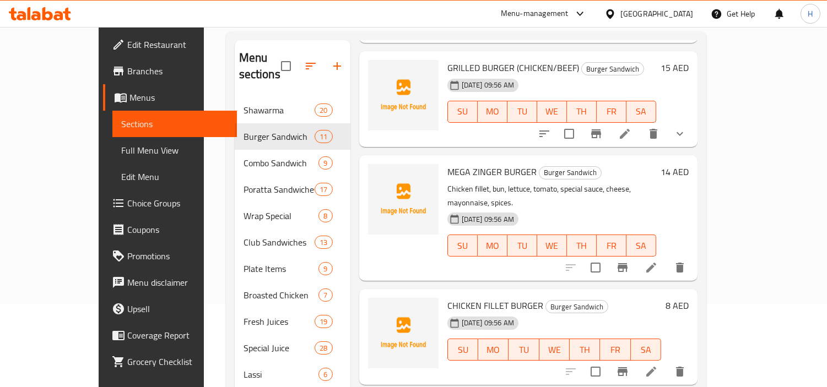
click at [658, 365] on icon at bounding box center [651, 371] width 13 height 13
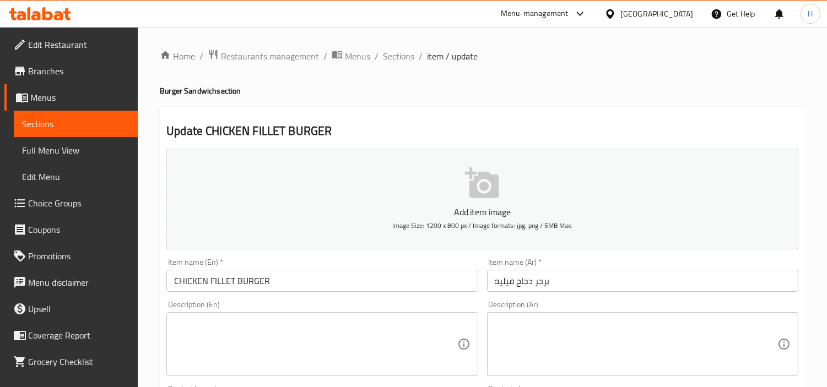
click at [312, 338] on textarea at bounding box center [315, 344] width 283 height 52
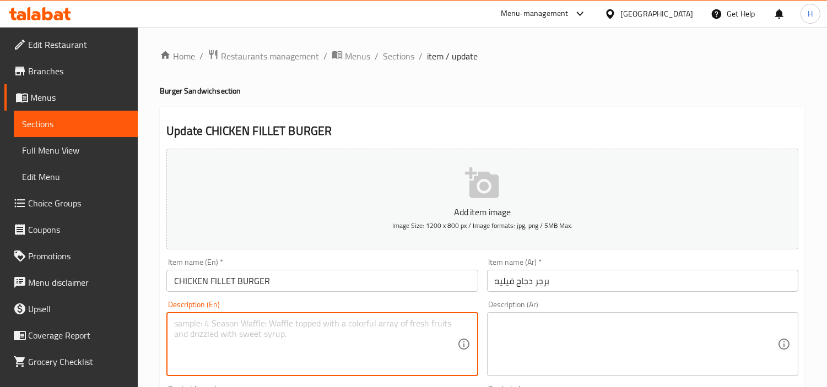
paste textarea "Chicken fillet, bun, lettuce, tomato, onion, pickles, mayonnaise, ketchup, chee…"
type textarea "Chicken fillet, bun, lettuce, tomato, onion, pickles, mayonnaise, ketchup, chee…"
click at [585, 342] on textarea at bounding box center [636, 344] width 283 height 52
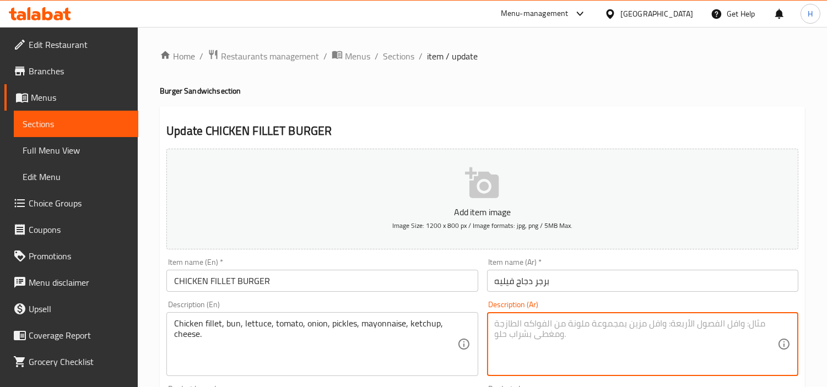
click at [662, 342] on textarea at bounding box center [636, 344] width 283 height 52
click at [656, 332] on textarea at bounding box center [636, 344] width 283 height 52
paste textarea "Chicken fillet, bun, lettuce, tomato, onion, pickles, mayonnaise, ketchup, chee…"
type textarea "Chicken fillet, bun, lettuce, tomato, onion, pickles, mayonnaise, ketchup, chee…"
paste textarea "قطع دجاج، خبز، خس، طماطم، بصل، مخلل، مايونيز، كاتشب، جبنة."
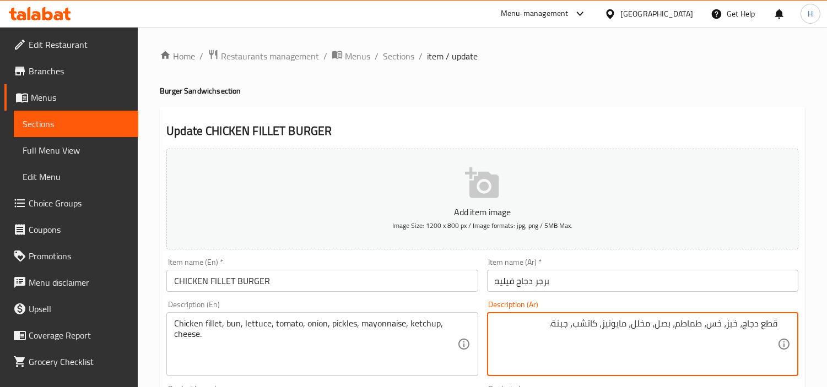
click at [770, 327] on textarea "قطع دجاج، خبز، خس، طماطم، بصل، مخلل، مايونيز، كاتشب، جبنة." at bounding box center [636, 344] width 283 height 52
click at [726, 327] on textarea "فيليه دجاج، خبز، خس، طماطم، بصل، مخلل، مايونيز، كاتشب، جبنة." at bounding box center [636, 344] width 283 height 52
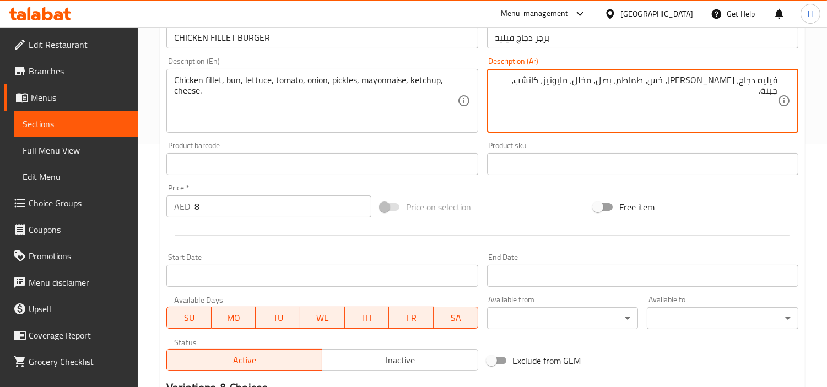
scroll to position [367, 0]
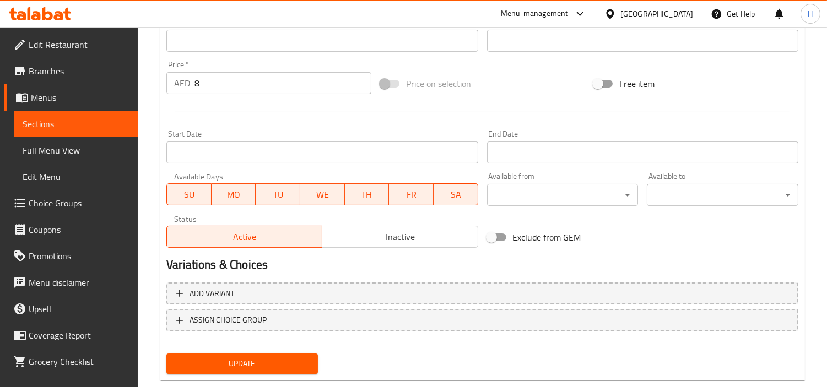
type textarea "فيليه دجاج، كيزر، خس، طماطم، بصل، مخلل، مايونيز، كاتشب، جبنة."
click at [253, 369] on button "Update" at bounding box center [242, 364] width 152 height 20
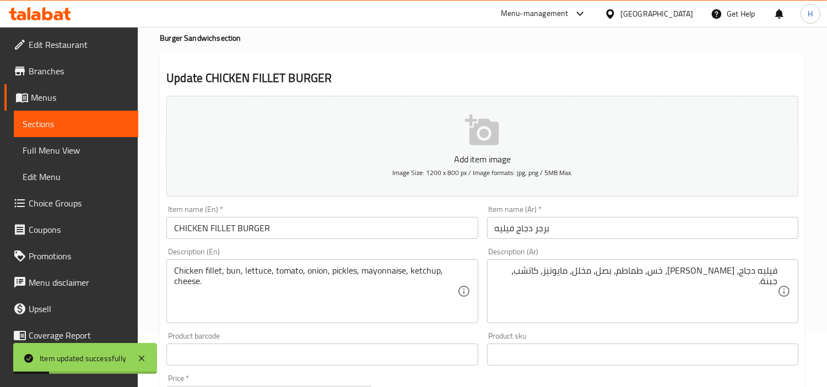
scroll to position [0, 0]
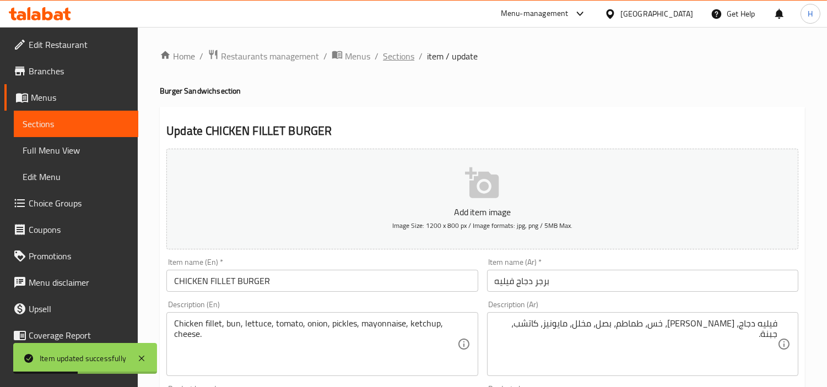
click at [400, 53] on span "Sections" at bounding box center [398, 56] width 31 height 13
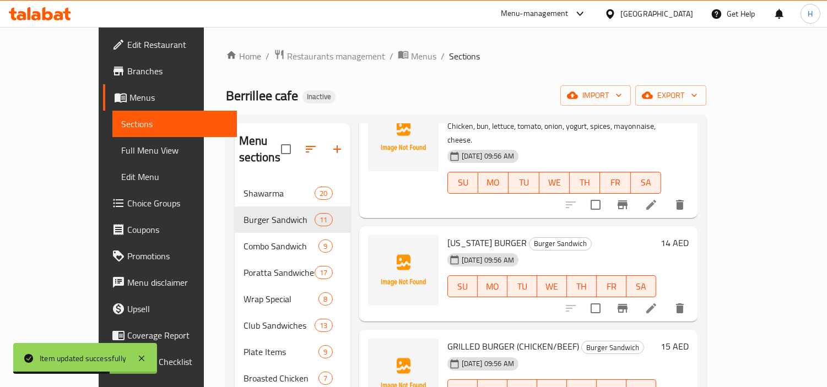
scroll to position [551, 0]
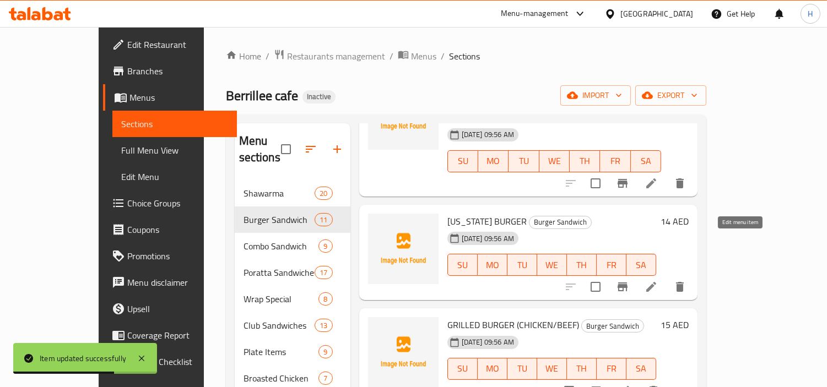
click at [667, 277] on li at bounding box center [651, 287] width 31 height 20
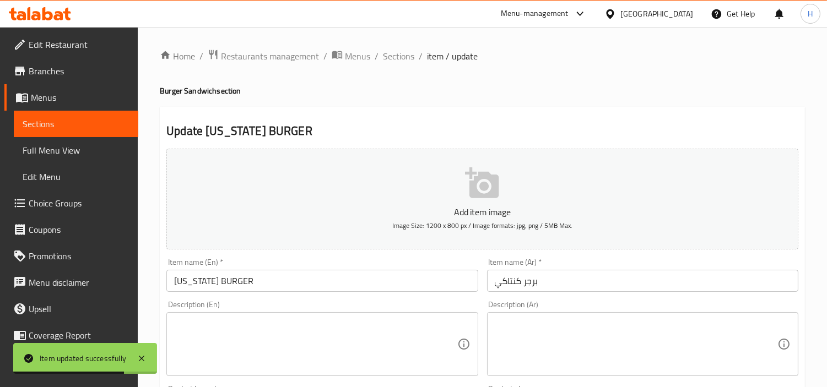
click at [674, 350] on textarea at bounding box center [636, 344] width 283 height 52
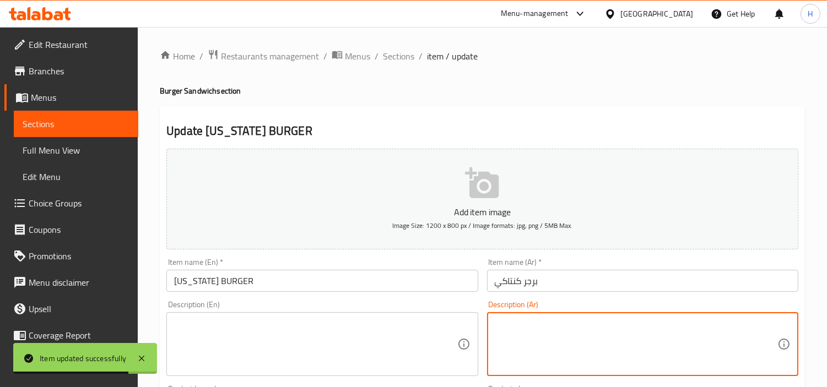
paste textarea "قطع دجاج، خبز، خس، طماطم، بصل، مخلل، مايونيز، كاتشب، جبنة."
type textarea "قطع دجاج، خبز، خس، طماطم، بصل، مخلل، مايونيز، كاتشب، جبنة."
click at [338, 328] on textarea at bounding box center [315, 344] width 283 height 52
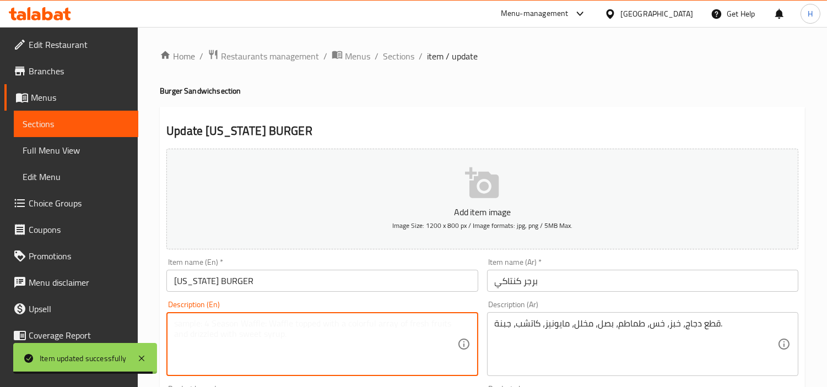
paste textarea "Chicken fillet, bun, lettuce, tomato, onion, pickles, mayonnaise, ketchup, chee…"
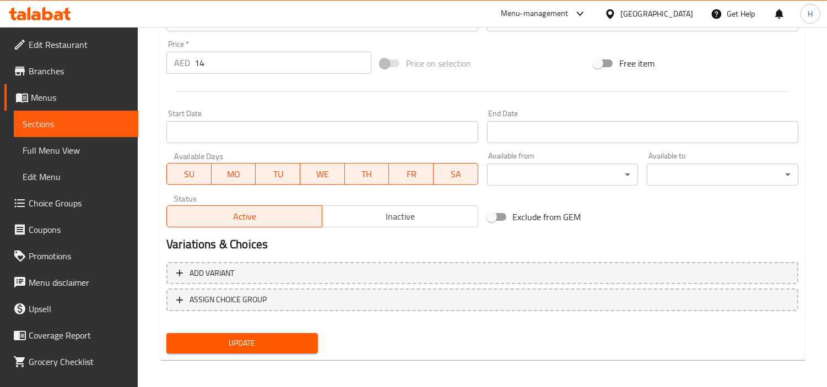
scroll to position [389, 0]
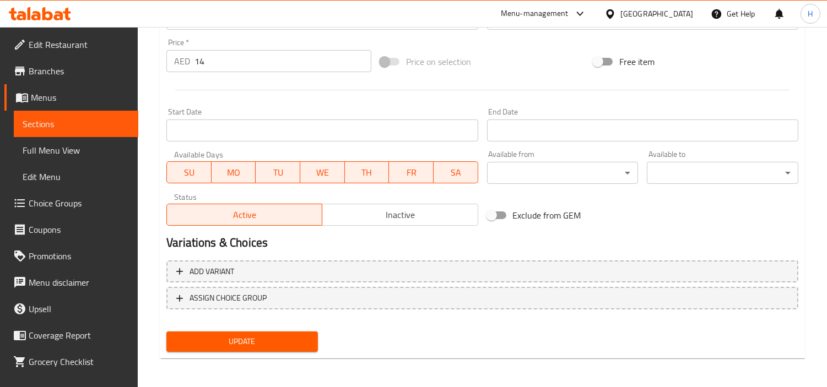
type textarea "Chicken fillet, bun, lettuce, tomato, onion, pickles, mayonnaise, ketchup, chee…"
click at [277, 345] on span "Update" at bounding box center [242, 342] width 134 height 14
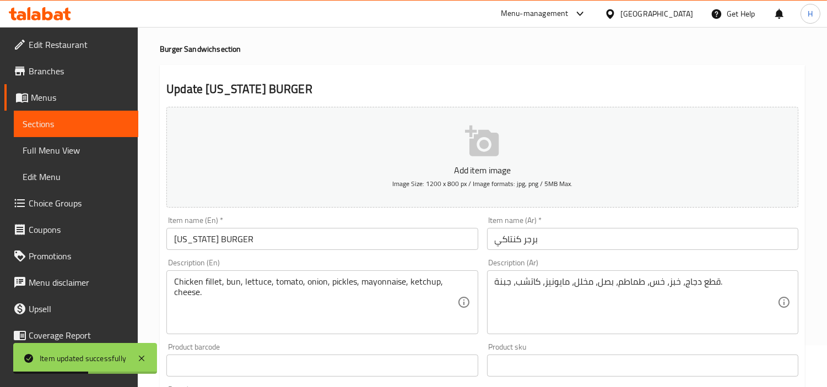
scroll to position [0, 0]
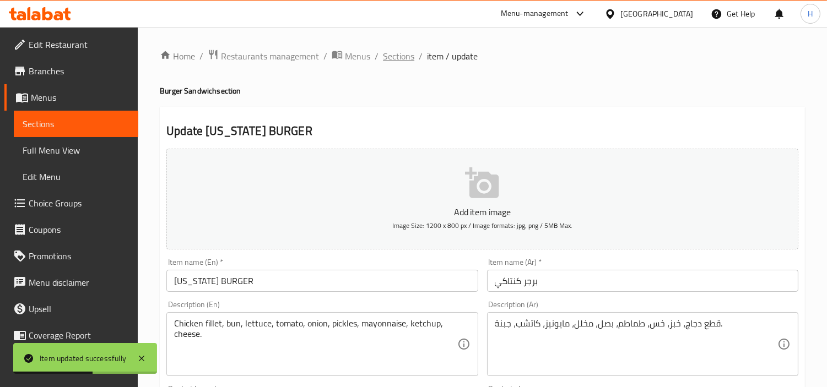
click at [412, 50] on span "Sections" at bounding box center [398, 56] width 31 height 13
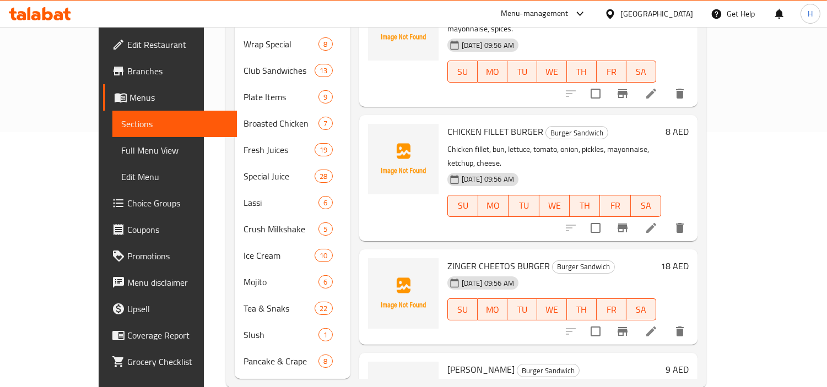
scroll to position [261, 0]
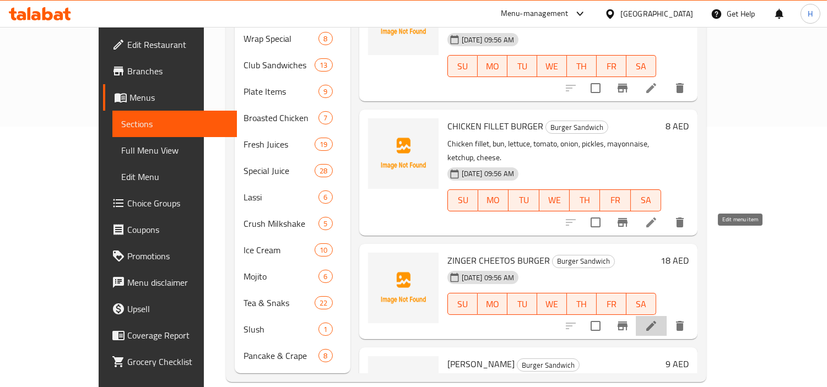
click at [658, 320] on icon at bounding box center [651, 326] width 13 height 13
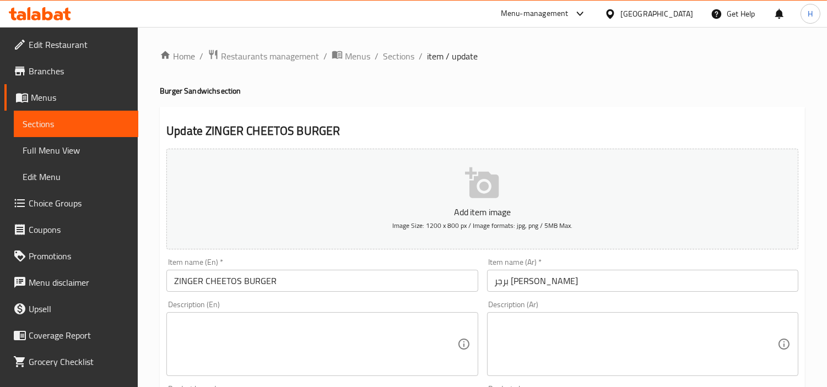
click at [629, 339] on textarea at bounding box center [636, 344] width 283 height 52
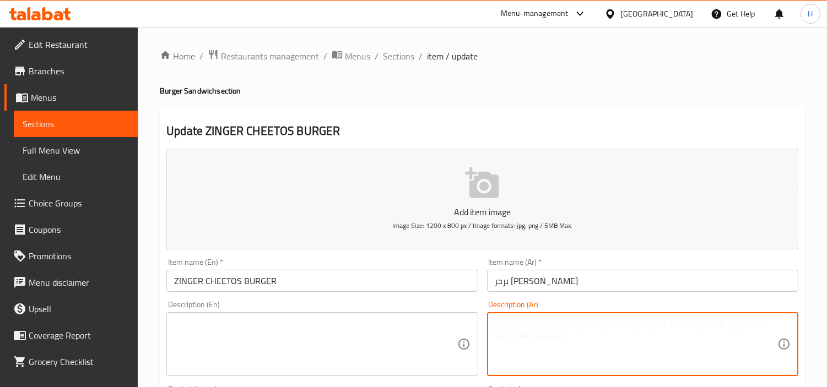
paste textarea "Chicken fillet, bun, Cheetos, lettuce, tomato, special sauce, cheese, spices."
type textarea "Chicken fillet, bun, Cheetos, lettuce, tomato, special sauce, cheese, spices."
click at [304, 331] on textarea at bounding box center [315, 344] width 283 height 52
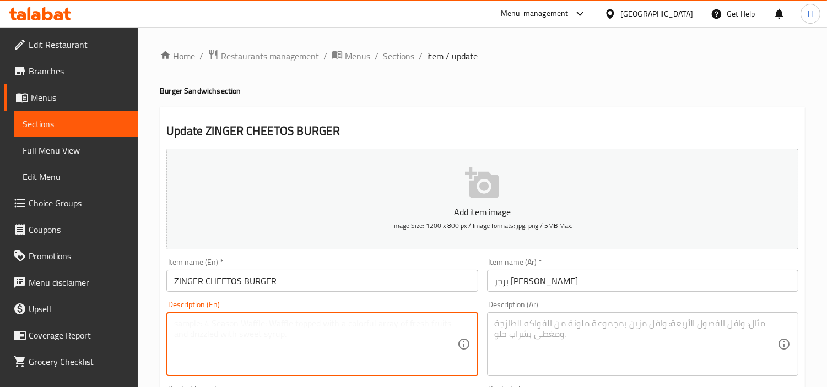
paste textarea "Chicken fillet, bun, Cheetos, lettuce, tomato, special sauce, cheese, spices."
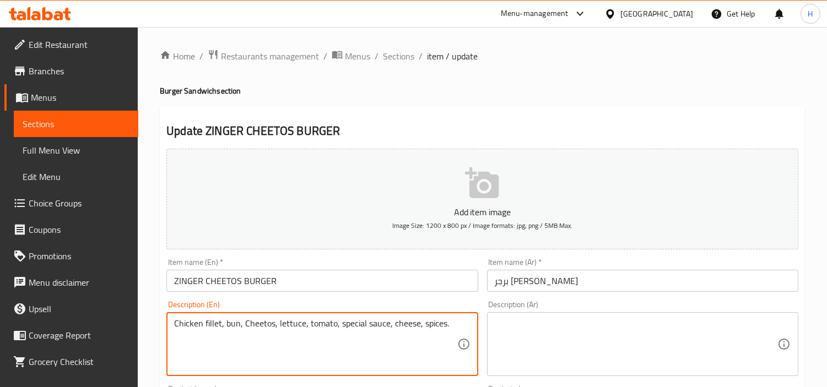
type textarea "Chicken fillet, bun, Cheetos, lettuce, tomato, special sauce, cheese, spices."
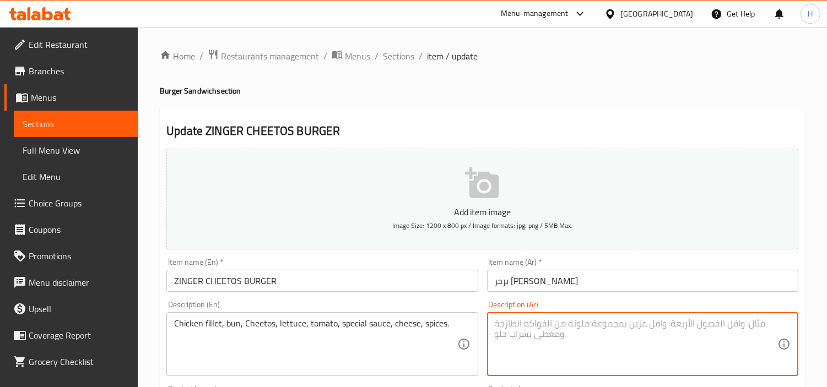
click at [701, 334] on textarea at bounding box center [636, 344] width 283 height 52
paste textarea "قطع دجاج، خبز، رقائق تشيتوس، خس، طماطم، صلصة خاصة، جبن، توابل."
click at [771, 323] on textarea "قطع دجاج، خبز، رقائق تشيتوس، خس، طماطم، صلصة خاصة، جبن، توابل." at bounding box center [636, 344] width 283 height 52
click at [731, 328] on textarea "فيليه دجاج، خبز، رقائق تشيتوس، خس، طماطم، صلصة خاصة، جبن، توابل." at bounding box center [636, 344] width 283 height 52
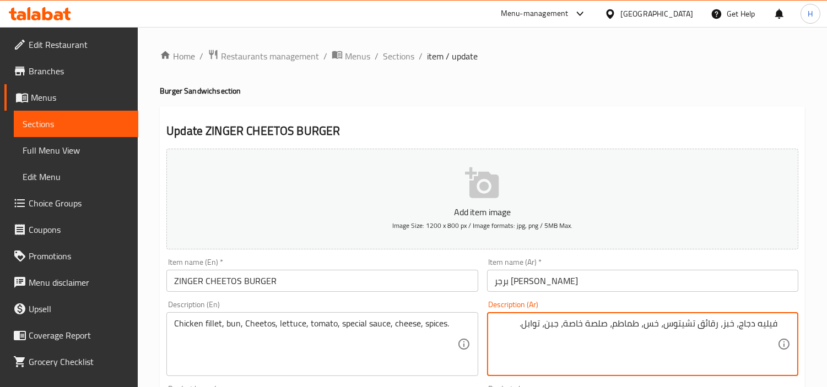
click at [731, 328] on textarea "فيليه دجاج، خبز، رقائق تشيتوس، خس، طماطم، صلصة خاصة، جبن، توابل." at bounding box center [636, 344] width 283 height 52
click at [702, 333] on textarea "فيليه دجاج، كيزر، رقائق تشيتوس، خس، طماطم، صلصة خاصة، جبن، توابل." at bounding box center [636, 344] width 283 height 52
click at [713, 329] on textarea "فيليه دجاج، كيزر، تشيتوس، خس، طماطم، صلصة خاصة، جبن، توابل." at bounding box center [636, 344] width 283 height 52
drag, startPoint x: 591, startPoint y: 324, endPoint x: 632, endPoint y: 329, distance: 41.7
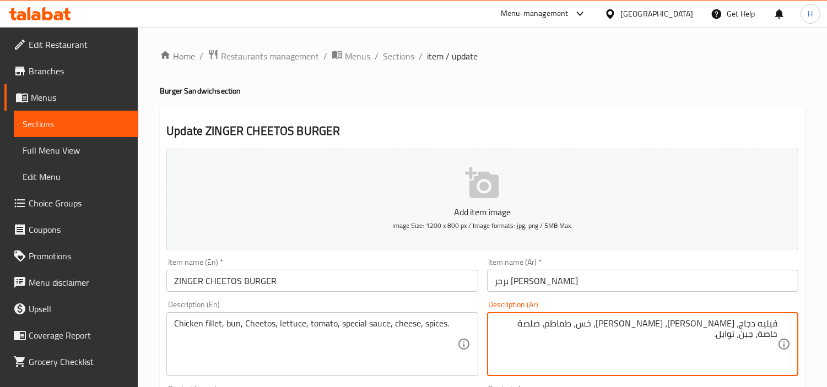
click at [632, 329] on textarea "فيليه دجاج، كيزر، شيتوس، خس، طماطم، صلصة خاصة، جبن، توابل." at bounding box center [636, 344] width 283 height 52
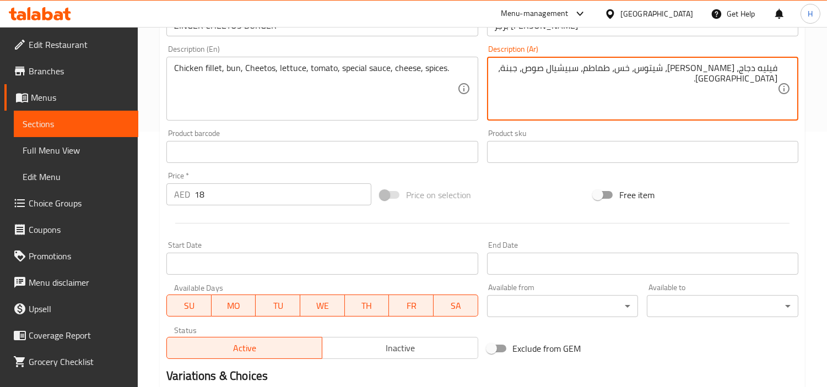
scroll to position [367, 0]
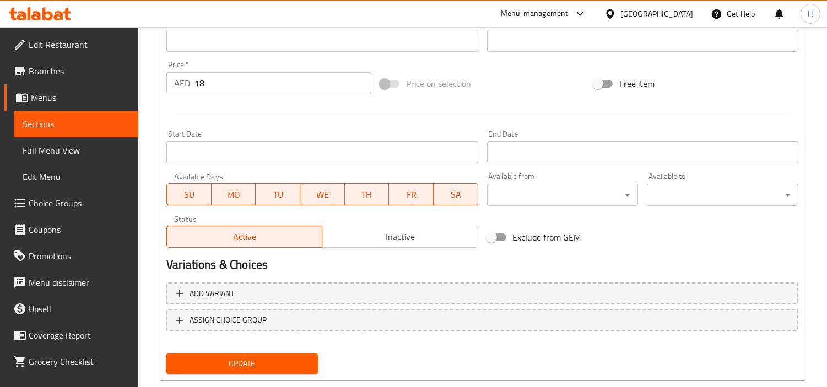
type textarea "فيليه دجاج، كيزر، شيتوس، خس، طماطم، سبيشيال صوص، جبنة، توابل."
click at [288, 359] on span "Update" at bounding box center [242, 364] width 134 height 14
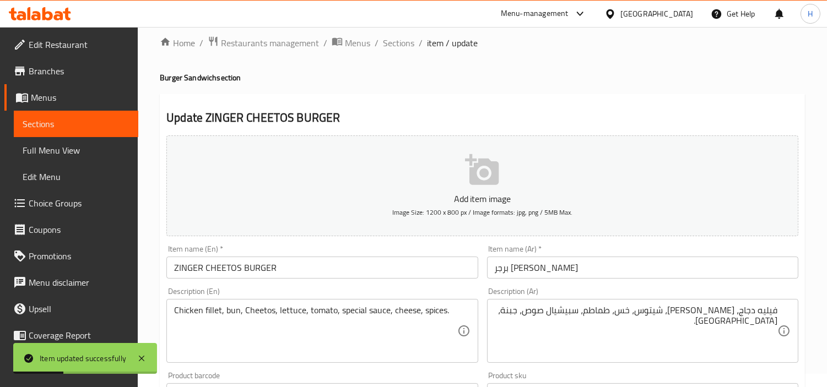
scroll to position [0, 0]
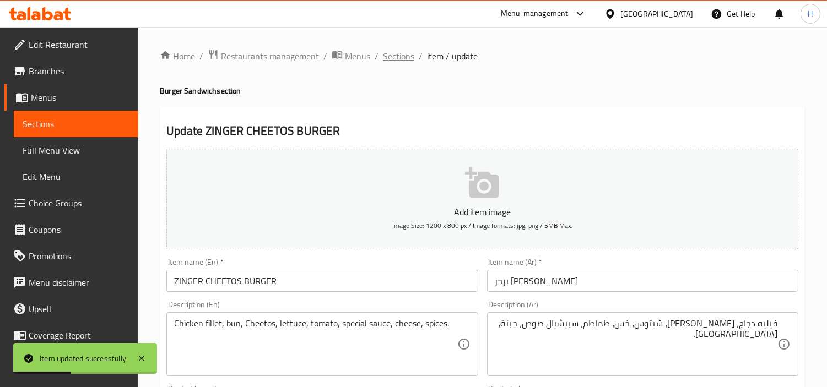
click at [393, 63] on span "Sections" at bounding box center [398, 56] width 31 height 13
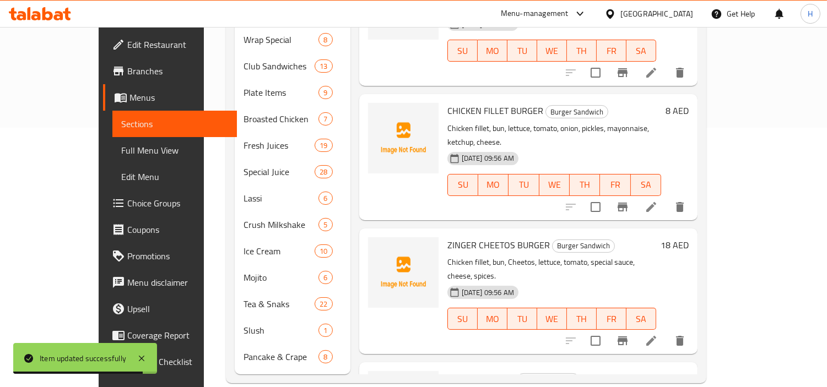
scroll to position [261, 0]
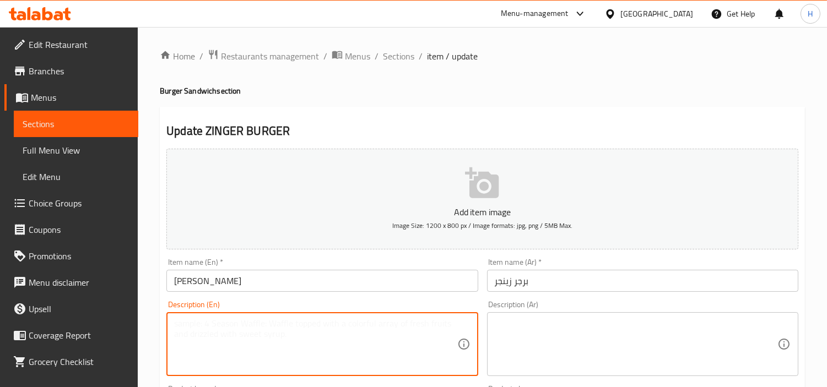
click at [390, 350] on textarea at bounding box center [315, 344] width 283 height 52
type textarea "ر"
paste textarea "Chicken fillet, bun, lettuce, tomato, onion, pickles, mayonnaise, ketchup, chee…"
type textarea "Chicken fillet, bun, lettuce, tomato, onion, pickles, mayonnaise, ketchup, chee…"
click at [587, 339] on textarea at bounding box center [636, 344] width 283 height 52
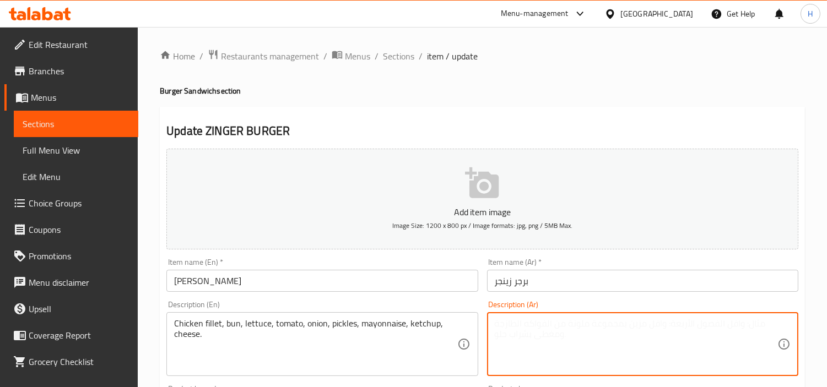
paste textarea "قطع دجاج، خبز، خس، طماطم، بصل، مخلل، مايونيز، كاتشب، جبنة."
click at [770, 326] on textarea "قطع دجاج، خبز، خس، طماطم، بصل، مخلل، مايونيز، كاتشب، جبنة." at bounding box center [636, 344] width 283 height 52
click at [728, 328] on textarea "فيليه دجاج، خبز، خس، طماطم، بصل، مخلل، مايونيز، كاتشب، جبنة." at bounding box center [636, 344] width 283 height 52
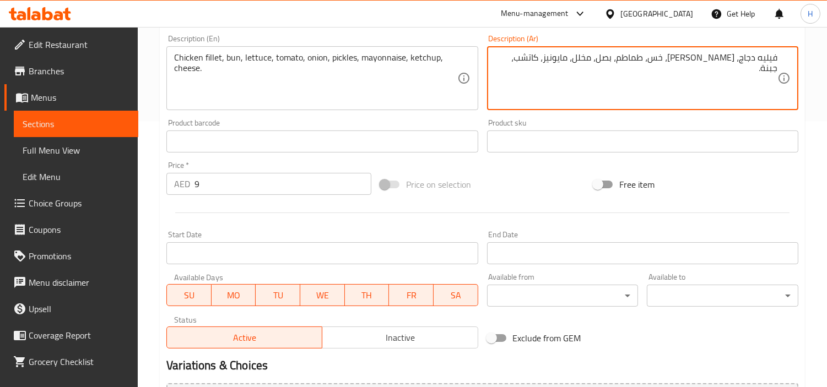
scroll to position [389, 0]
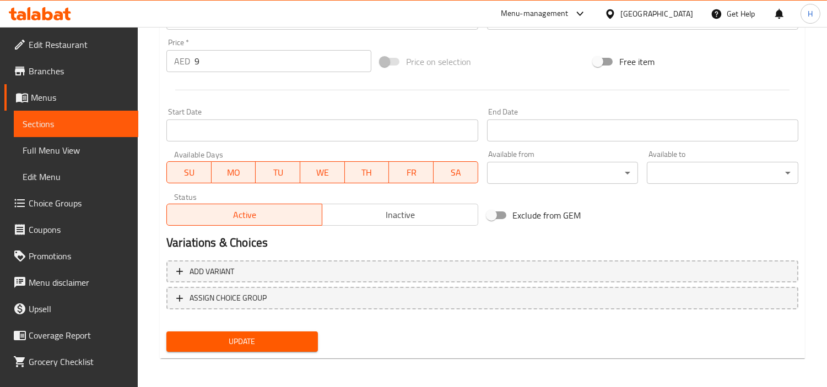
type textarea "فيليه دجاج، كيزر، خس، طماطم، بصل، مخلل، مايونيز، كاتشب، جبنة."
click at [243, 363] on div "Home / Restaurants management / Menus / Sections / item / update Burger Sandwic…" at bounding box center [482, 13] width 645 height 707
click at [252, 345] on span "Update" at bounding box center [242, 342] width 134 height 14
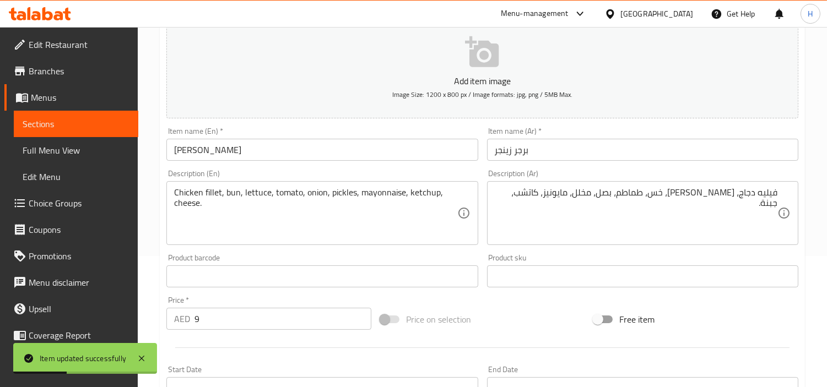
scroll to position [22, 0]
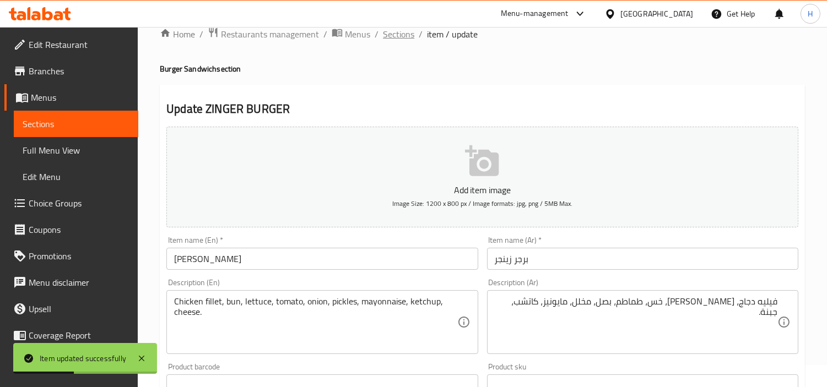
click at [390, 28] on span "Sections" at bounding box center [398, 34] width 31 height 13
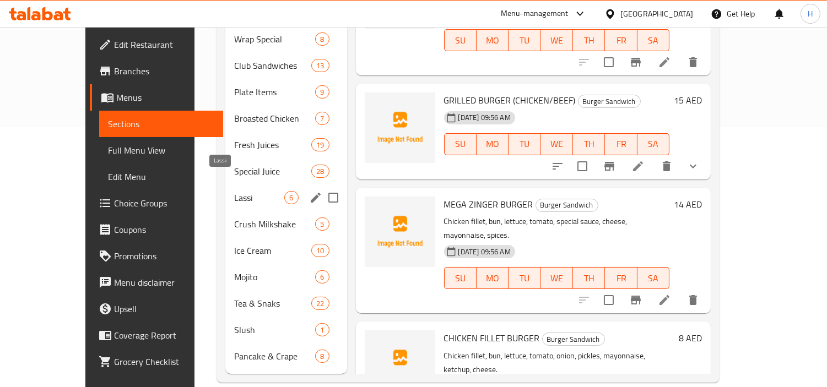
scroll to position [261, 0]
click at [234, 85] on span "Plate Items" at bounding box center [274, 91] width 81 height 13
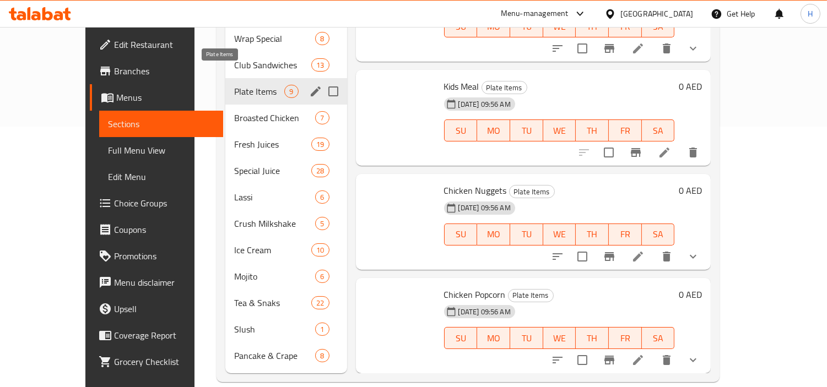
scroll to position [468, 0]
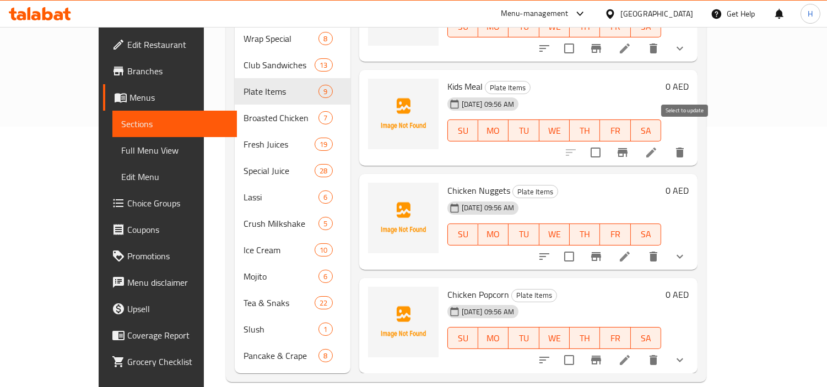
click at [607, 141] on input "checkbox" at bounding box center [595, 152] width 23 height 23
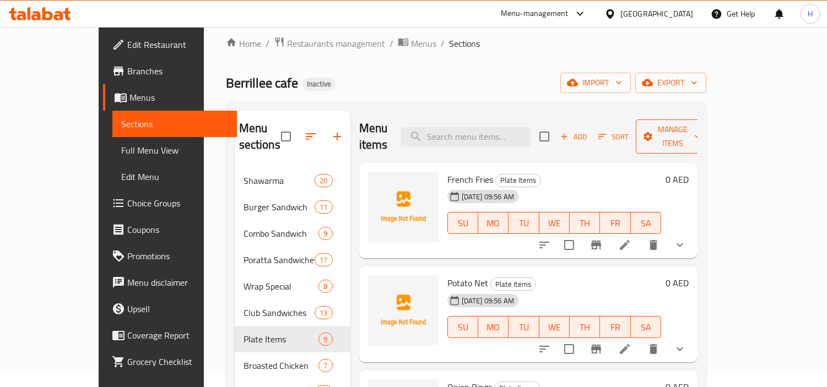
scroll to position [0, 0]
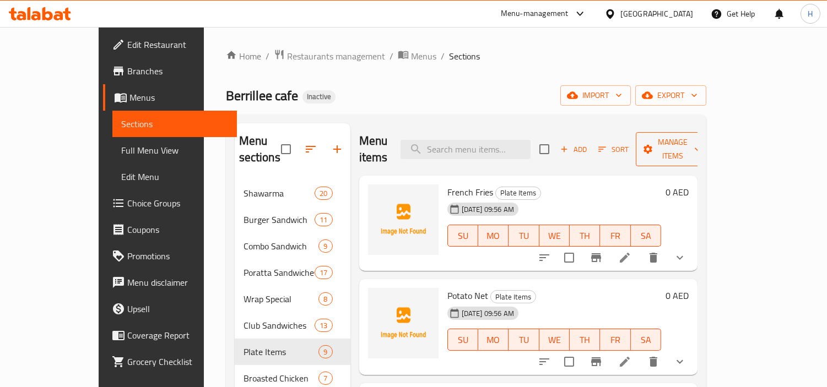
click at [701, 142] on span "Manage items" at bounding box center [673, 150] width 56 height 28
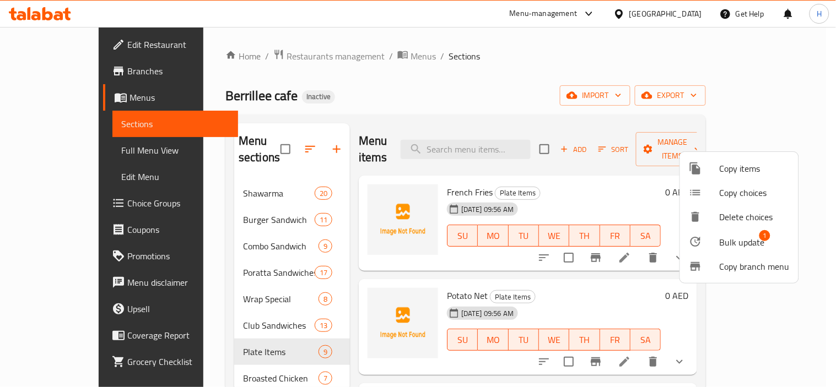
click at [696, 236] on icon at bounding box center [695, 241] width 13 height 13
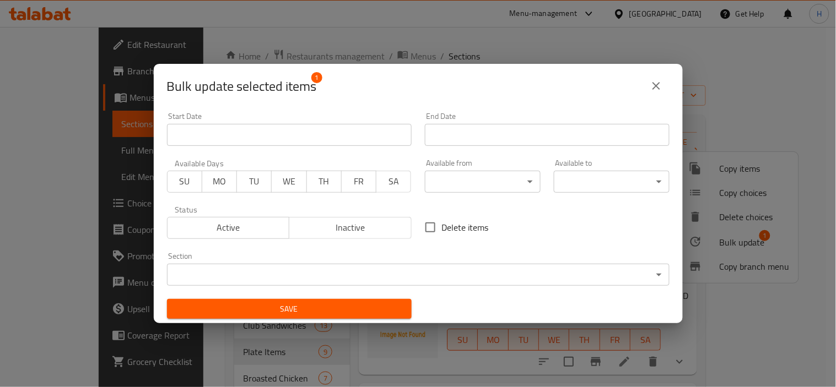
click at [378, 271] on body "​ Menu-management United Arab Emirates Get Help H Edit Restaurant Branches Menu…" at bounding box center [418, 207] width 836 height 360
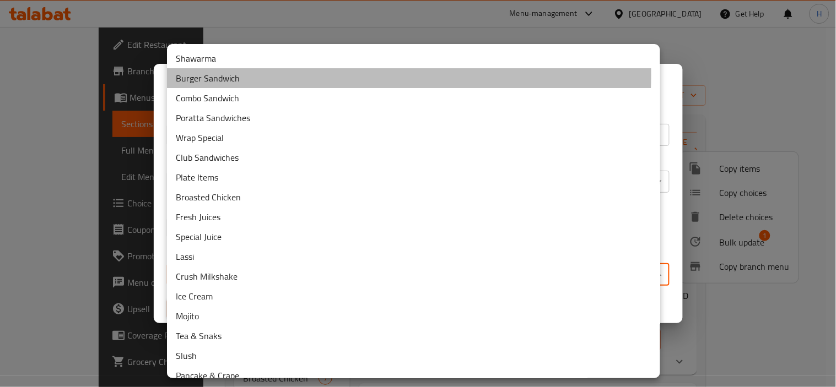
click at [250, 75] on li "Burger Sandwich" at bounding box center [413, 78] width 493 height 20
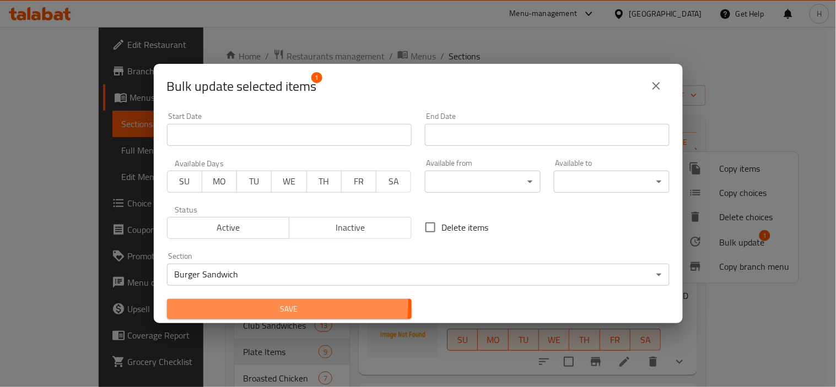
click at [263, 304] on span "Save" at bounding box center [289, 309] width 227 height 14
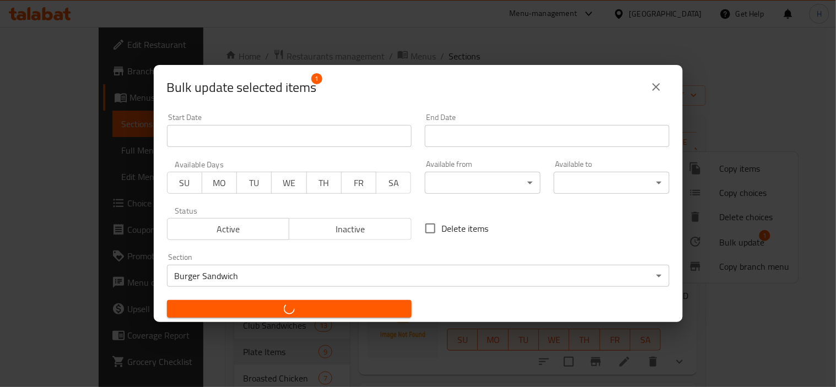
checkbox input "false"
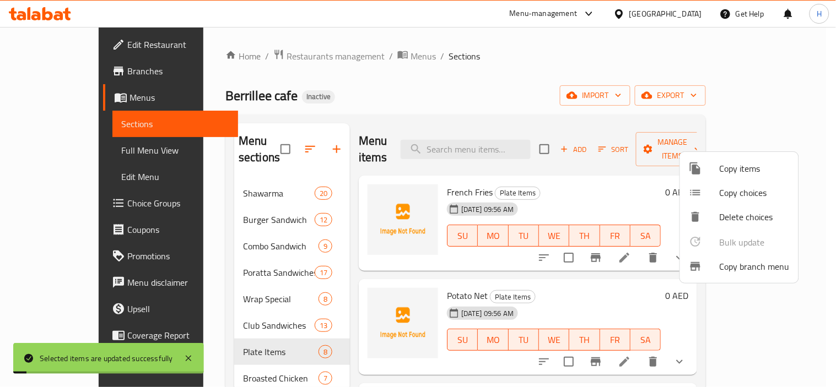
click at [223, 204] on div at bounding box center [418, 193] width 836 height 387
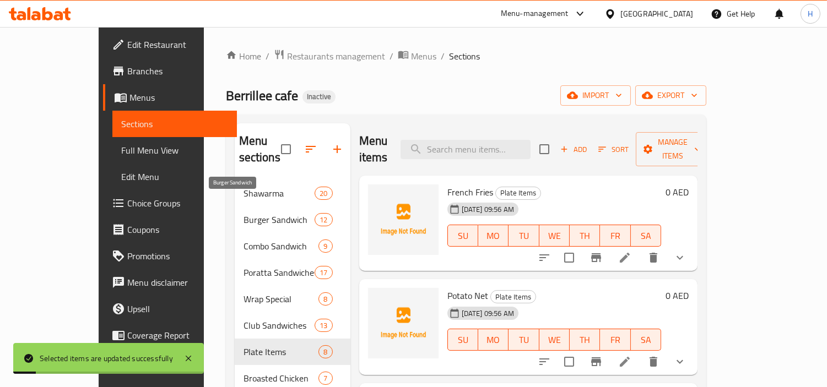
click at [244, 213] on span "Burger Sandwich" at bounding box center [280, 219] width 72 height 13
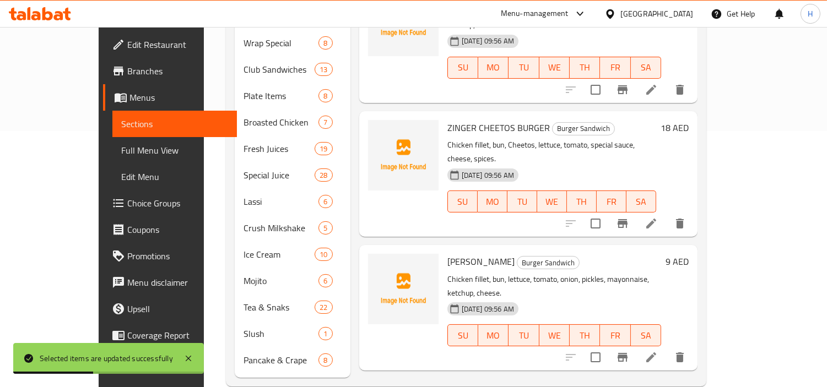
scroll to position [261, 0]
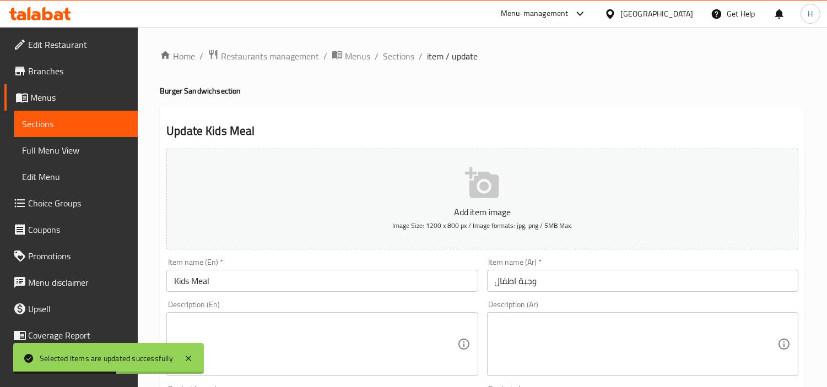
click at [602, 282] on input "وجبة اطفال" at bounding box center [642, 281] width 311 height 22
click at [409, 343] on textarea at bounding box center [315, 344] width 283 height 52
paste textarea "Chicken, bun, French fries, ketchup, mayonnaise, juice, small toy."
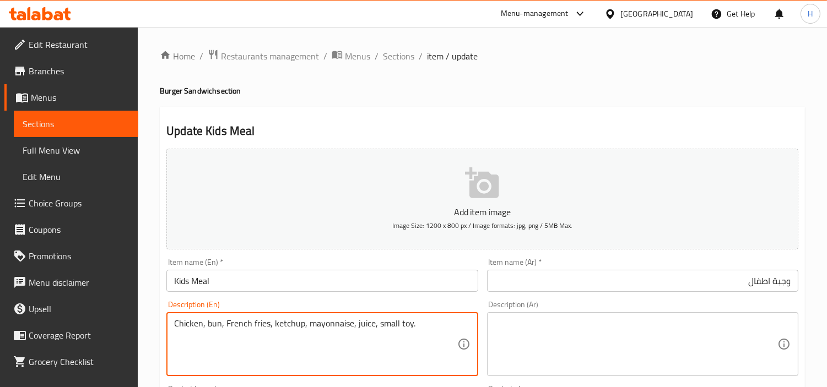
type textarea "Chicken, bun, French fries, ketchup, mayonnaise, juice, small toy."
click at [604, 345] on textarea at bounding box center [636, 344] width 283 height 52
paste textarea "دجاج، خبز، بطاطس مقلية، كاتشب، مايونيز، عصير، لعبة صغيرة."
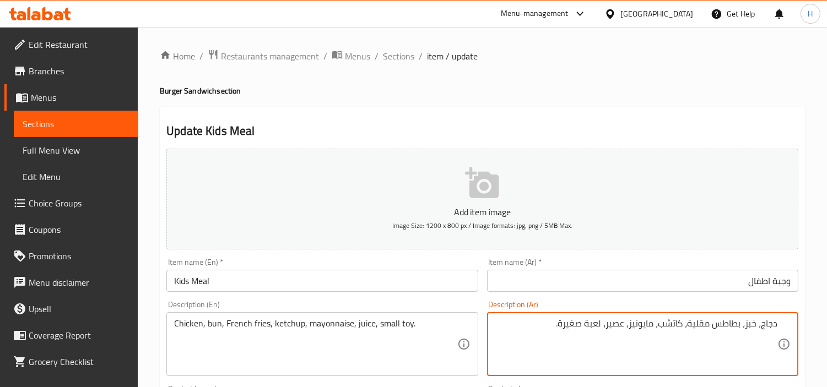
click at [753, 323] on textarea "دجاج، خبز، بطاطس مقلية، كاتشب، مايونيز، عصير، لعبة صغيرة." at bounding box center [636, 344] width 283 height 52
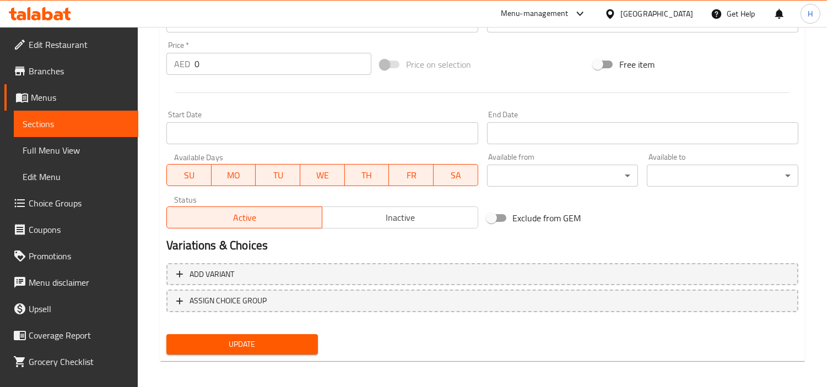
scroll to position [389, 0]
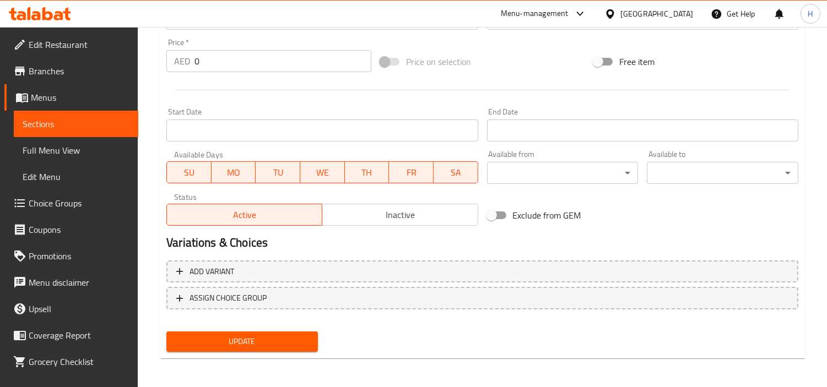
type textarea "دجاج، كيزر، بطاطس مقلية، كاتشب، مايونيز، عصير، لعبة صغيرة."
click at [261, 350] on div "Update" at bounding box center [242, 341] width 160 height 29
click at [305, 336] on span "Update" at bounding box center [242, 342] width 134 height 14
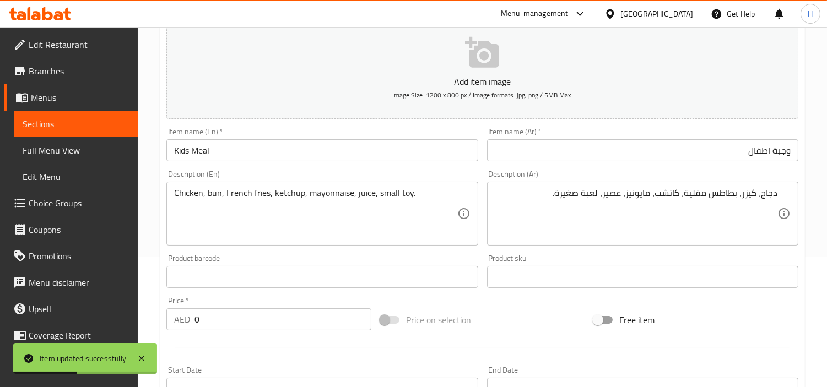
scroll to position [83, 0]
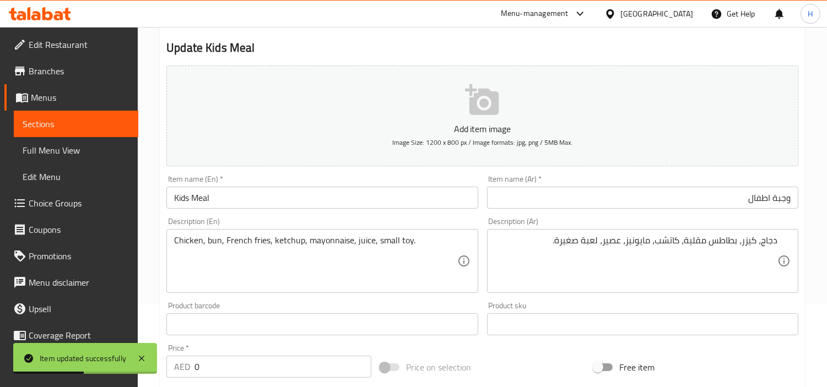
click at [284, 206] on input "Kids Meal" at bounding box center [321, 198] width 311 height 22
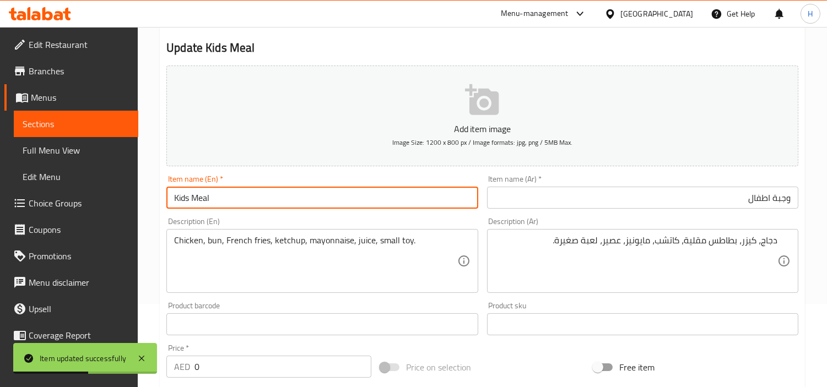
click at [284, 206] on input "Kids Meal" at bounding box center [321, 198] width 311 height 22
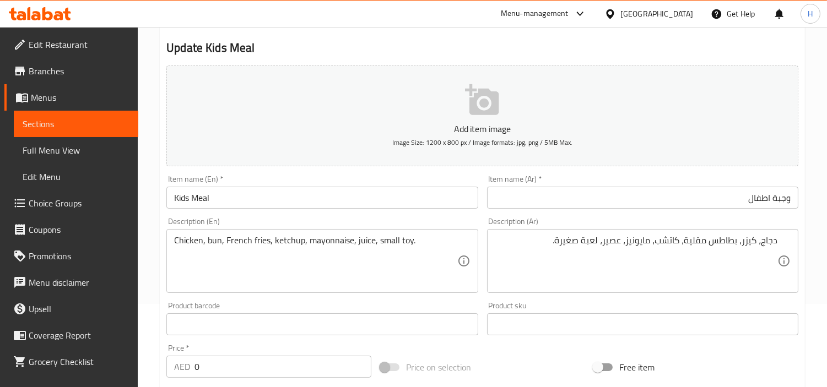
drag, startPoint x: 709, startPoint y: 173, endPoint x: 709, endPoint y: 179, distance: 6.1
click at [709, 173] on div "Item name (Ar)   * وجبة اطفال Item name (Ar) *" at bounding box center [643, 192] width 320 height 42
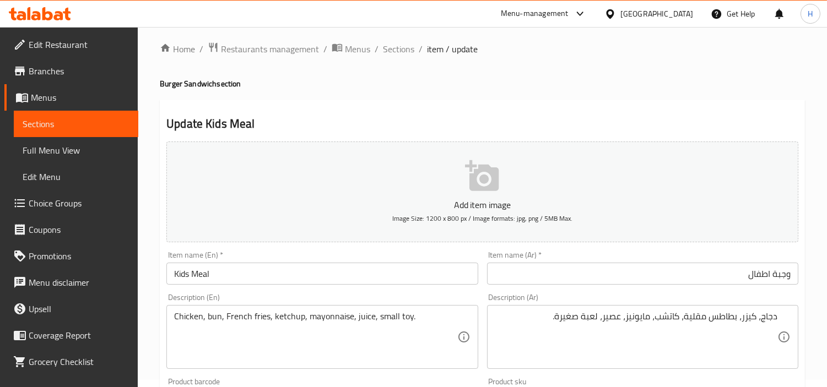
scroll to position [0, 0]
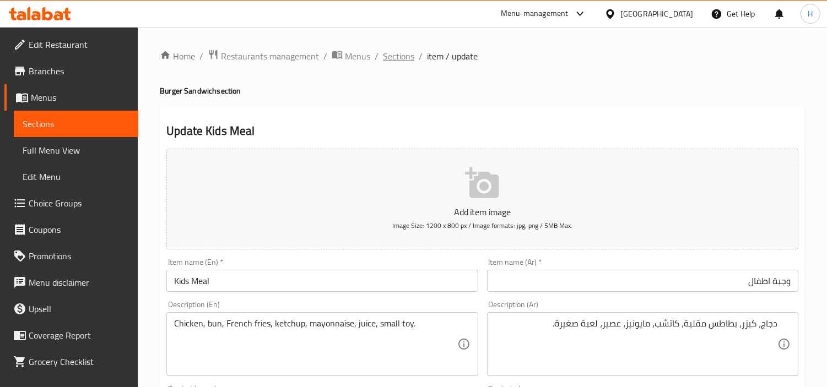
drag, startPoint x: 379, startPoint y: 59, endPoint x: 393, endPoint y: 58, distance: 14.3
click at [379, 59] on ol "Home / Restaurants management / Menus / Sections / item / update" at bounding box center [482, 56] width 645 height 14
click at [397, 57] on span "Sections" at bounding box center [398, 56] width 31 height 13
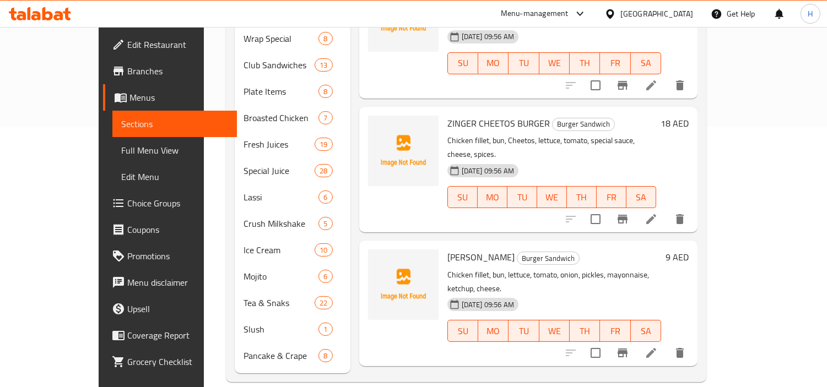
scroll to position [911, 0]
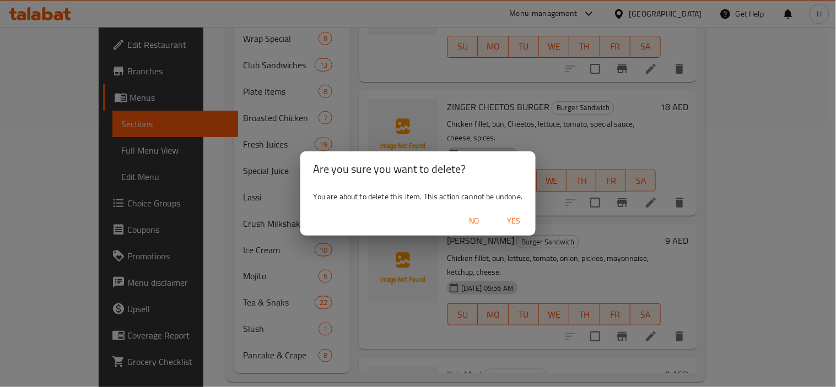
click at [515, 219] on span "Yes" at bounding box center [513, 221] width 26 height 14
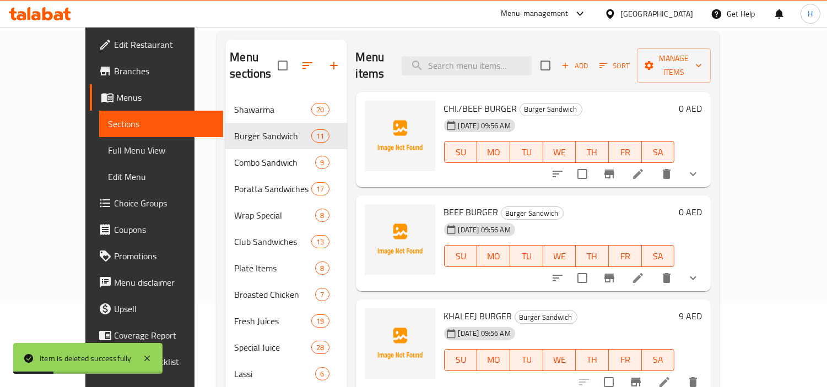
scroll to position [77, 0]
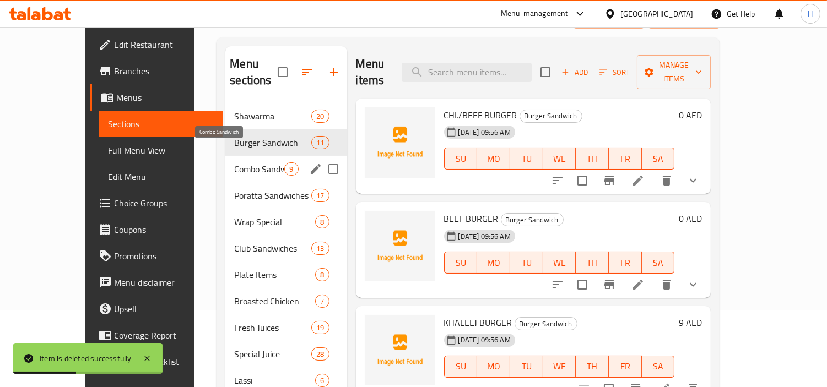
click at [250, 163] on span "Combo Sandwich" at bounding box center [259, 169] width 50 height 13
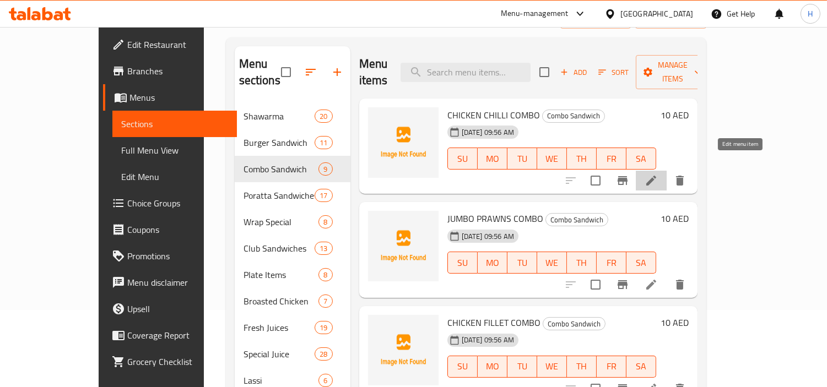
click at [658, 174] on icon at bounding box center [651, 180] width 13 height 13
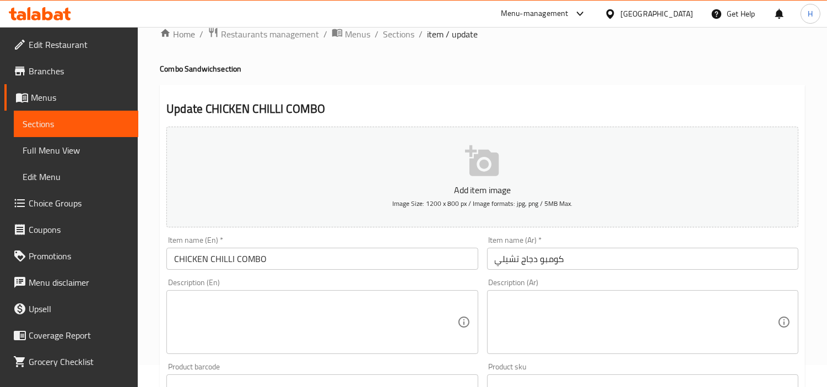
scroll to position [61, 0]
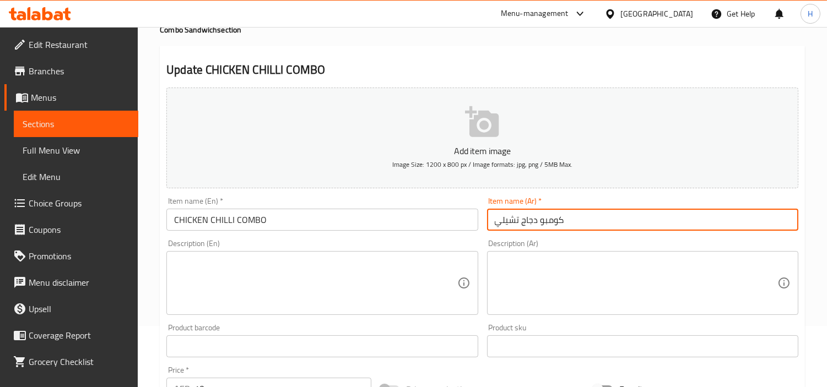
click at [668, 213] on input "كومبو دجاج تشيلي" at bounding box center [642, 220] width 311 height 22
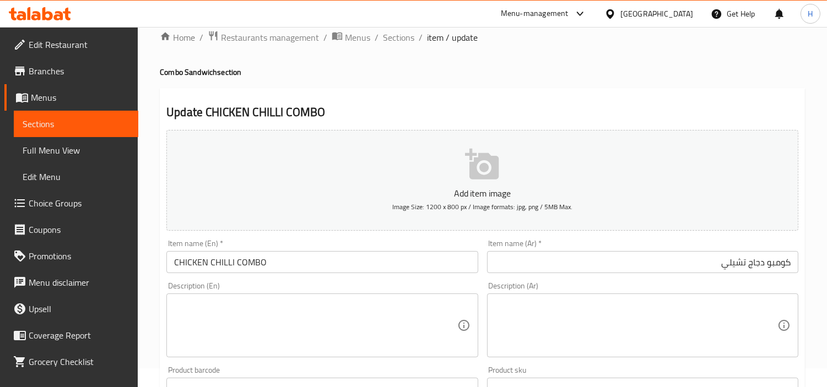
scroll to position [0, 0]
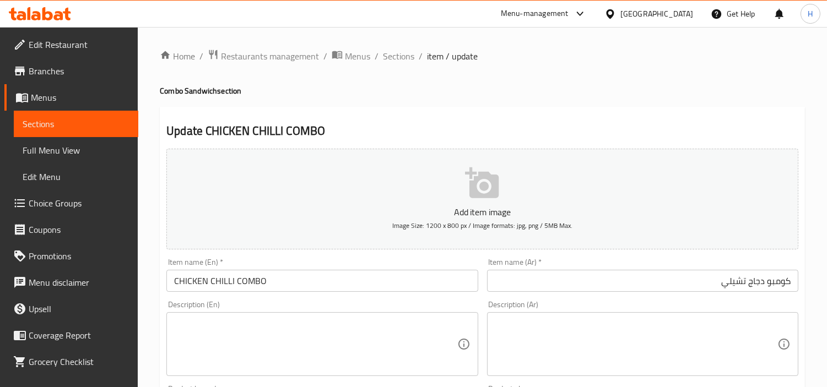
click at [380, 56] on ol "Home / Restaurants management / Menus / Sections / item / update" at bounding box center [482, 56] width 645 height 14
click at [404, 52] on span "Sections" at bounding box center [398, 56] width 31 height 13
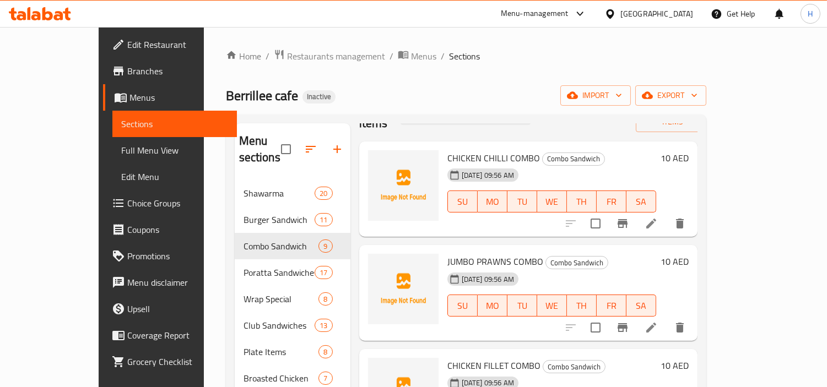
scroll to position [61, 0]
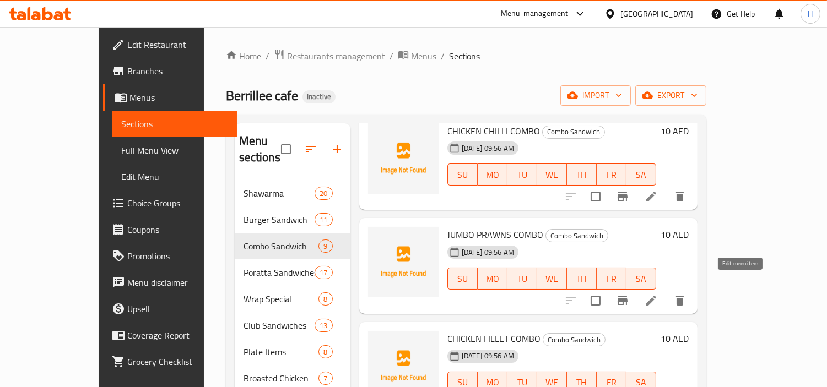
click at [658, 294] on icon at bounding box center [651, 300] width 13 height 13
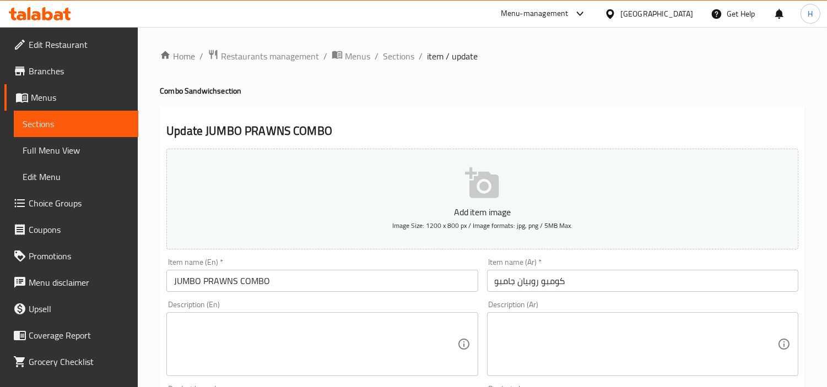
click at [568, 283] on input "كومبو روبيان جامبو" at bounding box center [642, 281] width 311 height 22
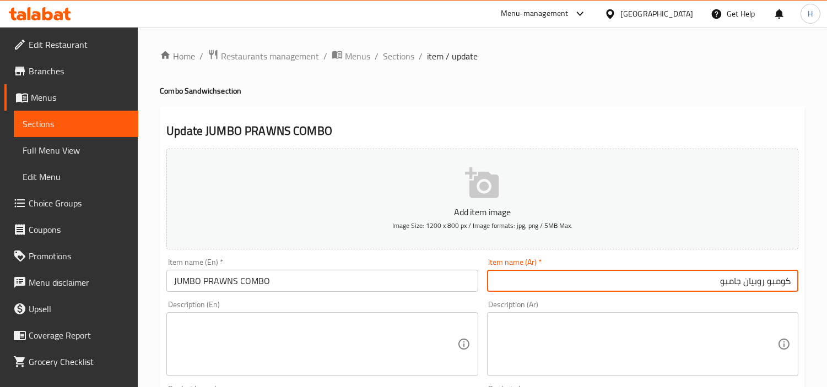
scroll to position [23, 0]
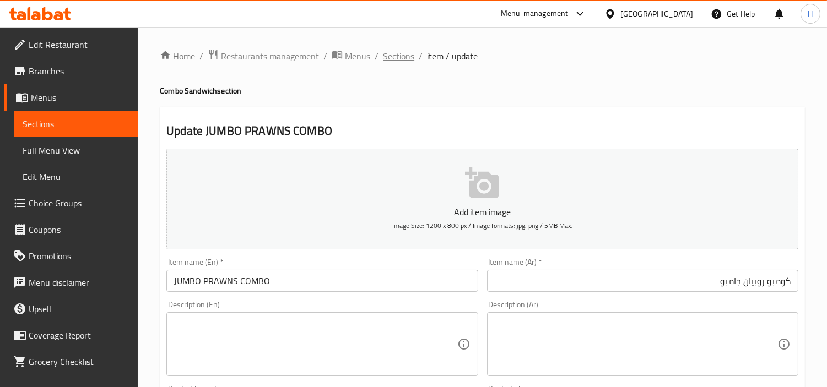
click at [398, 50] on span "Sections" at bounding box center [398, 56] width 31 height 13
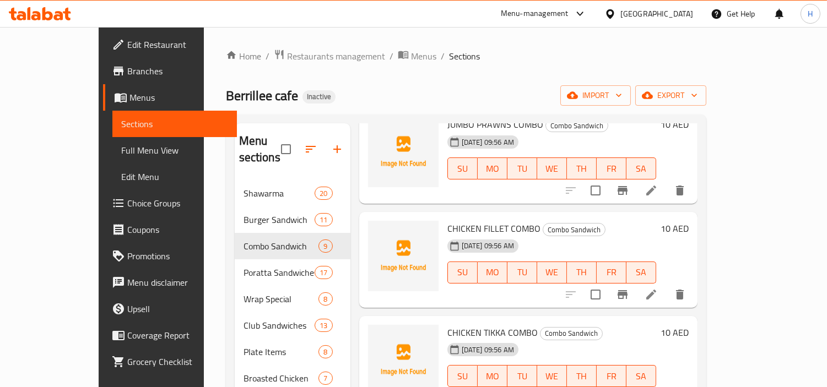
scroll to position [183, 0]
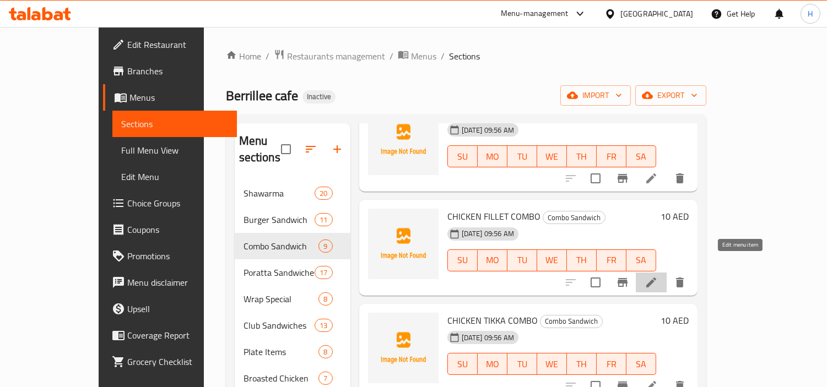
click at [658, 276] on icon at bounding box center [651, 282] width 13 height 13
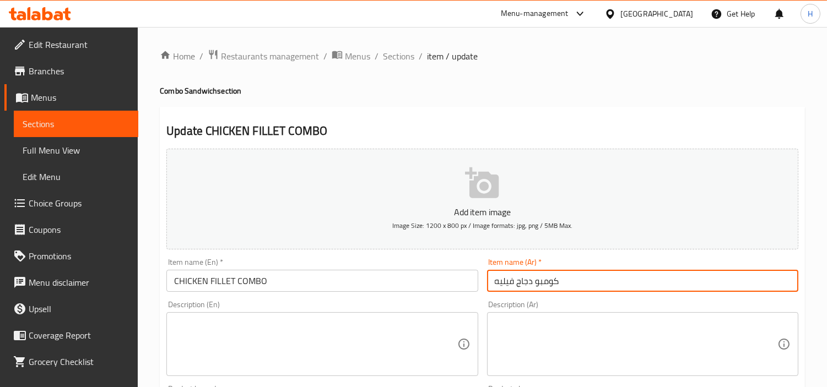
click at [632, 276] on input "كومبو دجاج فيليه" at bounding box center [642, 281] width 311 height 22
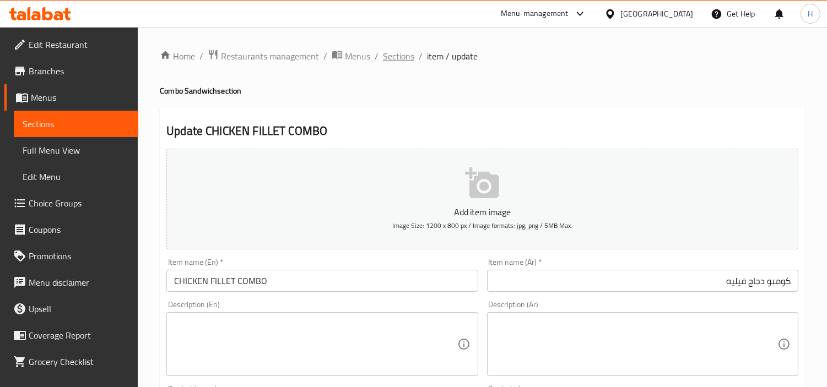
click at [389, 56] on span "Sections" at bounding box center [398, 56] width 31 height 13
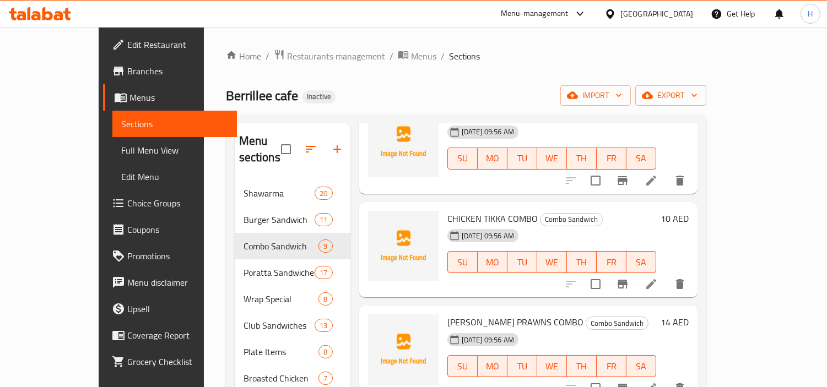
scroll to position [306, 0]
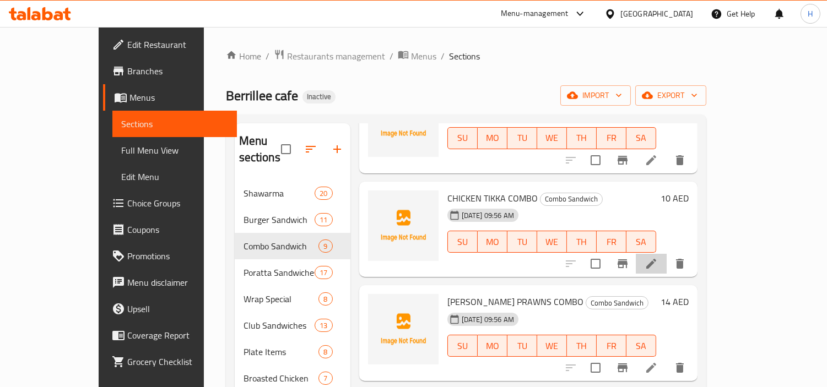
click at [667, 255] on li at bounding box center [651, 264] width 31 height 20
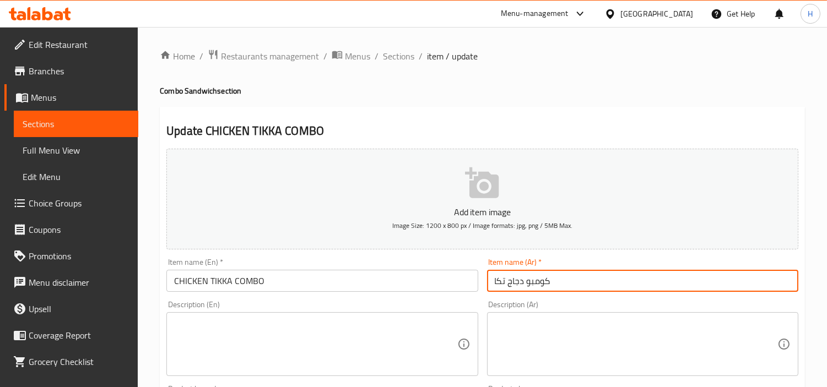
click at [720, 288] on input "كومبو دجاج تكا" at bounding box center [642, 281] width 311 height 22
click at [407, 58] on span "Sections" at bounding box center [398, 56] width 31 height 13
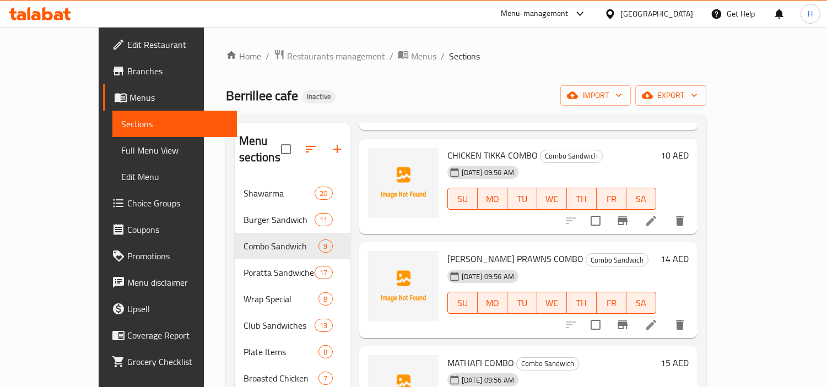
scroll to position [367, 0]
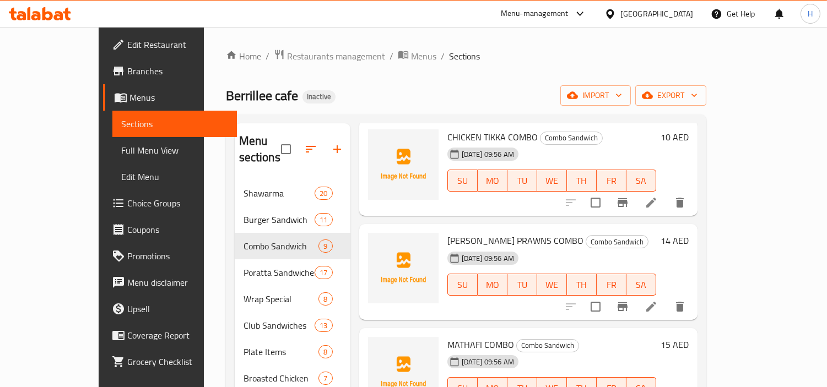
click at [658, 300] on icon at bounding box center [651, 306] width 13 height 13
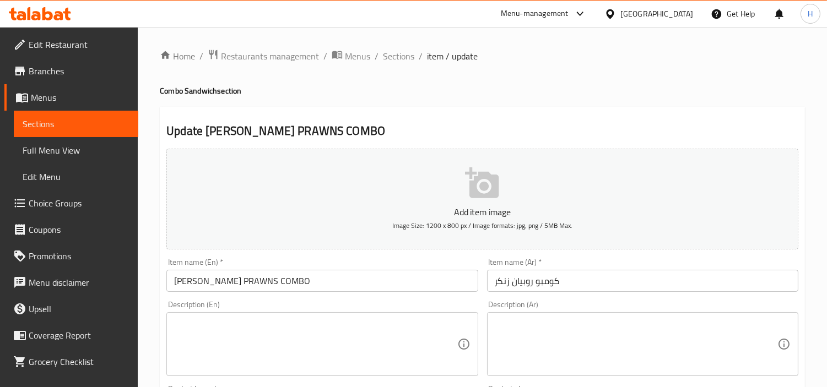
click at [670, 274] on input "كومبو روبيان زنكر" at bounding box center [642, 281] width 311 height 22
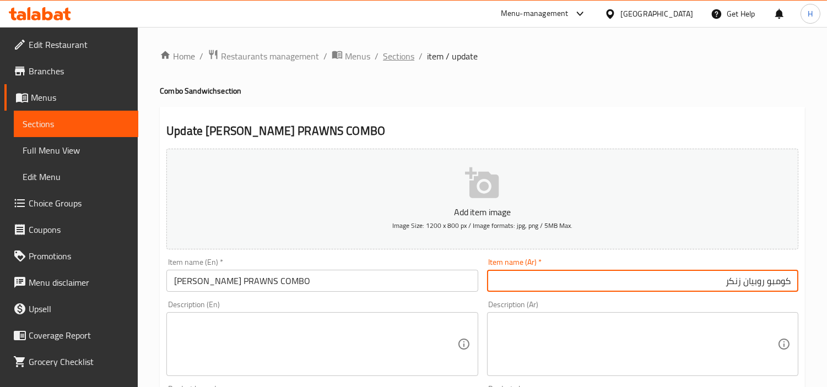
click at [403, 55] on span "Sections" at bounding box center [398, 56] width 31 height 13
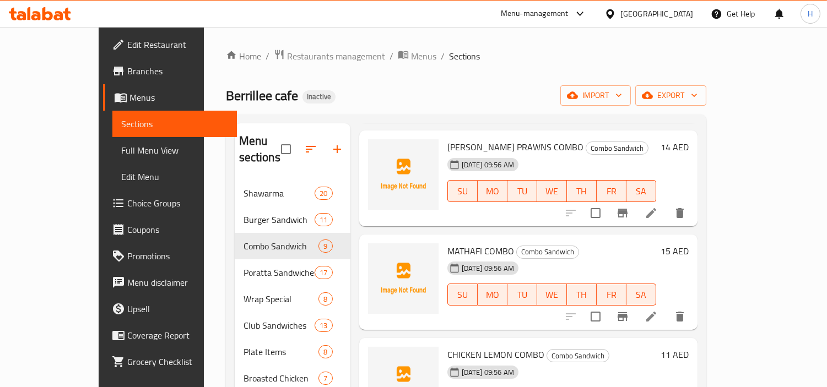
scroll to position [468, 0]
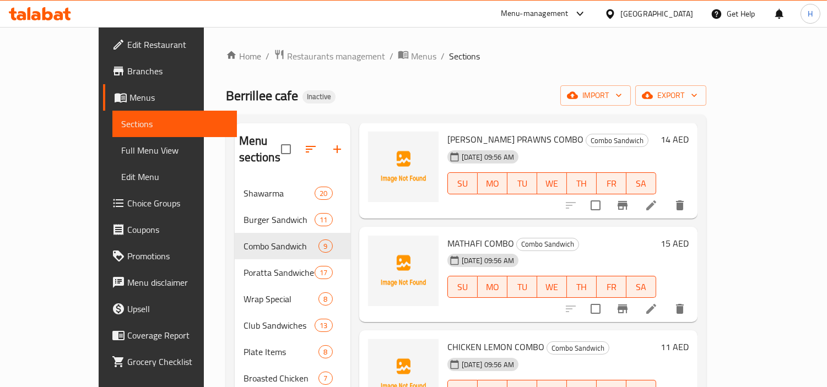
click at [667, 299] on li at bounding box center [651, 309] width 31 height 20
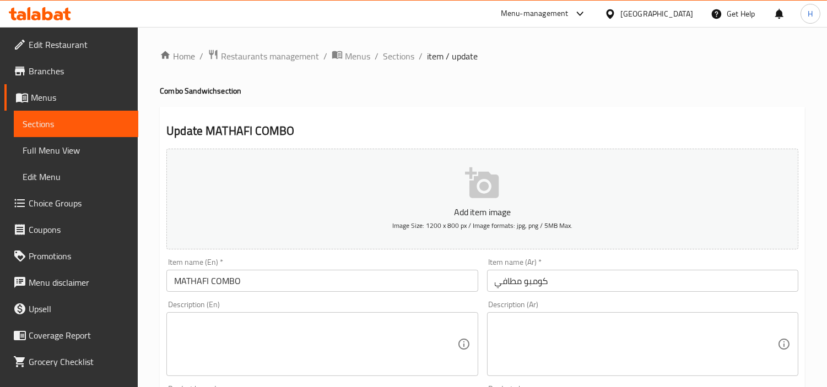
click at [678, 299] on div "Description (Ar) Description (Ar)" at bounding box center [643, 338] width 320 height 84
click at [674, 285] on input "كومبو مطافي" at bounding box center [642, 281] width 311 height 22
click at [392, 51] on span "Sections" at bounding box center [398, 56] width 31 height 13
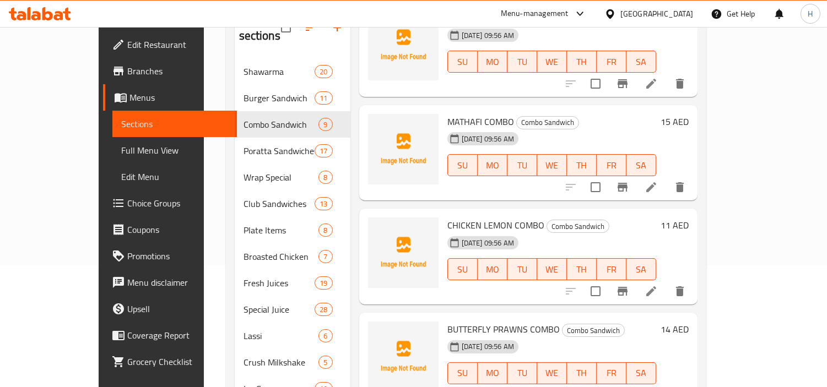
scroll to position [122, 0]
click at [658, 284] on icon at bounding box center [651, 290] width 13 height 13
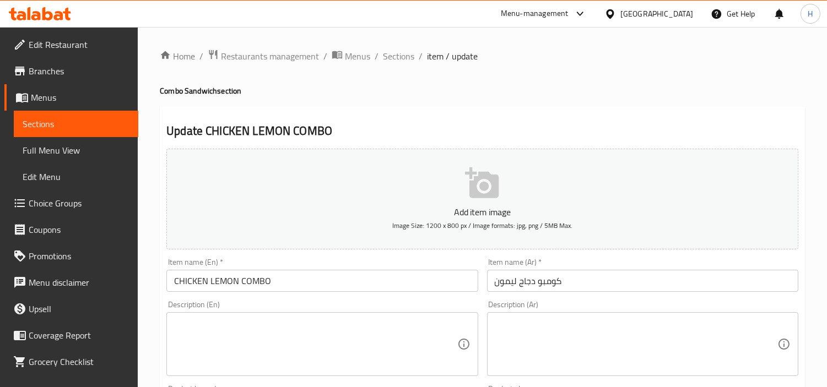
click at [645, 285] on input "كومبو دجاج ليمون" at bounding box center [642, 281] width 311 height 22
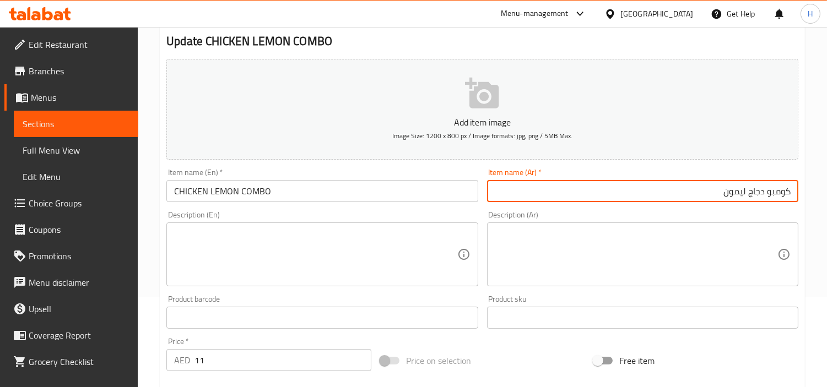
scroll to position [61, 0]
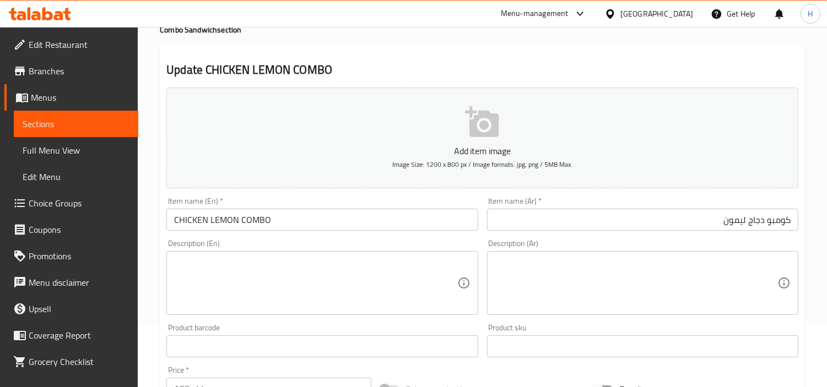
drag, startPoint x: 442, startPoint y: 290, endPoint x: 445, endPoint y: 285, distance: 5.9
click at [442, 290] on textarea at bounding box center [315, 283] width 283 height 52
paste textarea "Chicken pieces, lemon juice, spices, rice, oil, vegetables, salt, water."
type textarea "Chicken pieces, lemon juice, spices, rice, oil, vegetables, salt, water."
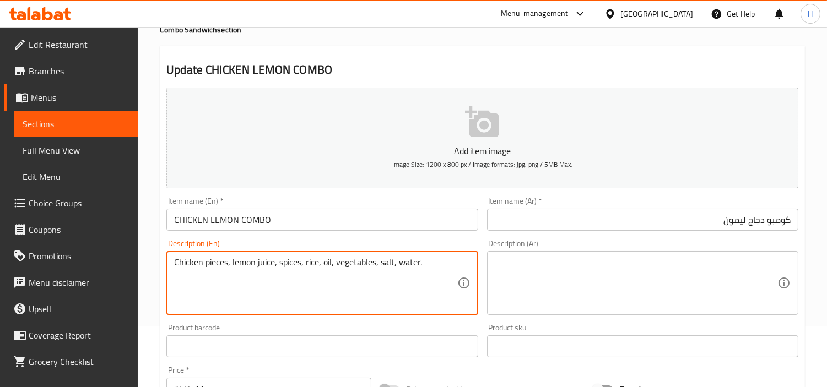
click at [351, 278] on textarea "Chicken pieces, lemon juice, spices, rice, oil, vegetables, salt, water." at bounding box center [315, 283] width 283 height 52
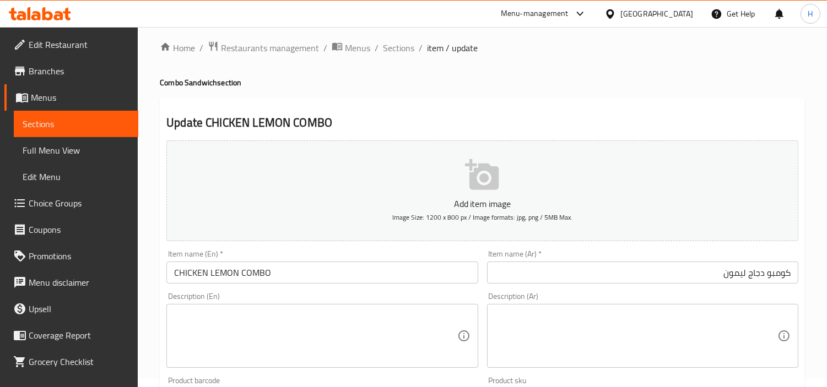
scroll to position [0, 0]
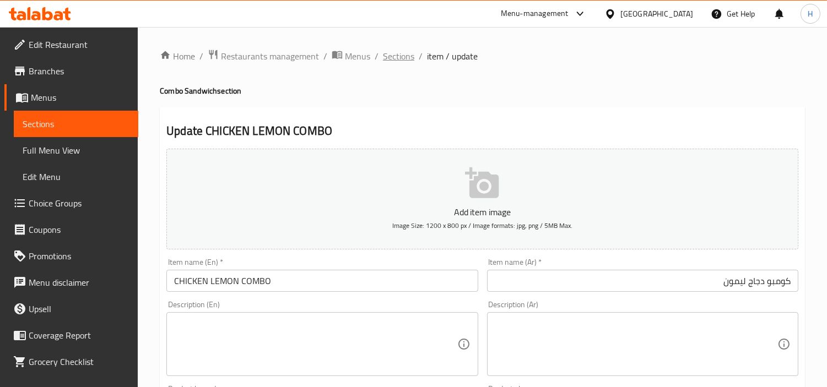
click at [398, 58] on span "Sections" at bounding box center [398, 56] width 31 height 13
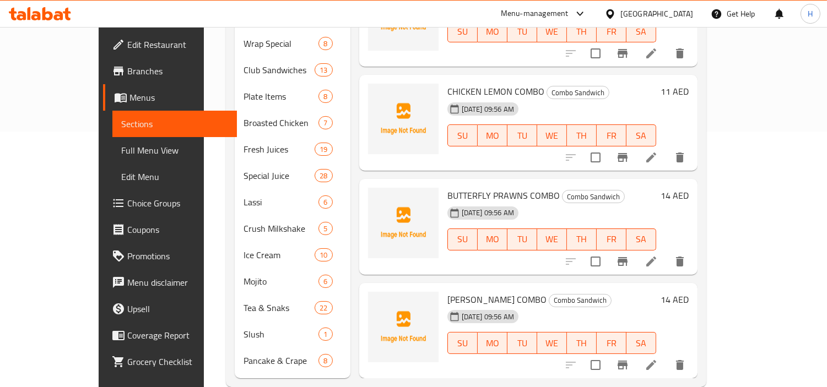
scroll to position [261, 0]
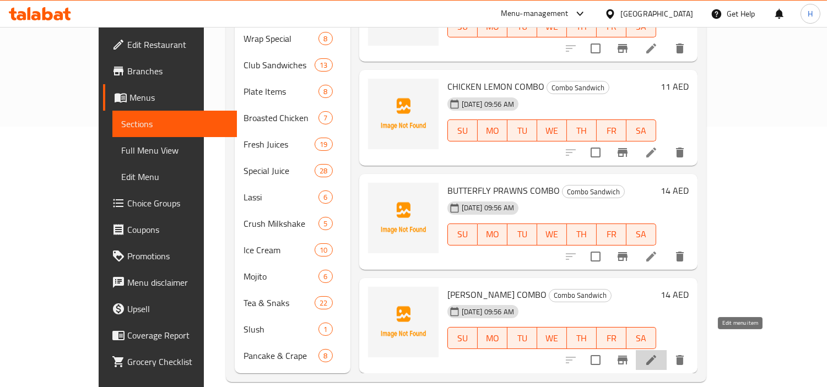
click at [658, 354] on icon at bounding box center [651, 360] width 13 height 13
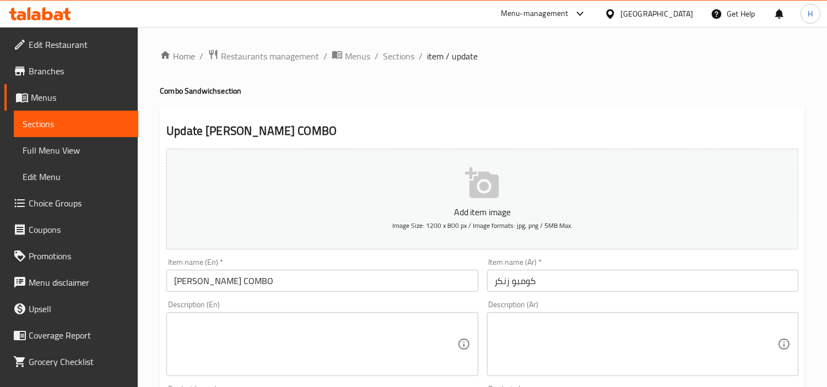
click at [397, 62] on span "Sections" at bounding box center [398, 56] width 31 height 13
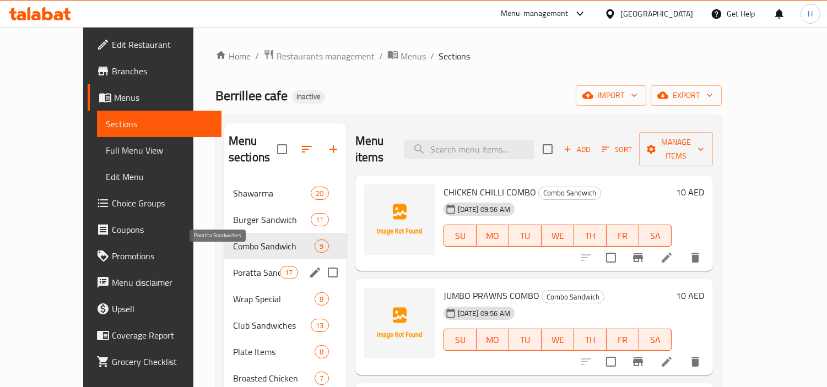
click at [242, 266] on span "Poratta Sandwiches" at bounding box center [256, 272] width 47 height 13
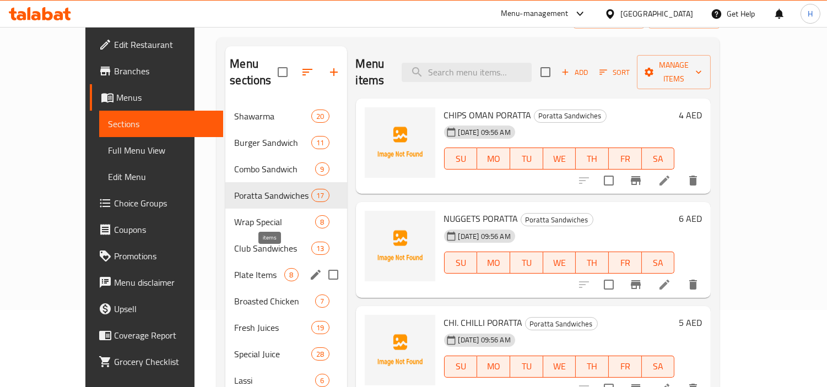
scroll to position [15, 0]
